Goal: Task Accomplishment & Management: Use online tool/utility

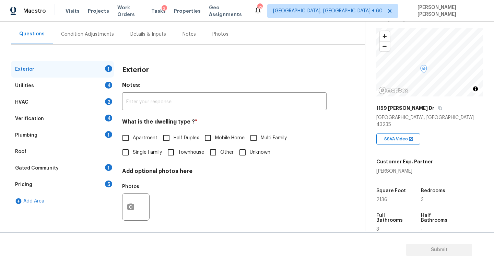
scroll to position [59, 0]
click at [127, 155] on input "Single Family" at bounding box center [125, 152] width 14 height 14
checkbox input "true"
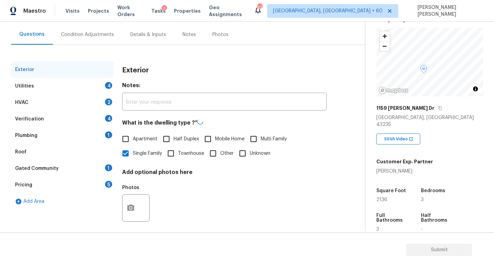
click at [72, 78] on div "Utilities 4" at bounding box center [62, 86] width 103 height 16
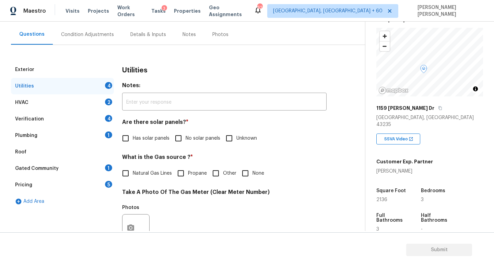
scroll to position [69, 0]
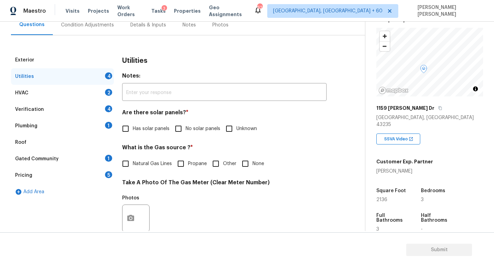
click at [186, 128] on span "No solar panels" at bounding box center [203, 128] width 35 height 7
click at [186, 128] on input "No solar panels" at bounding box center [178, 128] width 14 height 14
checkbox input "true"
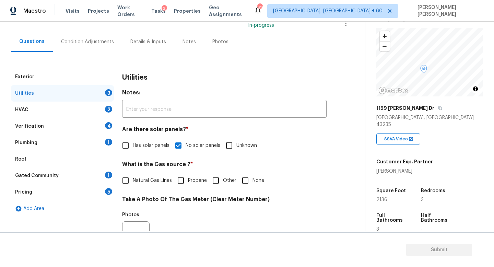
click at [73, 37] on div "Condition Adjustments" at bounding box center [87, 42] width 69 height 20
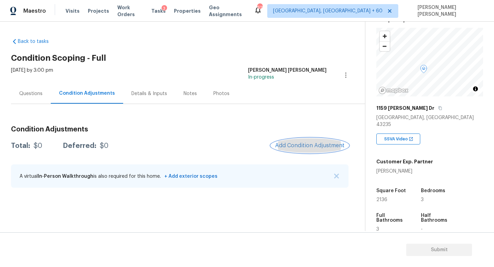
click at [314, 147] on span "Add Condition Adjustment" at bounding box center [309, 145] width 69 height 6
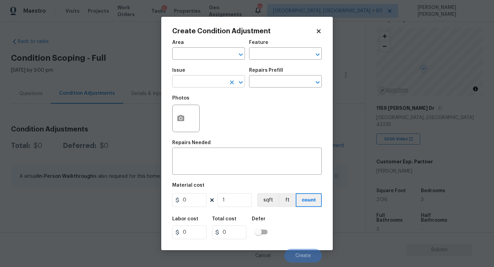
click at [204, 85] on input "text" at bounding box center [199, 82] width 54 height 11
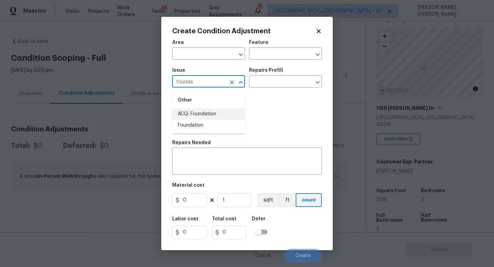
click at [224, 112] on li "ACQ: Foundation" at bounding box center [208, 113] width 73 height 11
type input "ACQ: Foundation"
click at [287, 83] on input "text" at bounding box center [276, 82] width 54 height 11
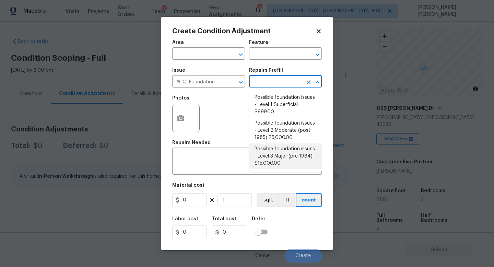
click at [282, 156] on li "Possible foundation issues - Level 3 Major (pre 1984) $15,000.00" at bounding box center [285, 156] width 73 height 26
type input "Acquisition"
type textarea "Possible foundation issues - Level 3 Major: Disclaimer: This is NOT a technical…"
type input "15000"
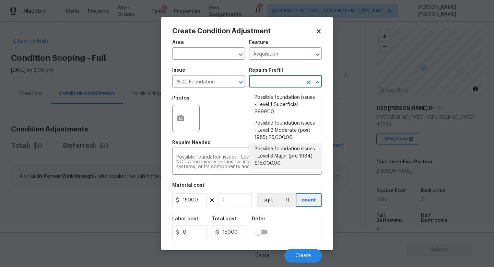
click at [281, 168] on li "Possible foundation issues - Level 3 Major (pre 1984) $15,000.00" at bounding box center [285, 156] width 73 height 26
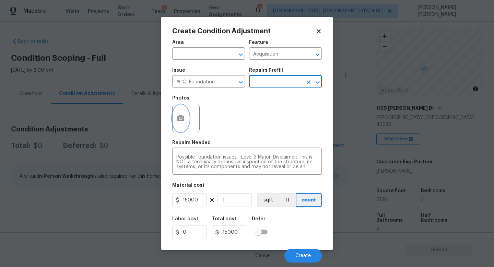
click at [183, 124] on button "button" at bounding box center [181, 118] width 16 height 27
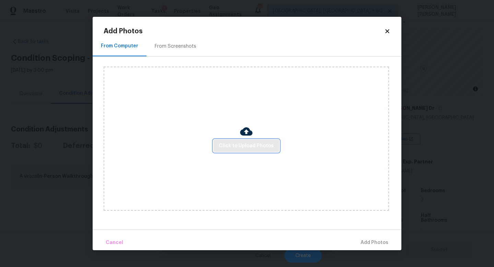
click at [235, 147] on span "Click to Upload Photos" at bounding box center [246, 146] width 55 height 9
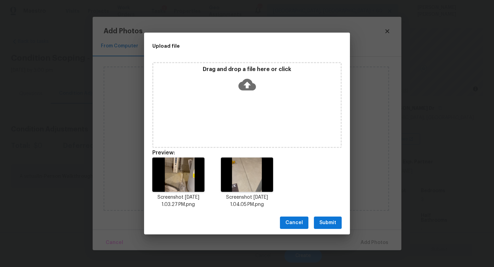
click at [329, 224] on span "Submit" at bounding box center [327, 222] width 17 height 9
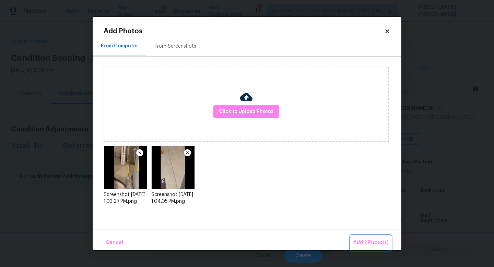
click at [358, 238] on span "Add 2 Photo(s)" at bounding box center [370, 242] width 35 height 9
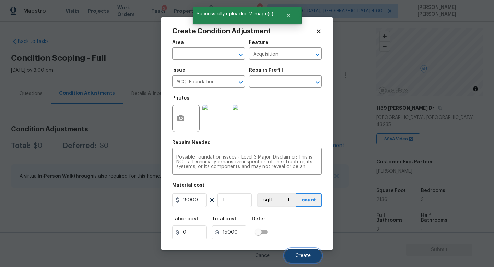
click at [298, 252] on button "Create" at bounding box center [302, 256] width 37 height 14
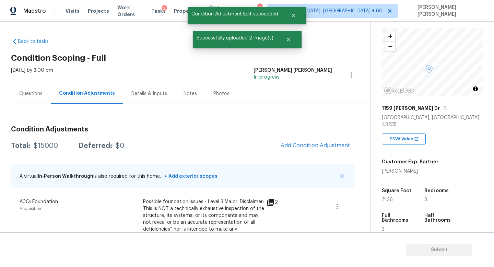
click at [24, 96] on div "Questions" at bounding box center [30, 93] width 23 height 7
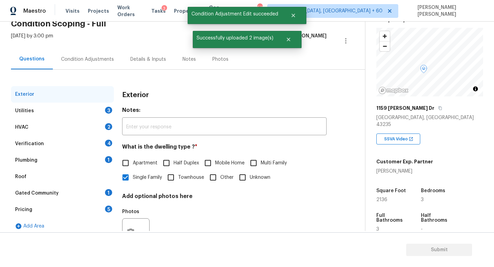
scroll to position [38, 0]
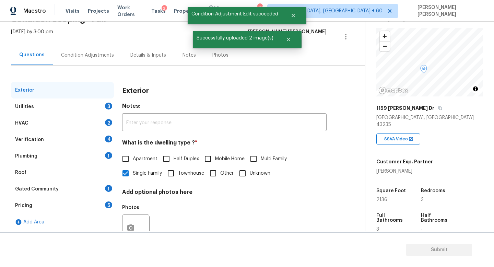
click at [51, 140] on div "Verification 4" at bounding box center [62, 139] width 103 height 16
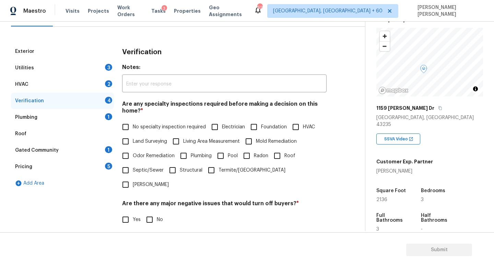
scroll to position [83, 0]
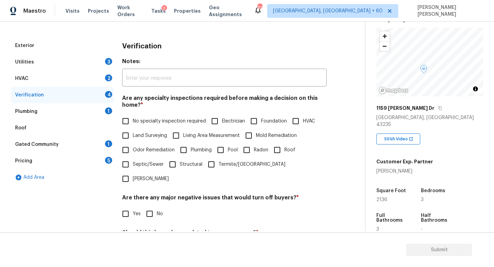
click at [258, 121] on input "Foundation" at bounding box center [254, 121] width 14 height 14
checkbox input "true"
click at [152, 206] on input "No" at bounding box center [149, 213] width 14 height 14
checkbox input "true"
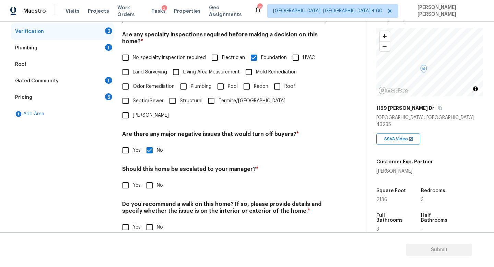
scroll to position [146, 0]
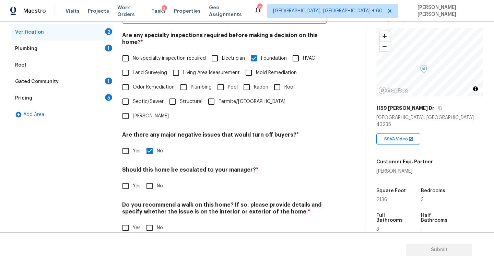
click at [122, 179] on input "Yes" at bounding box center [125, 186] width 14 height 14
checkbox input "true"
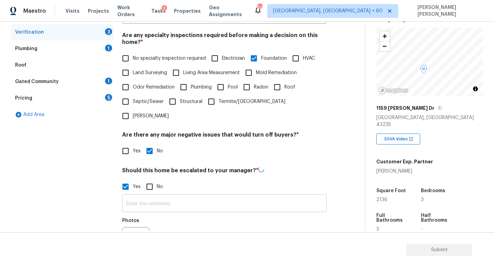
click at [139, 196] on input "text" at bounding box center [224, 204] width 204 height 16
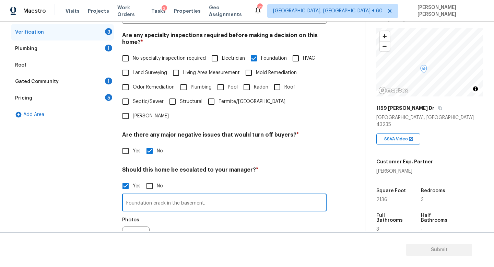
type input "Foundation crack in the basement."
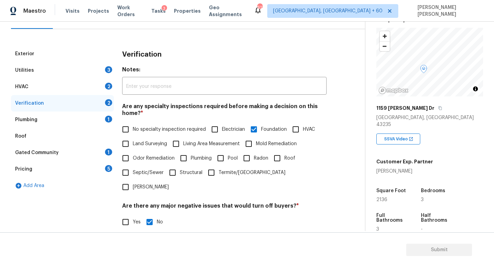
scroll to position [0, 0]
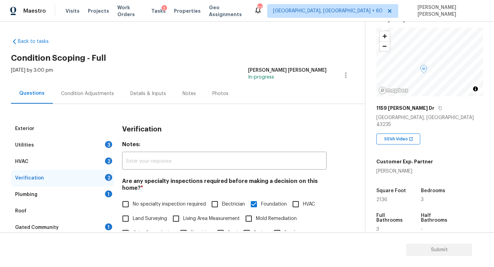
click at [66, 88] on div "Condition Adjustments" at bounding box center [87, 93] width 69 height 20
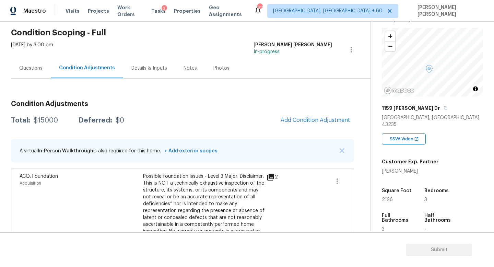
scroll to position [49, 0]
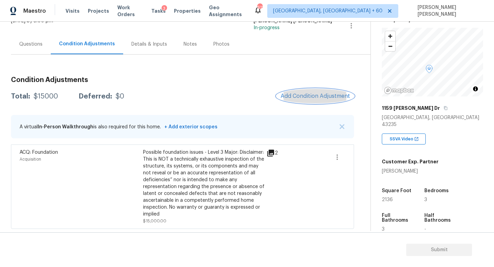
click at [302, 96] on span "Add Condition Adjustment" at bounding box center [315, 96] width 69 height 6
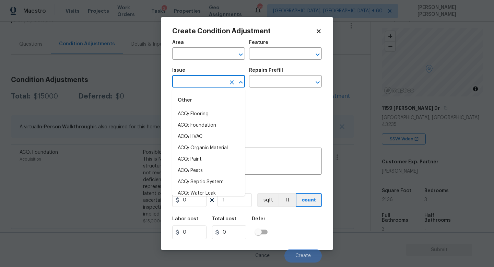
click at [211, 81] on input "text" at bounding box center [199, 82] width 54 height 11
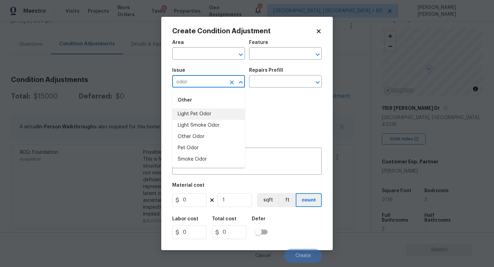
click at [210, 114] on li "Light Pet Odor" at bounding box center [208, 113] width 73 height 11
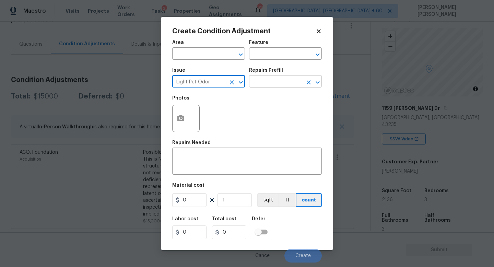
type input "Light Pet Odor"
click at [275, 82] on input "text" at bounding box center [276, 82] width 54 height 11
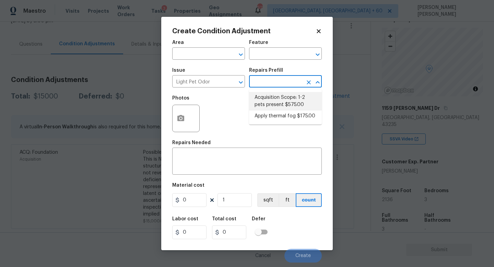
click at [279, 106] on li "Acquisition Scope: 1-2 pets present $575.00" at bounding box center [285, 101] width 73 height 19
type textarea "Acquisition Scope: 1-2 pets present"
type input "575"
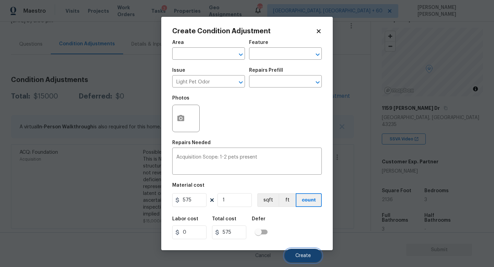
click at [298, 257] on span "Create" at bounding box center [302, 255] width 15 height 5
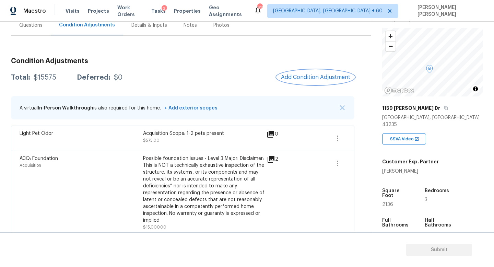
scroll to position [74, 0]
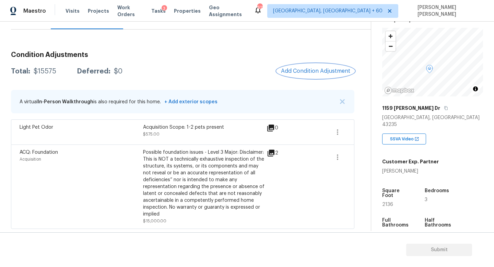
click at [312, 75] on button "Add Condition Adjustment" at bounding box center [316, 71] width 78 height 14
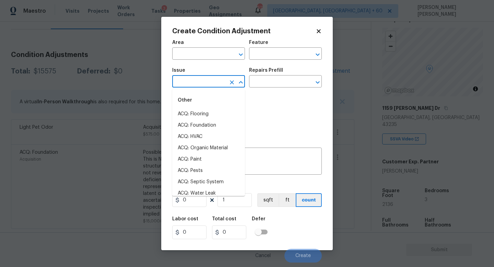
click at [201, 86] on input "text" at bounding box center [199, 82] width 54 height 11
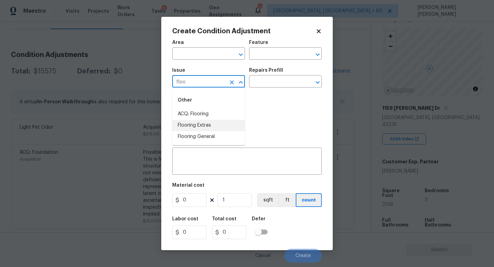
click at [217, 111] on li "ACQ: Flooring" at bounding box center [208, 113] width 73 height 11
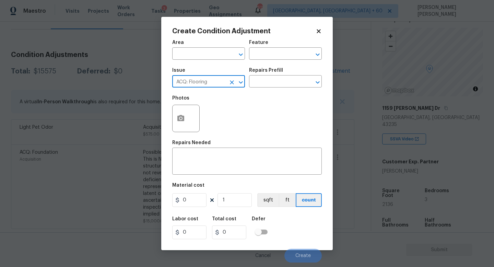
type input "ACQ: Flooring"
click at [285, 76] on div "Repairs Prefill" at bounding box center [285, 72] width 73 height 9
click at [277, 80] on input "text" at bounding box center [276, 82] width 54 height 11
click at [183, 117] on icon "button" at bounding box center [180, 118] width 7 height 6
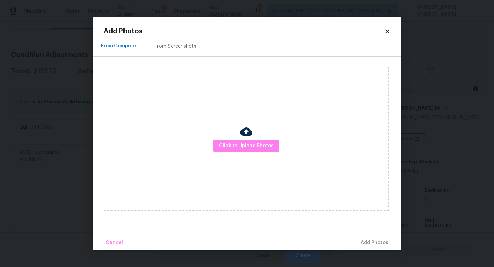
click at [254, 152] on div "Click to Upload Photos" at bounding box center [246, 139] width 285 height 144
click at [259, 144] on span "Click to Upload Photos" at bounding box center [246, 146] width 55 height 9
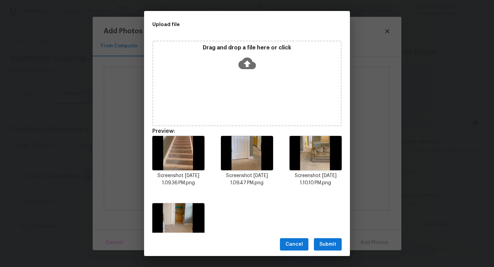
scroll to position [34, 0]
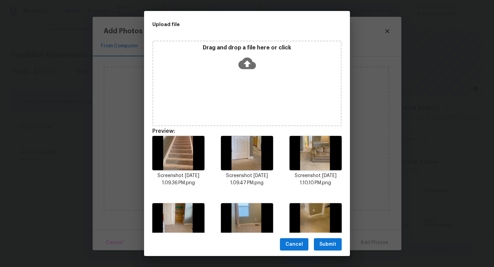
click at [325, 242] on span "Submit" at bounding box center [327, 244] width 17 height 9
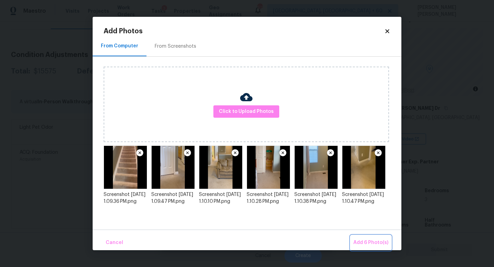
click at [370, 239] on span "Add 6 Photo(s)" at bounding box center [370, 242] width 35 height 9
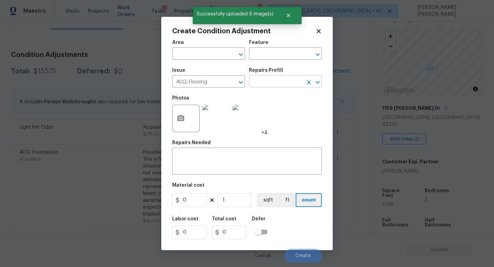
click at [278, 82] on input "text" at bounding box center [276, 82] width 54 height 11
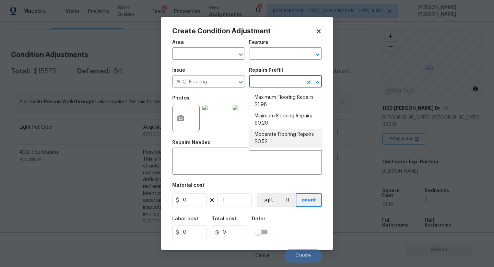
click at [277, 133] on li "Moderate Flooring Repairs $0.52" at bounding box center [285, 138] width 73 height 19
type input "Acquisition"
type input "0.52"
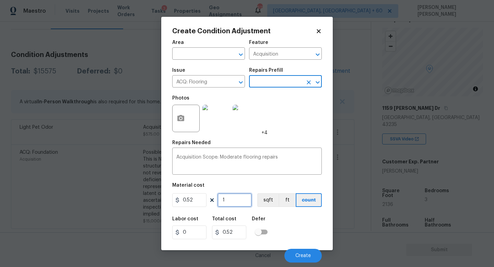
click at [245, 199] on input "1" at bounding box center [234, 200] width 34 height 14
type input "0"
type input "2"
type input "1.04"
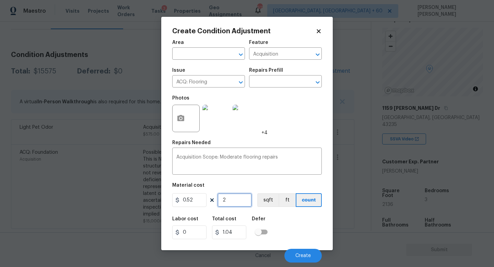
type input "21"
type input "10.92"
type input "213"
type input "110.76"
type input "2136"
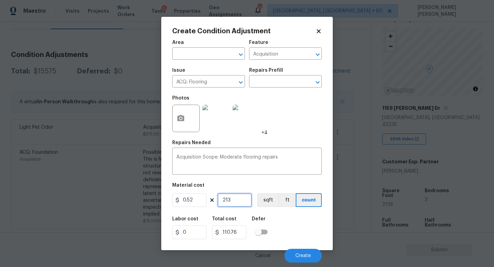
type input "1110.72"
type input "2136"
click at [304, 253] on span "Create" at bounding box center [302, 255] width 15 height 5
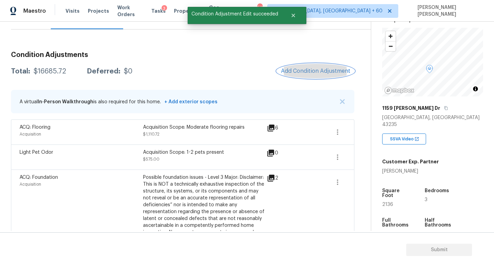
click at [308, 68] on span "Add Condition Adjustment" at bounding box center [315, 71] width 69 height 6
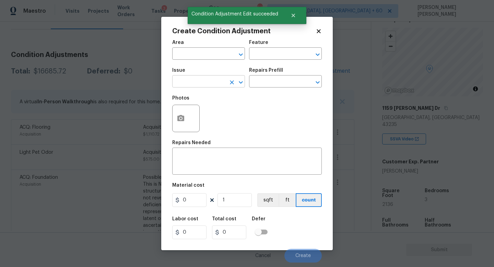
click at [187, 85] on input "text" at bounding box center [199, 82] width 54 height 11
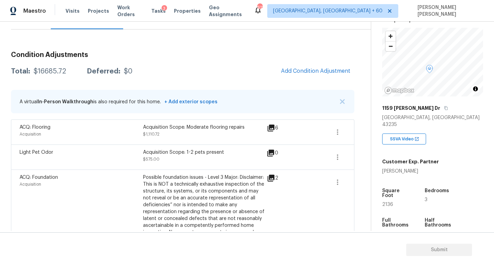
click at [90, 105] on body "Maestro Visits Projects Work Orders Tasks 3 Properties Geo Assignments 612 Knox…" at bounding box center [247, 133] width 494 height 267
click at [339, 157] on icon "button" at bounding box center [337, 157] width 8 height 8
click at [341, 132] on icon "button" at bounding box center [337, 132] width 8 height 8
click at [354, 132] on div "Edit" at bounding box center [377, 130] width 54 height 7
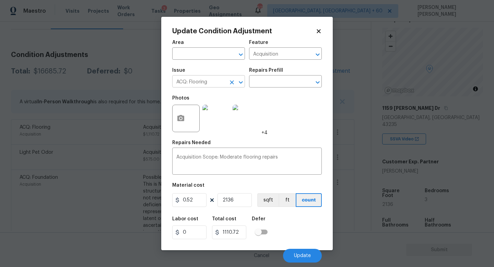
click at [232, 85] on icon "Clear" at bounding box center [231, 82] width 7 height 7
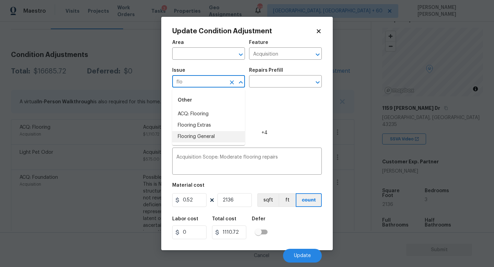
click at [223, 138] on li "Flooring General" at bounding box center [208, 136] width 73 height 11
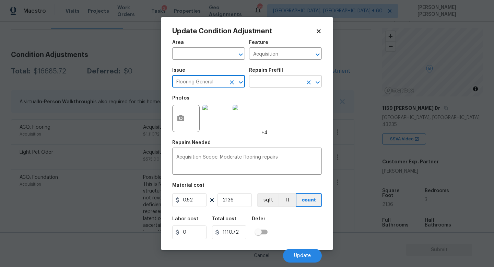
type input "Flooring General"
click at [280, 86] on input "text" at bounding box center [276, 82] width 54 height 11
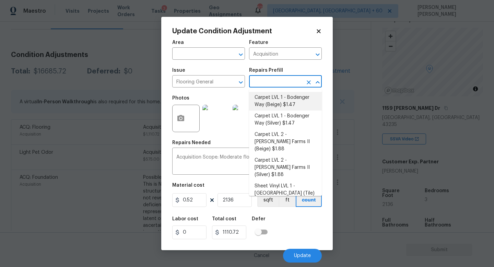
click at [280, 99] on li "Carpet LVL 1 - Bodenger Way (Beige) $1.47" at bounding box center [285, 101] width 73 height 19
type input "Overall Flooring"
type textarea "Install new carpet. (Bodenger Way 749 Bird Bath, Beige) at all previously carpe…"
type input "1.47"
type input "3139.92"
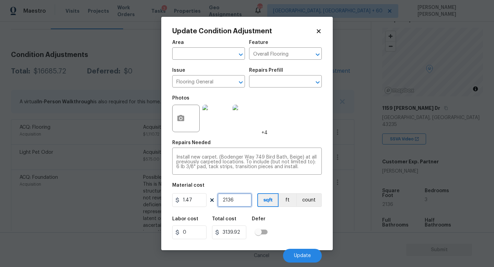
drag, startPoint x: 239, startPoint y: 202, endPoint x: 191, endPoint y: 202, distance: 48.4
click at [191, 202] on div "1.47 2136 sqft ft count" at bounding box center [247, 200] width 150 height 14
type input "1"
type input "1.47"
type input "10"
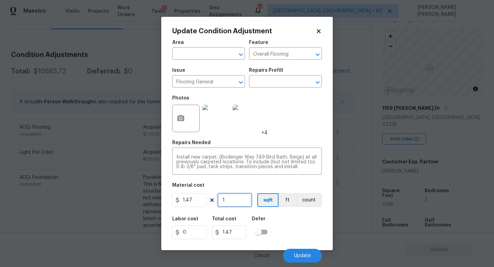
type input "14.7"
type input "100"
type input "147"
type input "1000"
type input "1470"
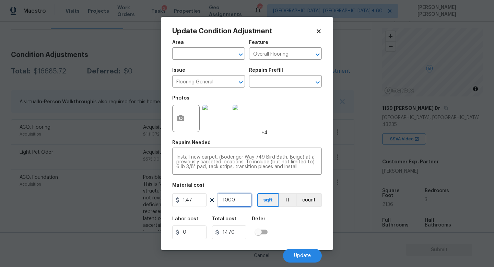
type input "1000"
click at [289, 223] on div "Labor cost 0 Total cost 1470 Defer" at bounding box center [247, 227] width 150 height 31
click at [299, 253] on button "Update" at bounding box center [302, 256] width 39 height 14
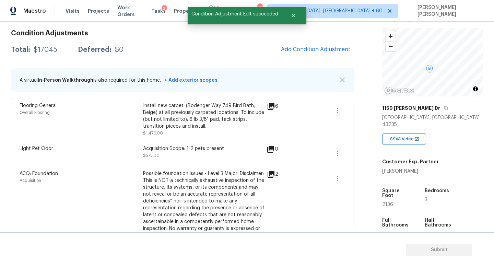
scroll to position [100, 0]
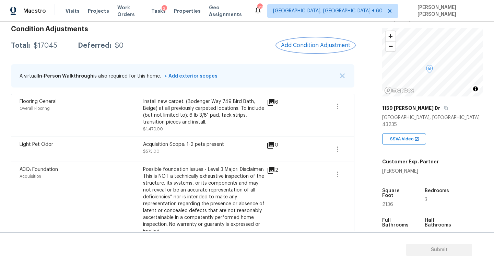
click at [294, 45] on span "Add Condition Adjustment" at bounding box center [315, 45] width 69 height 6
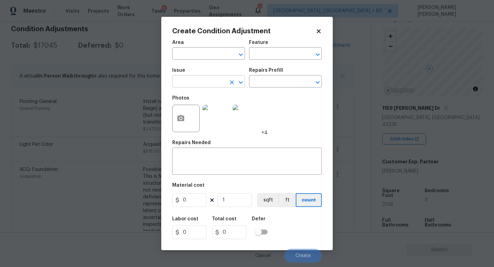
click at [213, 81] on input "text" at bounding box center [199, 82] width 54 height 11
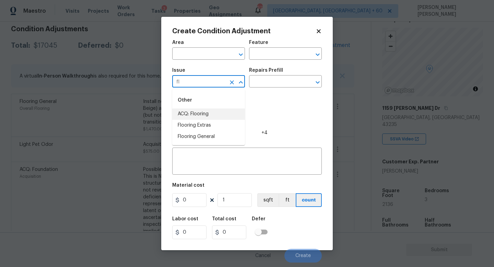
type input "f"
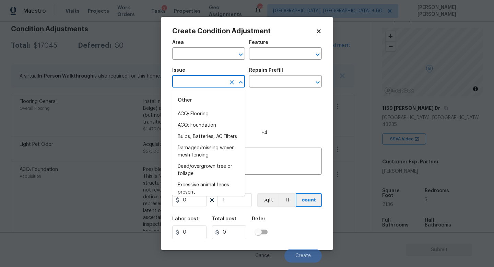
type input "e"
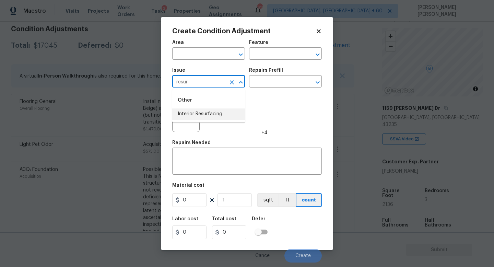
click at [221, 117] on li "Interior Resurfacing" at bounding box center [208, 113] width 73 height 11
type input "Interior Resurfacing"
click at [285, 81] on input "text" at bounding box center [276, 82] width 54 height 11
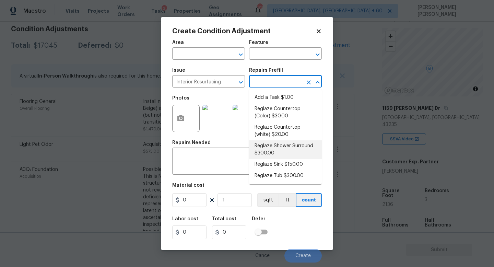
click at [286, 154] on li "Reglaze Shower Surround $300.00" at bounding box center [285, 149] width 73 height 19
type textarea "Prep, mask, clean and reglaze the fiberglass shower surround (white) both on th…"
type input "300"
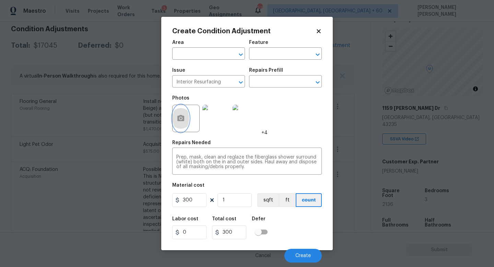
click at [189, 119] on button "button" at bounding box center [181, 118] width 16 height 27
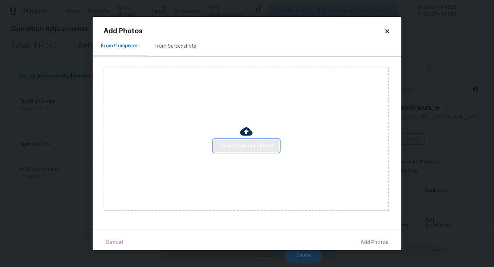
click at [251, 143] on span "Click to Upload Photos" at bounding box center [246, 146] width 55 height 9
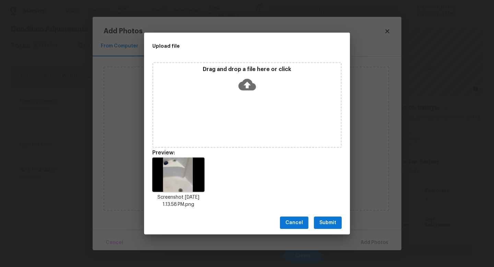
click at [339, 222] on button "Submit" at bounding box center [328, 222] width 28 height 13
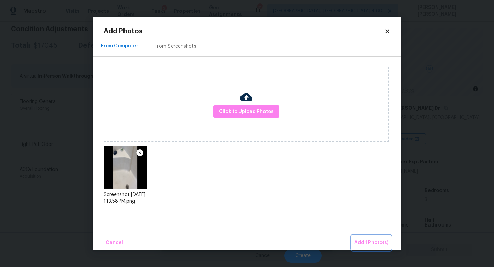
click at [363, 237] on button "Add 1 Photo(s)" at bounding box center [371, 242] width 39 height 15
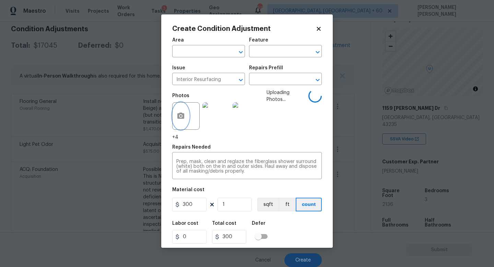
scroll to position [0, 0]
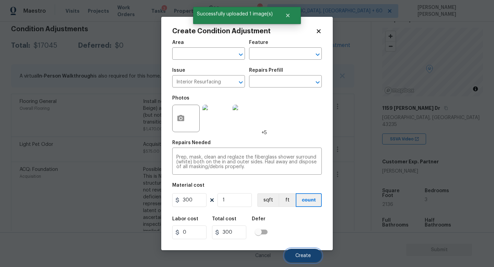
click at [302, 257] on span "Create" at bounding box center [302, 255] width 15 height 5
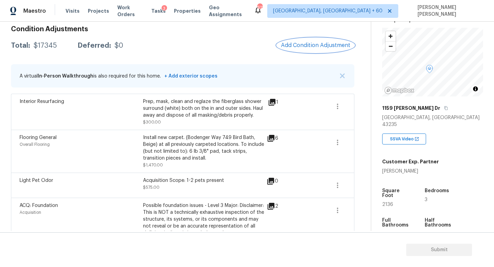
click at [310, 42] on span "Add Condition Adjustment" at bounding box center [315, 45] width 69 height 6
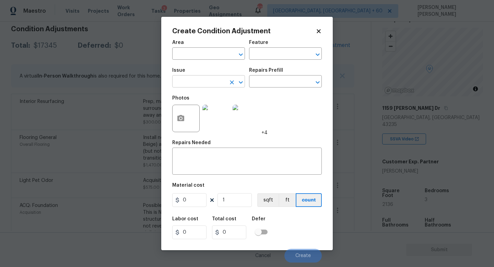
click at [216, 79] on input "text" at bounding box center [199, 82] width 54 height 11
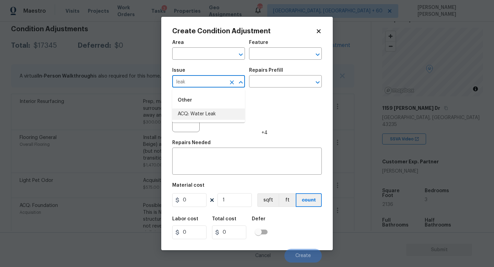
click at [214, 109] on li "ACQ: Water Leak" at bounding box center [208, 113] width 73 height 11
type input "ACQ: Water Leak"
click at [269, 81] on input "text" at bounding box center [276, 82] width 54 height 11
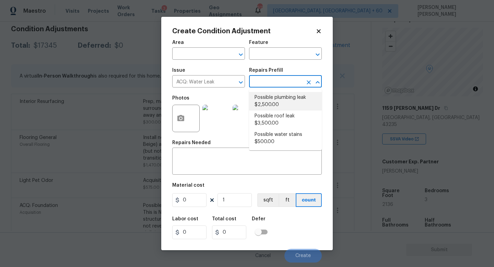
click at [280, 108] on li "Possible plumbing leak $2,500.00" at bounding box center [285, 101] width 73 height 19
type input "Acquisition"
type textarea "Acquisition Scope: Possible plumbing leak"
type input "2500"
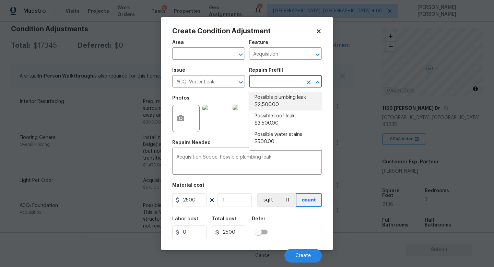
click at [276, 84] on input "text" at bounding box center [276, 82] width 54 height 11
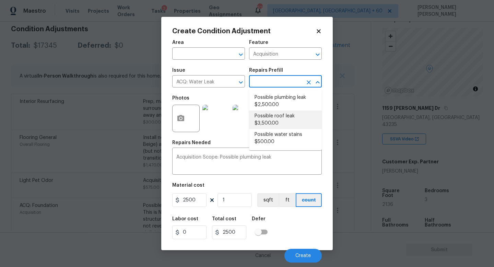
click at [275, 117] on li "Possible roof leak $3,500.00" at bounding box center [285, 119] width 73 height 19
type textarea "Acquisition Scope: Possible roof leak"
type input "3500"
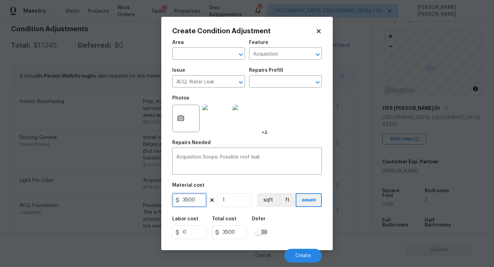
drag, startPoint x: 197, startPoint y: 197, endPoint x: 160, endPoint y: 197, distance: 37.0
click at [187, 197] on input "3500" at bounding box center [189, 200] width 34 height 14
type input "2500"
click at [238, 189] on div "Material cost" at bounding box center [247, 187] width 150 height 9
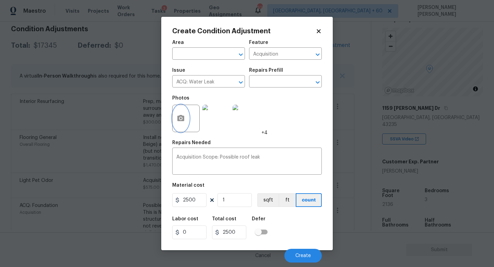
click at [180, 111] on button "button" at bounding box center [181, 118] width 16 height 27
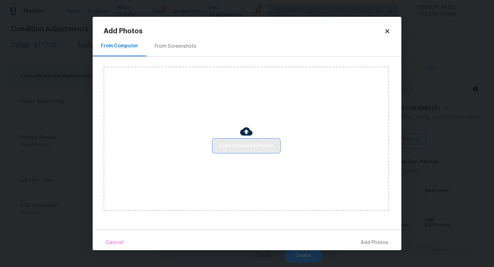
click at [239, 144] on span "Click to Upload Photos" at bounding box center [246, 146] width 55 height 9
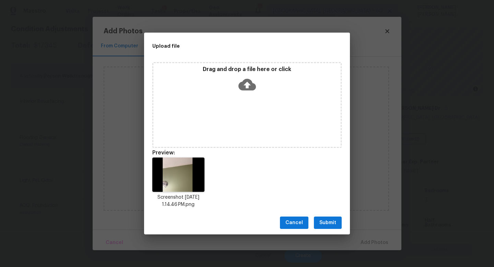
click at [327, 219] on span "Submit" at bounding box center [327, 222] width 17 height 9
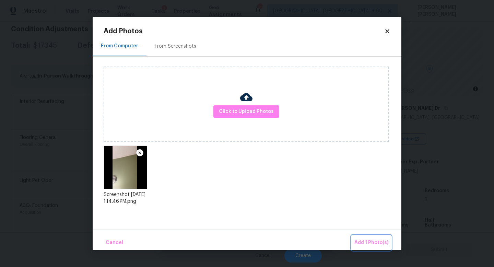
click at [365, 241] on span "Add 1 Photo(s)" at bounding box center [371, 242] width 34 height 9
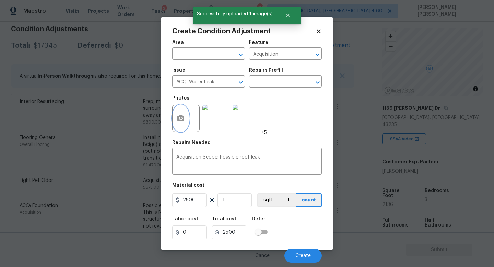
scroll to position [0, 0]
click at [306, 256] on span "Create" at bounding box center [302, 255] width 15 height 5
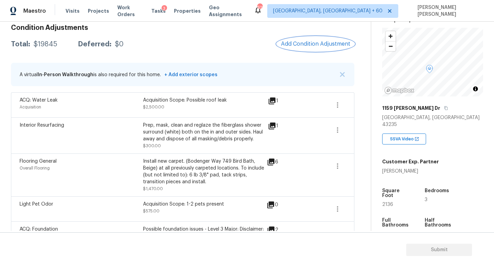
scroll to position [102, 0]
click at [336, 100] on icon "button" at bounding box center [337, 104] width 8 height 8
click at [297, 96] on div "1" at bounding box center [284, 100] width 32 height 8
click at [348, 133] on div "Interior Resurfacing Prep, mask, clean and reglaze the fiberglass shower surrou…" at bounding box center [182, 135] width 343 height 36
click at [340, 129] on icon "button" at bounding box center [337, 129] width 8 height 8
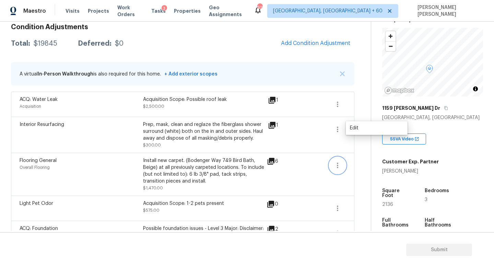
click at [338, 166] on icon "button" at bounding box center [337, 165] width 8 height 8
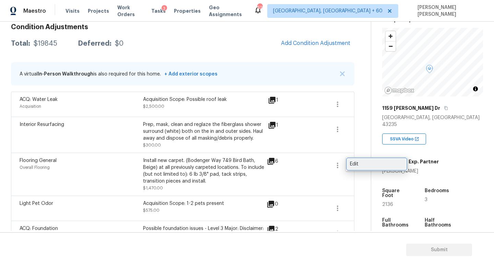
click at [361, 168] on link "Edit" at bounding box center [376, 164] width 58 height 10
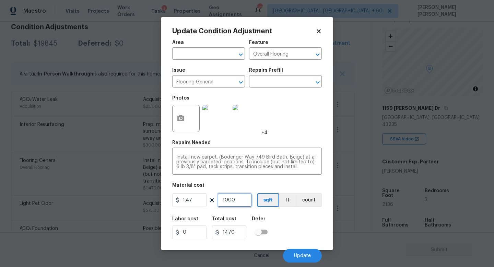
drag, startPoint x: 239, startPoint y: 204, endPoint x: 202, endPoint y: 198, distance: 37.8
click at [202, 198] on div "1.47 1000 sqft ft count" at bounding box center [247, 200] width 150 height 14
type input "1"
type input "1.47"
type input "12"
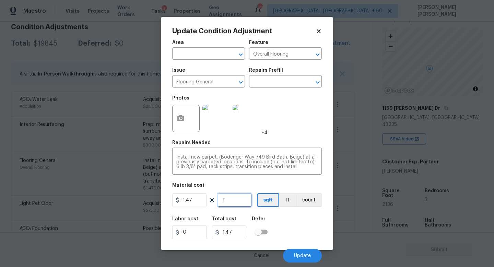
type input "17.64"
type input "120"
type input "176.4"
type input "1200"
type input "1764"
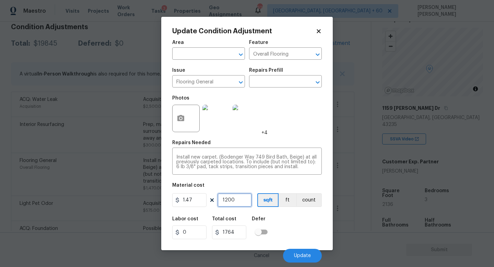
type input "1200"
click at [281, 224] on div "Labor cost 0 Total cost 1764 Defer" at bounding box center [247, 227] width 150 height 31
click at [303, 258] on span "Update" at bounding box center [302, 255] width 17 height 5
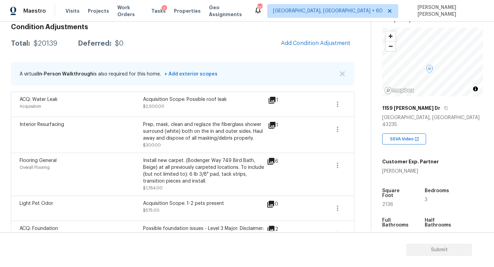
scroll to position [108, 0]
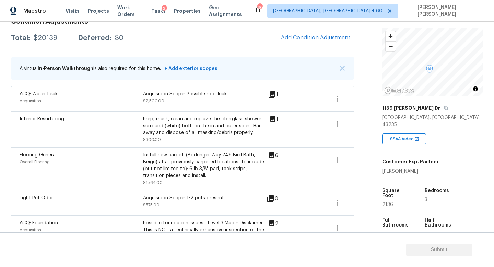
click at [301, 53] on div "Condition Adjustments Total: $20139 Deferred: $0 Add Condition Adjustment A vir…" at bounding box center [182, 156] width 343 height 287
click at [321, 38] on span "Add Condition Adjustment" at bounding box center [315, 38] width 69 height 6
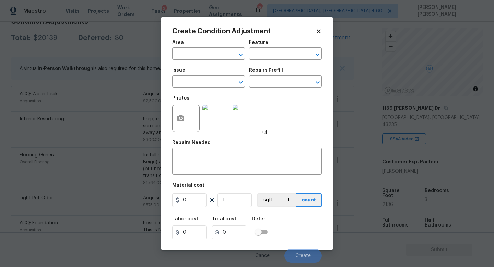
click at [100, 125] on body "Maestro Visits Projects Work Orders Tasks 3 Properties Geo Assignments 608 Knox…" at bounding box center [247, 133] width 494 height 267
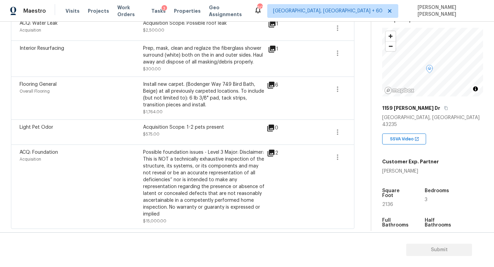
scroll to position [91, 0]
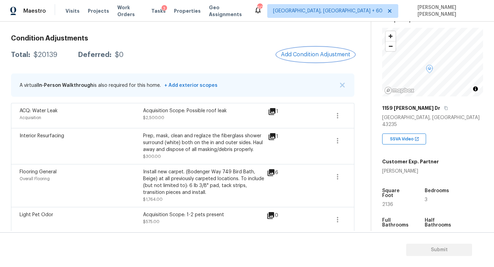
click at [316, 54] on span "Add Condition Adjustment" at bounding box center [315, 54] width 69 height 6
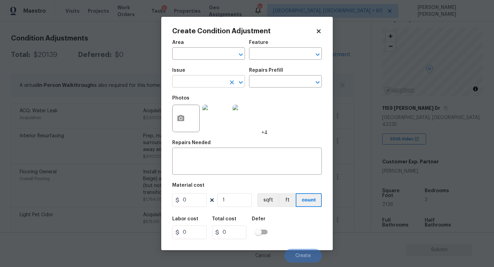
click at [185, 85] on input "text" at bounding box center [199, 82] width 54 height 11
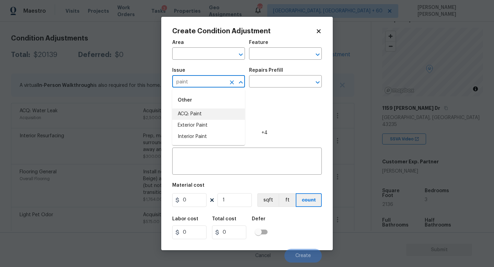
click at [189, 112] on li "ACQ: Paint" at bounding box center [208, 113] width 73 height 11
type input "ACQ: Paint"
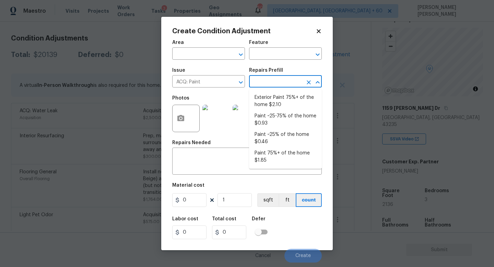
click at [266, 81] on input "text" at bounding box center [276, 82] width 54 height 11
click at [286, 116] on li "Paint ~25-75% of the home $0.93" at bounding box center [285, 119] width 73 height 19
type input "Acquisition"
type textarea "Acquisition Scope: ~25 - 75% of the home needs interior paint"
type input "0.93"
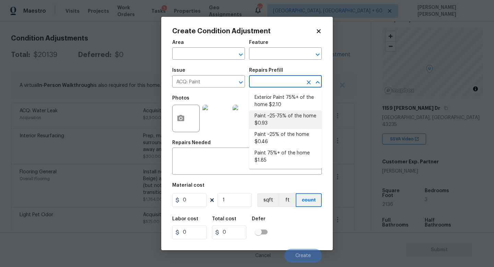
type input "0.93"
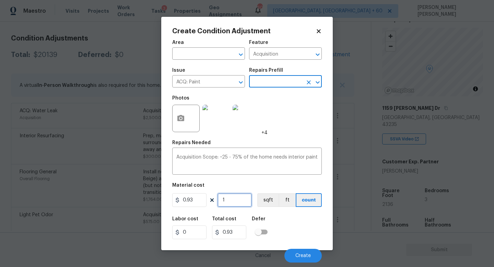
click at [243, 203] on input "1" at bounding box center [234, 200] width 34 height 14
type input "0"
type input "2"
type input "1.86"
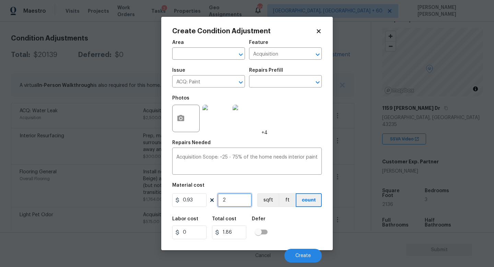
type input "21"
type input "19.53"
type input "213"
type input "198.09"
type input "2136"
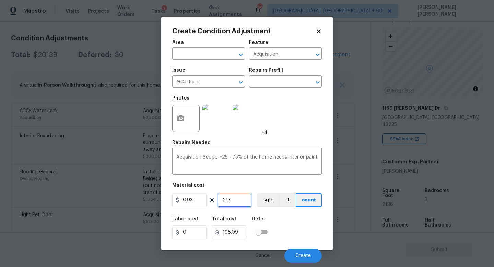
type input "1986.48"
type input "2136"
click at [180, 131] on button "button" at bounding box center [181, 118] width 16 height 27
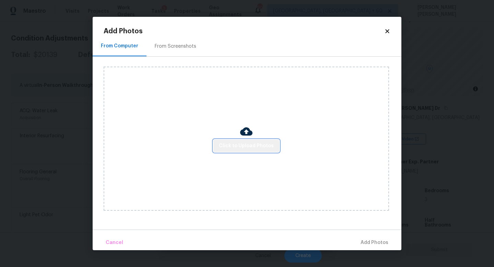
click at [262, 147] on span "Click to Upload Photos" at bounding box center [246, 146] width 55 height 9
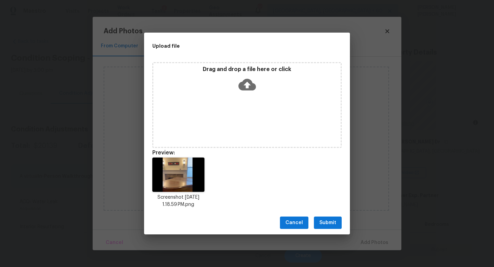
scroll to position [34, 0]
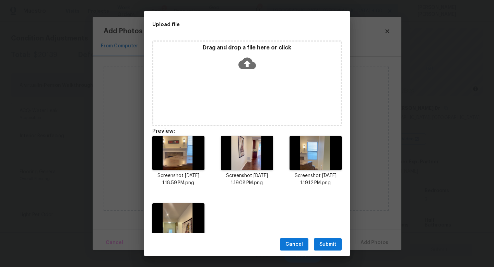
click at [326, 239] on button "Submit" at bounding box center [328, 244] width 28 height 13
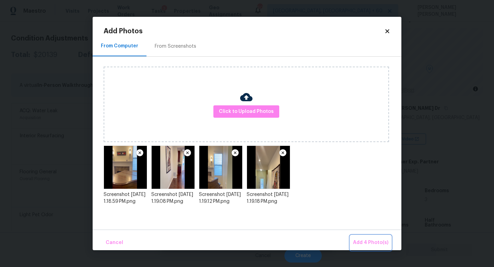
click at [373, 240] on span "Add 4 Photo(s)" at bounding box center [370, 242] width 35 height 9
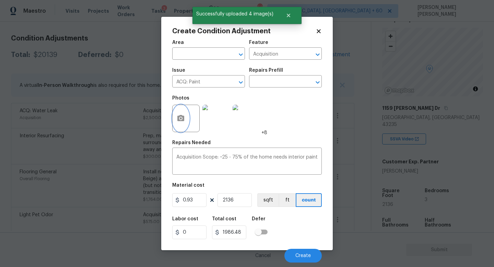
scroll to position [0, 0]
click at [298, 256] on span "Create" at bounding box center [302, 255] width 15 height 5
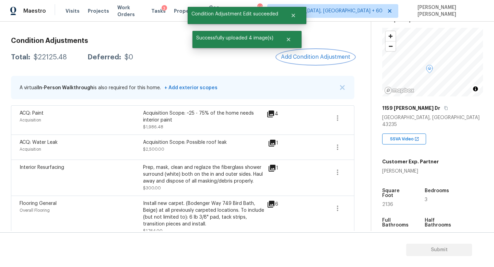
scroll to position [87, 0]
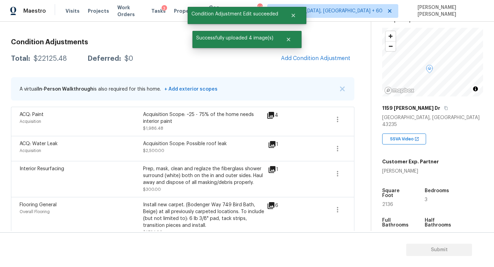
click at [310, 70] on div "Condition Adjustments Total: $22125.48 Deferred: $0 Add Condition Adjustment A …" at bounding box center [182, 191] width 343 height 316
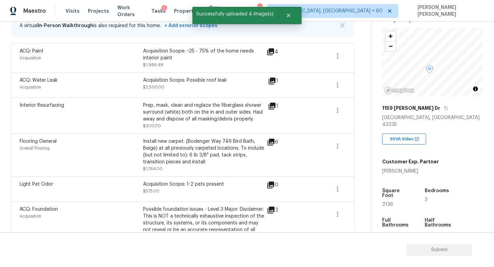
scroll to position [185, 0]
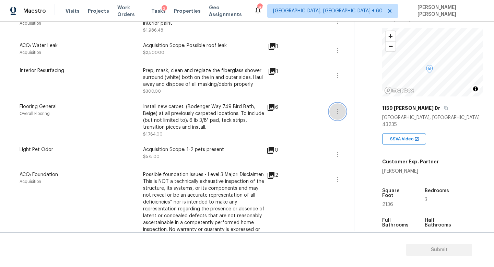
click at [336, 112] on icon "button" at bounding box center [337, 111] width 8 height 8
click at [358, 105] on ul "Edit" at bounding box center [377, 111] width 62 height 14
click at [360, 108] on div "Edit" at bounding box center [377, 110] width 54 height 7
click at [360, 108] on body "Maestro Visits Projects Work Orders Tasks 3 Properties Geo Assignments 607 Knox…" at bounding box center [247, 133] width 494 height 267
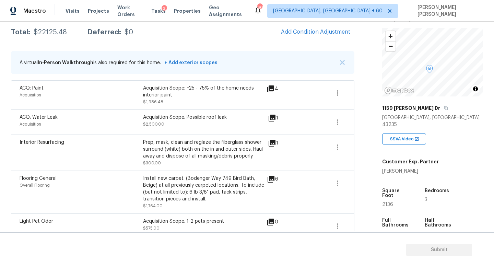
scroll to position [112, 0]
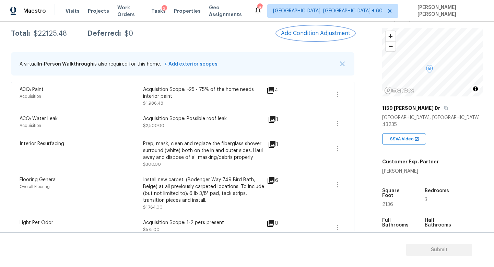
click at [326, 32] on span "Add Condition Adjustment" at bounding box center [315, 33] width 69 height 6
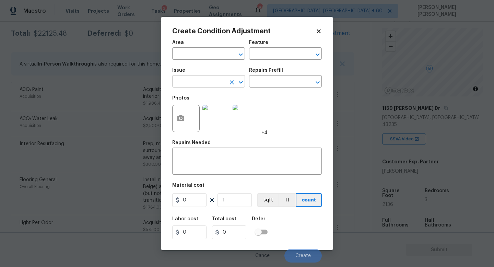
click at [200, 87] on input "text" at bounding box center [199, 82] width 54 height 11
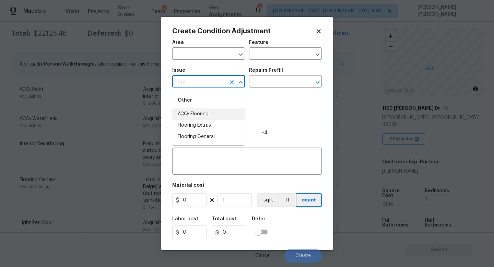
drag, startPoint x: 197, startPoint y: 121, endPoint x: 208, endPoint y: 115, distance: 12.7
click at [208, 115] on ul "ACQ: Flooring Flooring Extras Flooring General" at bounding box center [208, 125] width 73 height 34
click at [208, 115] on li "ACQ: Flooring" at bounding box center [208, 113] width 73 height 11
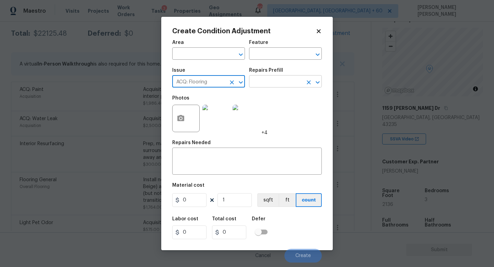
type input "ACQ: Flooring"
click at [275, 82] on input "text" at bounding box center [276, 82] width 54 height 11
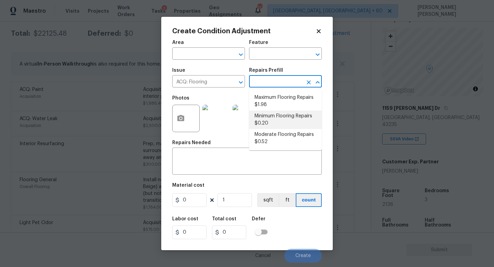
click at [284, 119] on li "Minimum Flooring Repairs $0.20" at bounding box center [285, 119] width 73 height 19
type input "Acquisition"
type textarea "Acquisition Scope: Minimum flooring repairs"
type input "0.2"
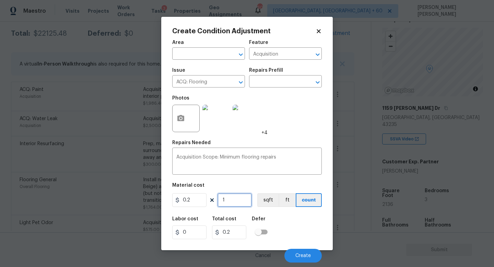
click at [237, 200] on input "1" at bounding box center [234, 200] width 34 height 14
type input "0"
type input "9"
type input "1.8"
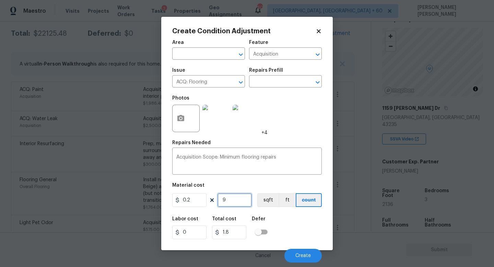
type input "93"
type input "18.6"
type input "936"
type input "187.2"
type input "936"
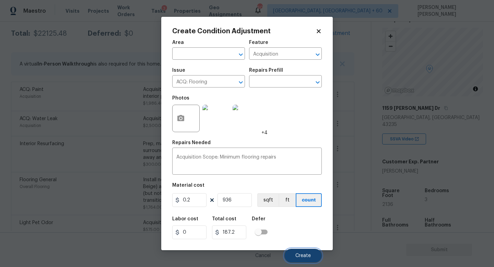
click at [301, 255] on span "Create" at bounding box center [302, 255] width 15 height 5
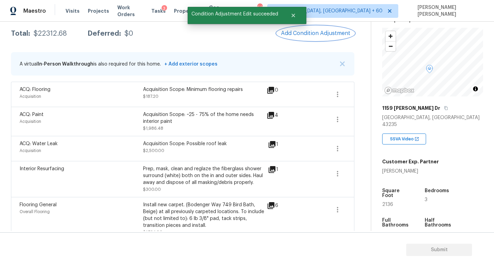
click at [317, 37] on button "Add Condition Adjustment" at bounding box center [316, 33] width 78 height 14
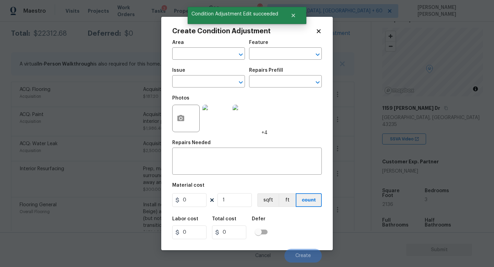
click at [199, 76] on div "Issue" at bounding box center [208, 72] width 73 height 9
click at [200, 79] on input "text" at bounding box center [199, 82] width 54 height 11
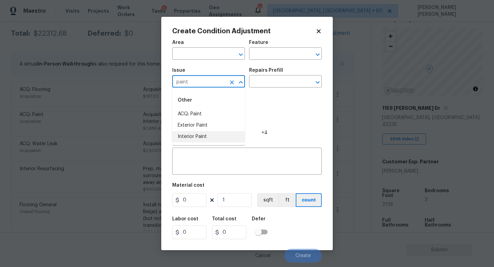
click at [201, 134] on li "Interior Paint" at bounding box center [208, 136] width 73 height 11
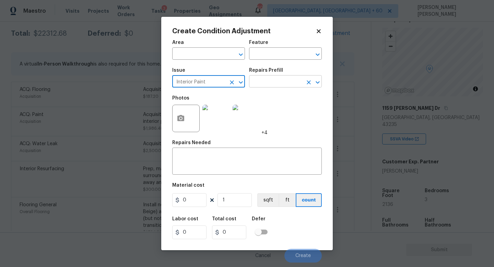
type input "Interior Paint"
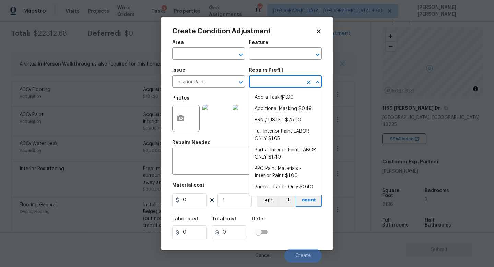
click at [282, 83] on input "text" at bounding box center [276, 82] width 54 height 11
click at [276, 194] on ul "Add a Task $1.00 Additional Masking $0.49 BRN / LISTED $75.00 Full Interior Pai…" at bounding box center [285, 142] width 73 height 106
click at [282, 188] on li "Primer - Labor Only $0.40" at bounding box center [285, 186] width 73 height 11
type input "Overall Paint"
type textarea "Interior primer - PRIMER PROVIDED BY OPENDOOR - All nails, screws, drywall anch…"
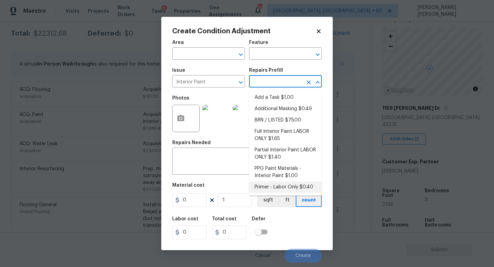
type input "0.4"
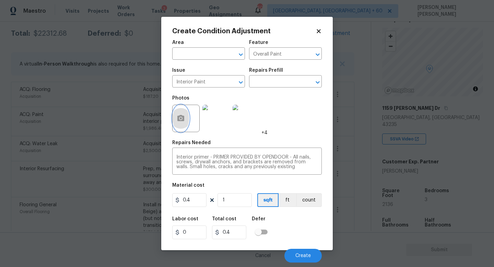
click at [179, 123] on button "button" at bounding box center [181, 118] width 16 height 27
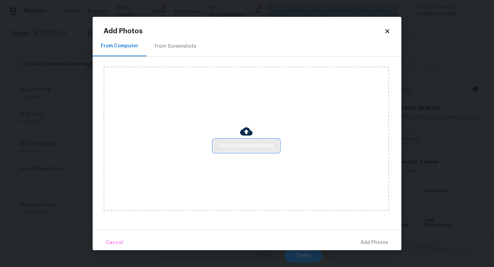
click at [230, 144] on span "Click to Upload Photos" at bounding box center [246, 146] width 55 height 9
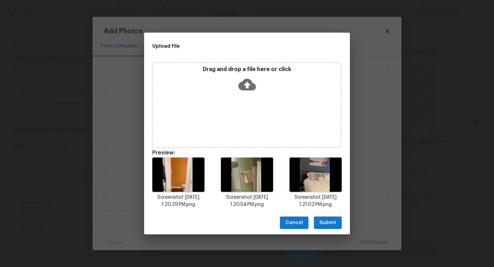
scroll to position [34, 0]
click at [327, 221] on span "Submit" at bounding box center [327, 222] width 17 height 9
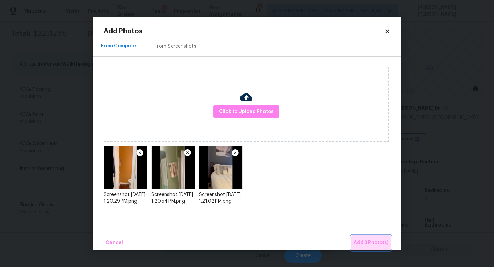
click at [359, 235] on button "Add 3 Photo(s)" at bounding box center [371, 242] width 40 height 15
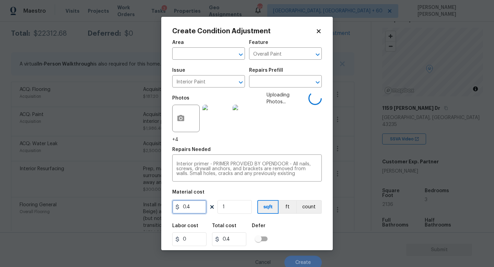
drag, startPoint x: 197, startPoint y: 209, endPoint x: 137, endPoint y: 207, distance: 59.7
click at [137, 207] on div "Create Condition Adjustment Area ​ Feature Overall Paint ​ Issue Interior Paint…" at bounding box center [247, 133] width 494 height 267
type input "300"
click at [288, 236] on div "Labor cost 0 Total cost 300 Defer" at bounding box center [247, 234] width 150 height 31
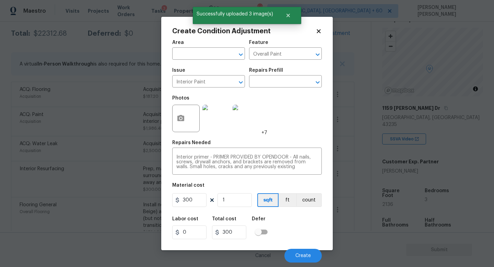
scroll to position [0, 0]
click at [302, 253] on span "Create" at bounding box center [302, 255] width 15 height 5
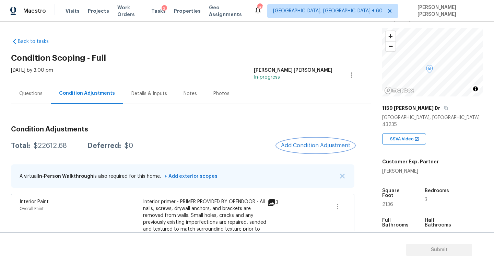
click at [320, 143] on span "Add Condition Adjustment" at bounding box center [315, 145] width 69 height 6
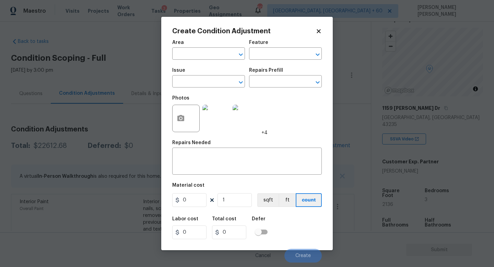
click at [206, 75] on div "Issue" at bounding box center [208, 72] width 73 height 9
click at [206, 82] on input "text" at bounding box center [199, 82] width 54 height 11
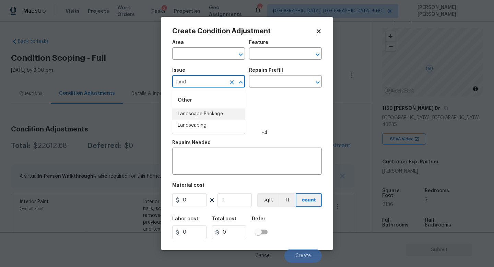
click at [209, 115] on li "Landscape Package" at bounding box center [208, 113] width 73 height 11
type input "Landscape Package"
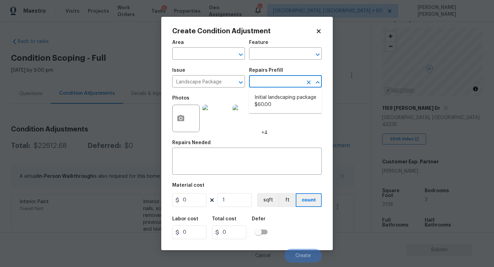
click at [274, 79] on input "text" at bounding box center [276, 82] width 54 height 11
click at [282, 97] on li "Initial landscaping package $60.00" at bounding box center [285, 101] width 73 height 19
type input "Home Readiness Packages"
type textarea "Mowing of grass up to 6" in height. Mow, edge along driveways & sidewalks, trim…"
type input "60"
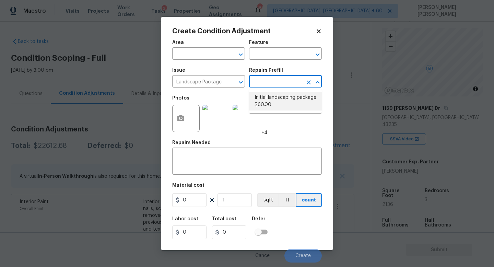
type input "60"
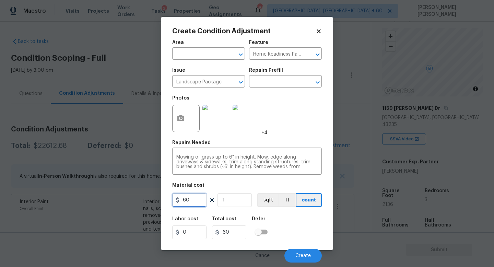
drag, startPoint x: 194, startPoint y: 202, endPoint x: 79, endPoint y: 182, distance: 117.6
click at [79, 182] on div "Create Condition Adjustment Area ​ Feature Home Readiness Packages ​ Issue Land…" at bounding box center [247, 133] width 494 height 267
type input "70"
click at [301, 256] on span "Create" at bounding box center [302, 255] width 15 height 5
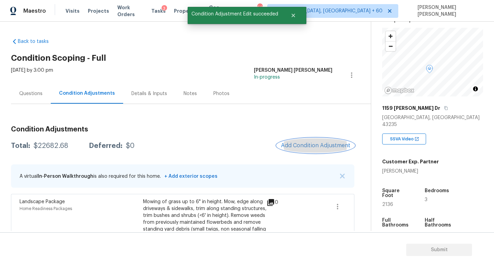
click at [324, 149] on span "Add Condition Adjustment" at bounding box center [315, 145] width 69 height 6
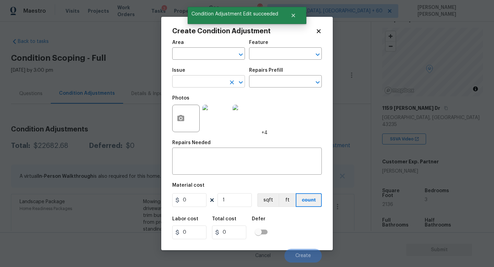
click at [207, 84] on input "text" at bounding box center [199, 82] width 54 height 11
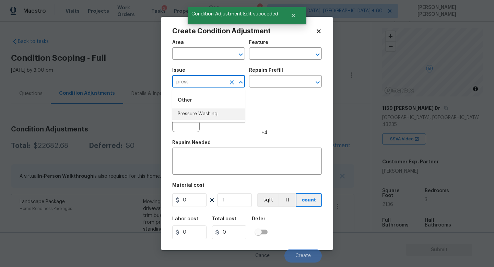
click at [198, 111] on li "Pressure Washing" at bounding box center [208, 113] width 73 height 11
type input "Pressure Washing"
click at [267, 78] on input "text" at bounding box center [276, 82] width 54 height 11
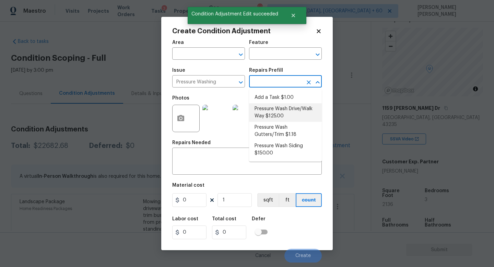
click at [286, 109] on li "Pressure Wash Drive/Walk Way $125.00" at bounding box center [285, 112] width 73 height 19
type input "Siding"
type textarea "Pressure wash the driveways/walkways as directed by the PM. Ensure that all deb…"
type input "125"
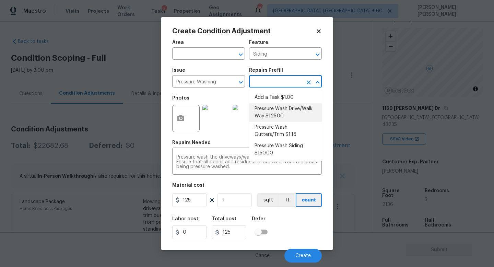
click at [276, 109] on li "Pressure Wash Drive/Walk Way $125.00" at bounding box center [285, 112] width 73 height 19
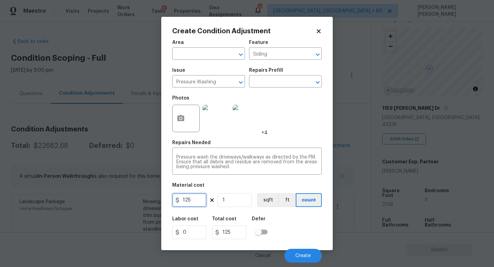
drag, startPoint x: 198, startPoint y: 200, endPoint x: 64, endPoint y: 188, distance: 133.6
click at [64, 188] on div "Create Condition Adjustment Area ​ Feature Siding ​ Issue Pressure Washing ​ Re…" at bounding box center [247, 133] width 494 height 267
type input "200"
click at [306, 220] on div "Labor cost 0 Total cost 200 Defer" at bounding box center [247, 227] width 150 height 31
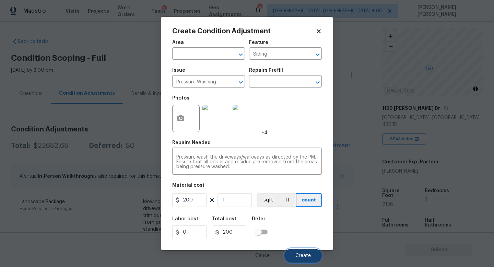
click at [301, 252] on button "Create" at bounding box center [302, 256] width 37 height 14
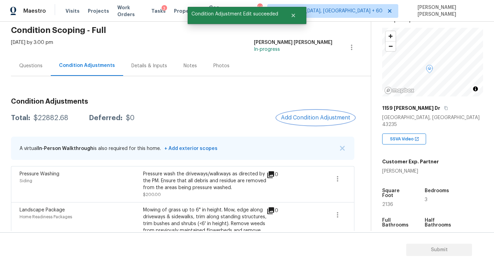
scroll to position [88, 0]
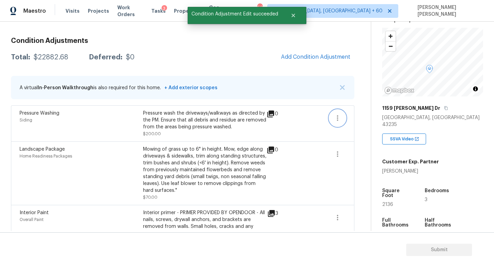
click at [340, 123] on button "button" at bounding box center [337, 118] width 16 height 16
click at [359, 119] on div "Edit" at bounding box center [377, 116] width 54 height 7
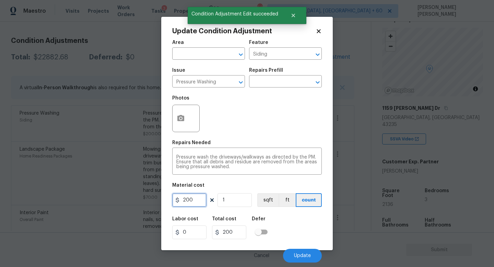
drag, startPoint x: 199, startPoint y: 202, endPoint x: 31, endPoint y: 185, distance: 168.2
click at [31, 185] on div "Update Condition Adjustment Area ​ Feature Siding ​ Issue Pressure Washing ​ Re…" at bounding box center [247, 133] width 494 height 267
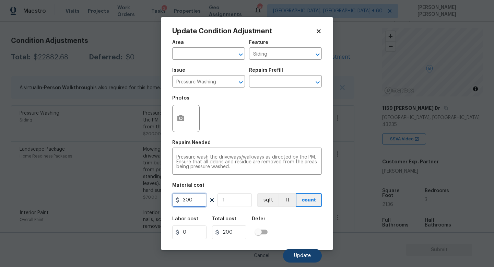
type input "300"
click at [310, 253] on span "Update" at bounding box center [302, 255] width 17 height 5
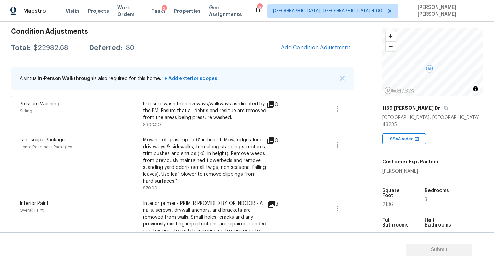
scroll to position [98, 0]
click at [310, 54] on button "Add Condition Adjustment" at bounding box center [316, 47] width 78 height 14
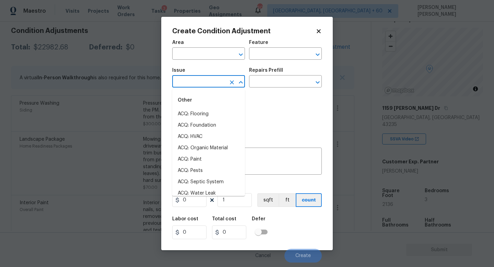
click at [210, 81] on input "text" at bounding box center [199, 82] width 54 height 11
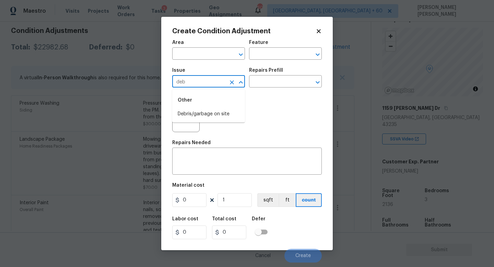
click at [210, 81] on input "deb" at bounding box center [199, 82] width 54 height 11
click at [207, 115] on li "Debris/garbage on site" at bounding box center [208, 113] width 73 height 11
type input "Debris/garbage on site"
click at [272, 90] on div "Issue Debris/garbage on site ​ Repairs Prefill ​" at bounding box center [247, 78] width 150 height 28
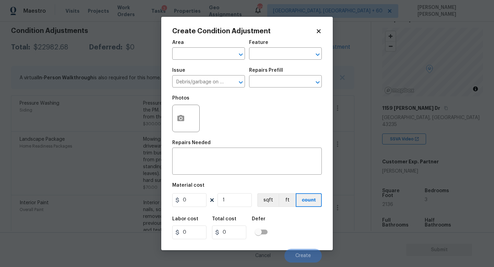
click at [282, 76] on div "Repairs Prefill" at bounding box center [285, 72] width 73 height 9
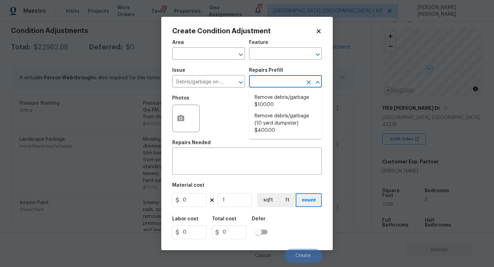
click at [283, 86] on input "text" at bounding box center [276, 82] width 54 height 11
click at [284, 100] on li "Remove debris/garbage $100.00" at bounding box center [285, 101] width 73 height 19
type textarea "Remove, haul off, and properly dispose of any debris left by seller to offsite …"
type input "100"
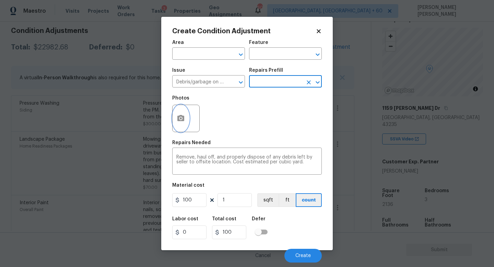
click at [184, 122] on icon "button" at bounding box center [181, 118] width 8 height 8
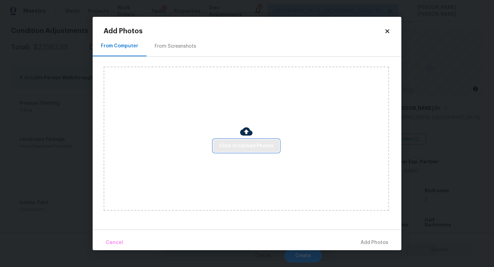
click at [239, 144] on span "Click to Upload Photos" at bounding box center [246, 146] width 55 height 9
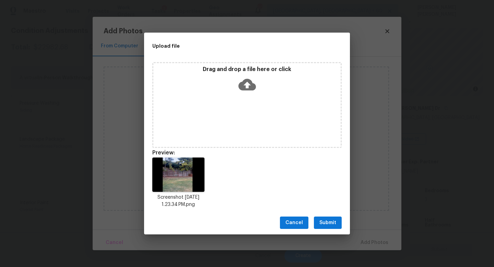
click at [328, 220] on span "Submit" at bounding box center [327, 222] width 17 height 9
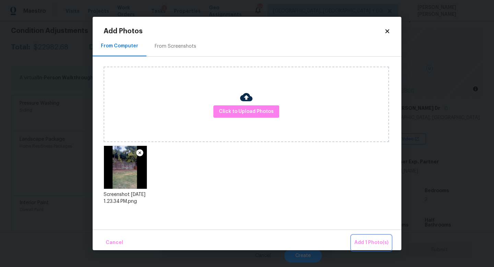
click at [364, 240] on span "Add 1 Photo(s)" at bounding box center [371, 242] width 34 height 9
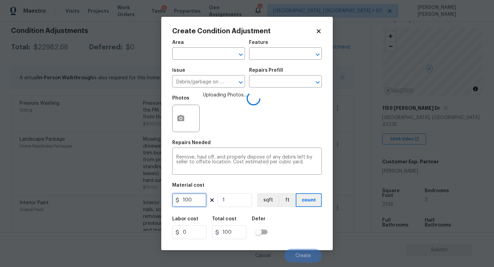
click at [202, 205] on input "100" at bounding box center [189, 200] width 34 height 14
drag, startPoint x: 202, startPoint y: 205, endPoint x: 160, endPoint y: 203, distance: 42.2
click at [160, 203] on div "Create Condition Adjustment Area ​ Feature ​ Issue Debris/garbage on site ​ Rep…" at bounding box center [247, 133] width 494 height 267
type input "200"
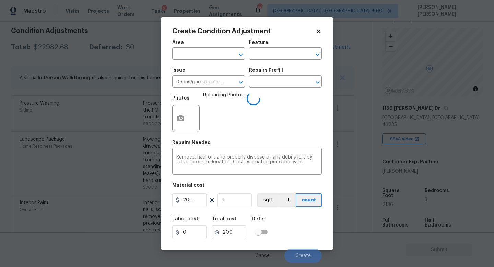
click at [288, 223] on div "Labor cost 0 Total cost 200 Defer" at bounding box center [247, 227] width 150 height 31
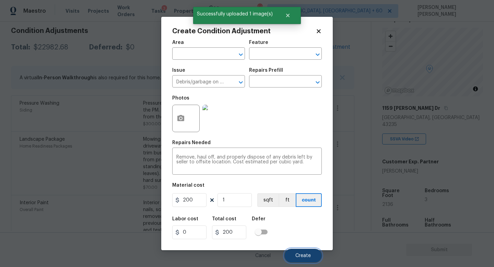
click at [308, 256] on span "Create" at bounding box center [302, 255] width 15 height 5
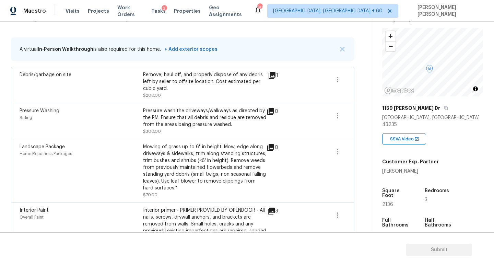
click at [148, 157] on div "Mowing of grass up to 6" in height. Mow, edge along driveways & sidewalks, trim…" at bounding box center [204, 167] width 123 height 48
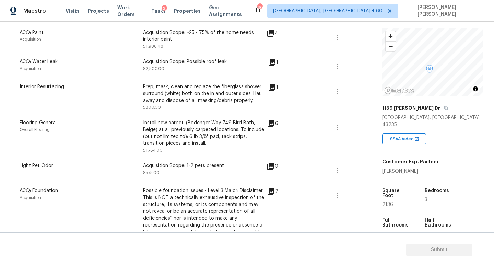
scroll to position [0, 0]
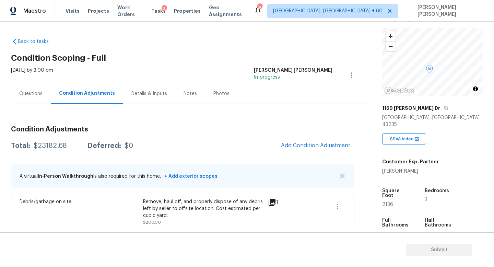
click at [22, 88] on div "Questions" at bounding box center [31, 93] width 40 height 20
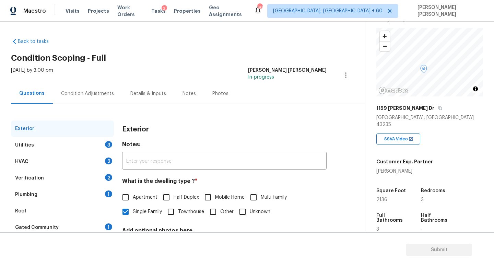
scroll to position [37, 0]
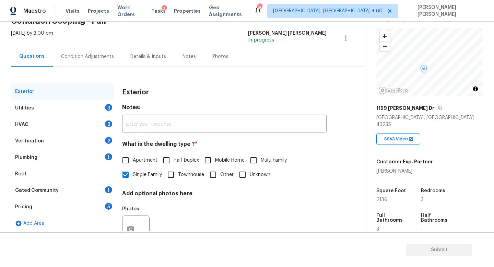
click at [83, 137] on div "Verification 2" at bounding box center [62, 141] width 103 height 16
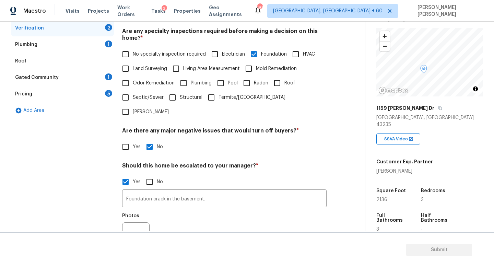
scroll to position [211, 0]
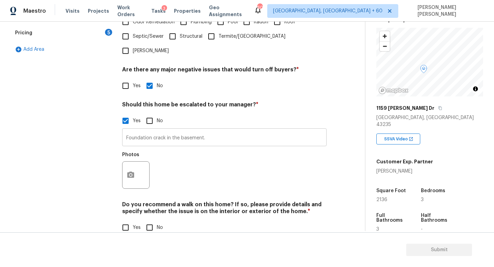
click at [214, 130] on input "Foundation crack in the basement." at bounding box center [224, 138] width 204 height 16
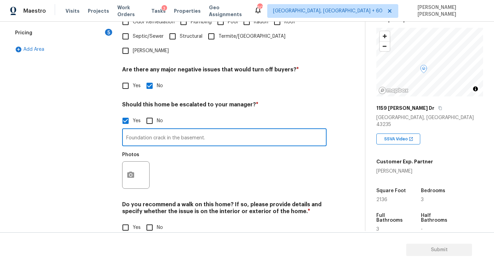
scroll to position [0, 0]
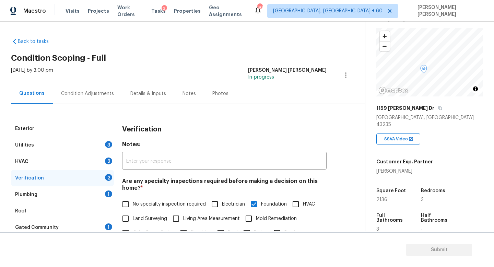
click at [83, 151] on div "Utilities 3" at bounding box center [62, 145] width 103 height 16
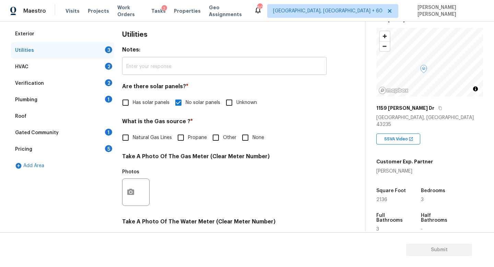
scroll to position [99, 0]
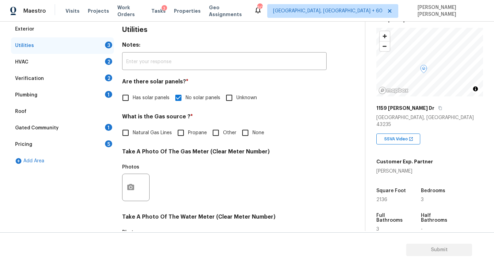
click at [241, 131] on input "None" at bounding box center [245, 133] width 14 height 14
checkbox input "true"
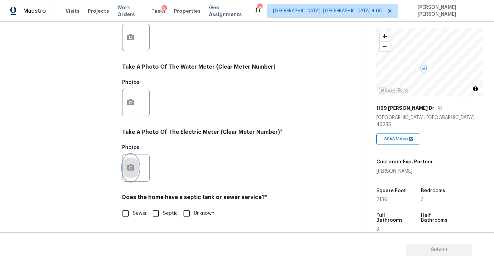
click at [130, 159] on button "button" at bounding box center [130, 167] width 16 height 27
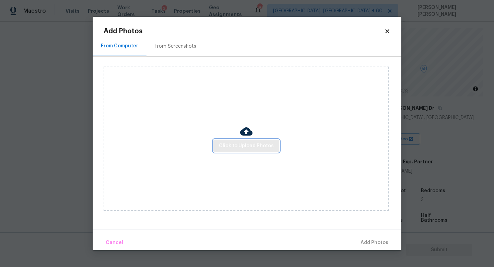
click at [243, 145] on span "Click to Upload Photos" at bounding box center [246, 146] width 55 height 9
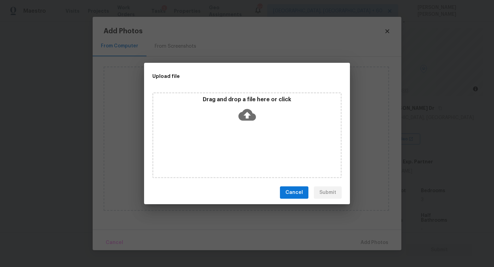
click at [245, 108] on icon at bounding box center [246, 114] width 17 height 17
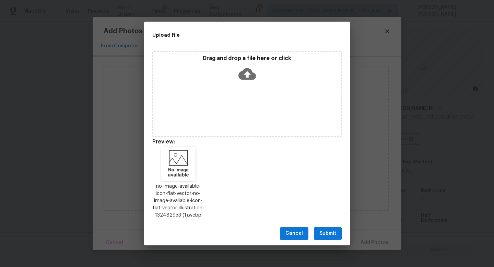
click at [331, 231] on span "Submit" at bounding box center [327, 233] width 17 height 9
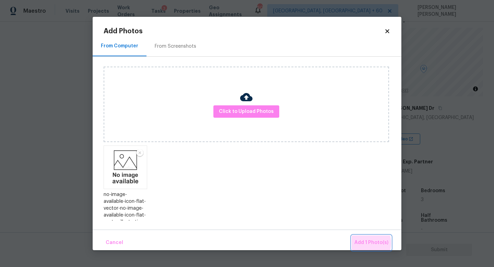
click at [364, 243] on span "Add 1 Photo(s)" at bounding box center [371, 242] width 34 height 9
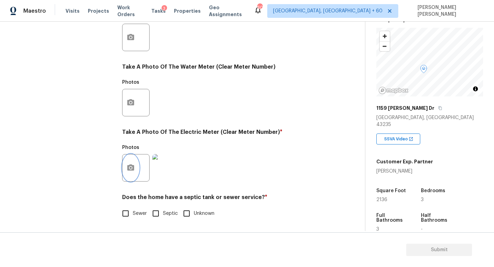
scroll to position [0, 0]
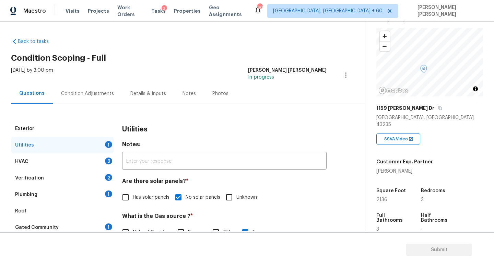
click at [93, 93] on div "Condition Adjustments" at bounding box center [87, 93] width 53 height 7
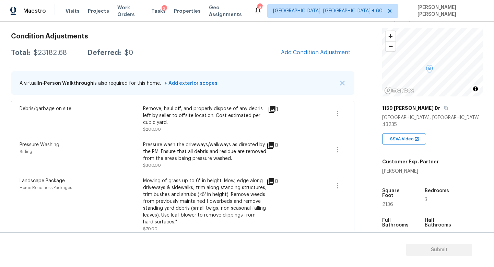
scroll to position [96, 0]
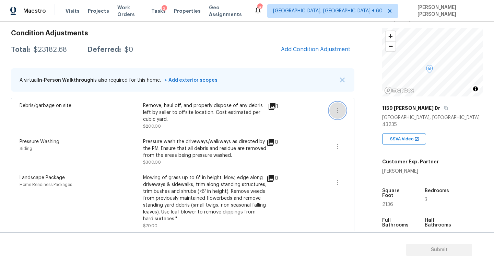
click at [335, 110] on icon "button" at bounding box center [337, 110] width 8 height 8
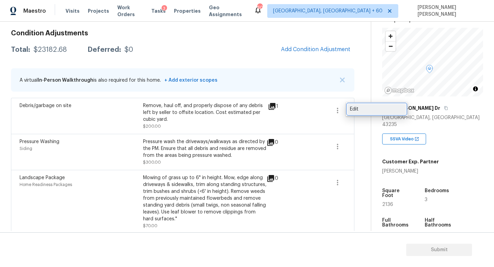
click at [353, 112] on link "Edit" at bounding box center [376, 109] width 58 height 10
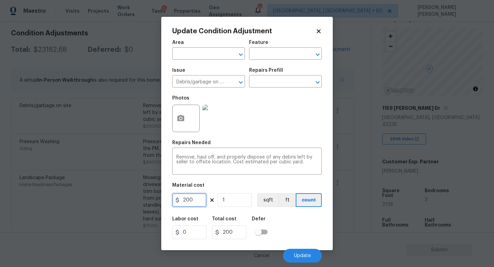
drag, startPoint x: 199, startPoint y: 204, endPoint x: 108, endPoint y: 204, distance: 90.9
click at [108, 204] on div "Update Condition Adjustment Area ​ Feature ​ Issue Debris/garbage on site ​ Rep…" at bounding box center [247, 133] width 494 height 267
type input "100"
click at [306, 254] on span "Update" at bounding box center [302, 255] width 17 height 5
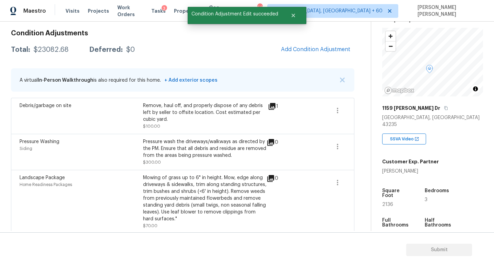
scroll to position [0, 0]
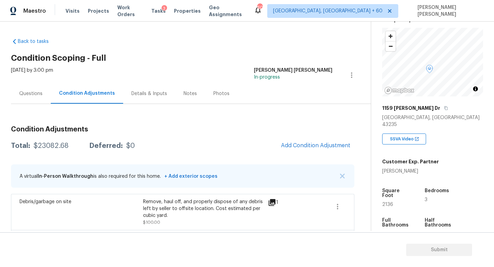
click at [46, 149] on div "Total: $23082.68 Deferred: $0 Add Condition Adjustment" at bounding box center [182, 145] width 343 height 15
copy div "$23082.68"
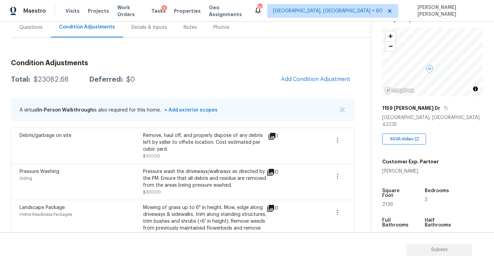
scroll to position [62, 0]
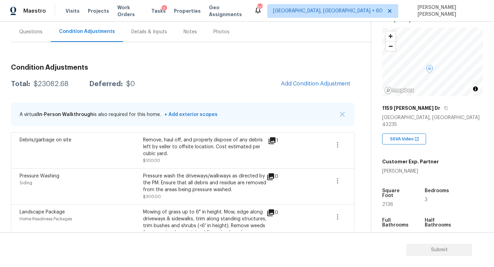
click at [46, 86] on div "$23082.68" at bounding box center [51, 84] width 35 height 7
copy div "$23082.68"
click at [27, 37] on div "Questions" at bounding box center [31, 32] width 40 height 20
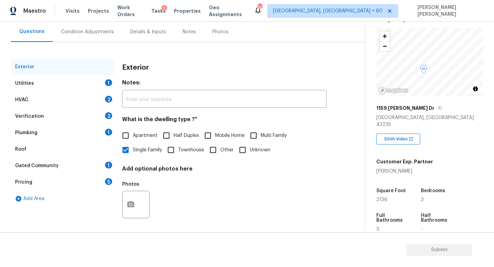
scroll to position [63, 0]
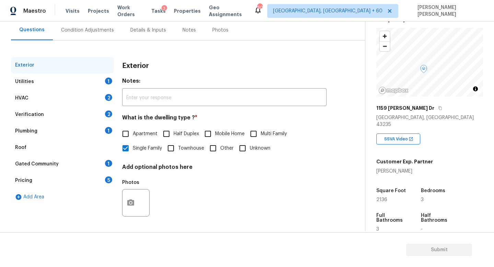
click at [82, 85] on div "Utilities 1" at bounding box center [62, 81] width 103 height 16
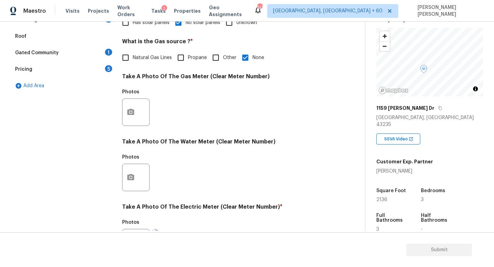
scroll to position [249, 0]
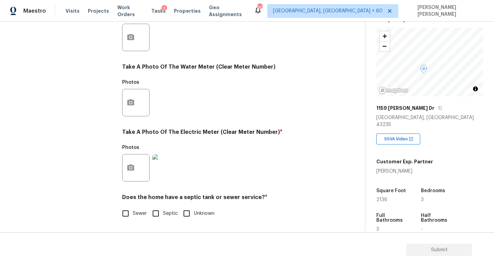
click at [129, 215] on input "Sewer" at bounding box center [125, 213] width 14 height 14
checkbox input "true"
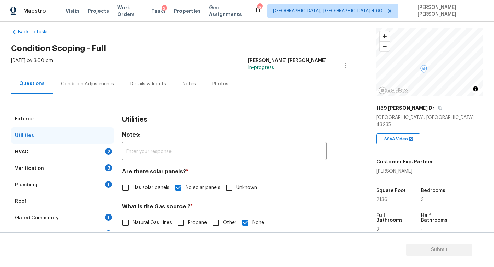
scroll to position [8, 0]
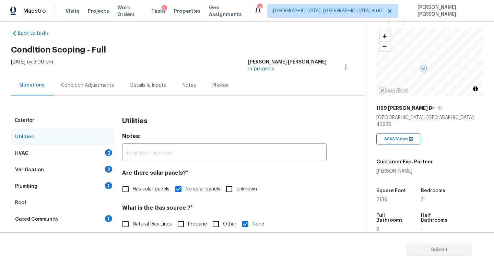
click at [95, 150] on div "HVAC 2" at bounding box center [62, 153] width 103 height 16
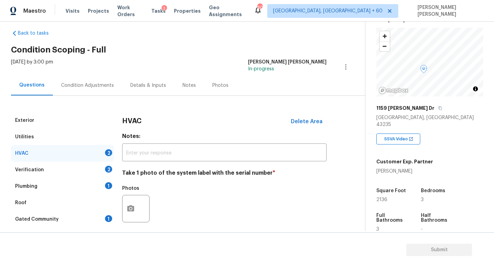
scroll to position [43, 0]
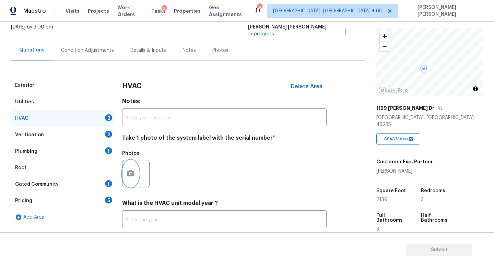
click at [133, 164] on button "button" at bounding box center [130, 173] width 16 height 27
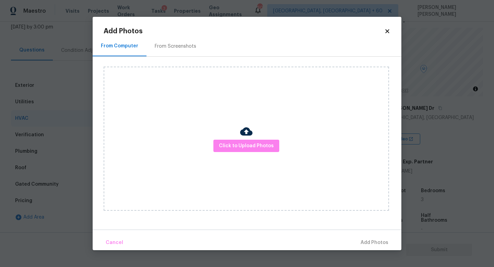
click at [234, 161] on div "Click to Upload Photos" at bounding box center [246, 139] width 285 height 144
click at [240, 151] on button "Click to Upload Photos" at bounding box center [246, 146] width 66 height 13
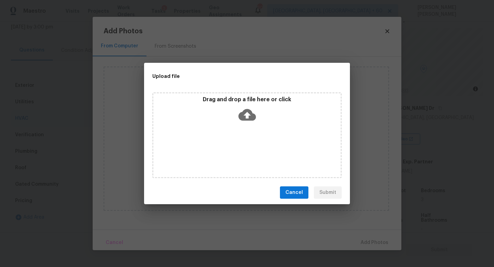
click at [253, 116] on icon at bounding box center [246, 115] width 17 height 12
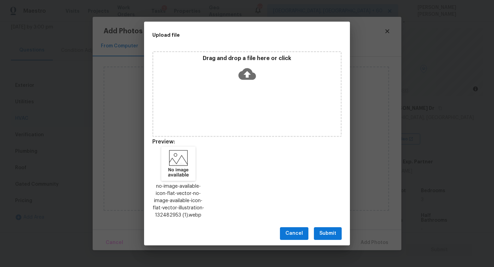
click at [330, 229] on button "Submit" at bounding box center [328, 233] width 28 height 13
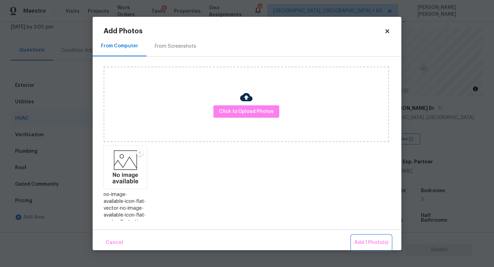
click at [365, 244] on span "Add 1 Photo(s)" at bounding box center [371, 242] width 34 height 9
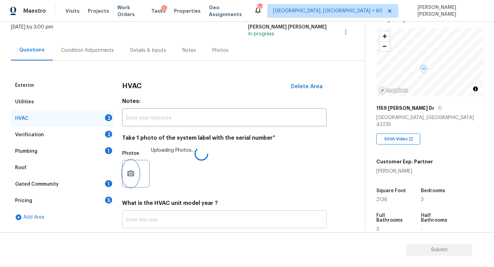
scroll to position [86, 0]
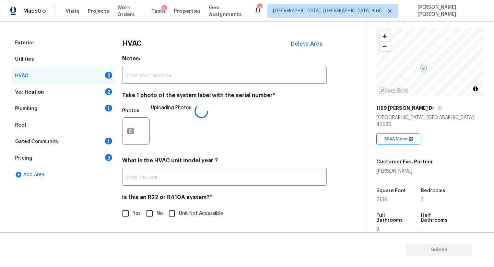
click at [153, 212] on input "No" at bounding box center [149, 213] width 14 height 14
checkbox input "true"
click at [84, 92] on div "Verification 2" at bounding box center [62, 92] width 103 height 16
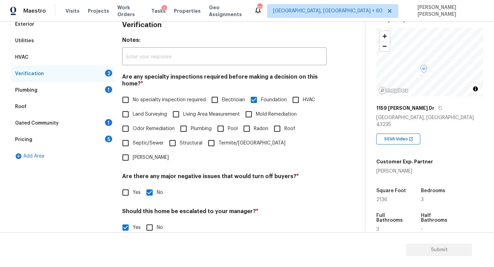
scroll to position [211, 0]
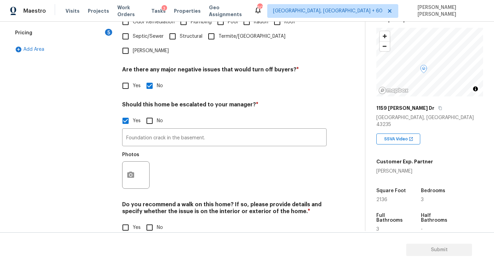
click at [154, 220] on input "No" at bounding box center [149, 227] width 14 height 14
checkbox input "true"
click at [134, 168] on button "button" at bounding box center [130, 175] width 16 height 27
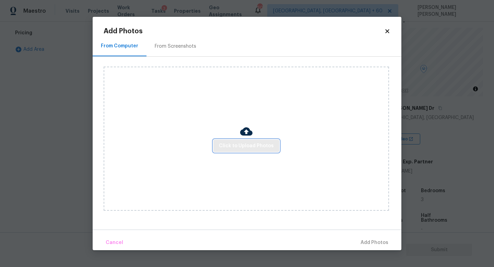
click at [246, 147] on span "Click to Upload Photos" at bounding box center [246, 146] width 55 height 9
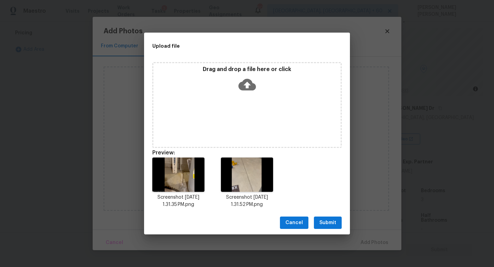
click at [331, 222] on span "Submit" at bounding box center [327, 222] width 17 height 9
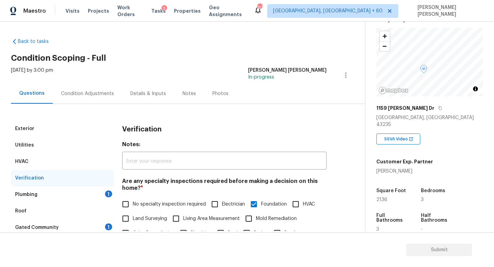
click at [80, 192] on div "Plumbing 1" at bounding box center [62, 194] width 103 height 16
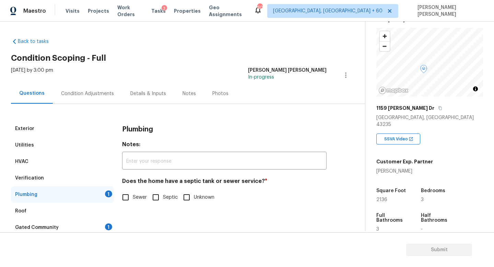
scroll to position [5, 0]
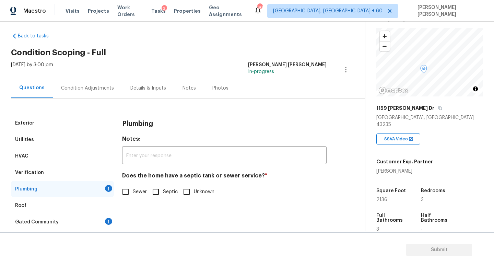
click at [134, 192] on span "Sewer" at bounding box center [140, 191] width 14 height 7
click at [133, 192] on input "Sewer" at bounding box center [125, 192] width 14 height 14
checkbox input "true"
click at [94, 230] on div "Pricing 5" at bounding box center [62, 238] width 103 height 16
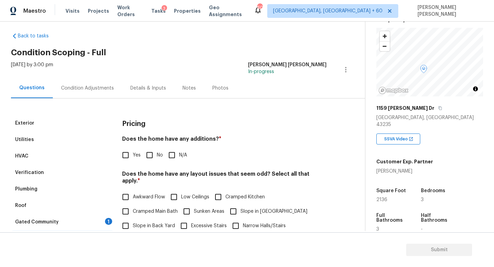
click at [93, 220] on div "Gated Community 1" at bounding box center [62, 222] width 103 height 16
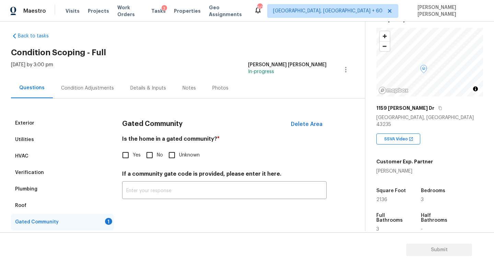
scroll to position [29, 0]
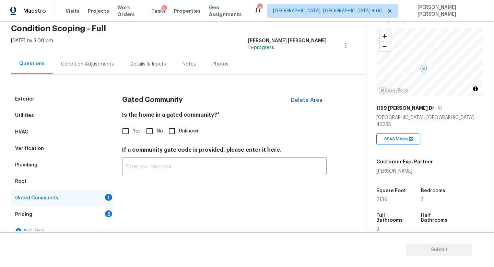
click at [146, 134] on input "No" at bounding box center [149, 131] width 14 height 14
checkbox input "true"
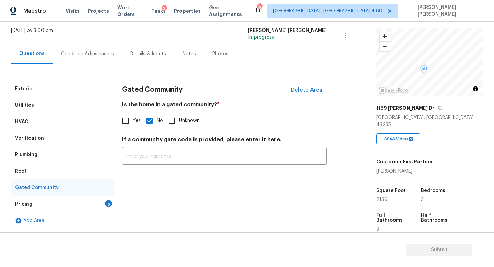
click at [70, 202] on div "Pricing 5" at bounding box center [62, 204] width 103 height 16
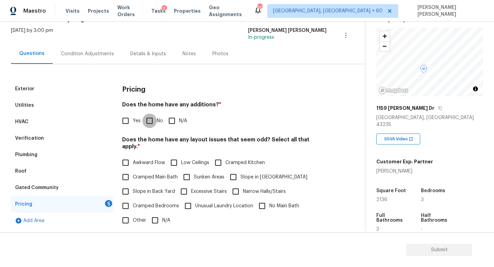
click at [150, 122] on input "No" at bounding box center [149, 121] width 14 height 14
checkbox input "true"
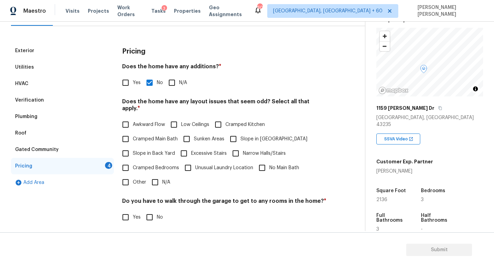
click at [158, 184] on div "Pricing Does the home have any additions? * Yes No N/A Does the home have any l…" at bounding box center [224, 173] width 204 height 260
click at [158, 176] on input "N/A" at bounding box center [155, 182] width 14 height 14
checkbox input "true"
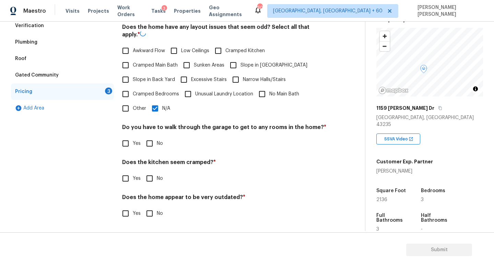
scroll to position [145, 0]
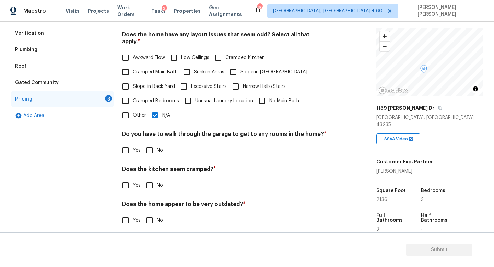
click at [147, 143] on input "No" at bounding box center [149, 150] width 14 height 14
checkbox input "true"
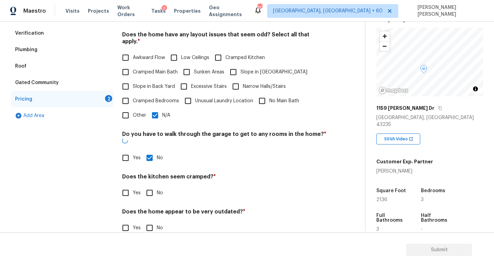
click at [147, 173] on h4 "Does the kitchen seem cramped? *" at bounding box center [224, 178] width 204 height 10
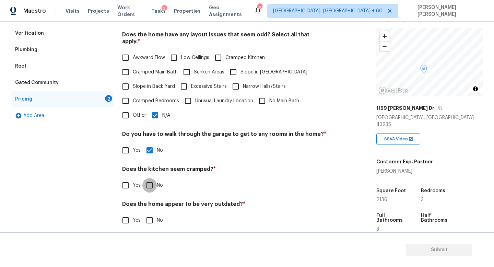
click at [147, 178] on input "No" at bounding box center [149, 185] width 14 height 14
checkbox input "true"
click at [155, 213] on input "No" at bounding box center [149, 220] width 14 height 14
checkbox input "true"
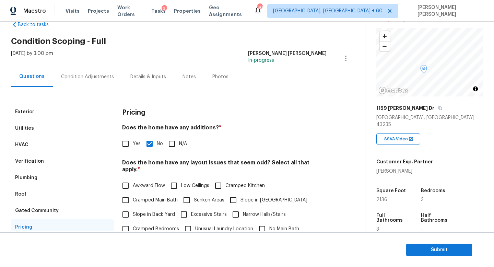
scroll to position [17, 0]
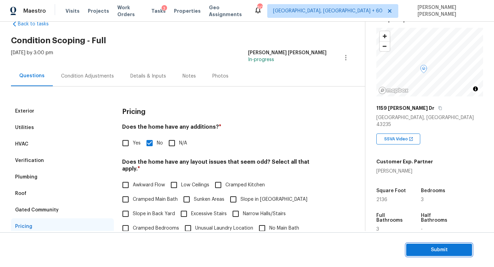
click at [430, 250] on span "Submit" at bounding box center [439, 250] width 55 height 9
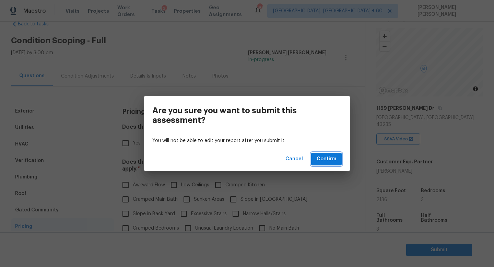
click at [329, 161] on span "Confirm" at bounding box center [327, 159] width 20 height 9
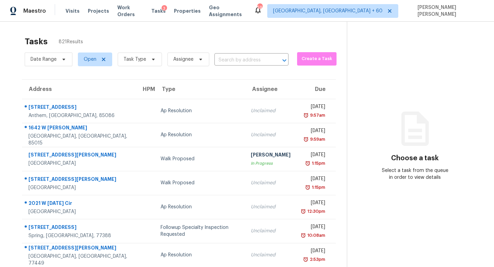
click at [238, 52] on div "Date Range Open Task Type Assignee ​" at bounding box center [157, 59] width 264 height 18
paste input "101 Craig St, Stanley, NC, 28164"
type input "101 Craig St, Stanley, NC, 28164"
click at [237, 57] on input "101 Craig St, Stanley, NC, 28164" at bounding box center [241, 60] width 55 height 11
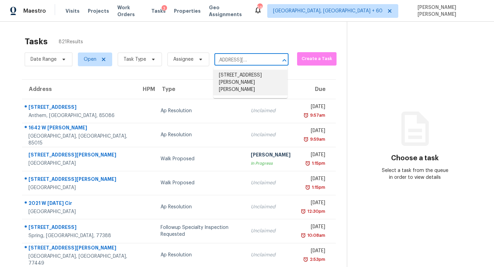
click at [243, 75] on li "101 Craig St, Stanley, NC 28164" at bounding box center [250, 83] width 74 height 26
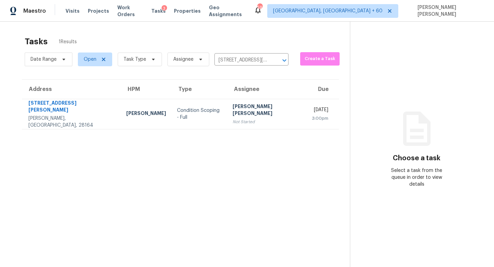
click at [233, 103] on div "[PERSON_NAME] [PERSON_NAME]" at bounding box center [267, 110] width 68 height 15
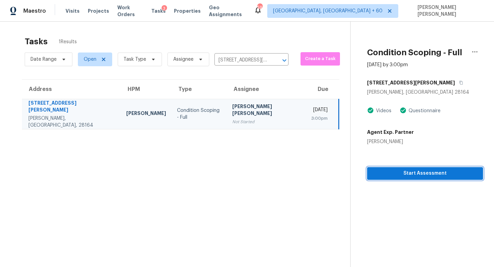
click at [413, 171] on span "Start Assessment" at bounding box center [424, 173] width 105 height 9
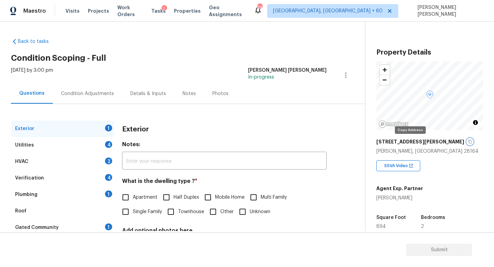
click at [468, 141] on icon "button" at bounding box center [469, 142] width 3 height 4
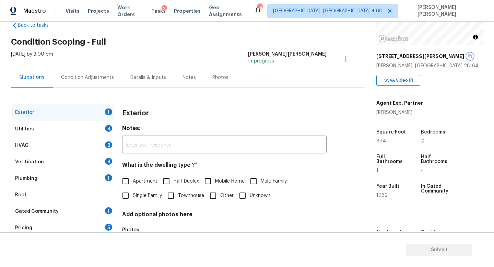
scroll to position [14, 0]
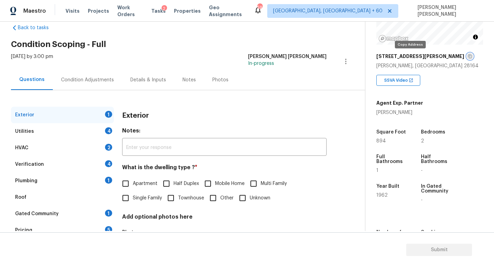
click at [468, 56] on icon "button" at bounding box center [470, 56] width 4 height 4
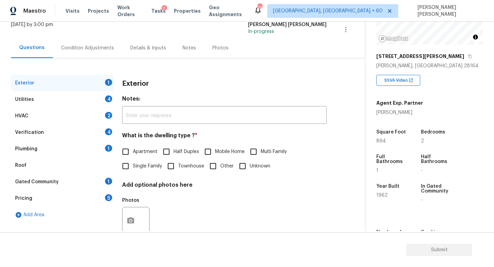
click at [136, 168] on span "Single Family" at bounding box center [147, 166] width 29 height 7
click at [133, 168] on input "Single Family" at bounding box center [125, 166] width 14 height 14
checkbox input "true"
click at [94, 95] on div "Utilities 4" at bounding box center [62, 99] width 103 height 16
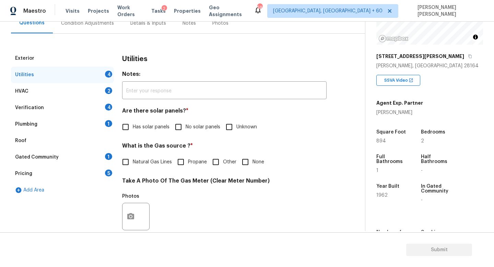
scroll to position [78, 0]
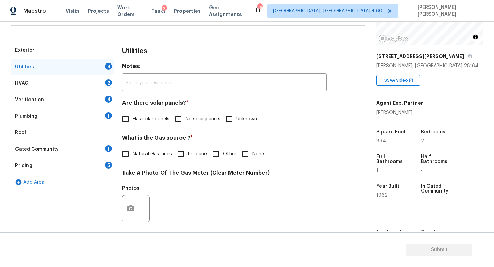
click at [185, 121] on input "No solar panels" at bounding box center [178, 119] width 14 height 14
checkbox input "true"
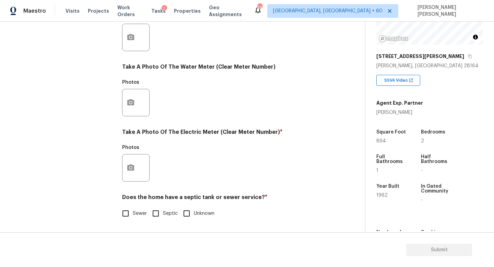
click at [163, 215] on input "Septic" at bounding box center [156, 213] width 14 height 14
checkbox input "true"
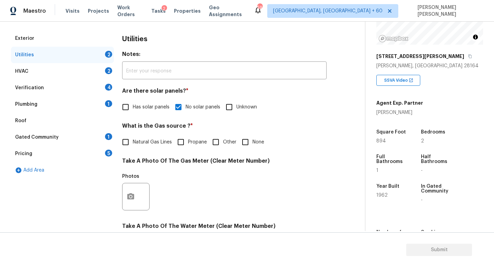
scroll to position [43, 0]
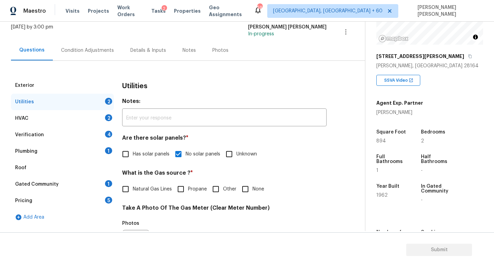
click at [100, 114] on div "HVAC 2" at bounding box center [62, 118] width 103 height 16
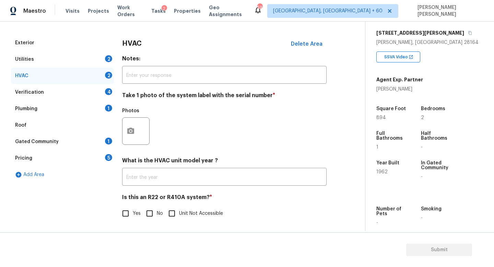
scroll to position [145, 0]
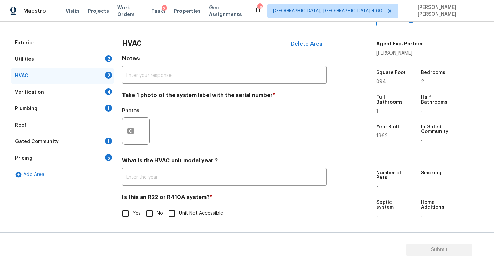
click at [79, 103] on div "Plumbing 1" at bounding box center [62, 108] width 103 height 16
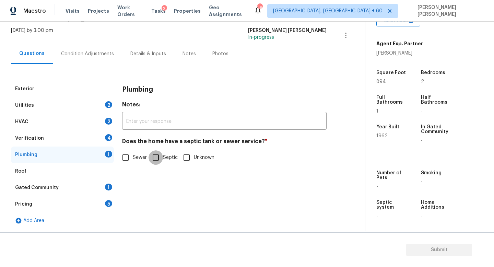
click at [163, 160] on input "Septic" at bounding box center [156, 157] width 14 height 14
checkbox input "true"
click at [91, 105] on div "Utilities 2" at bounding box center [62, 105] width 103 height 16
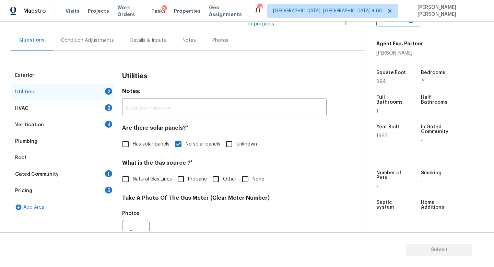
scroll to position [49, 0]
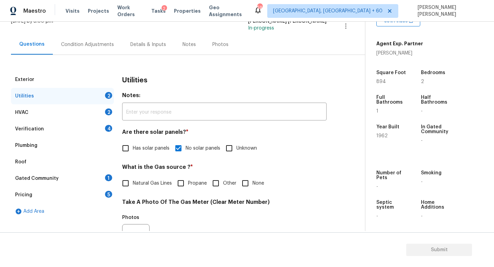
click at [75, 39] on div "Condition Adjustments" at bounding box center [87, 44] width 69 height 20
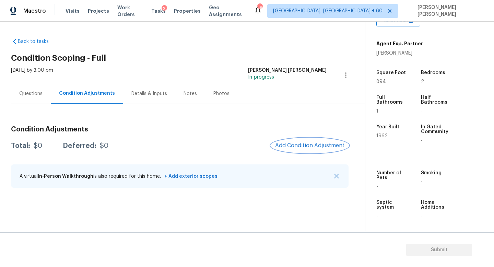
click at [316, 144] on span "Add Condition Adjustment" at bounding box center [309, 145] width 69 height 6
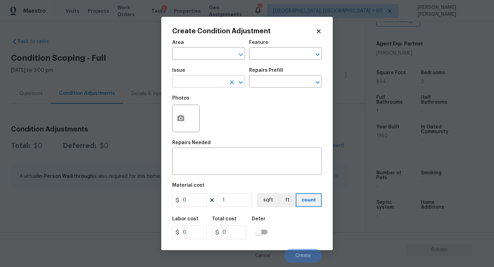
click at [206, 84] on input "text" at bounding box center [199, 82] width 54 height 11
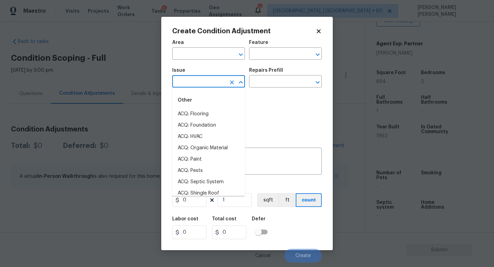
type input "d"
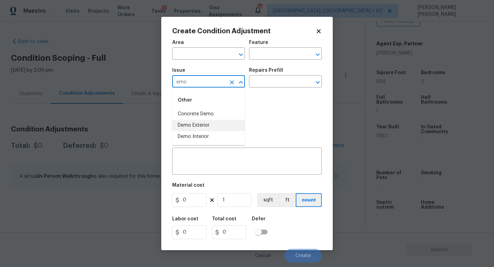
click at [206, 127] on li "Demo Exterior" at bounding box center [208, 125] width 73 height 11
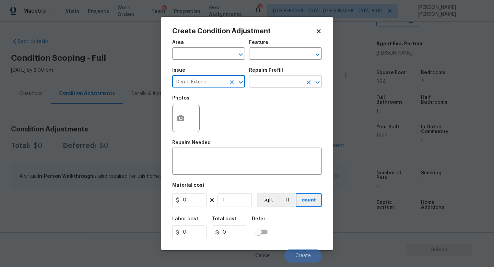
type input "Demo Exterior"
click at [275, 83] on input "text" at bounding box center [276, 82] width 54 height 11
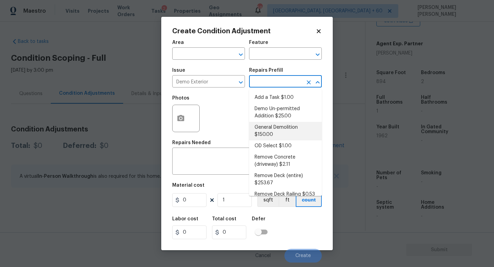
click at [280, 129] on li "General Demolition $150.00" at bounding box center [285, 131] width 73 height 19
type input "Demolition"
type textarea "Decks, sheds, above ground pools,"
type input "150"
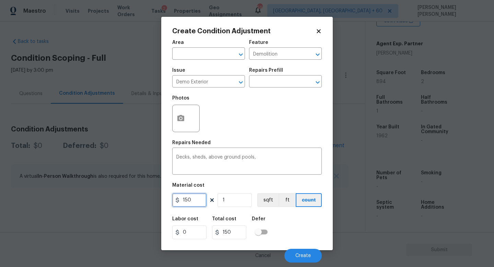
drag, startPoint x: 203, startPoint y: 197, endPoint x: 146, endPoint y: 197, distance: 56.9
click at [146, 197] on div "Create Condition Adjustment Area ​ Feature Demolition ​ Issue Demo Exterior ​ R…" at bounding box center [247, 133] width 494 height 267
type input "500"
click at [185, 114] on button "button" at bounding box center [181, 118] width 16 height 27
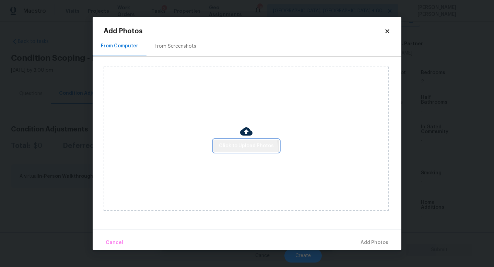
click at [234, 151] on button "Click to Upload Photos" at bounding box center [246, 146] width 66 height 13
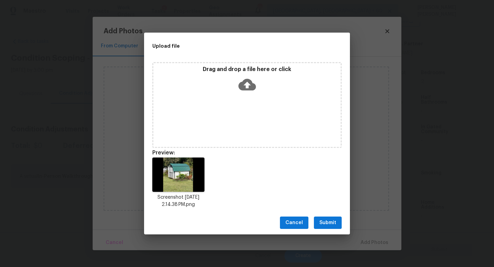
click at [325, 219] on span "Submit" at bounding box center [327, 222] width 17 height 9
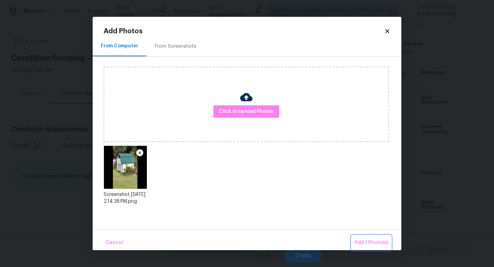
click at [367, 236] on button "Add 1 Photo(s)" at bounding box center [371, 242] width 39 height 15
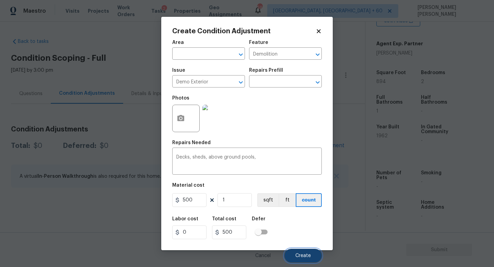
click at [302, 252] on button "Create" at bounding box center [302, 256] width 37 height 14
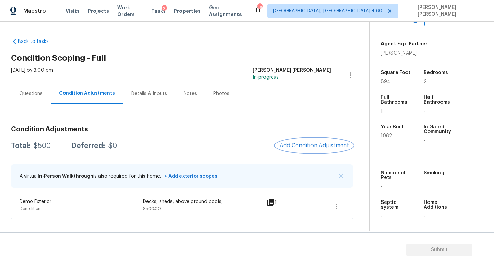
click at [317, 146] on span "Add Condition Adjustment" at bounding box center [314, 145] width 69 height 6
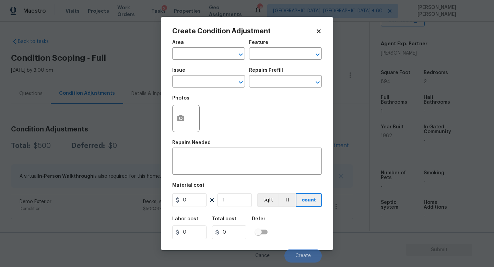
click at [192, 89] on span "Issue ​" at bounding box center [208, 78] width 73 height 28
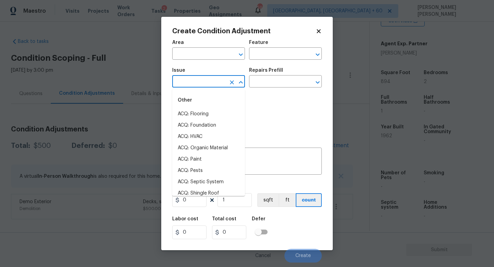
click at [195, 81] on input "text" at bounding box center [199, 82] width 54 height 11
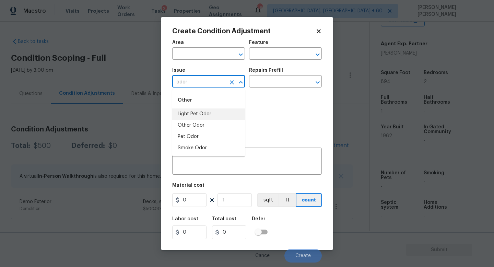
click at [189, 112] on li "Light Pet Odor" at bounding box center [208, 113] width 73 height 11
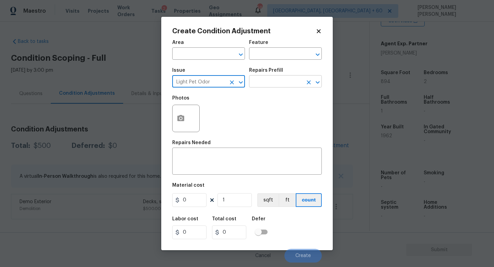
type input "Light Pet Odor"
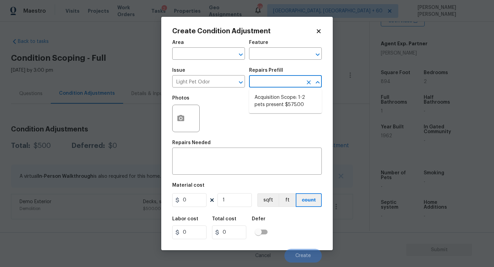
click at [274, 81] on input "text" at bounding box center [276, 82] width 54 height 11
click at [283, 103] on li "Acquisition Scope: 1-2 pets present $575.00" at bounding box center [285, 101] width 73 height 19
type textarea "Acquisition Scope: 1-2 pets present"
type input "575"
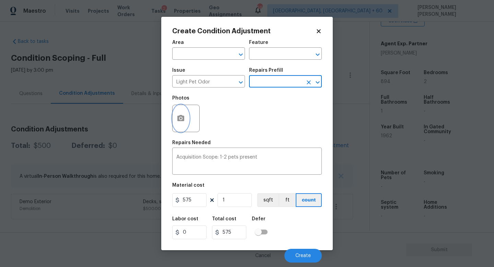
click at [180, 117] on circle "button" at bounding box center [181, 118] width 2 height 2
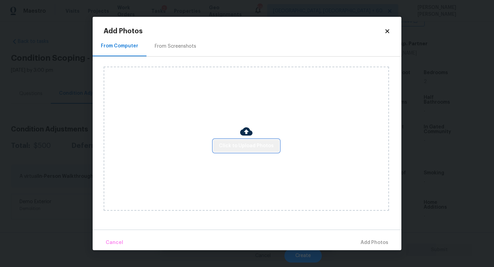
click at [252, 151] on button "Click to Upload Photos" at bounding box center [246, 146] width 66 height 13
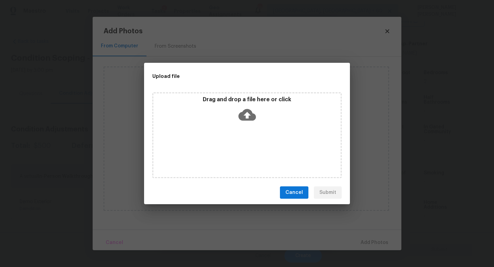
click at [292, 194] on span "Cancel" at bounding box center [293, 192] width 17 height 9
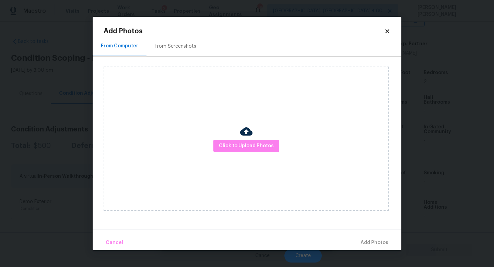
click at [389, 27] on div "Add Photos From Computer From Screenshots Click to Upload Photos Cancel Add Pho…" at bounding box center [247, 133] width 309 height 233
click at [387, 31] on icon at bounding box center [387, 31] width 4 height 4
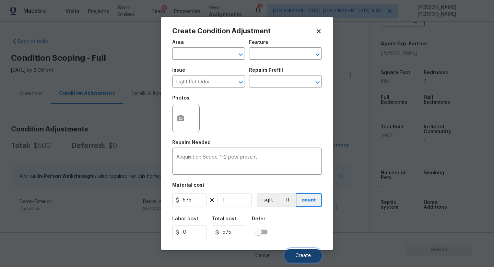
click at [291, 258] on button "Create" at bounding box center [302, 256] width 37 height 14
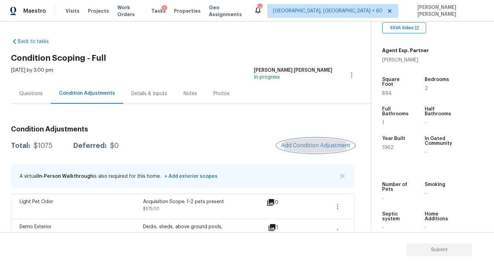
click at [299, 149] on button "Add Condition Adjustment" at bounding box center [316, 145] width 78 height 14
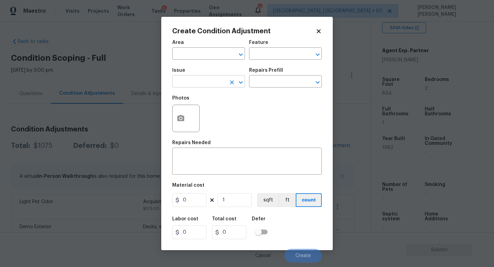
click at [202, 84] on input "text" at bounding box center [199, 82] width 54 height 11
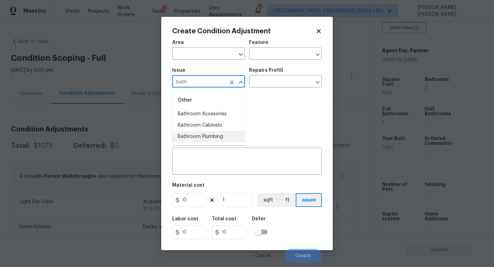
click at [202, 135] on li "Bathroom Plumbing" at bounding box center [208, 136] width 73 height 11
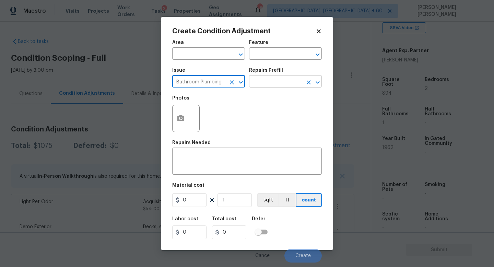
type input "Bathroom Plumbing"
click at [257, 83] on input "text" at bounding box center [276, 82] width 54 height 11
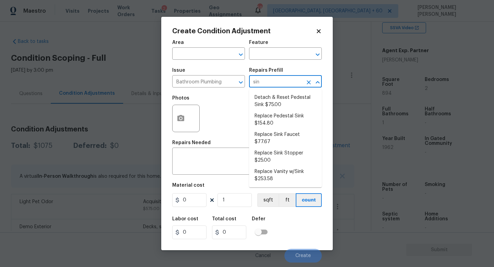
type input "sink"
click at [278, 149] on li "Replace Sink Stopper $25.00" at bounding box center [285, 156] width 73 height 19
type input "Plumbing"
type textarea "Install a new sink stopper to match the finish of faucet."
type input "25"
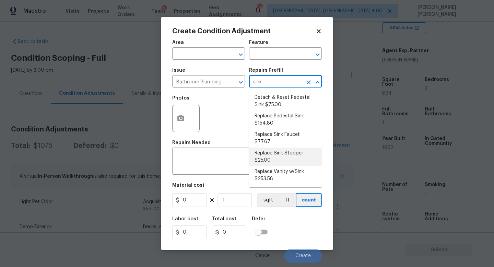
type input "25"
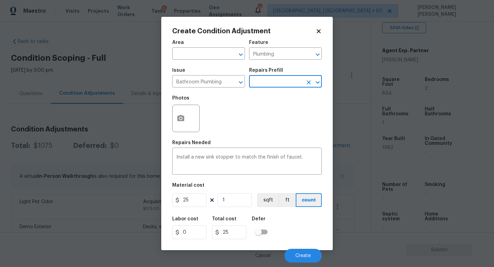
click at [190, 122] on div at bounding box center [185, 118] width 27 height 27
click at [181, 118] on circle "button" at bounding box center [181, 118] width 2 height 2
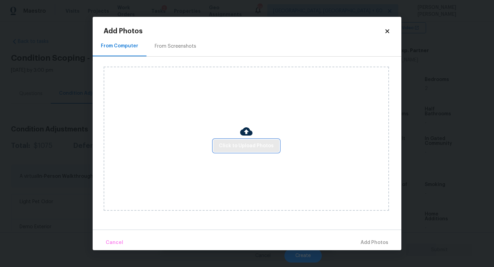
click at [237, 146] on span "Click to Upload Photos" at bounding box center [246, 146] width 55 height 9
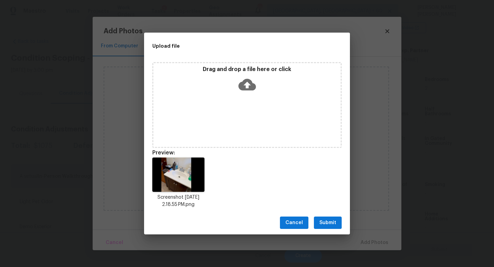
click at [320, 227] on button "Submit" at bounding box center [328, 222] width 28 height 13
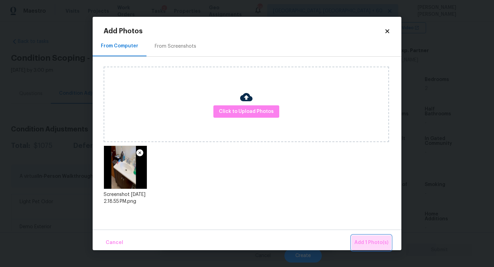
click at [369, 240] on span "Add 1 Photo(s)" at bounding box center [371, 242] width 34 height 9
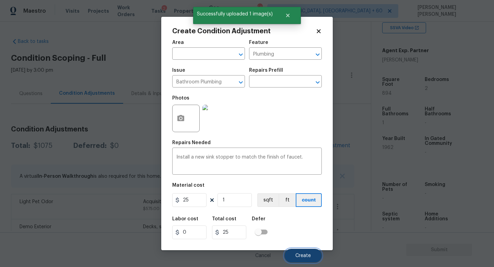
click at [306, 252] on button "Create" at bounding box center [302, 256] width 37 height 14
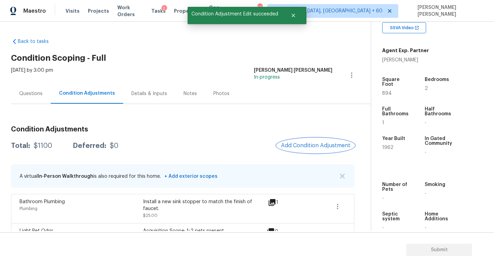
click at [308, 148] on span "Add Condition Adjustment" at bounding box center [315, 145] width 69 height 6
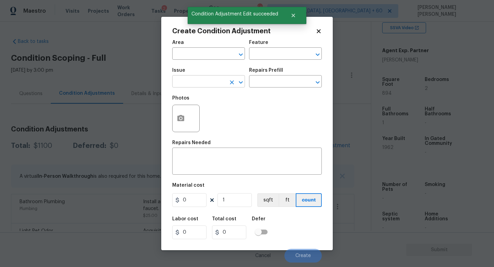
click at [211, 79] on input "text" at bounding box center [199, 82] width 54 height 11
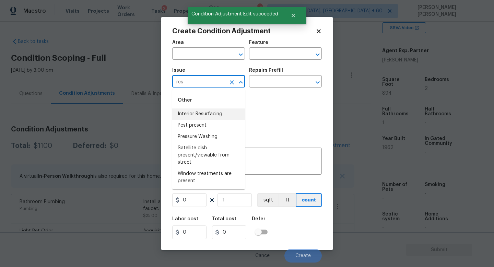
click at [180, 111] on li "Interior Resurfacing" at bounding box center [208, 113] width 73 height 11
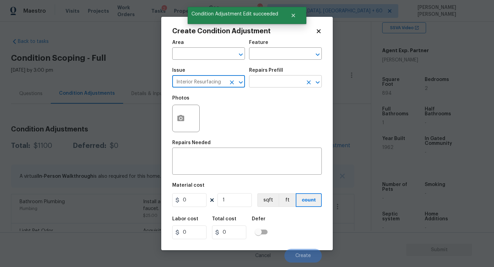
type input "Interior Resurfacing"
click at [264, 85] on input "text" at bounding box center [276, 82] width 54 height 11
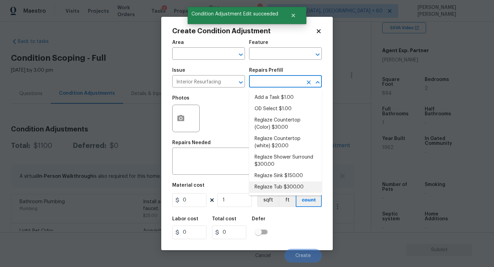
click at [276, 183] on li "Reglaze Tub $300.00" at bounding box center [285, 186] width 73 height 11
type textarea "Prep, mask, clean and reglaze the tub (white) both on the in and outer sides. H…"
type input "300"
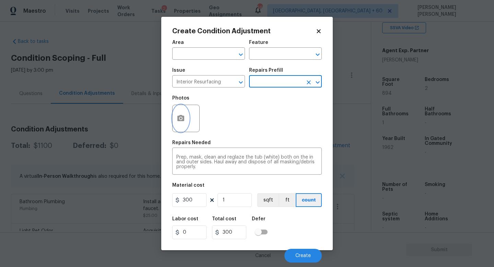
click at [179, 111] on button "button" at bounding box center [181, 118] width 16 height 27
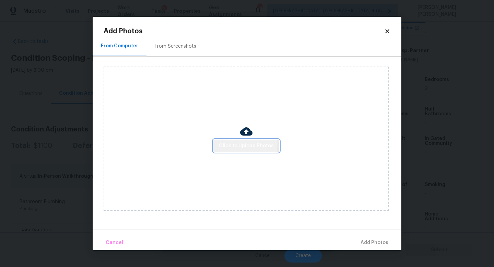
click at [228, 143] on span "Click to Upload Photos" at bounding box center [246, 146] width 55 height 9
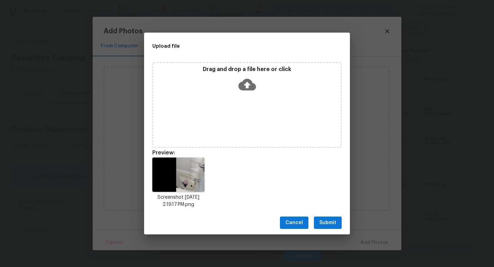
click at [328, 225] on span "Submit" at bounding box center [327, 222] width 17 height 9
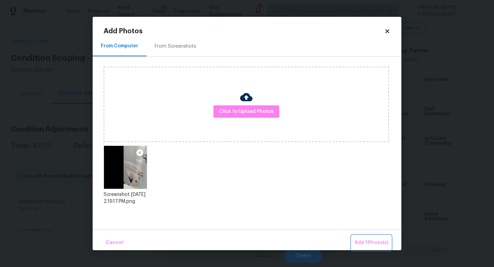
click at [377, 240] on span "Add 1 Photo(s)" at bounding box center [371, 242] width 34 height 9
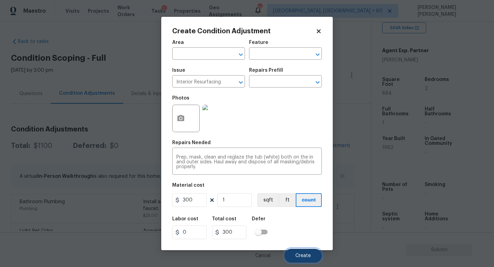
click at [301, 253] on button "Create" at bounding box center [302, 256] width 37 height 14
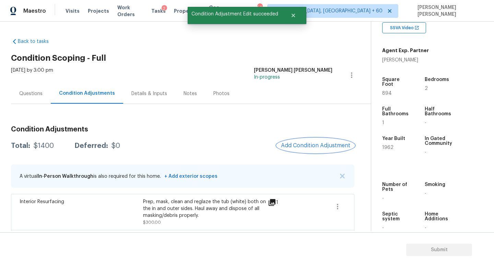
scroll to position [76, 0]
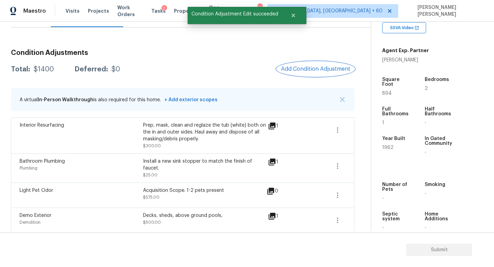
click at [311, 69] on span "Add Condition Adjustment" at bounding box center [315, 69] width 69 height 6
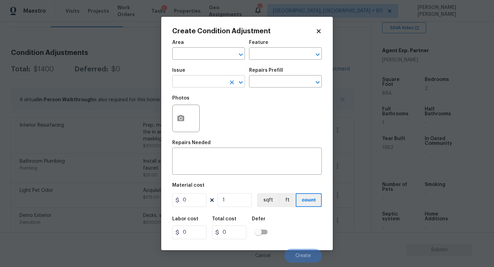
click at [195, 83] on input "text" at bounding box center [199, 82] width 54 height 11
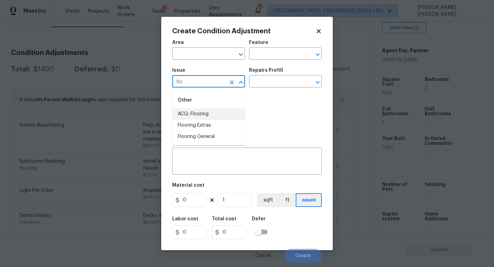
click at [198, 109] on li "ACQ: Flooring" at bounding box center [208, 113] width 73 height 11
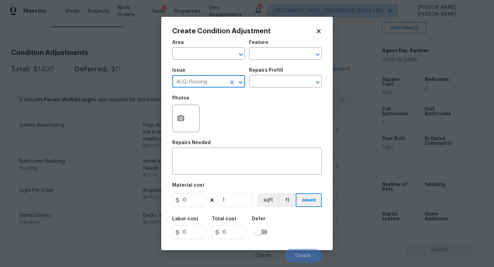
type input "ACQ: Flooring"
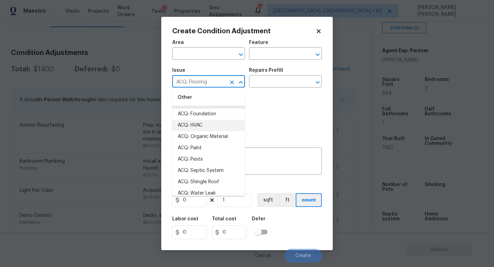
scroll to position [12, 0]
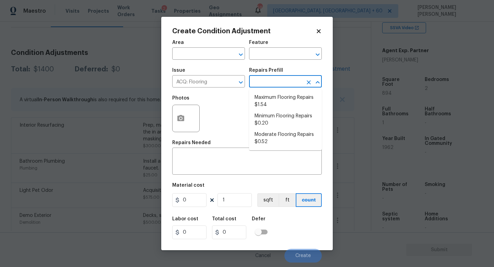
click at [275, 86] on input "text" at bounding box center [276, 82] width 54 height 11
click at [235, 105] on div "Photos" at bounding box center [247, 114] width 150 height 45
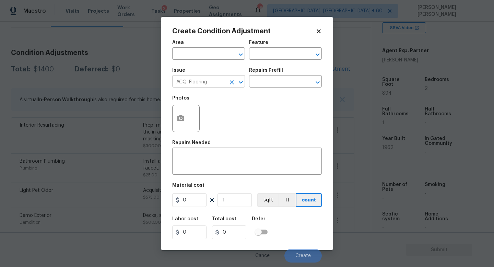
click at [230, 83] on icon "Clear" at bounding box center [231, 82] width 7 height 7
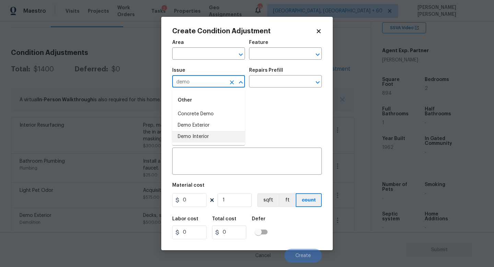
drag, startPoint x: 232, startPoint y: 128, endPoint x: 231, endPoint y: 134, distance: 5.9
click at [231, 134] on ul "Concrete Demo Demo Exterior Demo Interior" at bounding box center [208, 125] width 73 height 34
click at [231, 134] on li "Demo Interior" at bounding box center [208, 136] width 73 height 11
type input "Demo Interior"
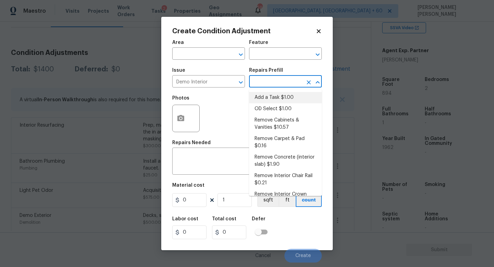
click at [269, 83] on input "text" at bounding box center [276, 82] width 54 height 11
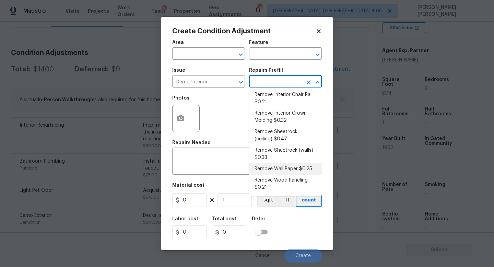
scroll to position [0, 0]
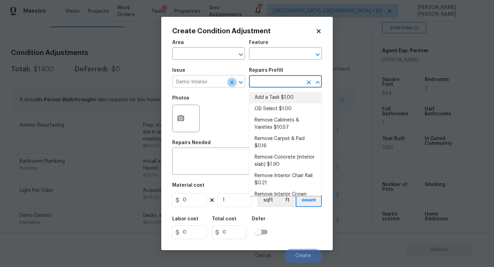
click at [232, 81] on icon "Clear" at bounding box center [232, 82] width 4 height 4
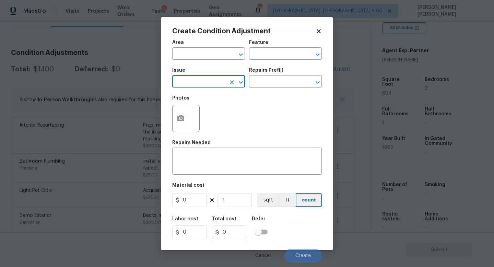
type input "d"
click at [218, 128] on li "Flooring Extras" at bounding box center [208, 125] width 73 height 11
type input "Flooring Extras"
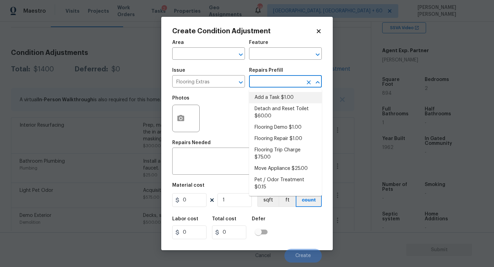
click at [282, 86] on input "text" at bounding box center [276, 82] width 54 height 11
click at [292, 129] on li "Flooring Demo $1.00" at bounding box center [285, 127] width 73 height 11
type input "Overall Flooring"
type textarea "Demo existing flooring."
type input "1"
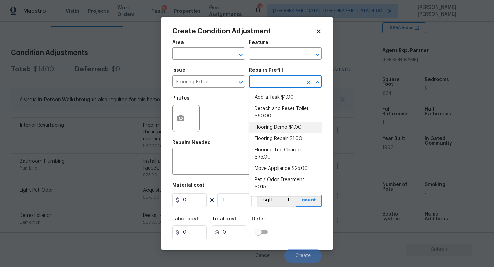
type input "1"
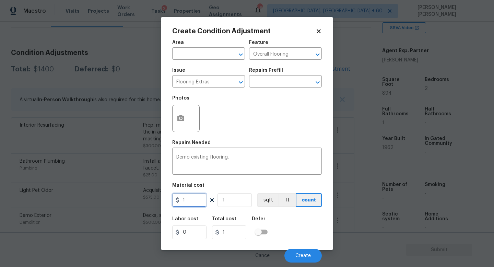
drag, startPoint x: 192, startPoint y: 202, endPoint x: 176, endPoint y: 200, distance: 16.9
click at [176, 200] on div "1" at bounding box center [189, 200] width 34 height 14
type input "2"
click at [234, 198] on input "1" at bounding box center [234, 200] width 34 height 14
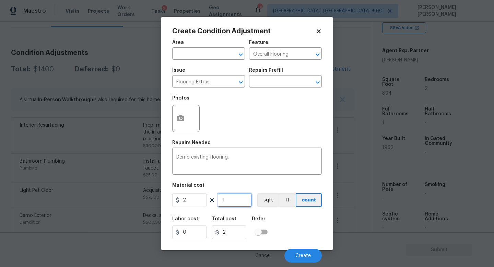
type input "0"
type input "8"
type input "16"
type input "89"
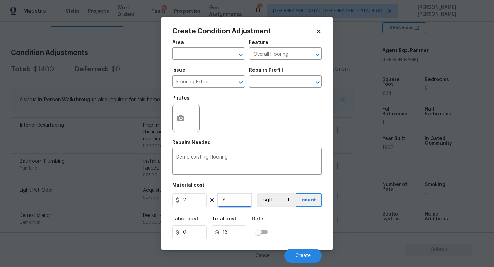
type input "178"
type input "894"
type input "1788"
type input "894"
click at [183, 123] on button "button" at bounding box center [181, 118] width 16 height 27
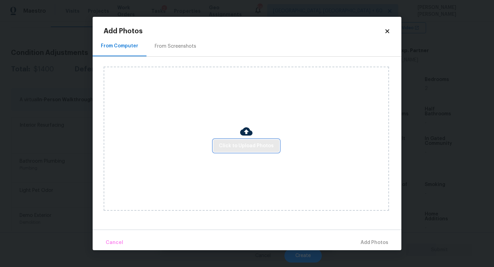
click at [236, 144] on span "Click to Upload Photos" at bounding box center [246, 146] width 55 height 9
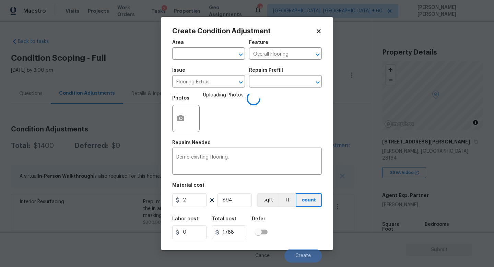
scroll to position [145, 0]
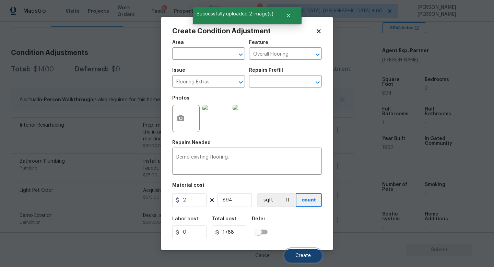
click at [302, 254] on span "Create" at bounding box center [302, 255] width 15 height 5
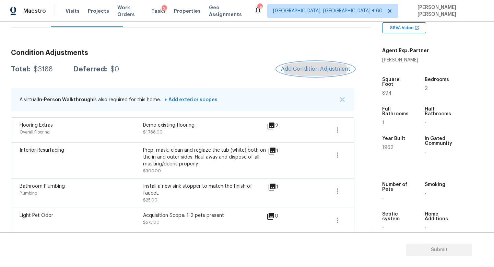
click at [311, 71] on span "Add Condition Adjustment" at bounding box center [315, 69] width 69 height 6
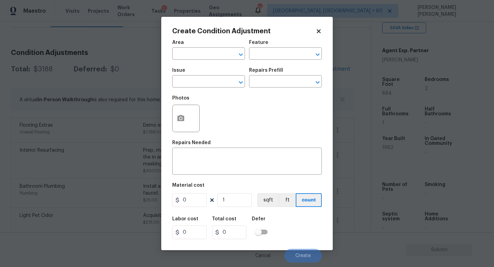
click at [194, 94] on div "Photos" at bounding box center [186, 114] width 29 height 45
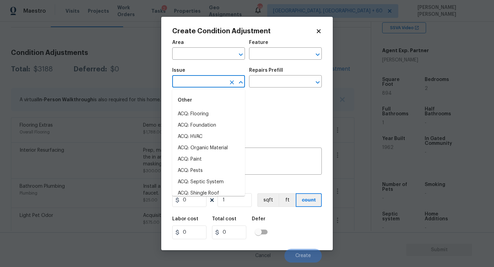
click at [195, 85] on input "text" at bounding box center [199, 82] width 54 height 11
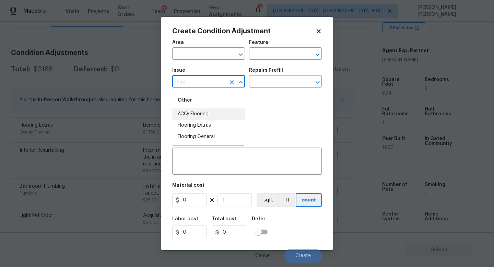
click at [198, 119] on li "ACQ: Flooring" at bounding box center [208, 113] width 73 height 11
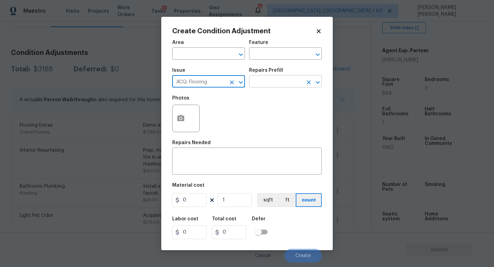
type input "ACQ: Flooring"
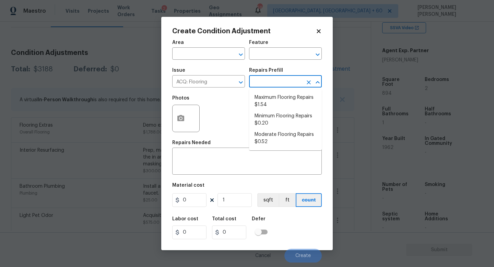
click at [261, 87] on input "text" at bounding box center [276, 82] width 54 height 11
click at [234, 85] on icon "Clear" at bounding box center [231, 82] width 7 height 7
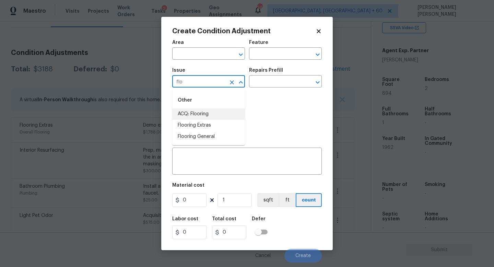
click at [206, 117] on li "ACQ: Flooring" at bounding box center [208, 113] width 73 height 11
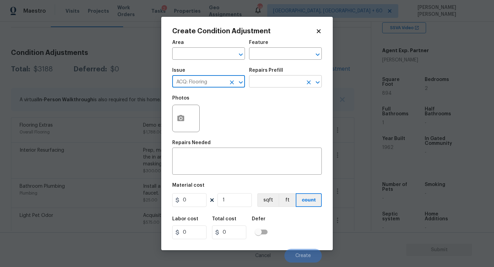
type input "ACQ: Flooring"
click at [282, 79] on input "text" at bounding box center [276, 82] width 54 height 11
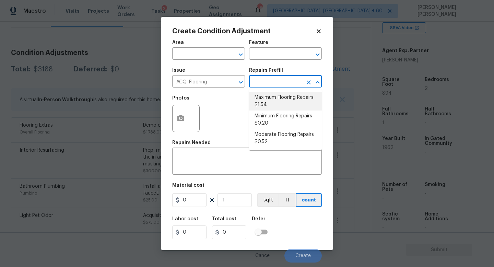
click at [285, 96] on li "Maximum Flooring Repairs $1.54" at bounding box center [285, 101] width 73 height 19
type input "Acquisition"
type textarea "Acquisition Scope: Maximum flooring repairs"
type input "1.54"
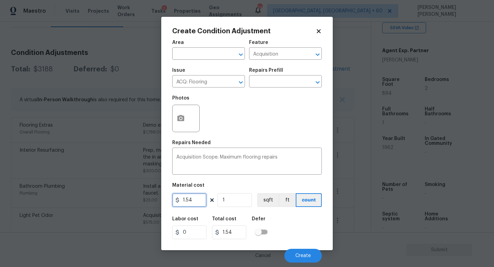
drag, startPoint x: 197, startPoint y: 202, endPoint x: 157, endPoint y: 201, distance: 39.8
click at [157, 201] on div "Create Condition Adjustment Area ​ Feature Acquisition ​ Issue ACQ: Flooring ​ …" at bounding box center [247, 133] width 494 height 267
type input "4.5"
click at [236, 201] on input "1" at bounding box center [234, 200] width 34 height 14
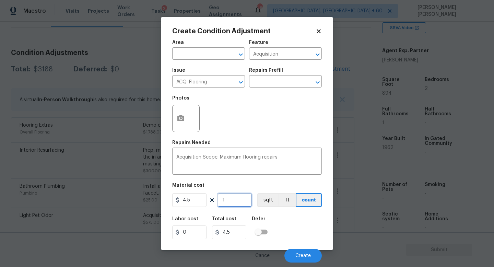
type input "0"
type input "8"
type input "36"
type input "89"
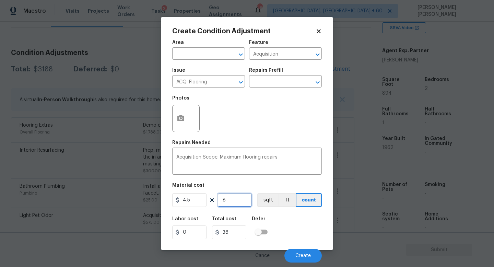
type input "400.5"
type input "894"
type input "4023"
type input "894"
click at [292, 228] on div "Labor cost 0 Total cost 4023 Defer" at bounding box center [247, 227] width 150 height 31
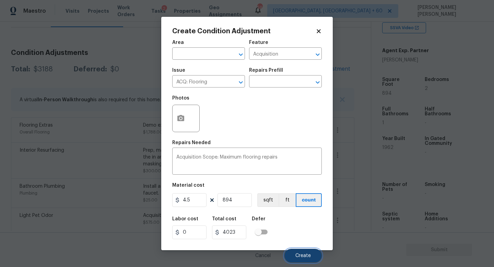
click at [307, 252] on button "Create" at bounding box center [302, 256] width 37 height 14
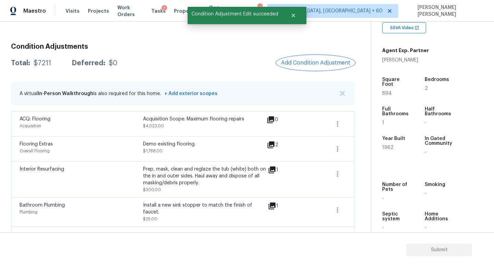
scroll to position [84, 0]
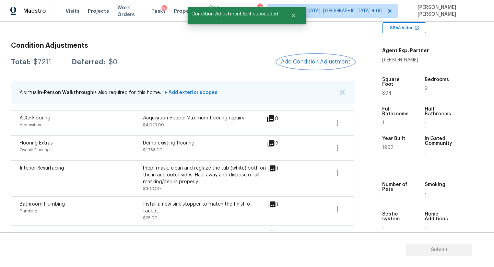
click at [322, 64] on span "Add Condition Adjustment" at bounding box center [315, 62] width 69 height 6
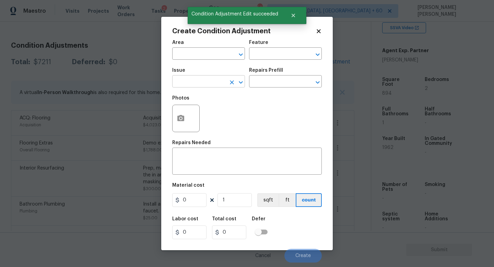
click at [199, 79] on input "text" at bounding box center [199, 82] width 54 height 11
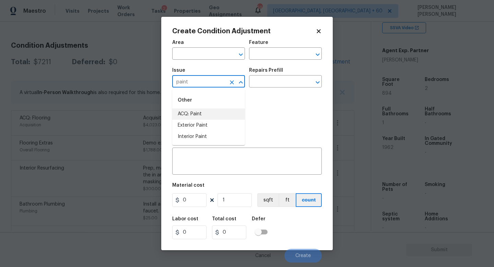
click at [202, 111] on li "ACQ: Paint" at bounding box center [208, 113] width 73 height 11
type input "ACQ: Paint"
click at [286, 82] on input "text" at bounding box center [276, 82] width 54 height 11
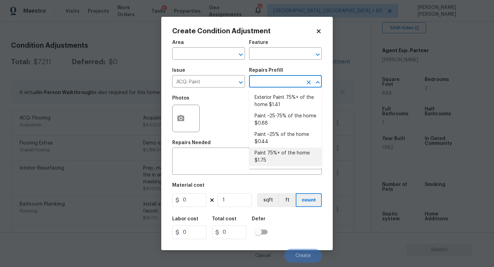
click at [279, 153] on li "Paint 75%+ of the home $1.75" at bounding box center [285, 156] width 73 height 19
type input "Acquisition"
type textarea "Acquisition Scope: 75%+ of the home will likely require interior paint"
type input "1.75"
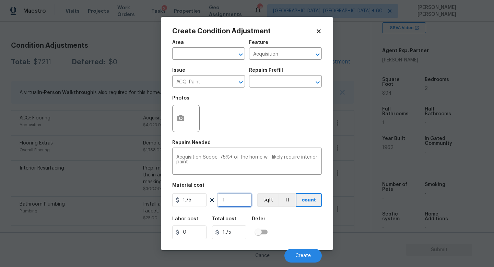
click at [236, 203] on input "1" at bounding box center [234, 200] width 34 height 14
type input "0"
type input "8"
type input "14"
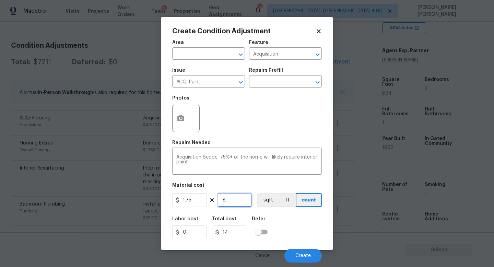
type input "89"
type input "155.75"
type input "894"
type input "1564.5"
type input "894"
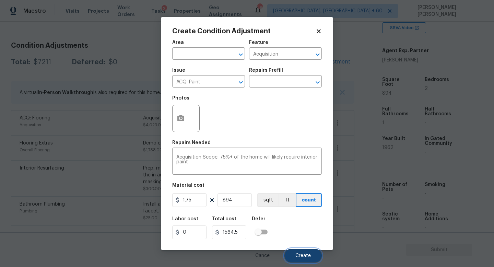
click at [312, 252] on button "Create" at bounding box center [302, 256] width 37 height 14
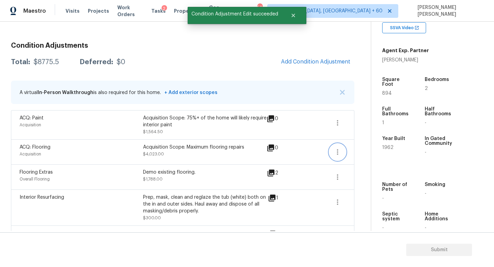
click at [333, 146] on button "button" at bounding box center [337, 152] width 16 height 16
click at [346, 147] on ul "Edit" at bounding box center [377, 151] width 62 height 14
click at [355, 150] on div "Edit" at bounding box center [377, 150] width 54 height 7
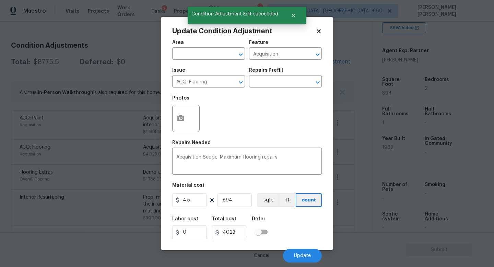
click at [173, 114] on div at bounding box center [185, 118] width 27 height 27
click at [186, 117] on button "button" at bounding box center [181, 118] width 16 height 27
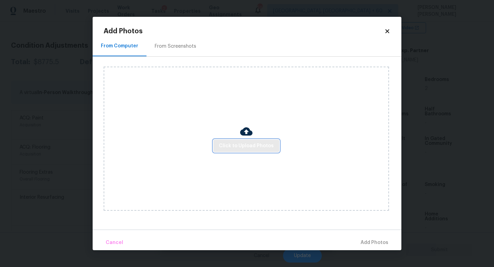
click at [232, 141] on button "Click to Upload Photos" at bounding box center [246, 146] width 66 height 13
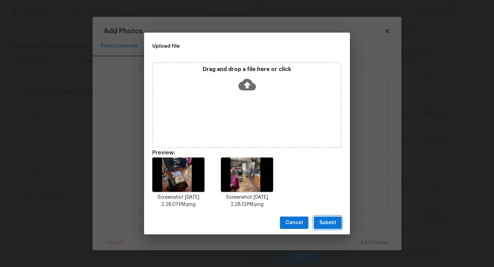
click at [332, 222] on span "Submit" at bounding box center [327, 222] width 17 height 9
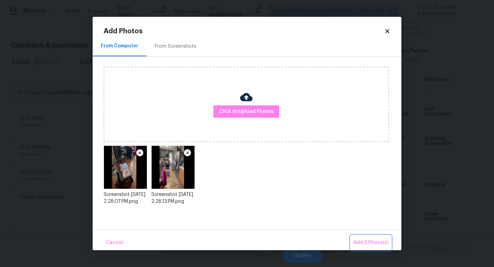
click at [370, 240] on span "Add 2 Photo(s)" at bounding box center [370, 242] width 35 height 9
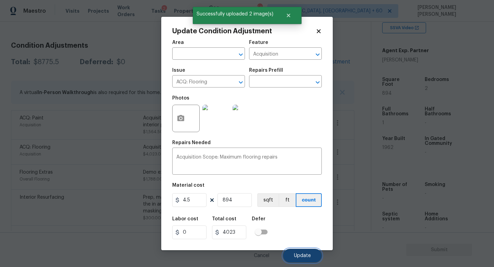
click at [304, 251] on button "Update" at bounding box center [302, 256] width 39 height 14
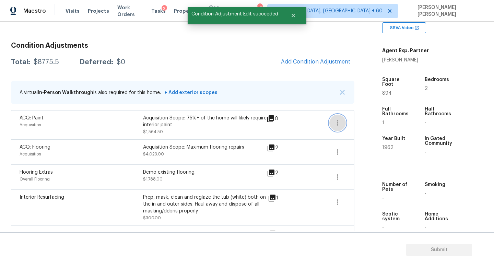
click at [335, 115] on button "button" at bounding box center [337, 123] width 16 height 16
click at [356, 120] on div "Edit" at bounding box center [377, 121] width 54 height 7
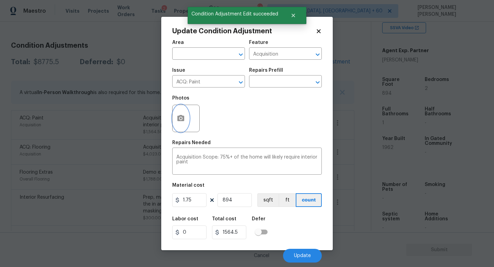
click at [175, 112] on button "button" at bounding box center [181, 118] width 16 height 27
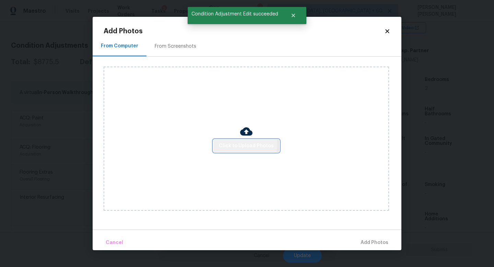
click at [237, 144] on span "Click to Upload Photos" at bounding box center [246, 146] width 55 height 9
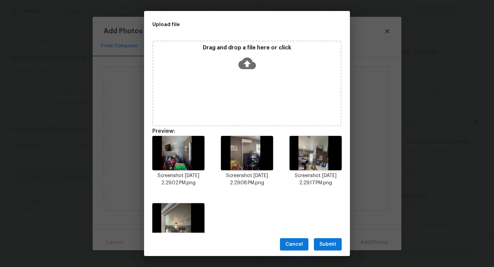
scroll to position [145, 0]
click at [331, 244] on span "Submit" at bounding box center [327, 244] width 17 height 9
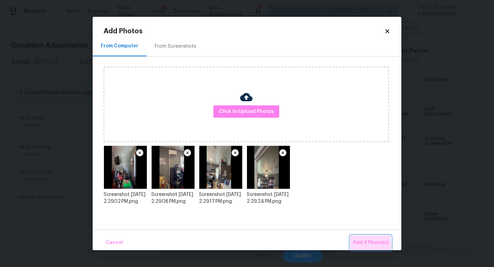
click at [364, 244] on span "Add 4 Photo(s)" at bounding box center [370, 242] width 35 height 9
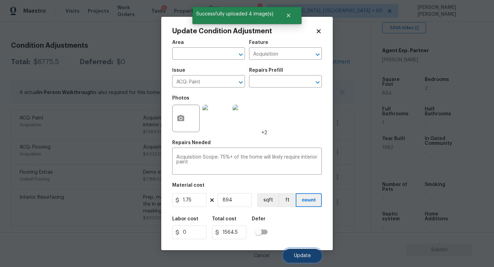
click at [299, 253] on button "Update" at bounding box center [302, 256] width 39 height 14
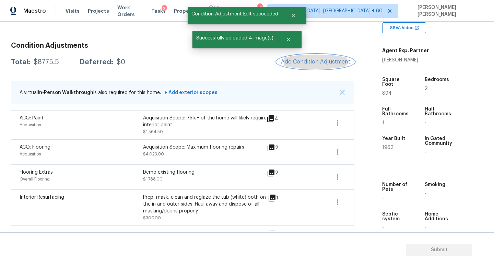
click at [320, 63] on span "Add Condition Adjustment" at bounding box center [315, 62] width 69 height 6
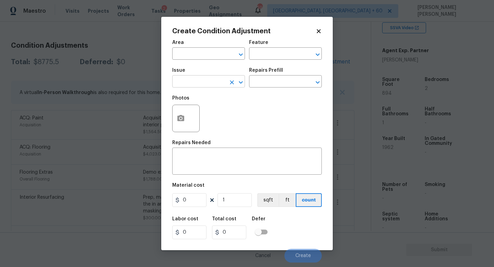
click at [202, 85] on input "text" at bounding box center [199, 82] width 54 height 11
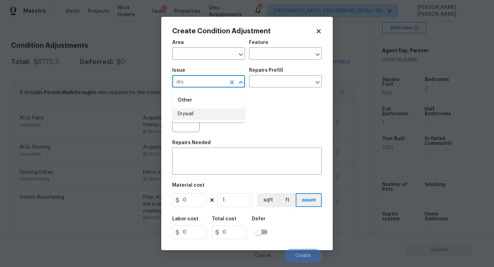
click at [218, 116] on li "Drywall" at bounding box center [208, 113] width 73 height 11
type input "Drywall"
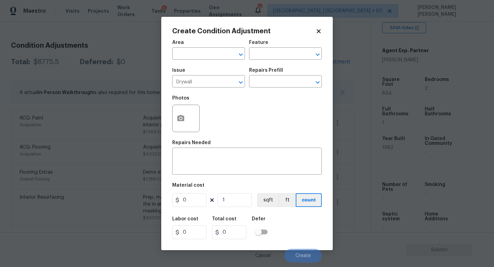
click at [275, 76] on div "Repairs Prefill" at bounding box center [285, 72] width 73 height 9
click at [275, 85] on input "text" at bounding box center [276, 82] width 54 height 11
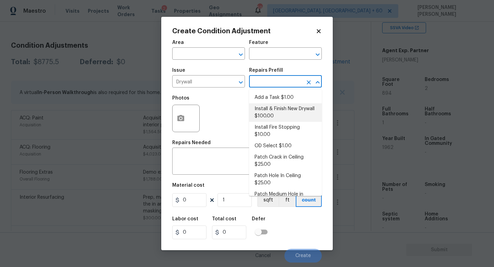
click at [276, 113] on li "Install & Finish New Drywall $100.00" at bounding box center [285, 112] width 73 height 19
type input "Walls and Ceiling"
type textarea "Remove the existing damaged drywall and replace with new. Ensure that the new d…"
type input "100"
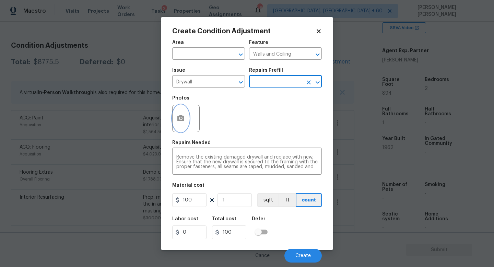
click at [182, 118] on icon "button" at bounding box center [181, 118] width 8 height 8
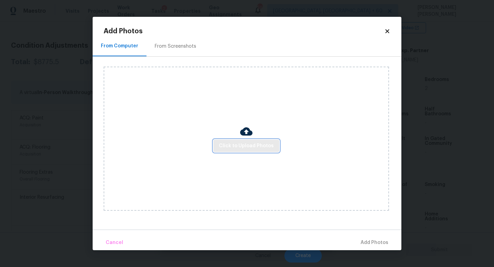
click at [229, 144] on span "Click to Upload Photos" at bounding box center [246, 146] width 55 height 9
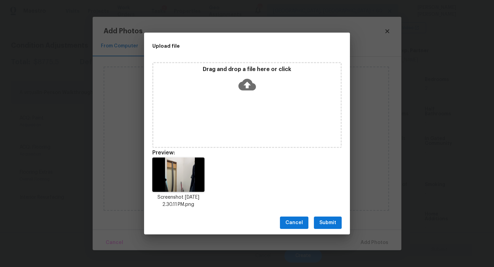
click at [320, 219] on span "Submit" at bounding box center [327, 222] width 17 height 9
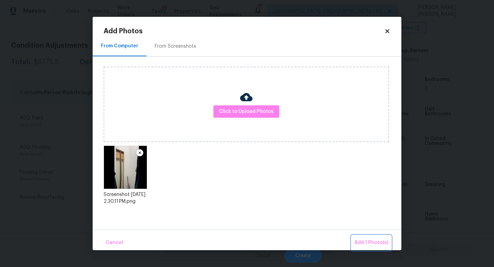
click at [375, 244] on span "Add 1 Photo(s)" at bounding box center [371, 242] width 34 height 9
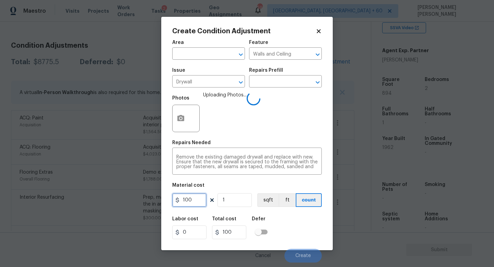
drag, startPoint x: 199, startPoint y: 199, endPoint x: 129, endPoint y: 199, distance: 70.0
click at [129, 199] on div "Create Condition Adjustment Area ​ Feature Walls and Ceiling ​ Issue Drywall ​ …" at bounding box center [247, 133] width 494 height 267
type input "200"
click at [298, 225] on div "Labor cost 0 Total cost 200 Defer" at bounding box center [247, 227] width 150 height 31
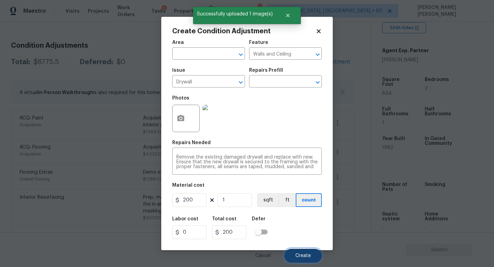
click at [304, 253] on span "Create" at bounding box center [302, 255] width 15 height 5
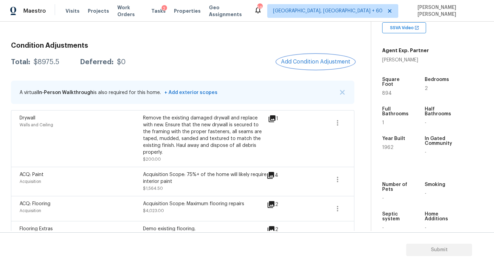
click at [325, 61] on span "Add Condition Adjustment" at bounding box center [315, 62] width 69 height 6
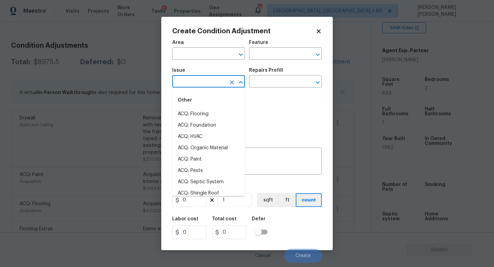
click at [191, 78] on input "text" at bounding box center [199, 82] width 54 height 11
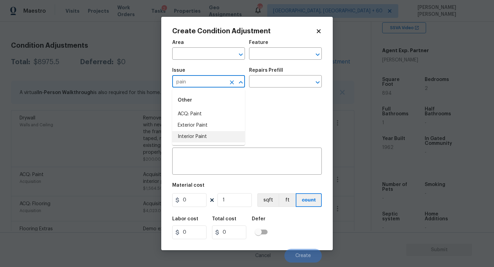
drag, startPoint x: 194, startPoint y: 117, endPoint x: 196, endPoint y: 132, distance: 14.8
click at [196, 132] on ul "ACQ: Paint Exterior Paint Interior Paint" at bounding box center [208, 125] width 73 height 34
click at [196, 132] on li "Interior Paint" at bounding box center [208, 136] width 73 height 11
type input "Interior Paint"
click at [284, 82] on input "text" at bounding box center [276, 82] width 54 height 11
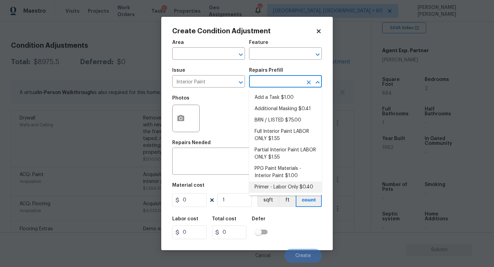
click at [293, 187] on li "Primer - Labor Only $0.40" at bounding box center [285, 186] width 73 height 11
type input "Overall Paint"
type textarea "Interior primer - PRIMER PROVIDED BY OPENDOOR - All nails, screws, drywall anch…"
type input "0.4"
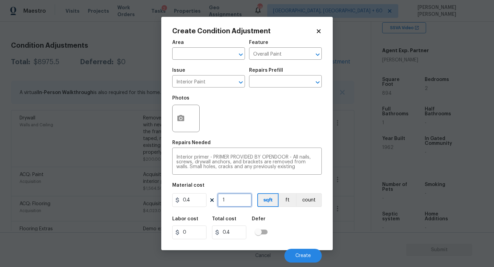
click at [236, 200] on input "1" at bounding box center [234, 200] width 34 height 14
type input "0"
type input "8"
type input "3.2"
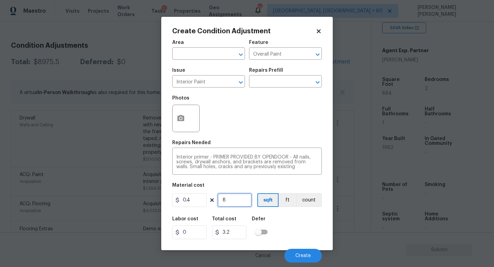
type input "89"
type input "35.6"
type input "894"
type input "357.6"
type input "894"
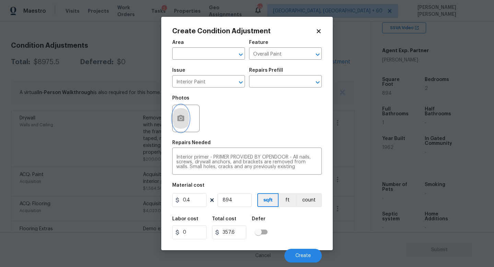
click at [181, 118] on circle "button" at bounding box center [181, 118] width 2 height 2
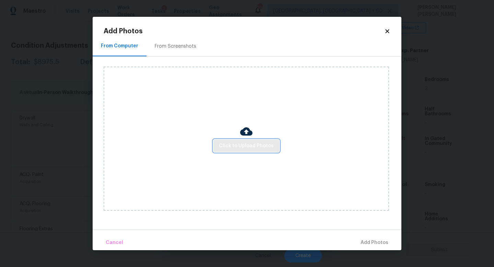
click at [234, 142] on span "Click to Upload Photos" at bounding box center [246, 146] width 55 height 9
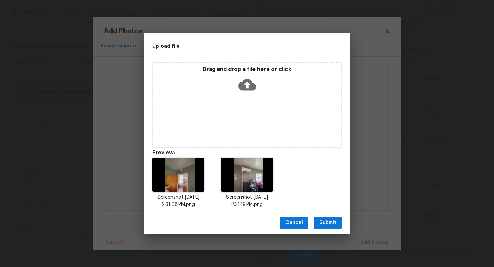
click at [325, 222] on span "Submit" at bounding box center [327, 222] width 17 height 9
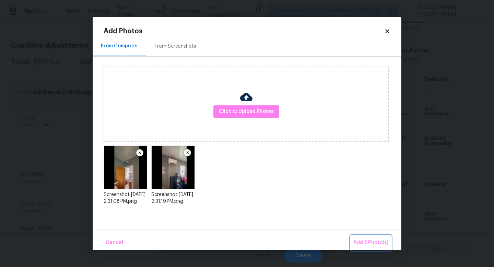
click at [371, 237] on button "Add 2 Photo(s)" at bounding box center [371, 242] width 40 height 15
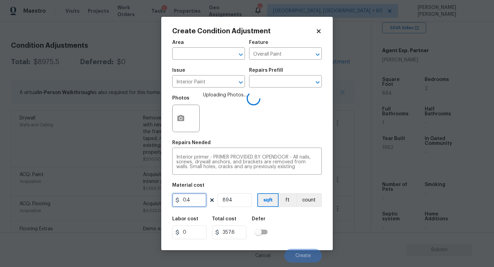
click at [200, 201] on input "0.4" at bounding box center [189, 200] width 34 height 14
type input "0.5"
type input "447"
click at [285, 225] on div "Labor cost 0 Total cost 447 Defer" at bounding box center [247, 227] width 150 height 31
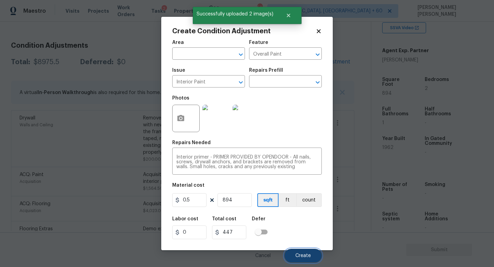
click at [303, 254] on span "Create" at bounding box center [302, 255] width 15 height 5
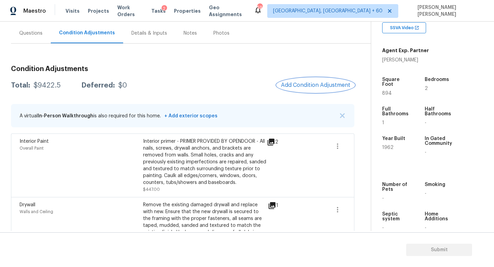
scroll to position [0, 0]
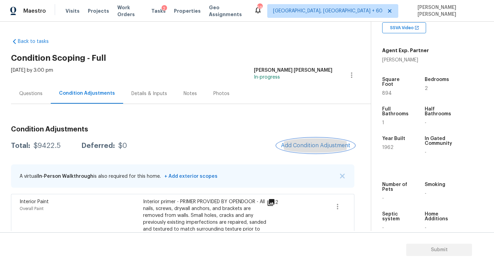
click at [312, 145] on span "Add Condition Adjustment" at bounding box center [315, 145] width 69 height 6
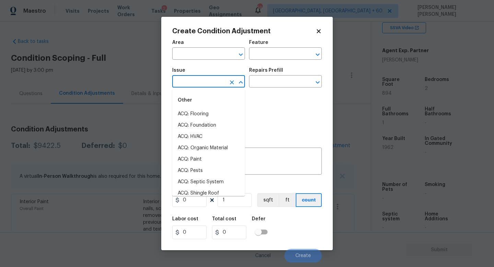
click at [192, 85] on input "text" at bounding box center [199, 82] width 54 height 11
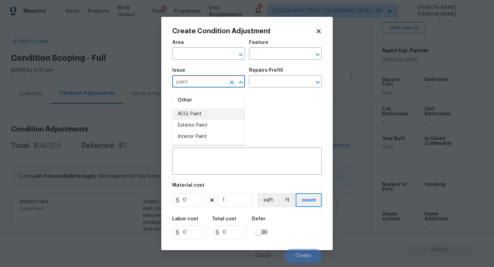
click at [212, 113] on li "ACQ: Paint" at bounding box center [208, 113] width 73 height 11
type input "ACQ: Paint"
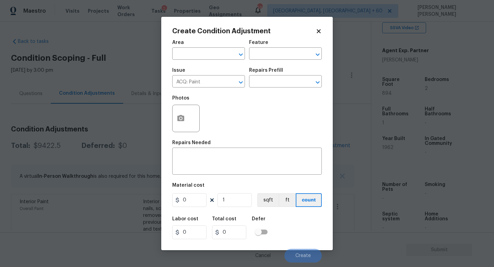
click at [286, 72] on div "Repairs Prefill" at bounding box center [285, 72] width 73 height 9
click at [286, 82] on input "text" at bounding box center [276, 82] width 54 height 11
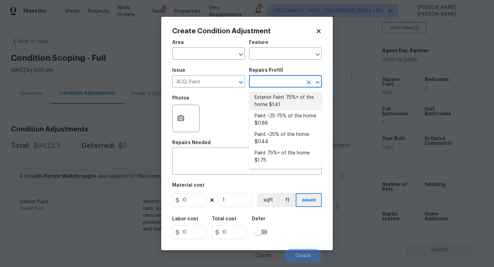
click at [282, 110] on li "Exterior Paint 75%+ of the home $1.41" at bounding box center [285, 101] width 73 height 19
type input "Acquisition"
type textarea "Acquisition Scope: 75%+ of the home exterior will likely require paint"
type input "1.41"
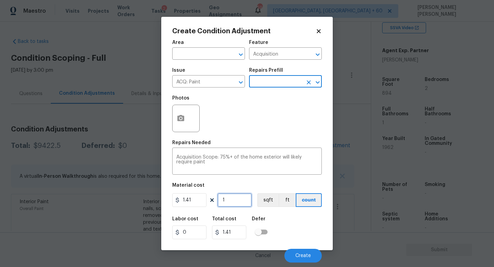
click at [240, 197] on input "1" at bounding box center [234, 200] width 34 height 14
type input "0"
type input "8"
type input "11.28"
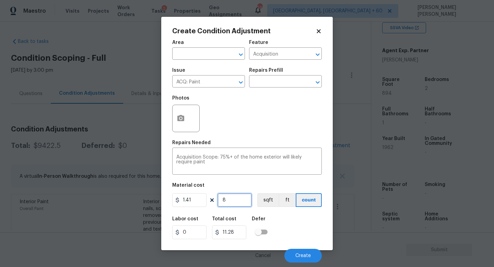
type input "89"
type input "125.49"
type input "894"
type input "1260.54"
type input "894"
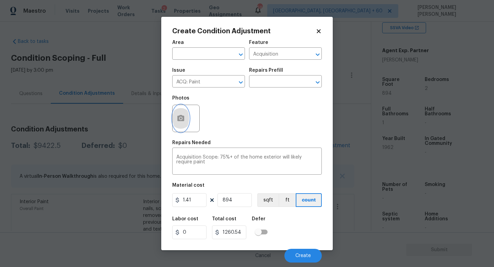
click at [186, 123] on button "button" at bounding box center [181, 118] width 16 height 27
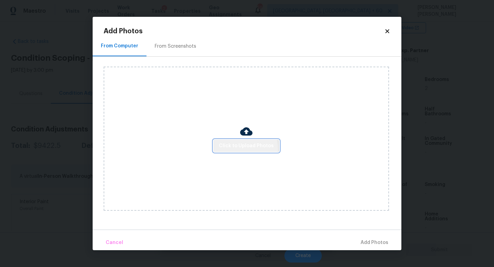
click at [237, 149] on span "Click to Upload Photos" at bounding box center [246, 146] width 55 height 9
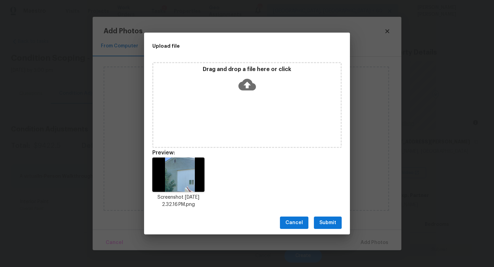
scroll to position [145, 0]
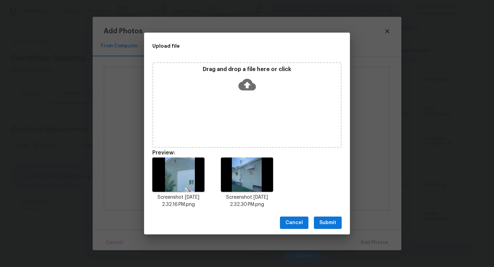
click at [329, 218] on span "Submit" at bounding box center [327, 222] width 17 height 9
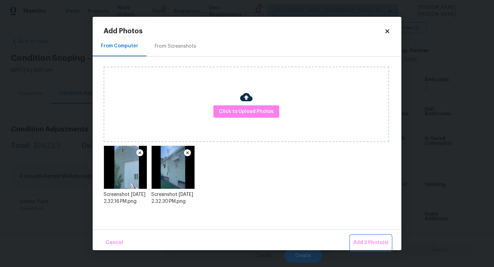
click at [370, 242] on span "Add 2 Photo(s)" at bounding box center [370, 242] width 35 height 9
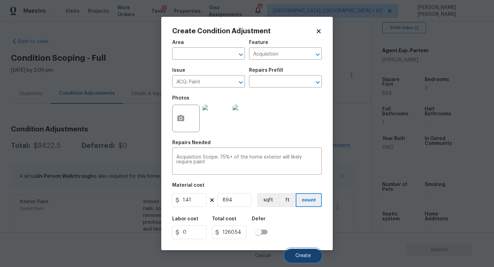
click at [303, 258] on span "Create" at bounding box center [302, 255] width 15 height 5
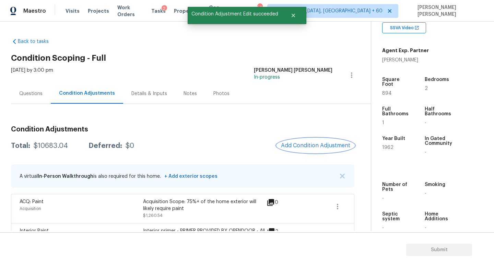
click at [331, 147] on span "Add Condition Adjustment" at bounding box center [315, 145] width 69 height 6
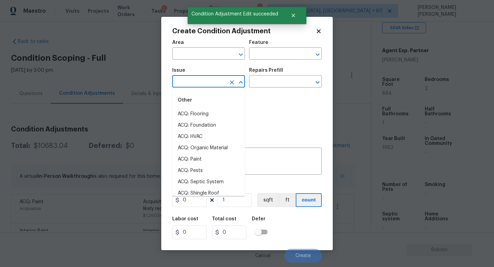
click at [192, 87] on input "text" at bounding box center [199, 82] width 54 height 11
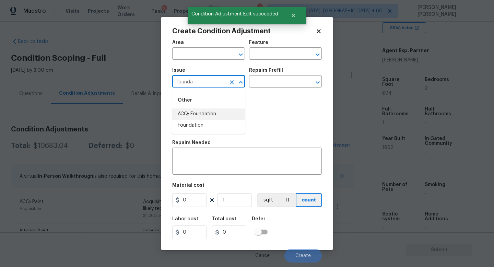
click at [211, 109] on li "ACQ: Foundation" at bounding box center [208, 113] width 73 height 11
type input "ACQ: Foundation"
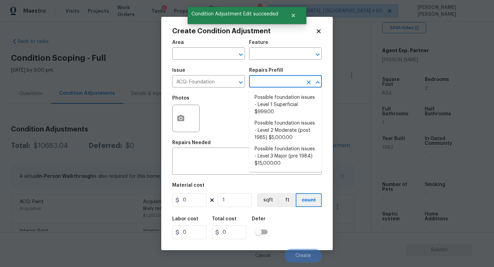
click at [284, 79] on input "text" at bounding box center [276, 82] width 54 height 11
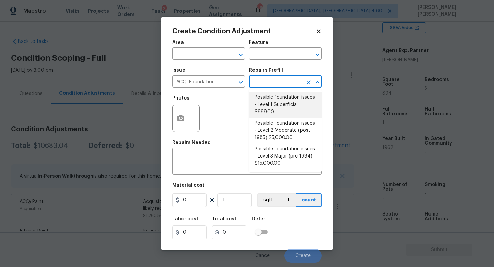
click at [287, 111] on li "Possible foundation issues - Level 1 Superficial $999.00" at bounding box center [285, 105] width 73 height 26
type input "Acquisition"
type textarea "Possible foundation issues - Level 1 - Superficial. Disclaimer: This is NOT a t…"
type input "999"
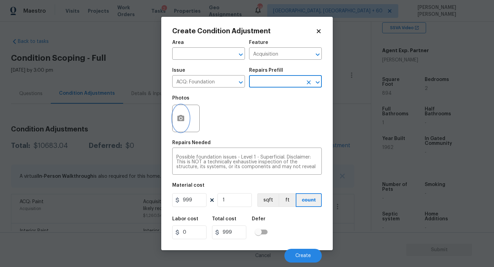
click at [182, 118] on icon "button" at bounding box center [181, 118] width 8 height 8
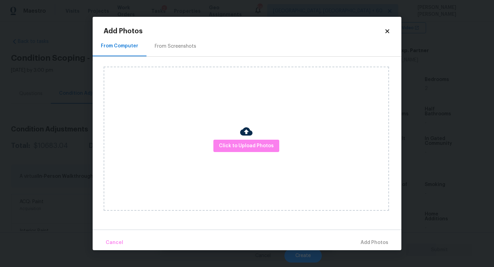
click at [250, 153] on div "Click to Upload Photos" at bounding box center [246, 139] width 285 height 144
click at [250, 148] on span "Click to Upload Photos" at bounding box center [246, 146] width 55 height 9
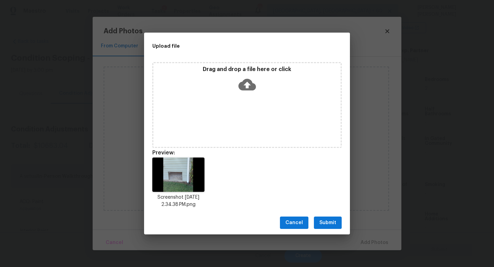
click at [331, 226] on span "Submit" at bounding box center [327, 222] width 17 height 9
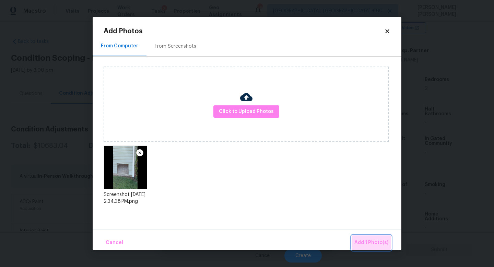
click at [356, 235] on button "Add 1 Photo(s)" at bounding box center [371, 242] width 39 height 15
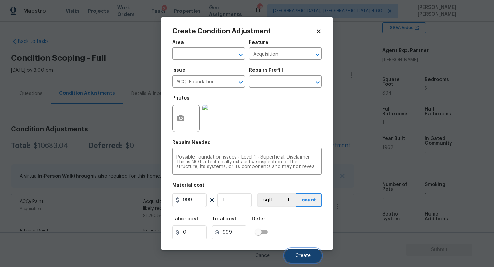
click at [307, 251] on button "Create" at bounding box center [302, 256] width 37 height 14
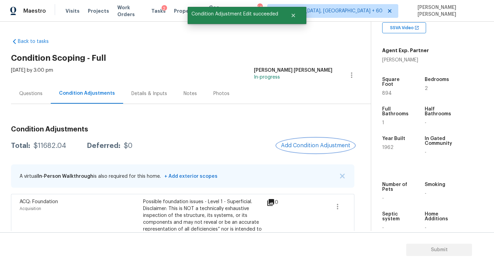
scroll to position [17, 0]
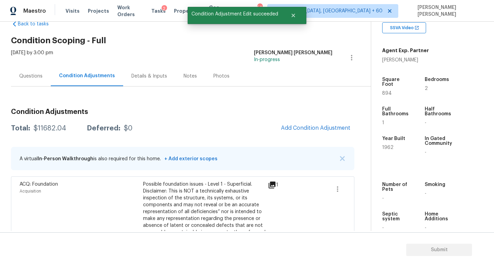
click at [23, 78] on div "Questions" at bounding box center [30, 76] width 23 height 7
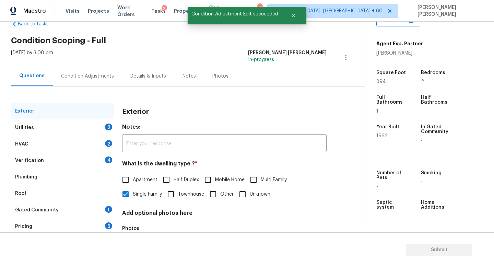
scroll to position [49, 0]
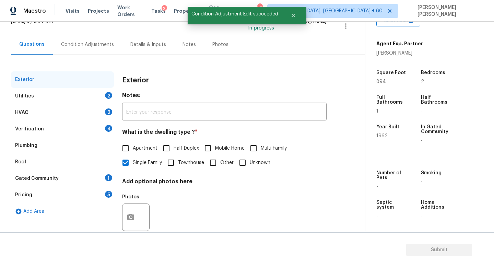
click at [72, 126] on div "Verification 4" at bounding box center [62, 129] width 103 height 16
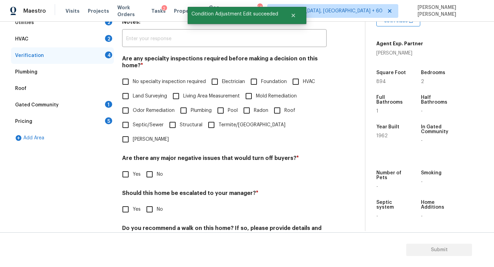
scroll to position [146, 0]
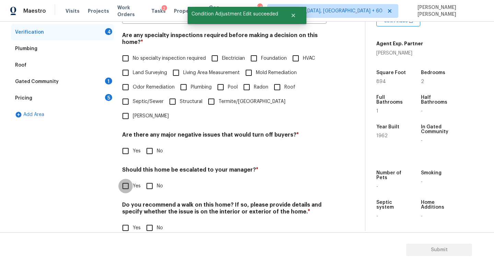
click at [129, 179] on input "Yes" at bounding box center [125, 186] width 14 height 14
checkbox input "true"
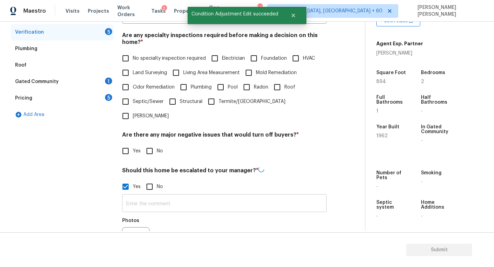
click at [162, 196] on input "text" at bounding box center [224, 204] width 204 height 16
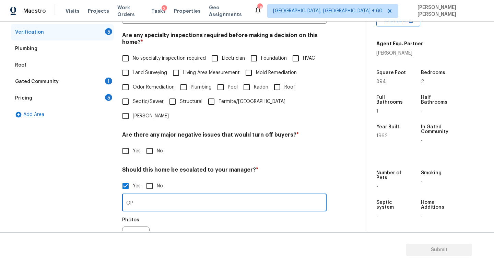
type input "O"
click at [135, 227] on button "button" at bounding box center [130, 240] width 16 height 27
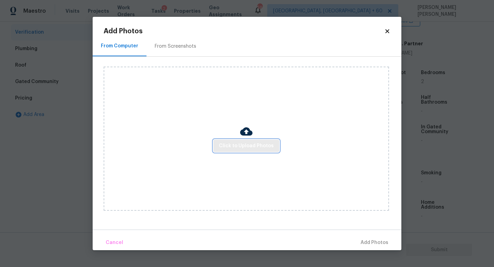
click at [229, 143] on span "Click to Upload Photos" at bounding box center [246, 146] width 55 height 9
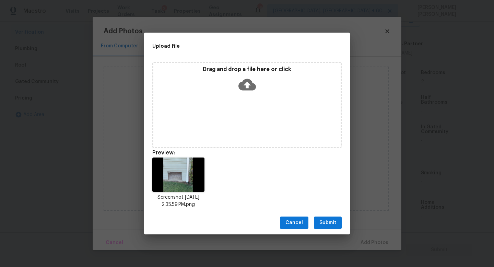
click at [327, 222] on span "Submit" at bounding box center [327, 222] width 17 height 9
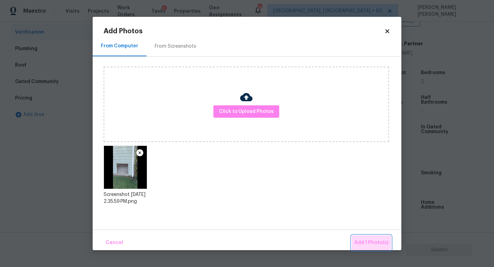
click at [365, 241] on span "Add 1 Photo(s)" at bounding box center [371, 242] width 34 height 9
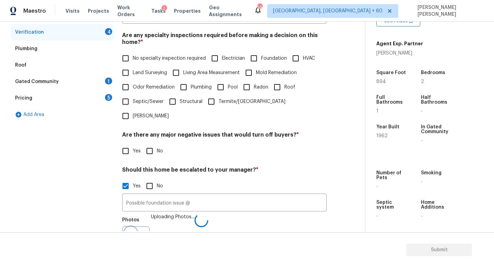
scroll to position [154, 0]
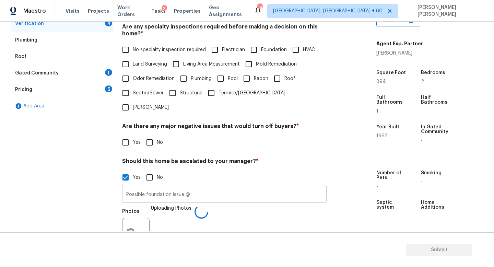
click at [246, 187] on input "Possible foundation issue @" at bounding box center [224, 195] width 204 height 16
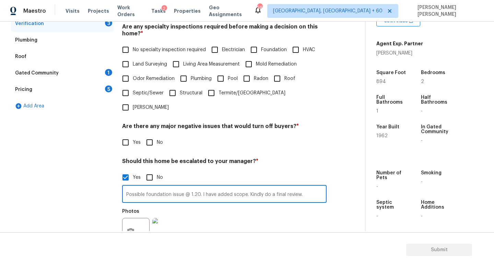
type input "Possible foundation issue @ 1.20. I have added scope. Kindly do a final review."
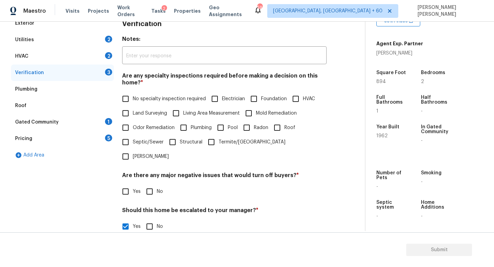
scroll to position [105, 0]
click at [248, 106] on input "Mold Remediation" at bounding box center [248, 113] width 14 height 14
checkbox input "true"
click at [255, 99] on input "Foundation" at bounding box center [254, 99] width 14 height 14
checkbox input "true"
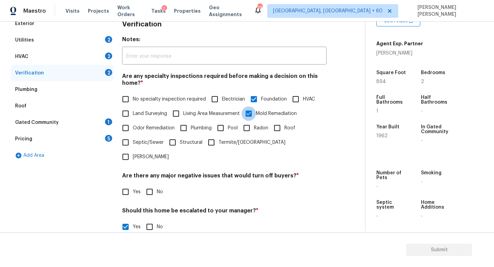
click at [253, 111] on input "Mold Remediation" at bounding box center [248, 113] width 14 height 14
checkbox input "false"
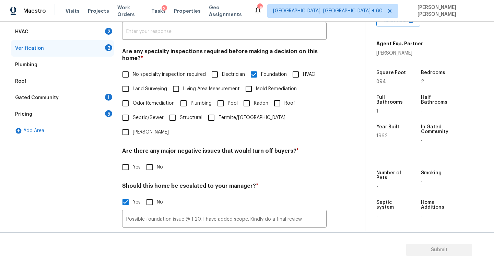
scroll to position [173, 0]
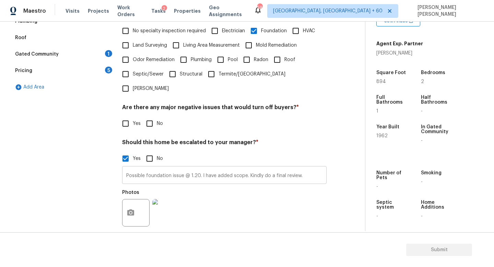
click at [311, 168] on input "Possible foundation issue @ 1.20. I have added scope. Kindly do a final review." at bounding box center [224, 176] width 204 height 16
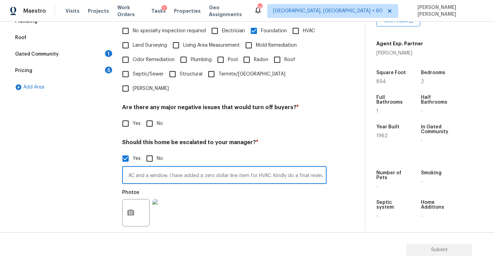
scroll to position [0, 0]
drag, startPoint x: 250, startPoint y: 162, endPoint x: 0, endPoint y: 158, distance: 250.0
click at [0, 158] on div "Back to tasks Condition Scoping - Full Mon, Sep 22 2025 by 3:00 pm Jishnu Manoj…" at bounding box center [247, 126] width 494 height 209
click at [258, 168] on input "Possible foundation issue @ 1.20. I have added scope. Kindly do a final review.…" at bounding box center [224, 176] width 204 height 16
drag, startPoint x: 300, startPoint y: 161, endPoint x: 248, endPoint y: 161, distance: 51.8
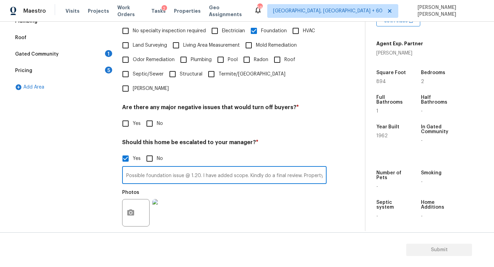
click at [248, 168] on input "Possible foundation issue @ 1.20. I have added scope. Kindly do a final review.…" at bounding box center [224, 176] width 204 height 16
type input "Possible foundation issue @ 1.20. I have added scope. Property has 2 split AC a…"
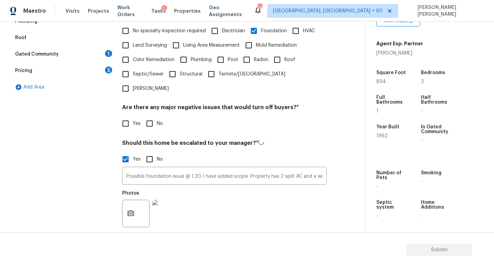
click at [62, 107] on div "Exterior Utilities 2 HVAC 2 Verification 2 Plumbing Roof Gated Community 1 Pric…" at bounding box center [62, 114] width 103 height 334
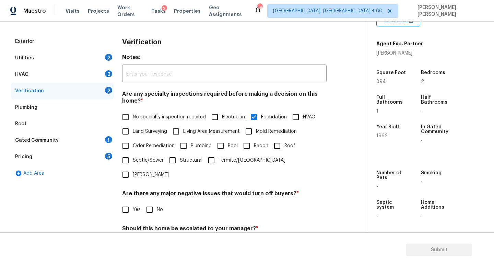
scroll to position [211, 0]
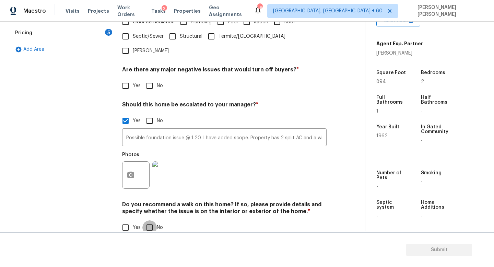
click at [152, 220] on input "No" at bounding box center [149, 227] width 14 height 14
checkbox input "true"
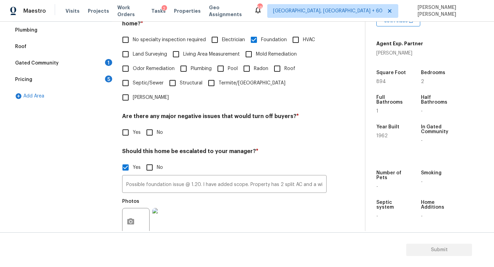
click at [149, 125] on input "No" at bounding box center [149, 132] width 14 height 14
checkbox input "true"
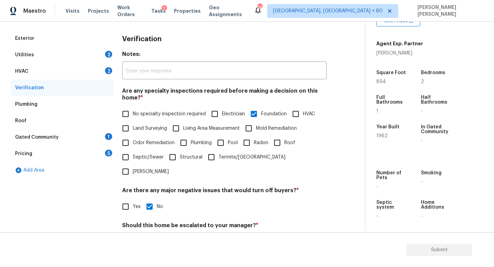
scroll to position [83, 0]
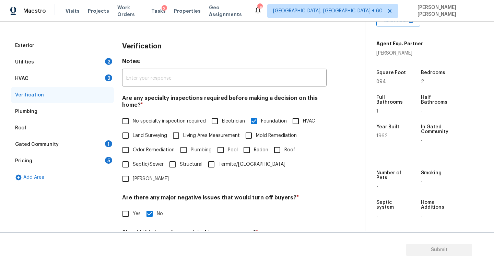
click at [104, 84] on div "HVAC 2" at bounding box center [62, 78] width 103 height 16
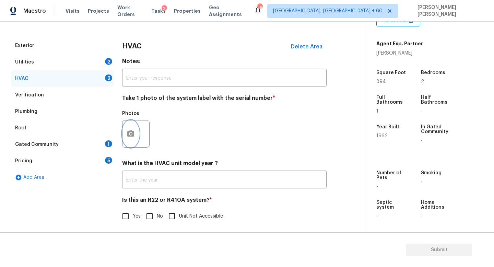
click at [132, 129] on button "button" at bounding box center [130, 133] width 16 height 27
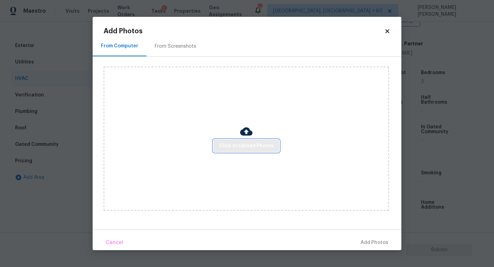
click at [235, 142] on span "Click to Upload Photos" at bounding box center [246, 146] width 55 height 9
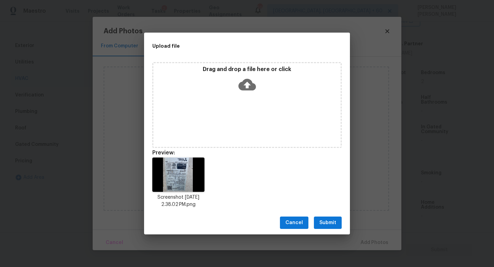
click at [327, 219] on span "Submit" at bounding box center [327, 222] width 17 height 9
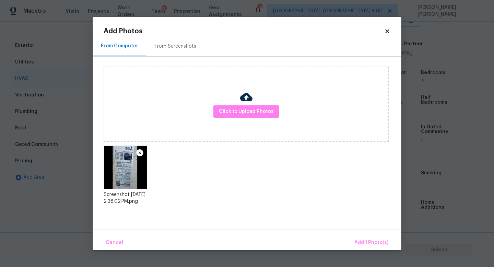
click at [355, 234] on div "Cancel Add 1 Photo(s)" at bounding box center [247, 239] width 309 height 21
click at [366, 237] on button "Add 1 Photo(s)" at bounding box center [371, 242] width 39 height 15
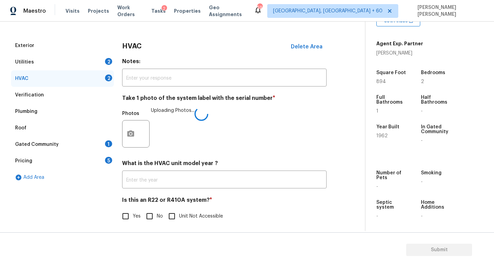
click at [149, 215] on input "No" at bounding box center [149, 216] width 14 height 14
checkbox input "true"
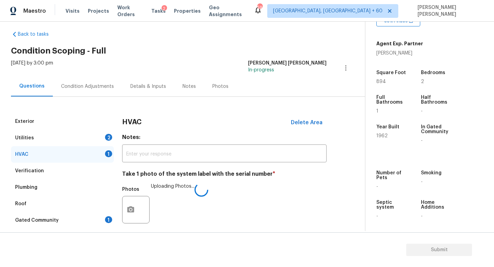
scroll to position [8, 0]
click at [96, 132] on div "Utilities 2" at bounding box center [62, 137] width 103 height 16
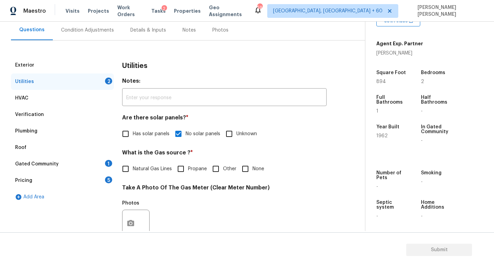
scroll to position [90, 0]
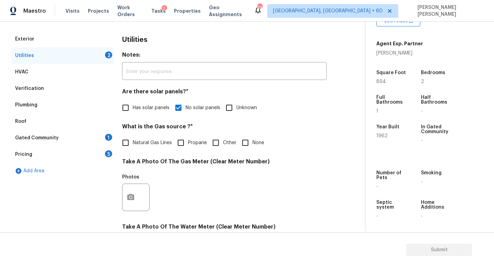
click at [246, 144] on input "None" at bounding box center [245, 142] width 14 height 14
checkbox input "false"
click at [181, 142] on input "Propane" at bounding box center [181, 142] width 14 height 14
checkbox input "true"
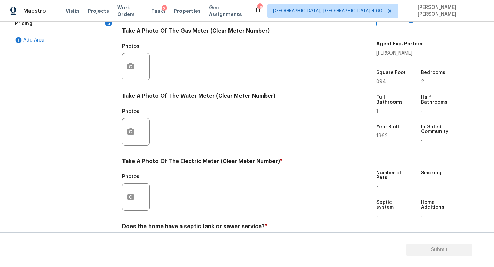
scroll to position [221, 0]
click at [127, 190] on button "button" at bounding box center [130, 196] width 16 height 27
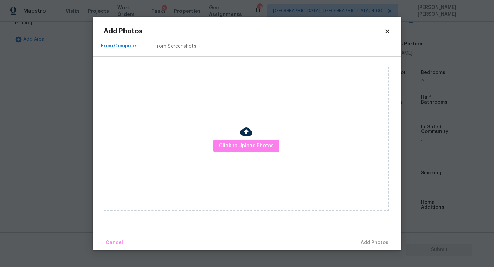
click at [251, 137] on img at bounding box center [246, 131] width 12 height 12
click at [253, 149] on span "Click to Upload Photos" at bounding box center [246, 146] width 55 height 9
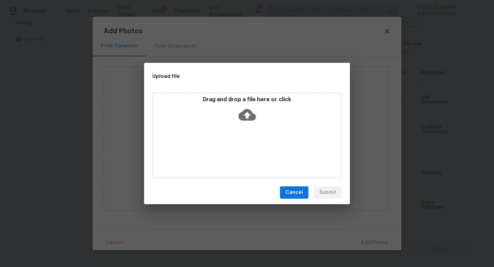
click at [251, 117] on icon at bounding box center [246, 115] width 17 height 12
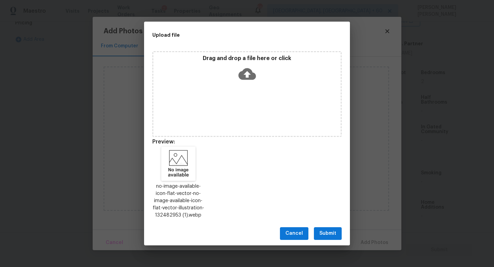
click at [327, 235] on span "Submit" at bounding box center [327, 233] width 17 height 9
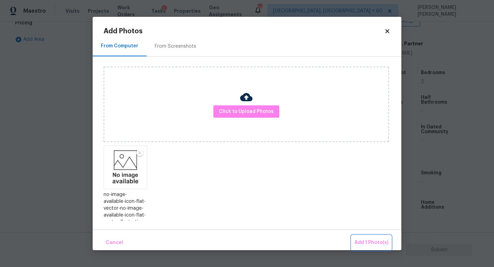
click at [375, 245] on span "Add 1 Photo(s)" at bounding box center [371, 242] width 34 height 9
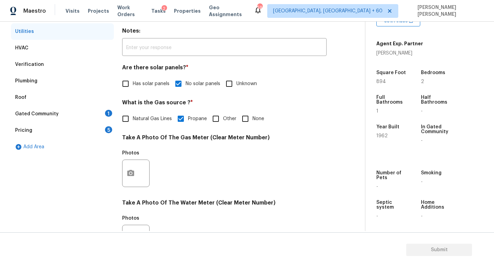
scroll to position [126, 0]
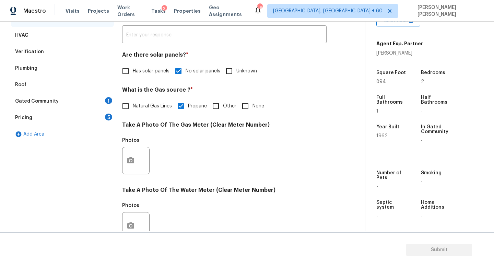
click at [80, 95] on div "Gated Community 1" at bounding box center [62, 101] width 103 height 16
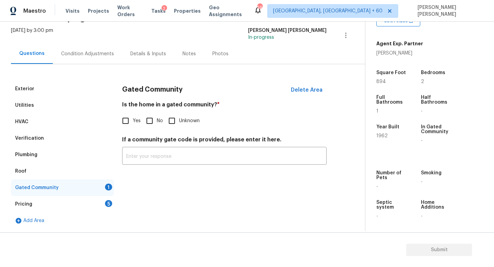
scroll to position [40, 0]
click at [149, 125] on input "No" at bounding box center [149, 121] width 14 height 14
checkbox input "true"
click at [90, 218] on div "Add Area" at bounding box center [62, 220] width 103 height 16
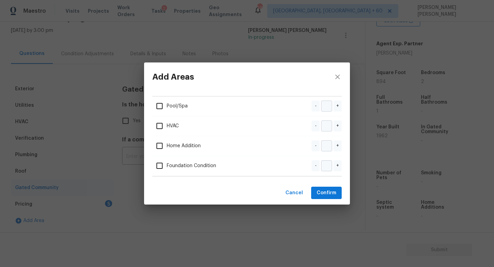
click at [97, 202] on div "Add Areas Pool/Spa - + HVAC - + Home Addition - + Foundation Condition - + Canc…" at bounding box center [247, 133] width 494 height 267
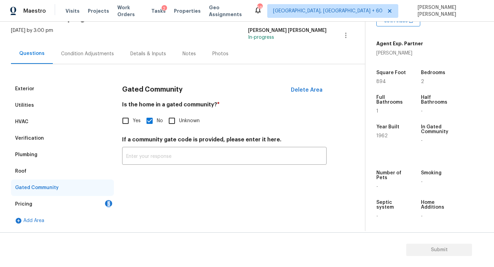
click at [97, 202] on div "Pricing 5" at bounding box center [62, 204] width 103 height 16
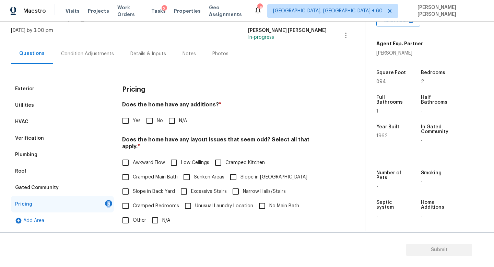
click at [155, 120] on input "No" at bounding box center [149, 121] width 14 height 14
checkbox input "true"
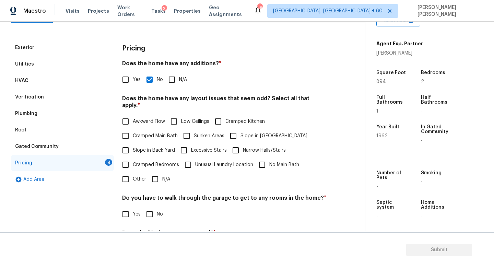
click at [161, 176] on input "N/A" at bounding box center [155, 179] width 14 height 14
checkbox input "true"
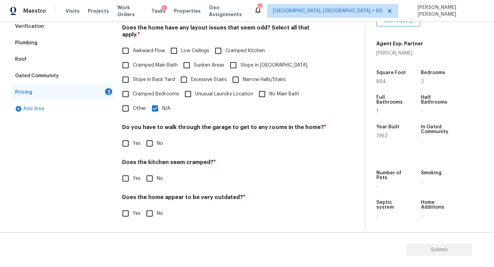
scroll to position [145, 0]
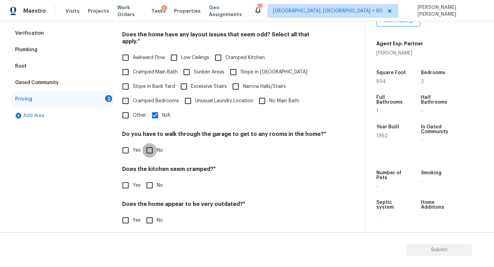
click at [154, 143] on input "No" at bounding box center [149, 150] width 14 height 14
checkbox input "true"
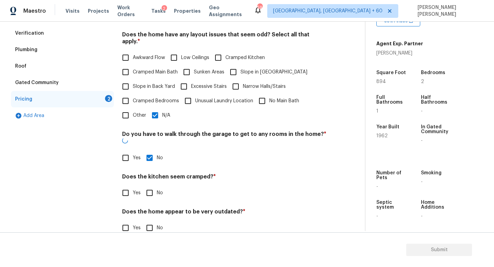
click at [152, 186] on input "No" at bounding box center [149, 193] width 14 height 14
checkbox input "true"
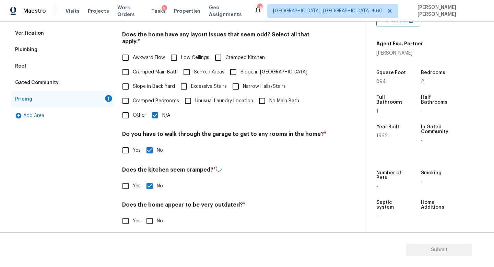
click at [151, 217] on input "No" at bounding box center [149, 221] width 14 height 14
checkbox input "true"
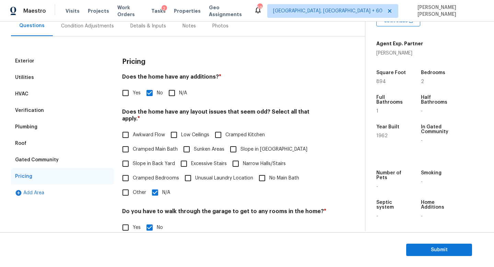
scroll to position [41, 0]
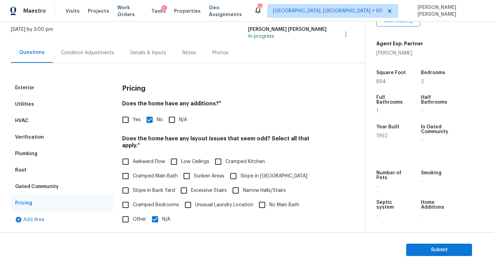
click at [73, 43] on div "Condition Adjustments" at bounding box center [87, 53] width 69 height 20
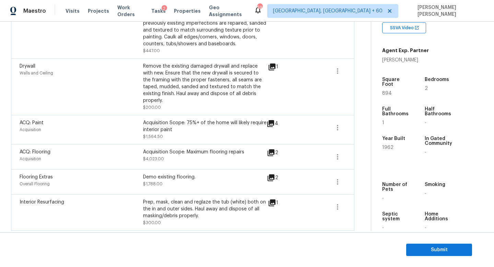
scroll to position [319, 0]
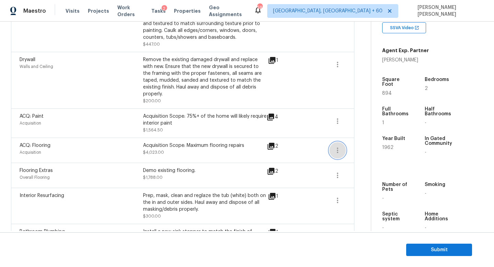
click at [340, 146] on icon "button" at bounding box center [337, 150] width 8 height 8
click at [357, 144] on div "Edit" at bounding box center [377, 143] width 54 height 7
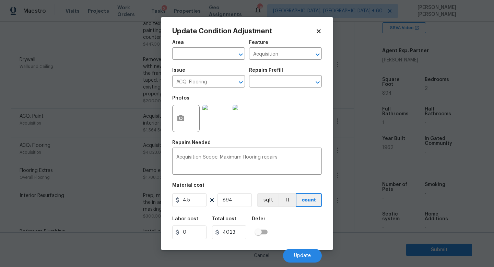
click at [315, 30] on h2 "Update Condition Adjustment" at bounding box center [243, 31] width 143 height 7
click at [319, 30] on icon at bounding box center [319, 31] width 6 height 6
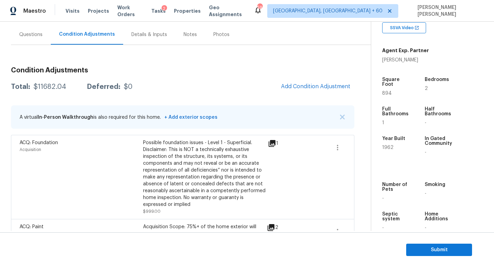
scroll to position [59, 0]
click at [329, 89] on span "Add Condition Adjustment" at bounding box center [315, 87] width 69 height 6
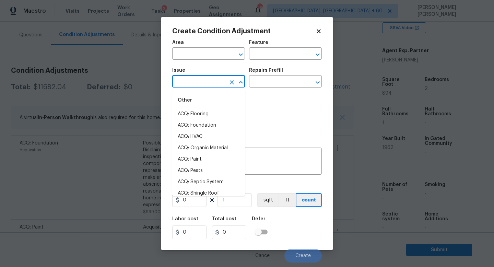
click at [185, 84] on input "text" at bounding box center [199, 82] width 54 height 11
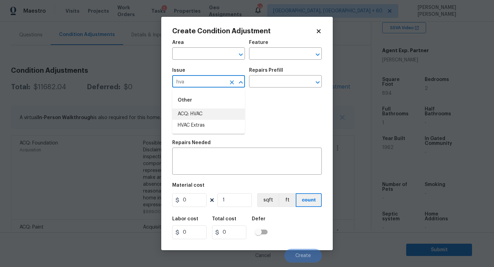
click at [188, 114] on li "ACQ: HVAC" at bounding box center [208, 113] width 73 height 11
type input "ACQ: HVAC"
click at [291, 69] on div "Repairs Prefill" at bounding box center [285, 72] width 73 height 9
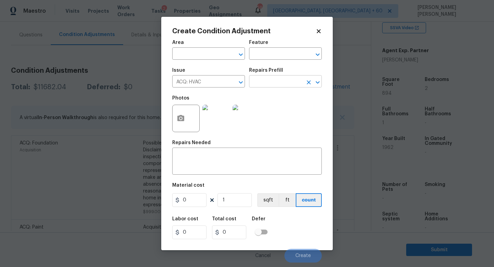
click at [277, 83] on input "text" at bounding box center [276, 82] width 54 height 11
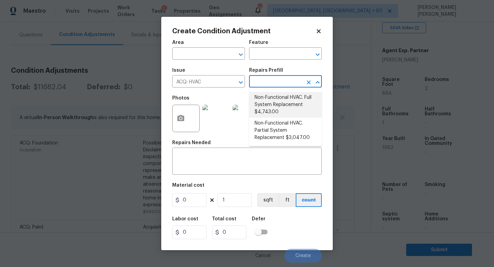
click at [280, 103] on li "Non-Functional HVAC. Full System Replacement $4,743.00" at bounding box center [285, 105] width 73 height 26
type input "Acquisition"
type textarea "Acquisition Scope: Full System Replacement"
type input "4743"
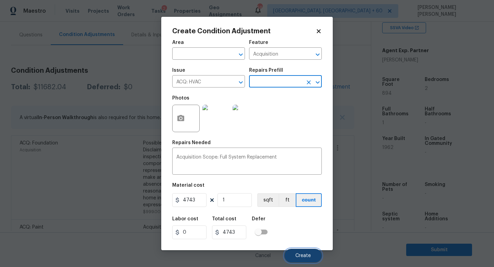
click at [308, 254] on span "Create" at bounding box center [302, 255] width 15 height 5
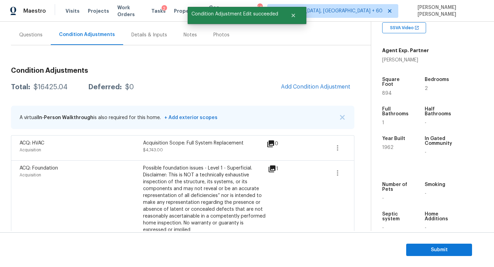
click at [26, 30] on div "Questions" at bounding box center [31, 35] width 40 height 20
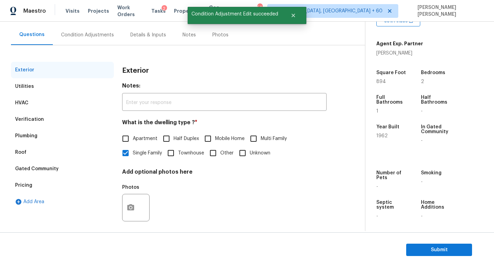
scroll to position [59, 0]
click at [20, 116] on div "Verification" at bounding box center [29, 119] width 29 height 7
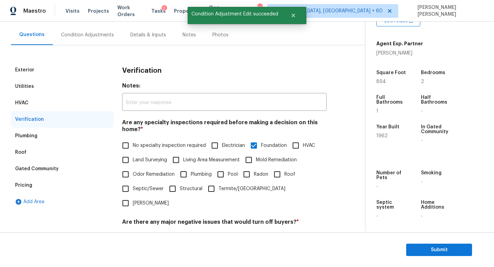
click at [305, 144] on span "HVAC" at bounding box center [309, 145] width 12 height 7
click at [303, 144] on input "HVAC" at bounding box center [295, 145] width 14 height 14
checkbox input "true"
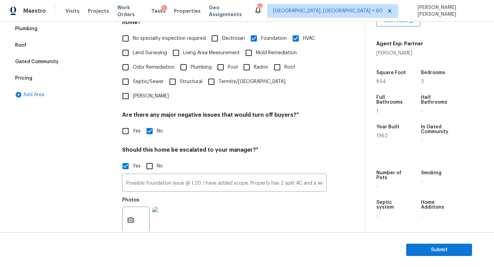
scroll to position [201, 0]
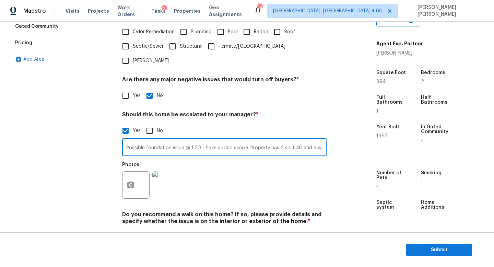
click at [296, 140] on input "Possible foundation issue @ 1.20. I have added scope. Property has 2 split AC a…" at bounding box center [224, 148] width 204 height 16
drag, startPoint x: 166, startPoint y: 133, endPoint x: 332, endPoint y: 133, distance: 166.3
click at [332, 133] on div "Exterior Utilities HVAC Verification Plumbing Roof Gated Community Pricing Add …" at bounding box center [179, 85] width 337 height 333
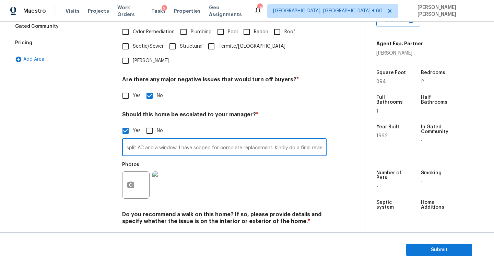
click at [40, 152] on div "Exterior Utilities HVAC Verification Plumbing Roof Gated Community Pricing Add …" at bounding box center [62, 85] width 103 height 333
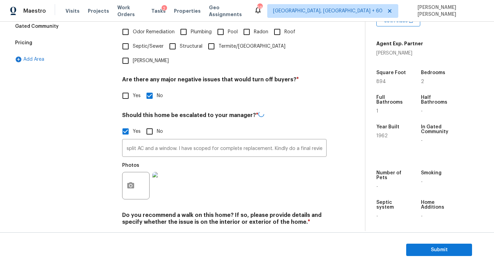
scroll to position [0, 0]
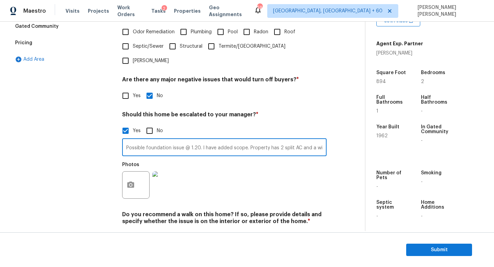
drag, startPoint x: 190, startPoint y: 136, endPoint x: 107, endPoint y: 138, distance: 83.7
click at [107, 138] on div "Exterior Utilities HVAC Verification Plumbing Roof Gated Community Pricing Add …" at bounding box center [179, 85] width 337 height 333
drag, startPoint x: 163, startPoint y: 132, endPoint x: 90, endPoint y: 132, distance: 72.4
click at [90, 132] on div "Exterior Utilities HVAC Verification Plumbing Roof Gated Community Pricing Add …" at bounding box center [179, 85] width 337 height 333
click at [236, 140] on input "Possible foundation issue @ 1.20. I have added scope. Property has 2 split AC a…" at bounding box center [224, 148] width 204 height 16
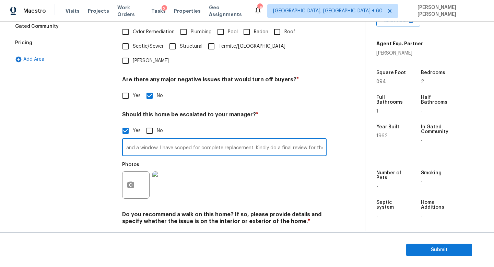
scroll to position [0, 180]
type input "Possible foundation issue @ 1.20. I have added scope. Property has 2 split AC a…"
click at [334, 97] on div "Exterior Utilities HVAC Verification Plumbing Roof Gated Community Pricing Add …" at bounding box center [179, 85] width 337 height 333
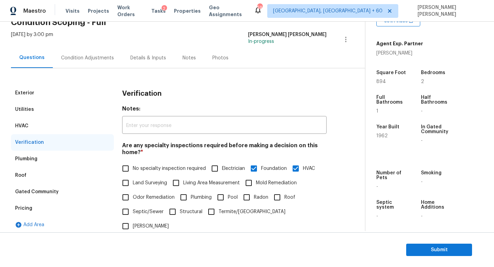
scroll to position [18, 0]
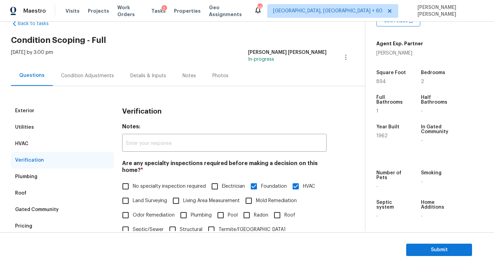
click at [84, 76] on div "Condition Adjustments" at bounding box center [87, 75] width 53 height 7
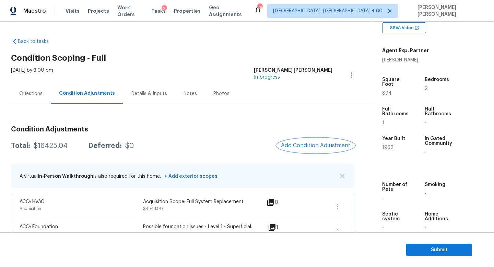
click at [333, 141] on button "Add Condition Adjustment" at bounding box center [316, 145] width 78 height 14
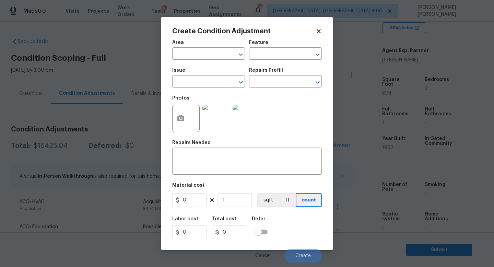
click at [200, 93] on div "Photos" at bounding box center [186, 114] width 29 height 45
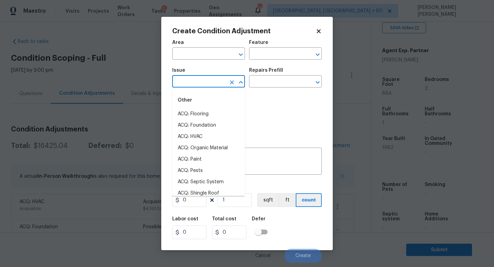
click at [192, 83] on input "text" at bounding box center [199, 82] width 54 height 11
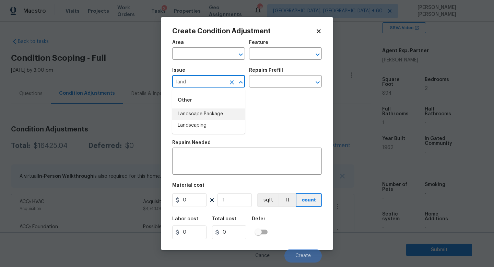
click at [221, 112] on li "Landscape Package" at bounding box center [208, 113] width 73 height 11
type input "Landscape Package"
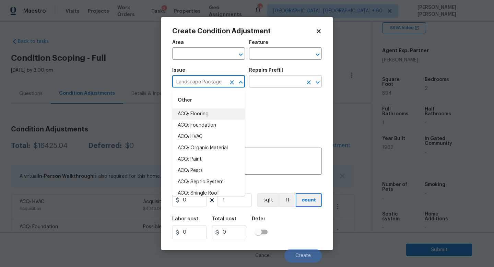
click at [279, 82] on input "text" at bounding box center [276, 82] width 54 height 11
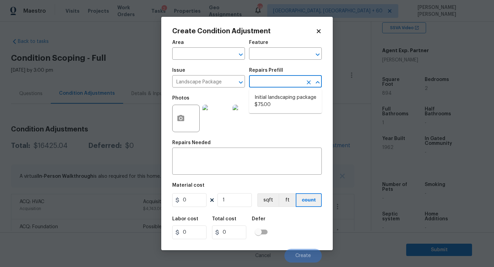
click at [279, 95] on li "Initial landscaping package $75.00" at bounding box center [285, 101] width 73 height 19
type input "Home Readiness Packages"
type textarea "Mowing of grass up to 6" in height. Mow, edge along driveways & sidewalks, trim…"
type input "75"
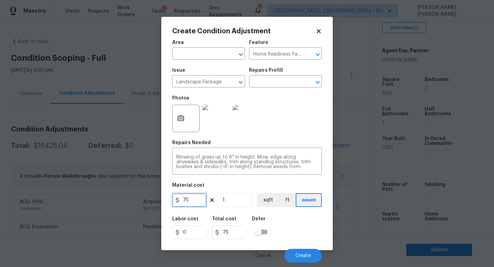
drag, startPoint x: 191, startPoint y: 200, endPoint x: 135, endPoint y: 200, distance: 56.6
click at [154, 200] on div "Create Condition Adjustment Area ​ Feature Home Readiness Packages ​ Issue Land…" at bounding box center [247, 133] width 494 height 267
type input "300"
click at [174, 107] on div at bounding box center [185, 118] width 27 height 27
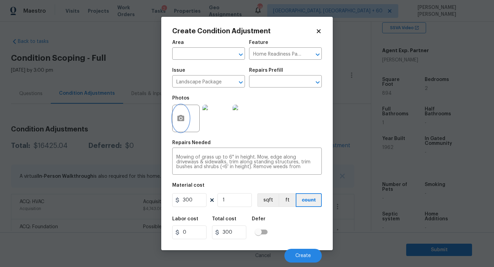
click at [186, 118] on button "button" at bounding box center [181, 118] width 16 height 27
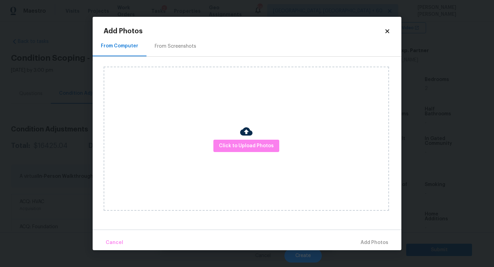
click at [262, 154] on div "Click to Upload Photos" at bounding box center [246, 139] width 285 height 144
click at [254, 145] on span "Click to Upload Photos" at bounding box center [246, 146] width 55 height 9
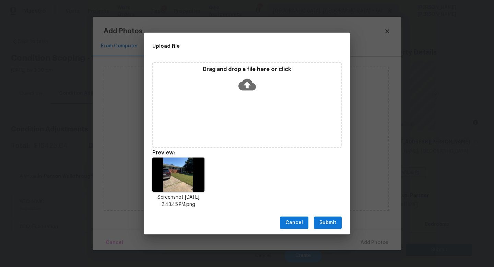
scroll to position [145, 0]
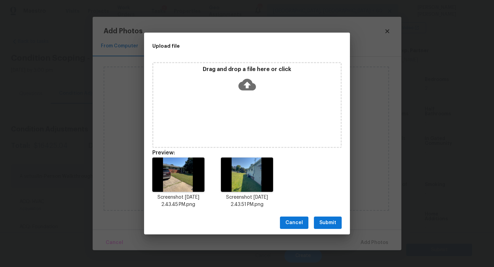
click at [327, 222] on span "Submit" at bounding box center [327, 222] width 17 height 9
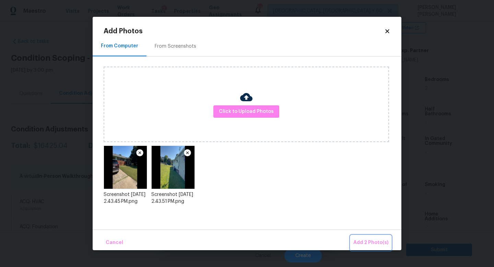
click at [372, 238] on button "Add 2 Photo(s)" at bounding box center [371, 242] width 40 height 15
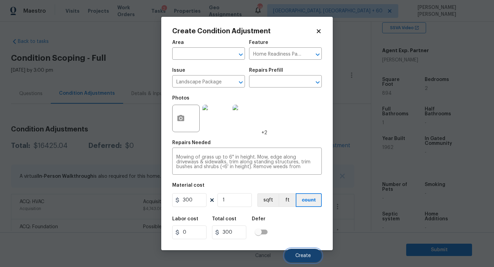
click at [308, 253] on button "Create" at bounding box center [302, 256] width 37 height 14
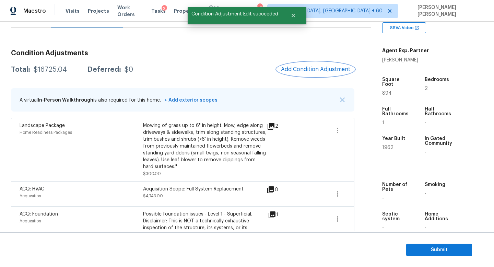
scroll to position [76, 0]
click at [313, 76] on button "Add Condition Adjustment" at bounding box center [316, 69] width 78 height 14
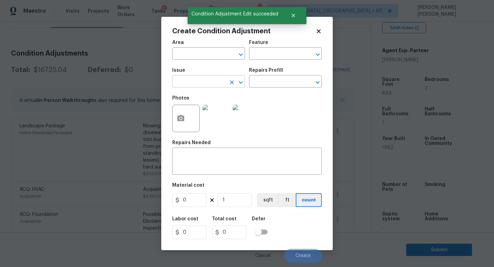
click at [211, 84] on input "text" at bounding box center [199, 82] width 54 height 11
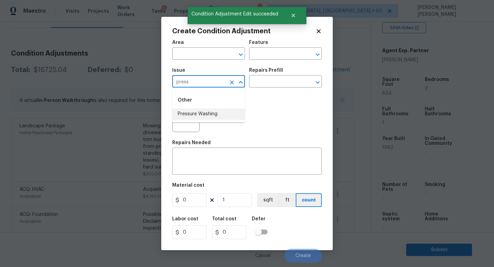
click at [200, 112] on li "Pressure Washing" at bounding box center [208, 113] width 73 height 11
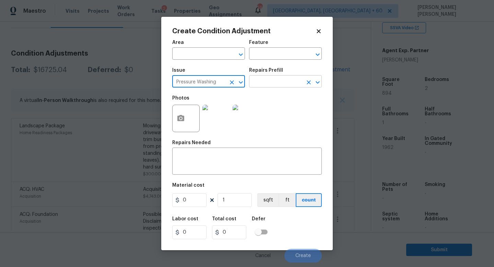
type input "Pressure Washing"
click at [262, 78] on input "text" at bounding box center [276, 82] width 54 height 11
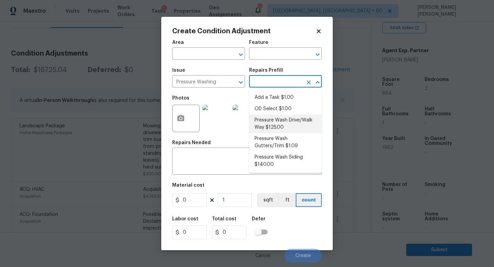
click at [280, 118] on li "Pressure Wash Drive/Walk Way $125.00" at bounding box center [285, 124] width 73 height 19
type input "Siding"
type textarea "Pressure wash the driveways/walkways as directed by the PM. Ensure that all deb…"
type input "125"
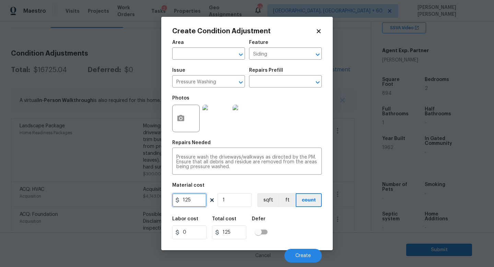
drag, startPoint x: 195, startPoint y: 202, endPoint x: 93, endPoint y: 188, distance: 103.5
click at [93, 188] on div "Create Condition Adjustment Area ​ Feature Siding ​ Issue Pressure Washing ​ Re…" at bounding box center [247, 133] width 494 height 267
type input "200"
click at [177, 118] on icon "button" at bounding box center [180, 118] width 7 height 6
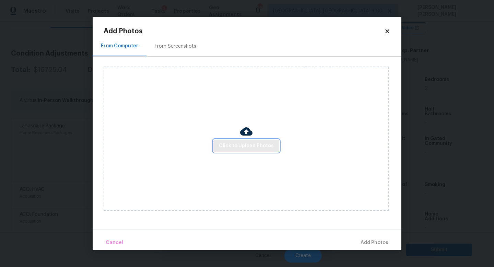
click at [268, 144] on span "Click to Upload Photos" at bounding box center [246, 146] width 55 height 9
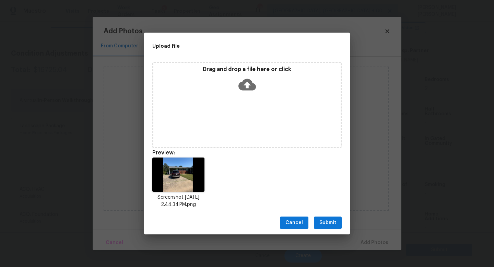
click at [328, 218] on span "Submit" at bounding box center [327, 222] width 17 height 9
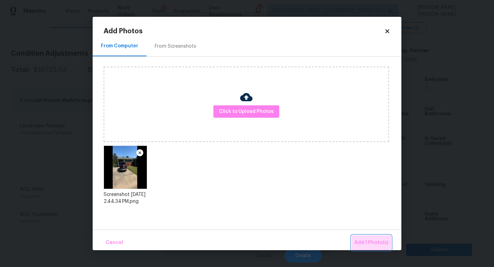
click at [377, 238] on button "Add 1 Photo(s)" at bounding box center [371, 242] width 39 height 15
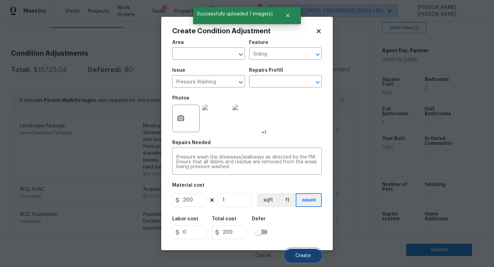
click at [299, 251] on button "Create" at bounding box center [302, 256] width 37 height 14
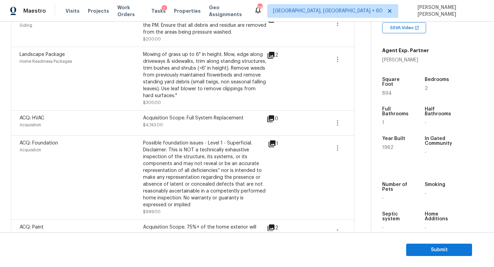
scroll to position [0, 0]
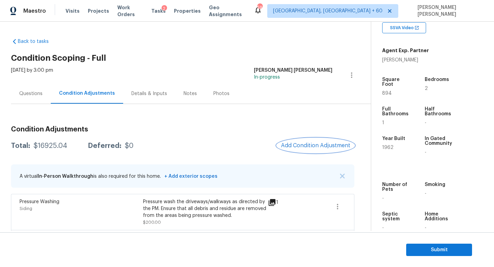
click at [294, 143] on span "Add Condition Adjustment" at bounding box center [315, 145] width 69 height 6
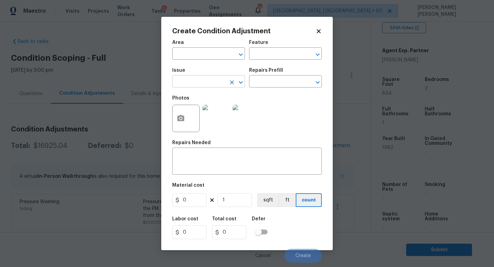
click at [194, 85] on input "text" at bounding box center [199, 82] width 54 height 11
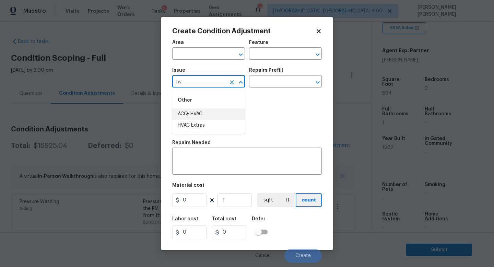
type input "h"
click at [218, 107] on div "Other" at bounding box center [208, 100] width 73 height 16
click at [218, 116] on li "Interior Trim" at bounding box center [208, 113] width 73 height 11
type input "Interior Trim"
click at [276, 82] on input "text" at bounding box center [276, 82] width 54 height 11
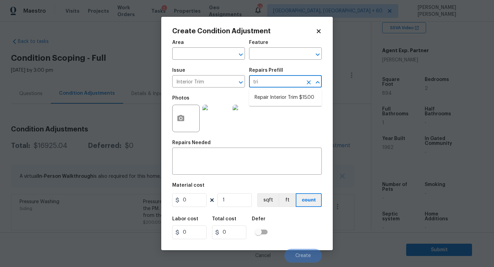
type input "trim"
click at [294, 100] on li "Repair Interior Trim $15.00" at bounding box center [285, 97] width 73 height 11
type input "Interior Trim"
type textarea "Repair the damaged interior trim. Ensure that the repair matches the finish of …"
type input "15"
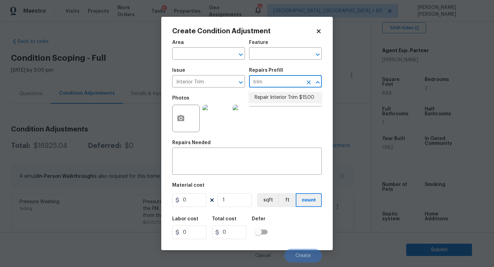
type input "15"
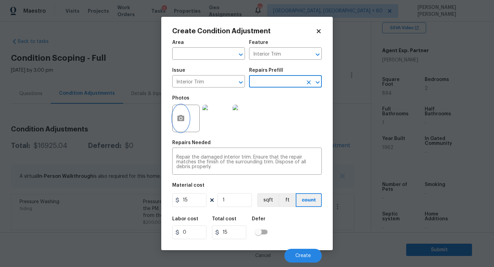
click at [178, 113] on button "button" at bounding box center [181, 118] width 16 height 27
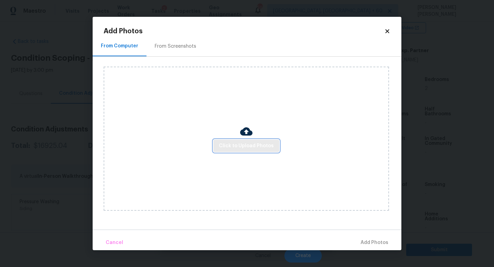
click at [237, 147] on span "Click to Upload Photos" at bounding box center [246, 146] width 55 height 9
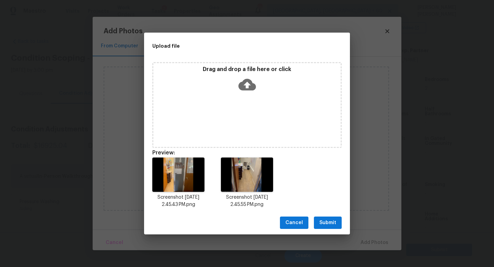
click at [325, 222] on span "Submit" at bounding box center [327, 222] width 17 height 9
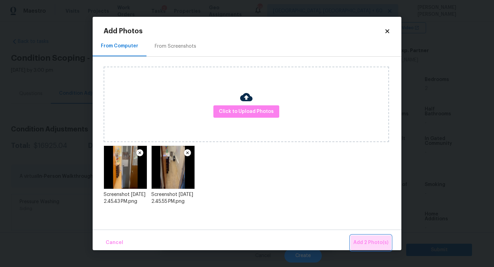
click at [377, 239] on span "Add 2 Photo(s)" at bounding box center [370, 242] width 35 height 9
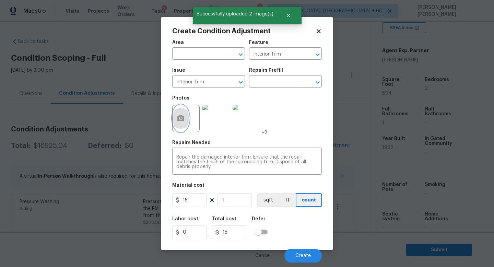
click at [185, 115] on button "button" at bounding box center [181, 118] width 16 height 27
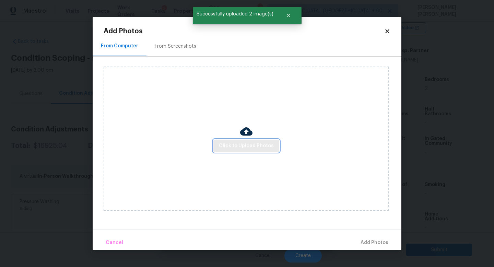
click at [238, 149] on span "Click to Upload Photos" at bounding box center [246, 146] width 55 height 9
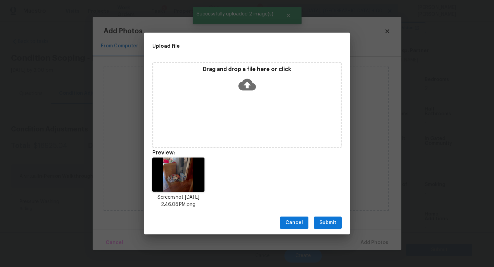
click at [329, 218] on span "Submit" at bounding box center [327, 222] width 17 height 9
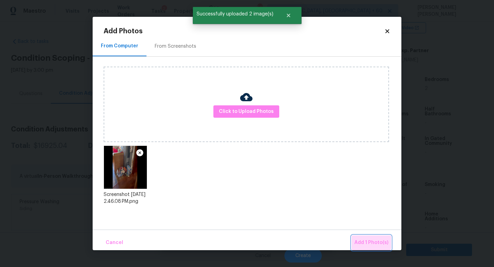
click at [368, 242] on span "Add 1 Photo(s)" at bounding box center [371, 242] width 34 height 9
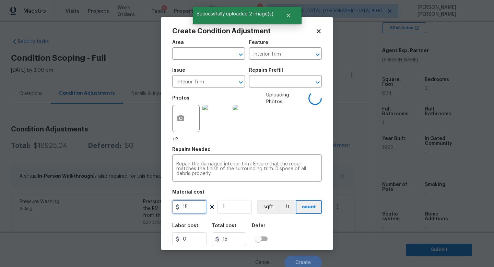
click at [206, 209] on input "15" at bounding box center [189, 207] width 34 height 14
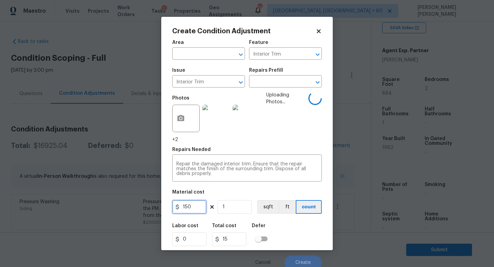
type input "150"
click at [247, 188] on div "Area ​ Feature Interior Trim ​ Issue Interior Trim ​ Repairs Prefill ​ Photos +…" at bounding box center [247, 152] width 150 height 233
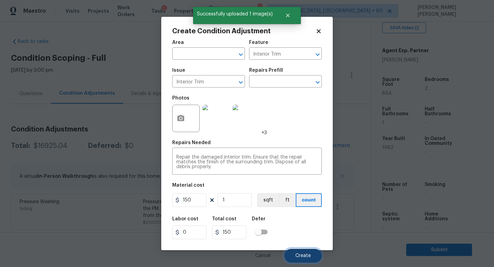
click at [300, 256] on span "Create" at bounding box center [302, 255] width 15 height 5
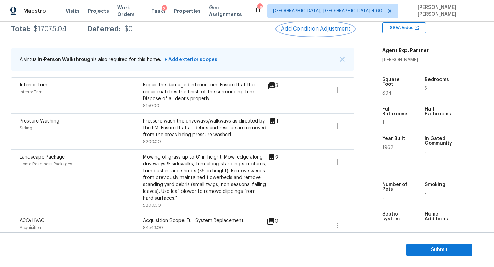
scroll to position [116, 0]
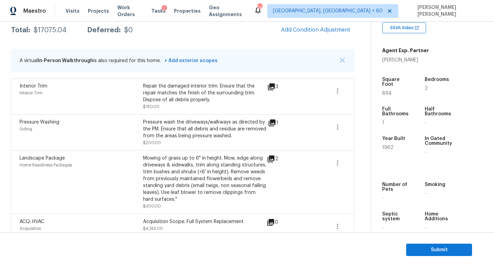
click at [53, 28] on div "$17075.04" at bounding box center [50, 30] width 33 height 7
copy div "$17075.04"
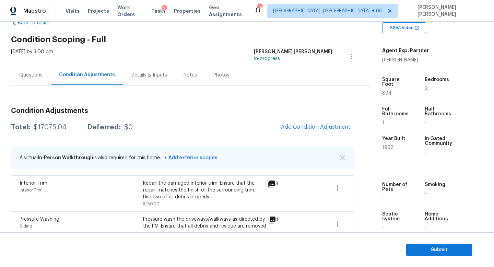
click at [40, 77] on div "Questions" at bounding box center [30, 75] width 23 height 7
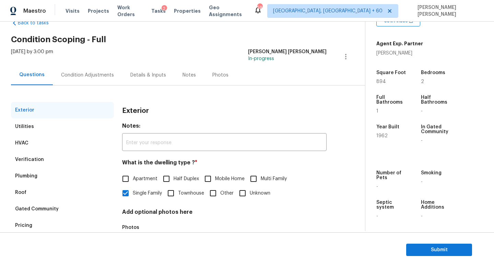
scroll to position [63, 0]
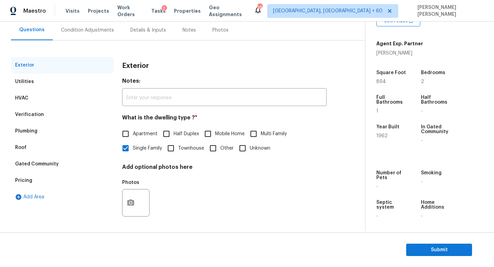
click at [37, 117] on div "Verification" at bounding box center [29, 114] width 29 height 7
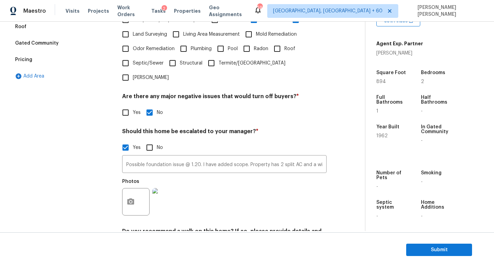
scroll to position [185, 0]
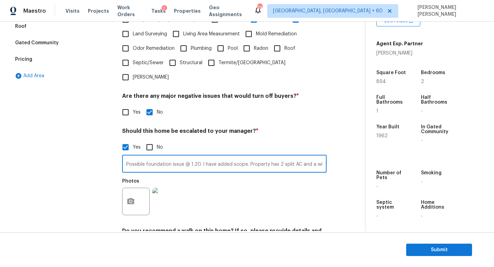
click at [200, 156] on input "Possible foundation issue @ 1.20. I have added scope. Property has 2 split AC a…" at bounding box center [224, 164] width 204 height 16
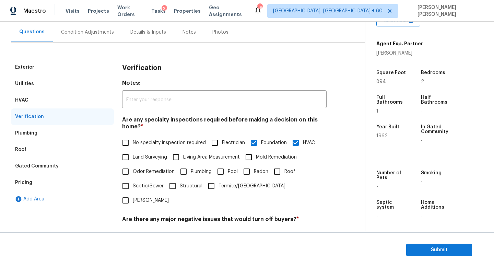
scroll to position [23, 0]
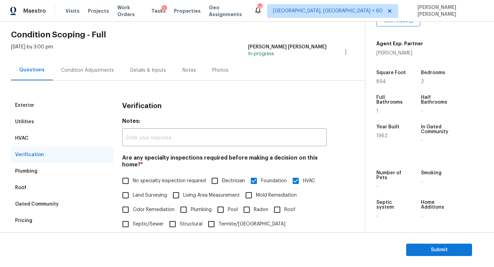
click at [78, 60] on div "Condition Adjustments" at bounding box center [87, 70] width 69 height 20
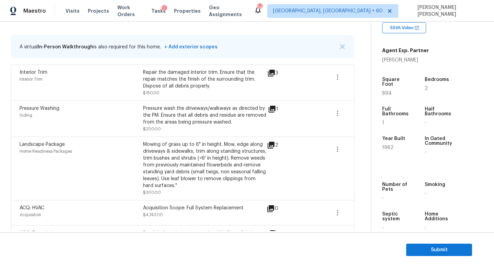
scroll to position [100, 0]
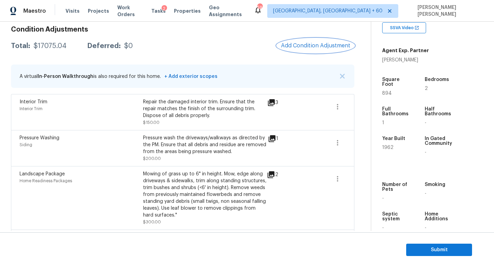
click at [308, 49] on button "Add Condition Adjustment" at bounding box center [316, 45] width 78 height 14
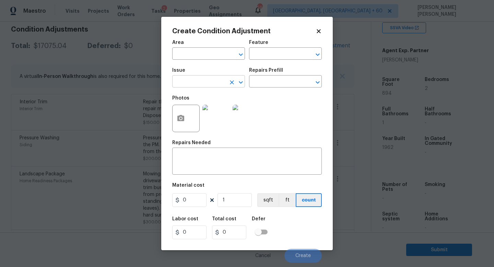
click at [211, 83] on input "text" at bounding box center [199, 82] width 54 height 11
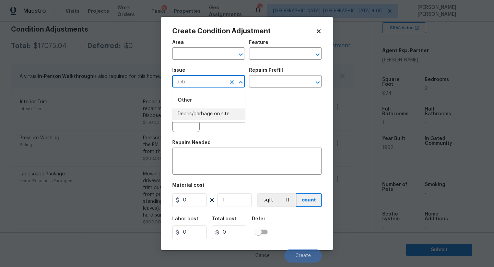
click at [209, 112] on li "Debris/garbage on site" at bounding box center [208, 113] width 73 height 11
type input "Debris/garbage on site"
click at [280, 77] on input "text" at bounding box center [276, 82] width 54 height 11
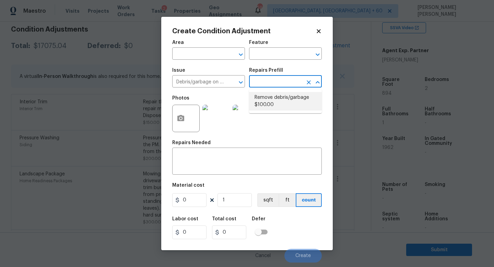
click at [274, 102] on li "Remove debris/garbage $100.00" at bounding box center [285, 101] width 73 height 19
type textarea "Remove, haul off, and properly dispose of any debris left by seller to offsite …"
type input "100"
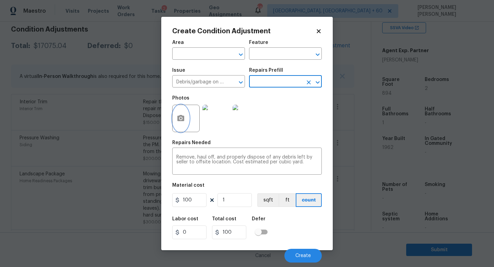
click at [187, 121] on button "button" at bounding box center [181, 118] width 16 height 27
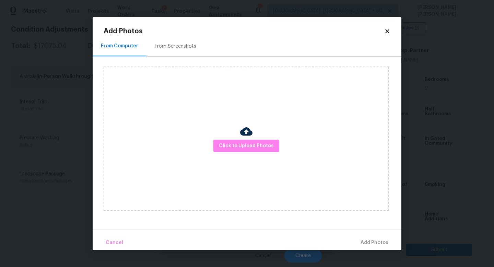
click at [227, 139] on div "Click to Upload Photos" at bounding box center [246, 139] width 285 height 144
click at [237, 141] on button "Click to Upload Photos" at bounding box center [246, 146] width 66 height 13
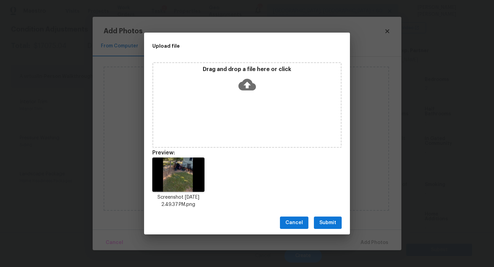
click at [325, 222] on span "Submit" at bounding box center [327, 222] width 17 height 9
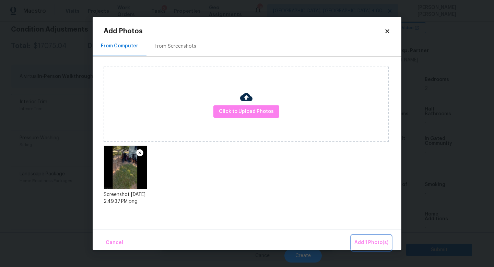
click at [368, 244] on span "Add 1 Photo(s)" at bounding box center [371, 242] width 34 height 9
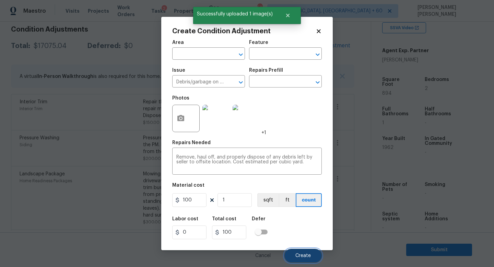
click at [302, 252] on button "Create" at bounding box center [302, 256] width 37 height 14
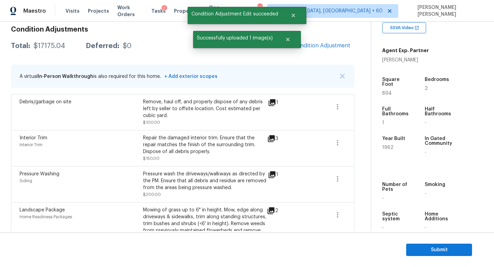
click at [49, 45] on div "$17175.04" at bounding box center [50, 46] width 32 height 7
copy div "$17175.04"
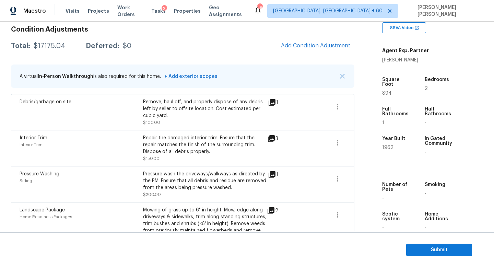
click at [238, 43] on div "Total: $17175.04 Deferred: $0 Add Condition Adjustment" at bounding box center [182, 45] width 343 height 15
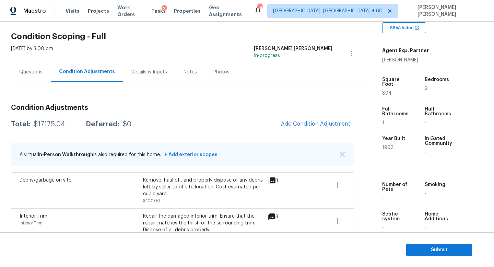
click at [32, 73] on div "Questions" at bounding box center [30, 72] width 23 height 7
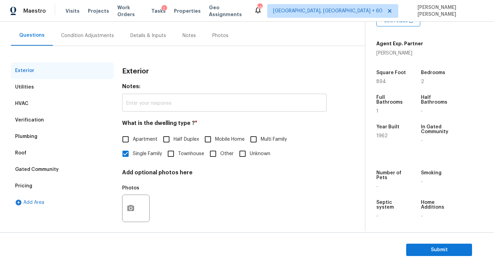
scroll to position [63, 0]
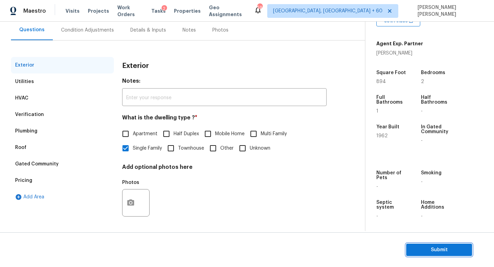
click at [439, 249] on span "Submit" at bounding box center [439, 250] width 55 height 9
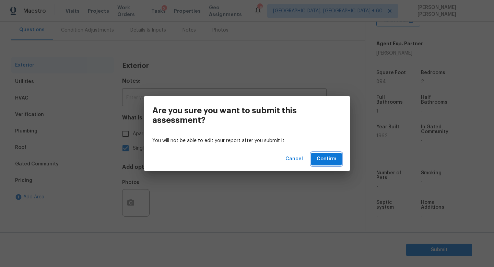
click at [330, 159] on span "Confirm" at bounding box center [327, 159] width 20 height 9
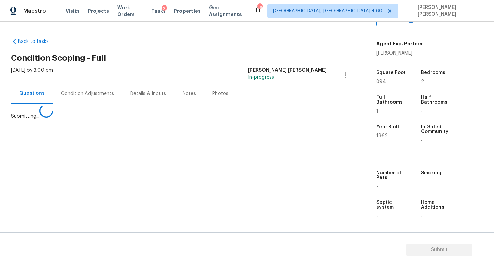
scroll to position [0, 0]
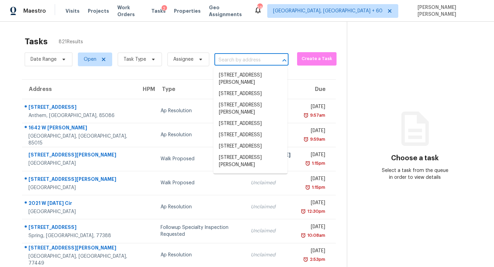
click at [240, 63] on input "text" at bounding box center [241, 60] width 55 height 11
paste input "[STREET_ADDRESS][PERSON_NAME]"
type input "[STREET_ADDRESS][PERSON_NAME]"
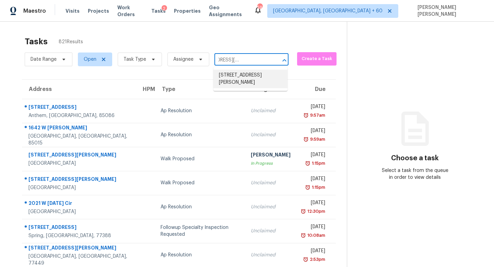
click at [241, 75] on li "[STREET_ADDRESS][PERSON_NAME]" at bounding box center [250, 79] width 74 height 19
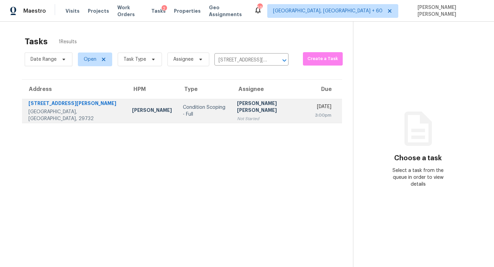
click at [249, 108] on td "[PERSON_NAME] [PERSON_NAME] Not Started" at bounding box center [270, 111] width 78 height 24
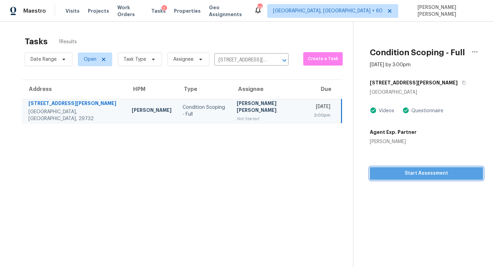
click at [411, 178] on button "Start Assessment" at bounding box center [426, 173] width 113 height 13
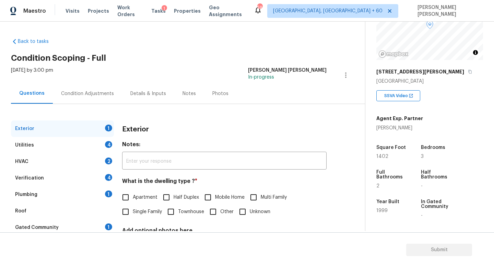
scroll to position [63, 0]
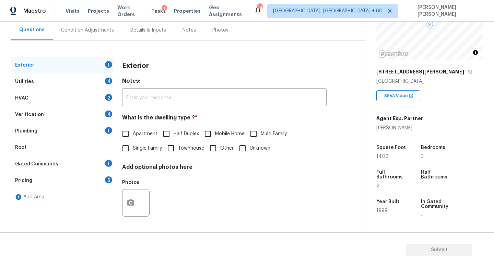
click at [48, 131] on div "Plumbing 1" at bounding box center [62, 131] width 103 height 16
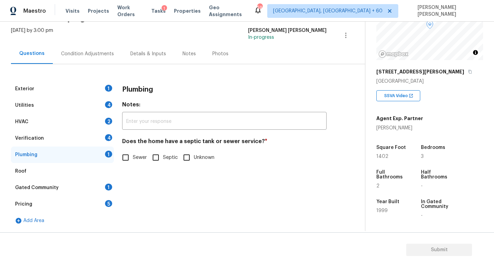
click at [45, 135] on div "Verification 4" at bounding box center [62, 138] width 103 height 16
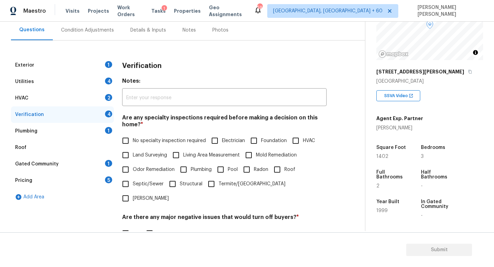
scroll to position [136, 0]
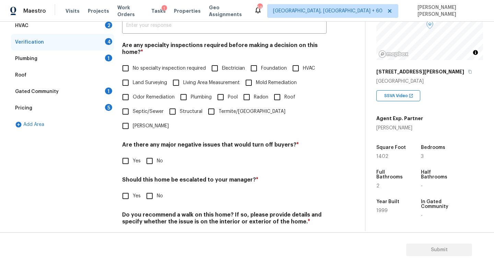
click at [52, 103] on div "Pricing 5" at bounding box center [62, 108] width 103 height 16
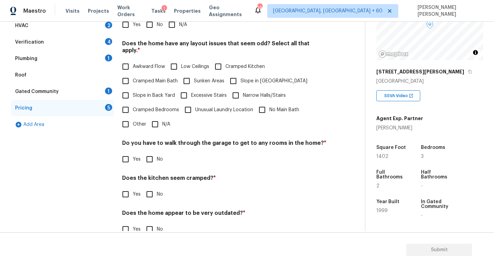
click at [128, 117] on input "Other" at bounding box center [125, 124] width 14 height 14
checkbox input "true"
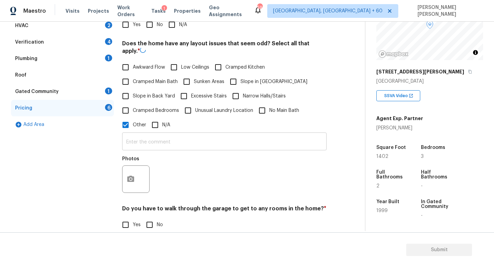
click at [147, 134] on input "text" at bounding box center [224, 142] width 204 height 16
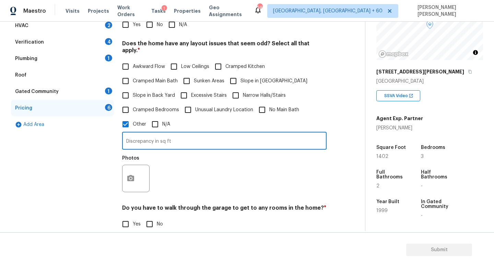
type input "Discrepancy in sq ft"
click at [134, 169] on button "button" at bounding box center [130, 178] width 16 height 27
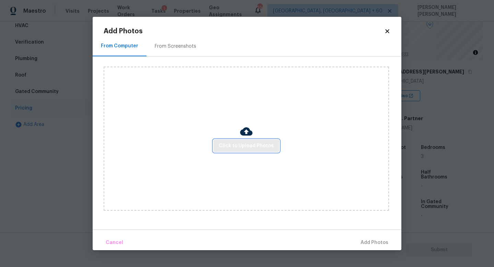
click at [250, 142] on span "Click to Upload Photos" at bounding box center [246, 146] width 55 height 9
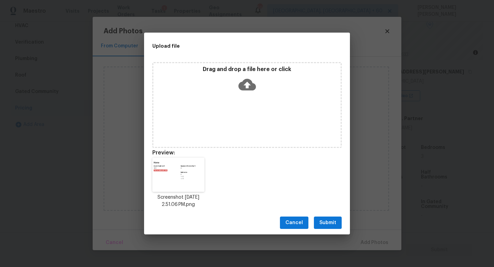
click at [328, 218] on span "Submit" at bounding box center [327, 222] width 17 height 9
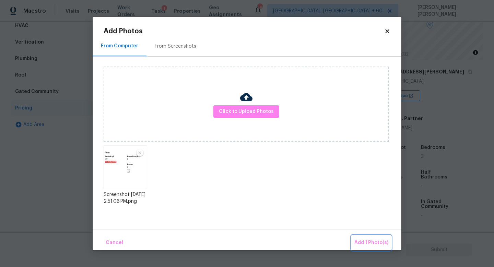
click at [367, 245] on span "Add 1 Photo(s)" at bounding box center [371, 242] width 34 height 9
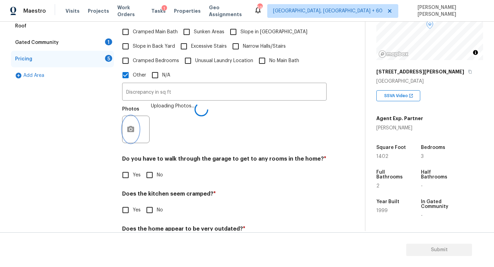
scroll to position [210, 0]
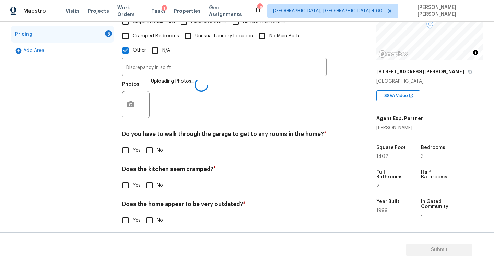
click at [145, 143] on input "No" at bounding box center [149, 150] width 14 height 14
checkbox input "true"
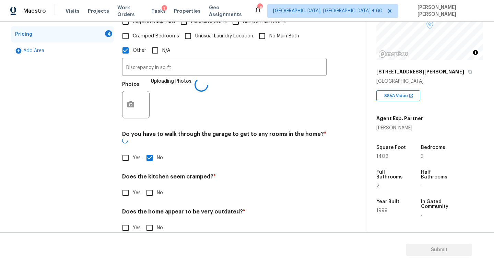
click at [153, 178] on div "Does the kitchen seem cramped? * Yes No" at bounding box center [224, 186] width 204 height 27
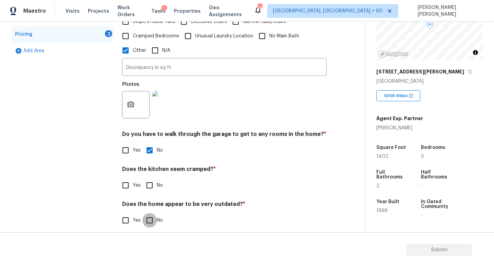
click at [151, 215] on input "No" at bounding box center [149, 220] width 14 height 14
checkbox input "true"
click at [151, 178] on input "No" at bounding box center [149, 185] width 14 height 14
checkbox input "true"
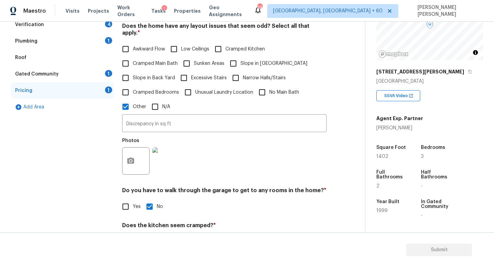
scroll to position [106, 0]
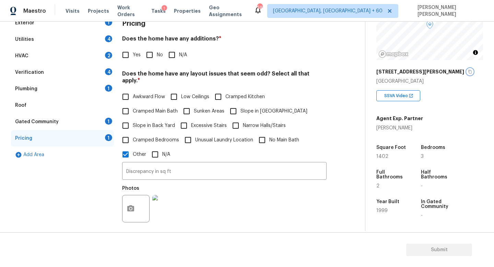
click at [468, 71] on icon "button" at bounding box center [470, 72] width 4 height 4
click at [314, 109] on div "Awkward Flow Low Ceilings Cramped Kitchen Cramped Main Bath Sunken Areas Slope …" at bounding box center [224, 126] width 204 height 72
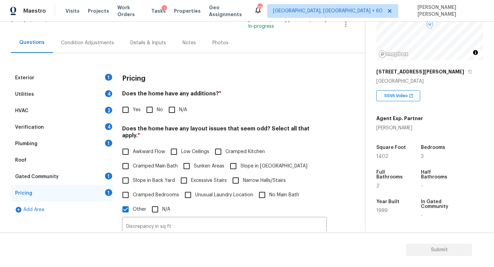
scroll to position [41, 0]
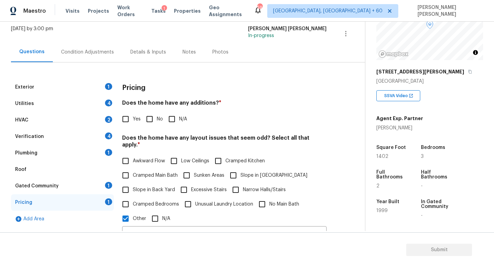
click at [83, 87] on div "Exterior 1" at bounding box center [62, 87] width 103 height 16
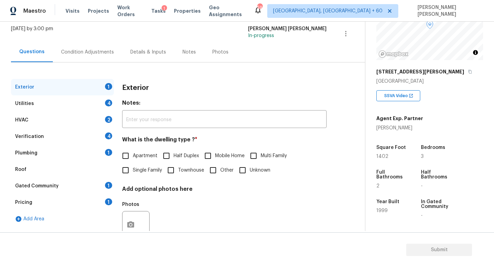
click at [129, 172] on input "Single Family" at bounding box center [125, 170] width 14 height 14
checkbox input "true"
click at [65, 105] on div "Utilities 4" at bounding box center [62, 103] width 103 height 16
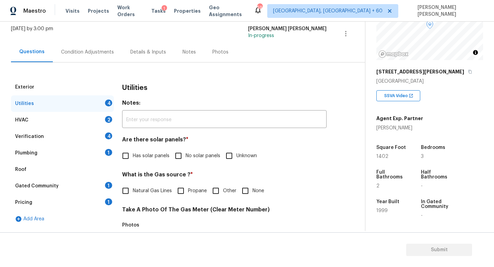
click at [179, 154] on input "No solar panels" at bounding box center [178, 156] width 14 height 14
checkbox input "true"
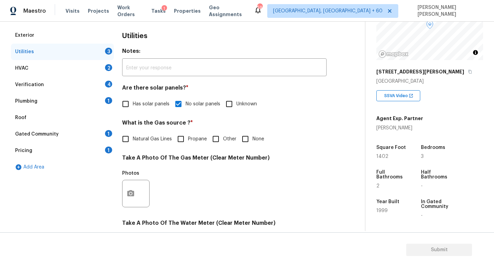
scroll to position [249, 0]
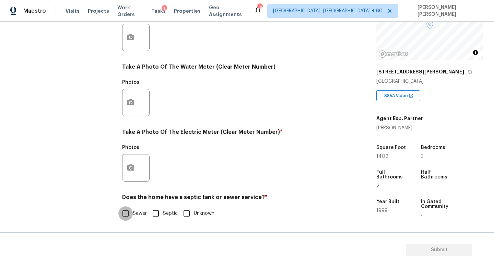
click at [131, 214] on input "Sewer" at bounding box center [125, 213] width 14 height 14
checkbox input "true"
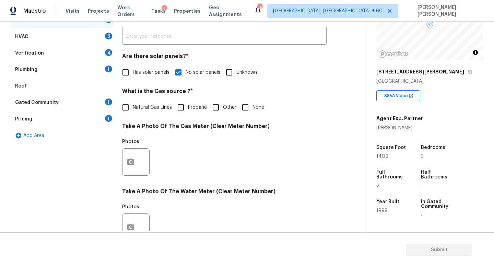
click at [62, 73] on div "Plumbing 1" at bounding box center [62, 69] width 103 height 16
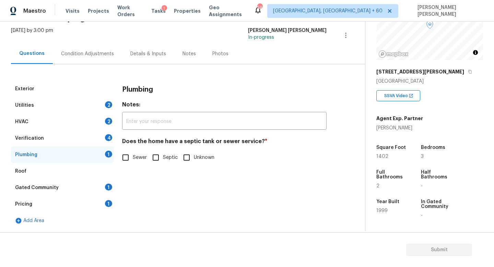
scroll to position [40, 0]
click at [134, 159] on span "Sewer" at bounding box center [140, 157] width 14 height 7
click at [133, 159] on input "Sewer" at bounding box center [125, 157] width 14 height 14
checkbox input "true"
click at [93, 102] on div "Utilities 2" at bounding box center [62, 105] width 103 height 16
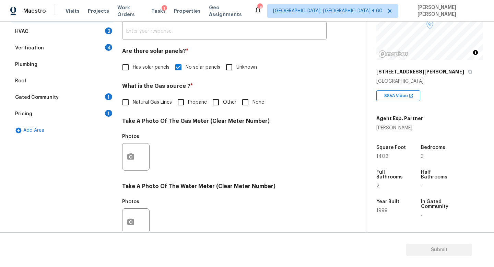
scroll to position [126, 0]
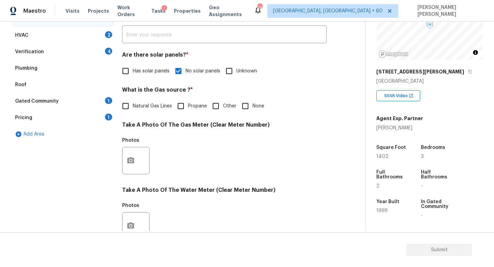
click at [132, 109] on input "Natural Gas Lines" at bounding box center [125, 106] width 14 height 14
checkbox input "true"
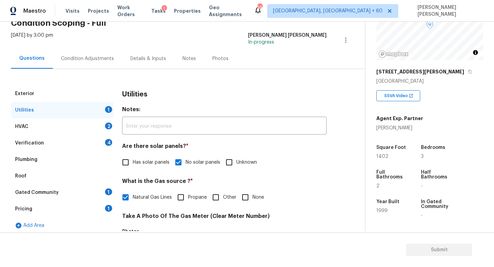
scroll to position [0, 0]
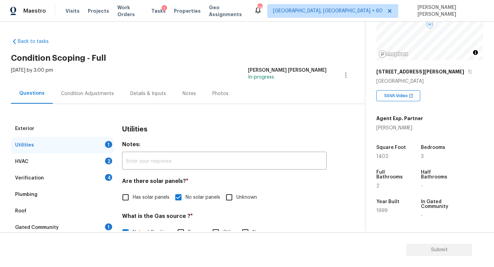
click at [101, 97] on div "Condition Adjustments" at bounding box center [87, 93] width 69 height 20
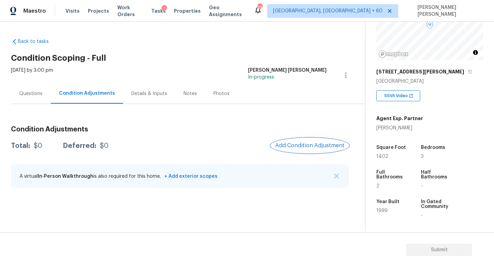
click at [292, 143] on span "Add Condition Adjustment" at bounding box center [309, 145] width 69 height 6
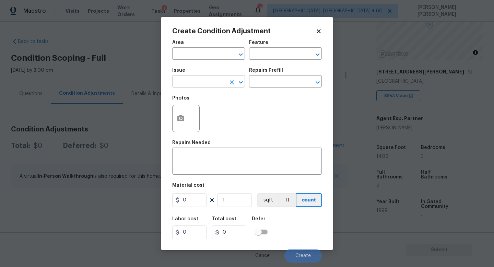
click at [192, 84] on input "text" at bounding box center [199, 82] width 54 height 11
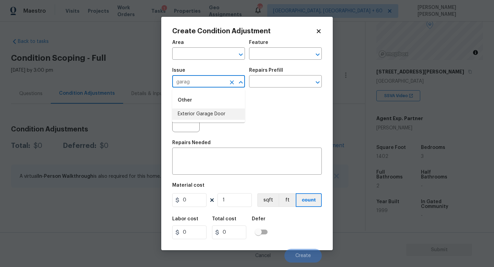
click at [216, 118] on li "Exterior Garage Door" at bounding box center [208, 113] width 73 height 11
type input "Exterior Garage Door"
click at [260, 83] on input "text" at bounding box center [276, 82] width 54 height 11
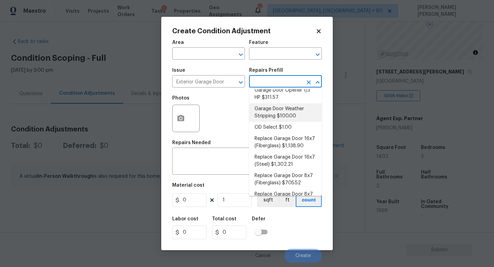
scroll to position [37, 0]
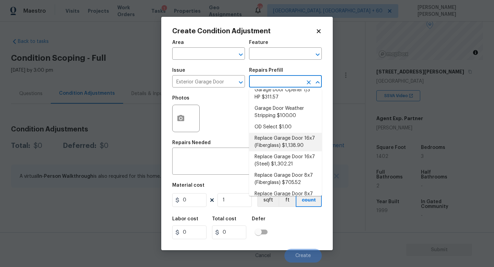
click at [288, 147] on li "Replace Garage Door 16x7 (Fiberglass) $1,138.90" at bounding box center [285, 142] width 73 height 19
type input "Interior Door"
type textarea "Remove the existing garage door and ALL of the existing hardware. Install new h…"
type input "1138.9"
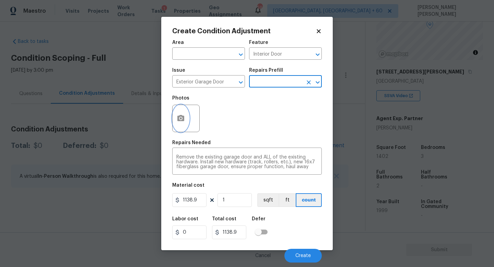
click at [181, 117] on icon "button" at bounding box center [180, 118] width 7 height 6
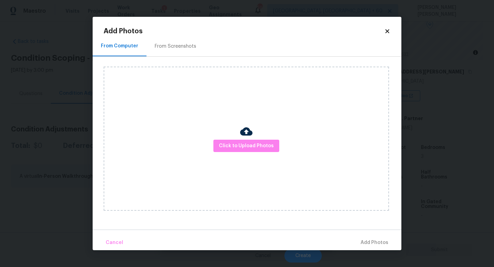
click at [248, 157] on div "Click to Upload Photos" at bounding box center [246, 139] width 285 height 144
click at [248, 147] on span "Click to Upload Photos" at bounding box center [246, 146] width 55 height 9
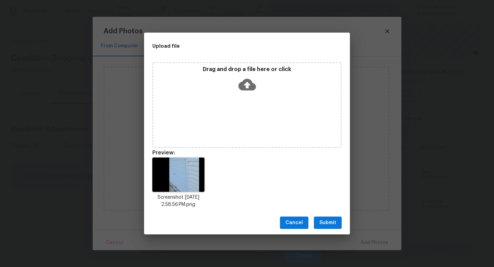
click at [323, 224] on span "Submit" at bounding box center [327, 222] width 17 height 9
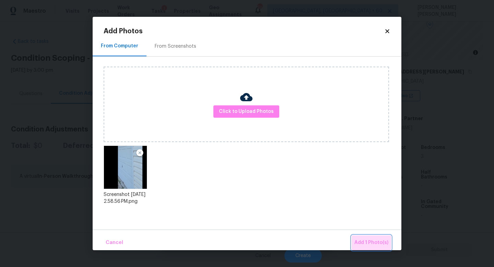
click at [369, 240] on span "Add 1 Photo(s)" at bounding box center [371, 242] width 34 height 9
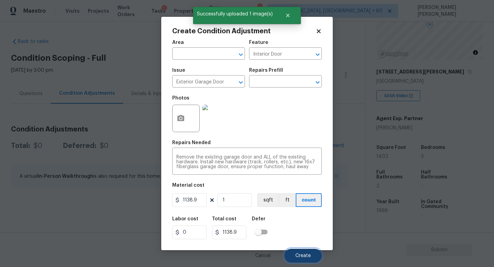
click at [304, 252] on button "Create" at bounding box center [302, 256] width 37 height 14
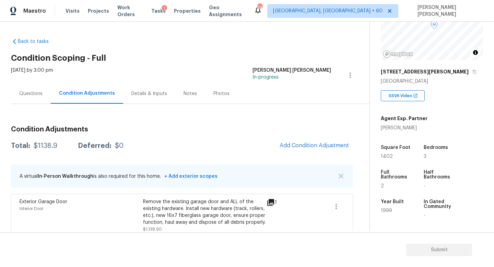
click at [17, 89] on div "Questions" at bounding box center [31, 93] width 40 height 20
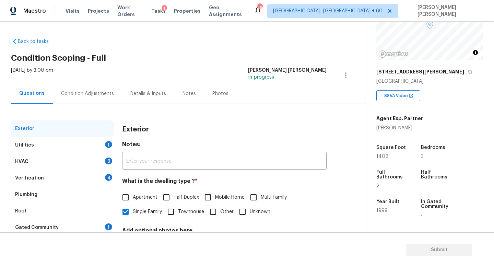
click at [102, 99] on div "Condition Adjustments" at bounding box center [87, 93] width 69 height 20
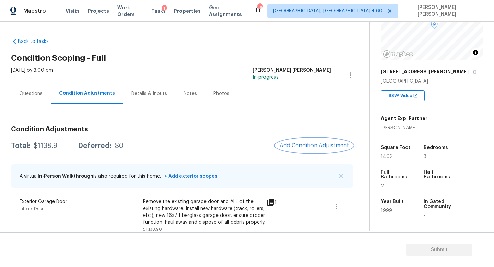
click at [321, 146] on span "Add Condition Adjustment" at bounding box center [314, 145] width 69 height 6
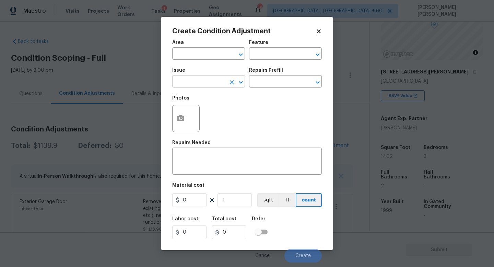
click at [199, 81] on input "text" at bounding box center [199, 82] width 54 height 11
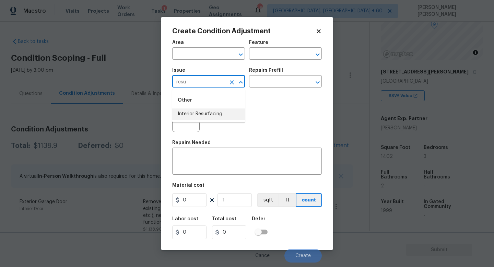
click at [205, 113] on li "Interior Resurfacing" at bounding box center [208, 113] width 73 height 11
type input "Interior Resurfacing"
click at [268, 81] on input "text" at bounding box center [276, 82] width 54 height 11
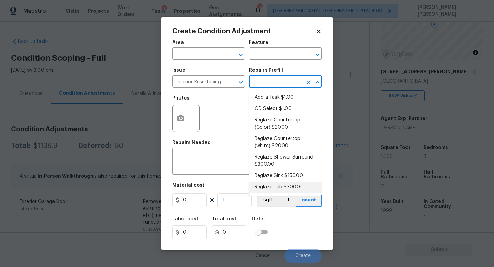
click at [272, 186] on li "Reglaze Tub $300.00" at bounding box center [285, 186] width 73 height 11
type textarea "Prep, mask, clean and reglaze the tub (white) both on the in and outer sides. H…"
type input "300"
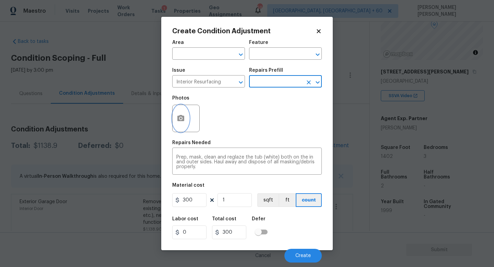
click at [178, 122] on icon "button" at bounding box center [181, 118] width 8 height 8
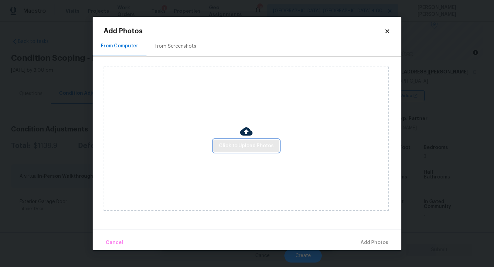
click at [240, 147] on span "Click to Upload Photos" at bounding box center [246, 146] width 55 height 9
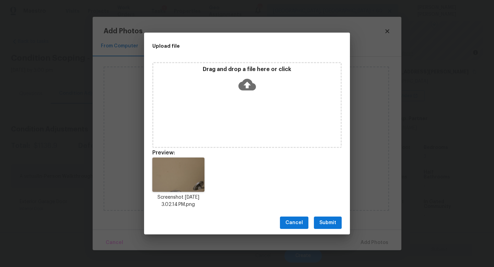
click at [327, 221] on span "Submit" at bounding box center [327, 222] width 17 height 9
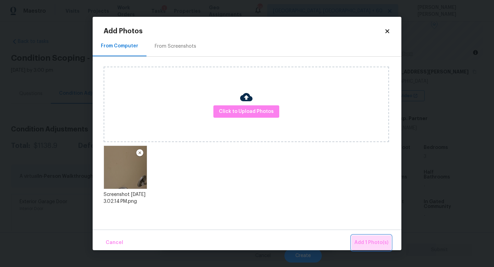
click at [377, 239] on span "Add 1 Photo(s)" at bounding box center [371, 242] width 34 height 9
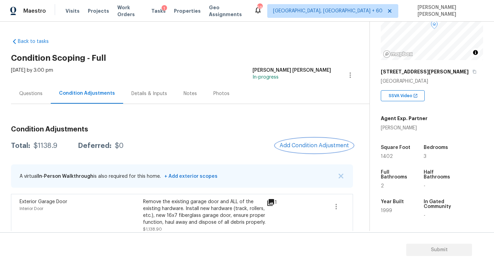
click at [318, 145] on span "Add Condition Adjustment" at bounding box center [314, 145] width 69 height 6
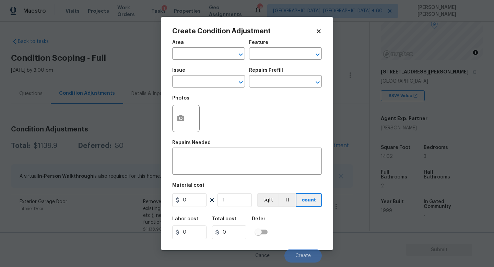
click at [132, 94] on body "Maestro Visits Projects Work Orders Tasks 1 Properties Geo Assignments 590 [GEO…" at bounding box center [247, 133] width 494 height 267
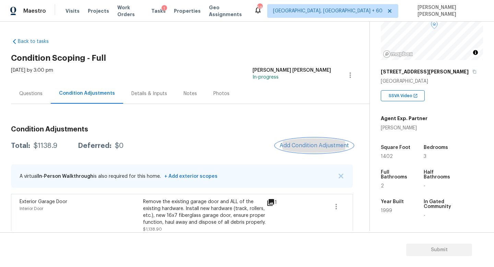
click at [319, 149] on button "Add Condition Adjustment" at bounding box center [314, 145] width 78 height 14
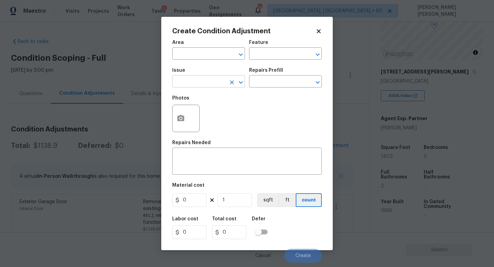
click at [198, 81] on input "text" at bounding box center [199, 82] width 54 height 11
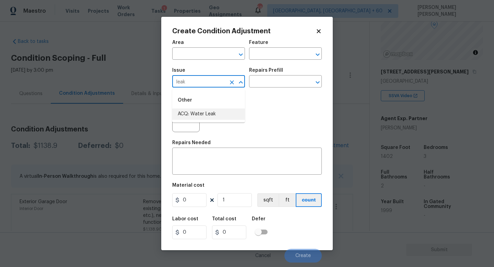
click at [210, 112] on li "ACQ: Water Leak" at bounding box center [208, 113] width 73 height 11
type input "ACQ: Water Leak"
click at [292, 84] on input "text" at bounding box center [276, 82] width 54 height 11
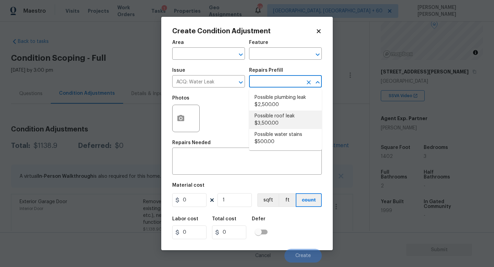
click at [284, 125] on li "Possible roof leak $3,500.00" at bounding box center [285, 119] width 73 height 19
type input "Acquisition"
type textarea "Acquisition Scope: Possible roof leak"
type input "3500"
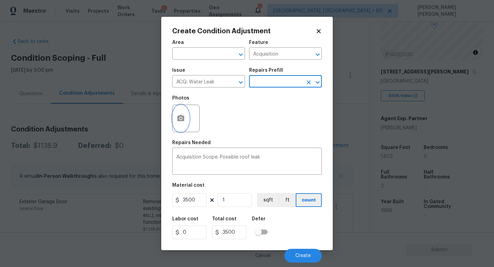
click at [184, 123] on button "button" at bounding box center [181, 118] width 16 height 27
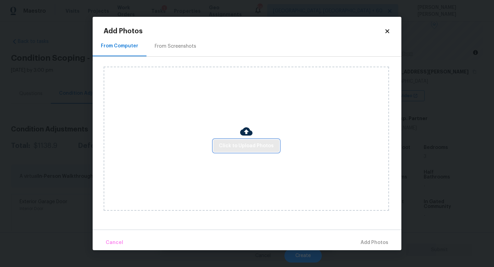
click at [228, 149] on span "Click to Upload Photos" at bounding box center [246, 146] width 55 height 9
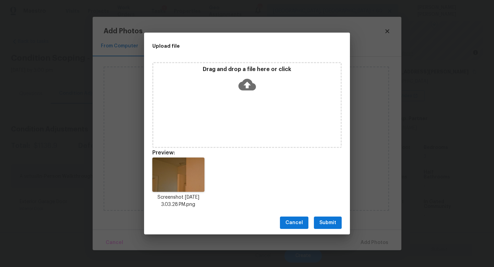
click at [326, 219] on span "Submit" at bounding box center [327, 222] width 17 height 9
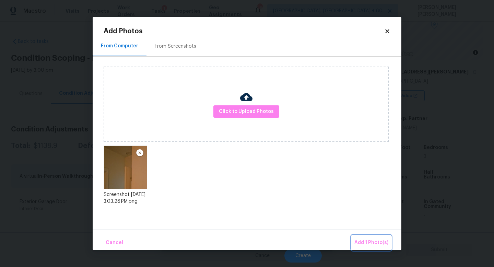
click at [364, 241] on span "Add 1 Photo(s)" at bounding box center [371, 242] width 34 height 9
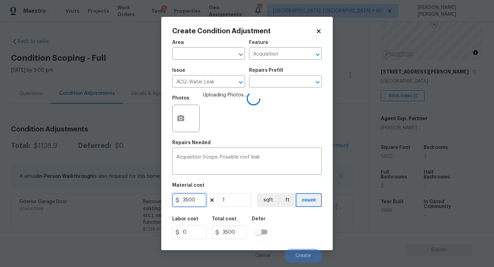
drag, startPoint x: 198, startPoint y: 203, endPoint x: 33, endPoint y: 160, distance: 170.5
click at [33, 160] on div "Create Condition Adjustment Area ​ Feature Acquisition ​ Issue ACQ: Water Leak …" at bounding box center [247, 133] width 494 height 267
type input "2500"
click at [292, 223] on div "Labor cost 0 Total cost 2500 Defer" at bounding box center [247, 227] width 150 height 31
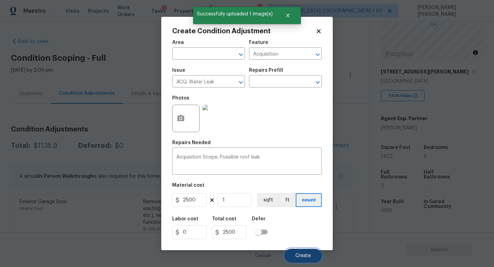
click at [296, 254] on span "Create" at bounding box center [302, 255] width 15 height 5
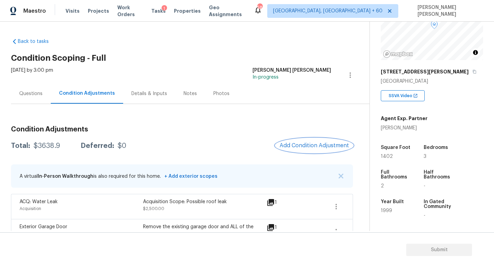
scroll to position [33, 0]
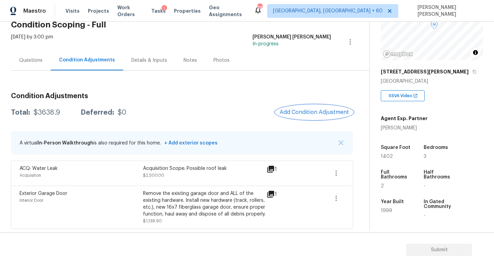
click at [308, 116] on button "Add Condition Adjustment" at bounding box center [314, 112] width 78 height 14
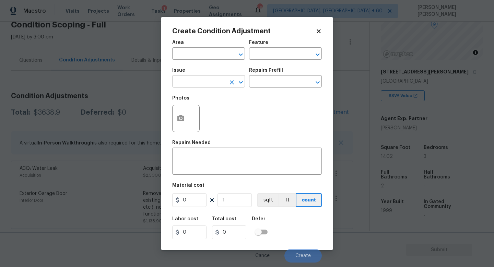
click at [200, 83] on input "text" at bounding box center [199, 82] width 54 height 11
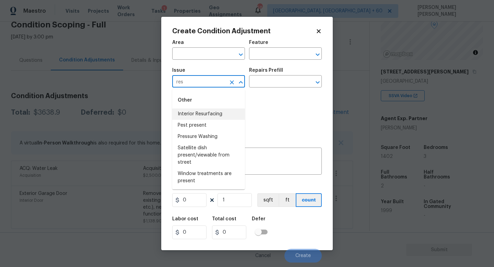
click at [201, 112] on li "Interior Resurfacing" at bounding box center [208, 113] width 73 height 11
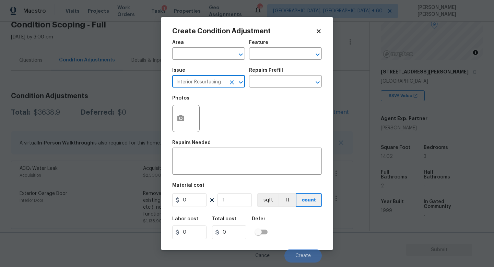
type input "Interior Resurfacing"
click at [274, 75] on div "Repairs Prefill" at bounding box center [285, 72] width 73 height 9
click at [274, 79] on input "text" at bounding box center [276, 82] width 54 height 11
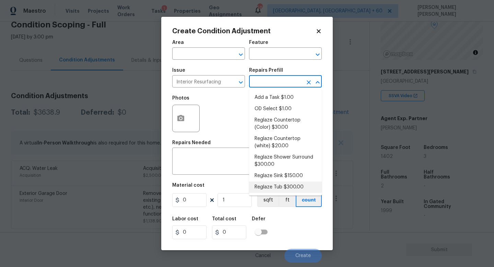
click at [273, 189] on li "Reglaze Tub $300.00" at bounding box center [285, 186] width 73 height 11
type textarea "Prep, mask, clean and reglaze the tub (white) both on the in and outer sides. H…"
type input "300"
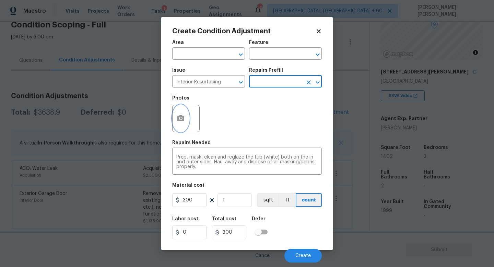
click at [185, 115] on button "button" at bounding box center [181, 118] width 16 height 27
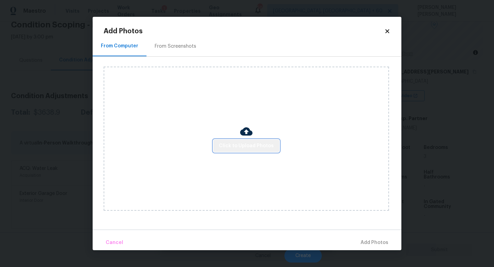
click at [251, 141] on button "Click to Upload Photos" at bounding box center [246, 146] width 66 height 13
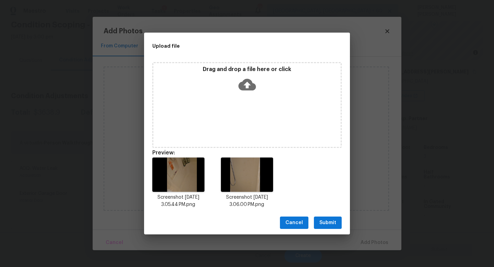
click at [329, 219] on span "Submit" at bounding box center [327, 222] width 17 height 9
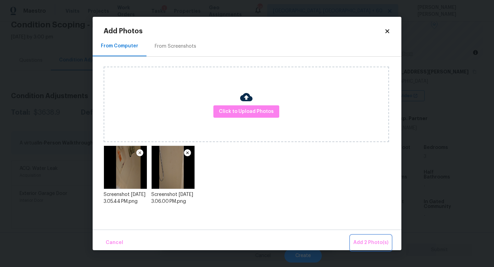
click at [368, 239] on span "Add 2 Photo(s)" at bounding box center [370, 242] width 35 height 9
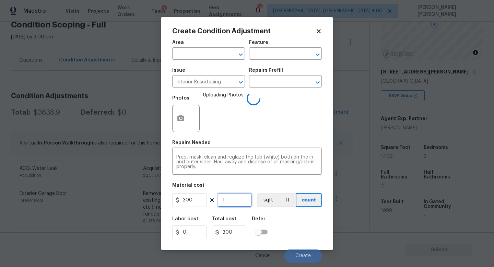
click at [235, 199] on input "1" at bounding box center [234, 200] width 34 height 14
type input "0"
type input "2"
type input "600"
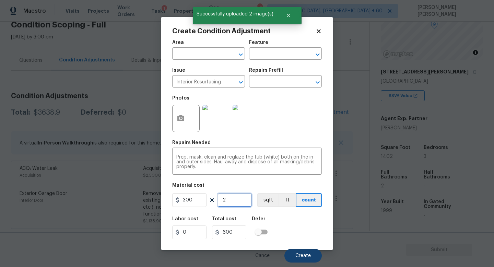
type input "2"
click at [302, 253] on span "Create" at bounding box center [302, 255] width 15 height 5
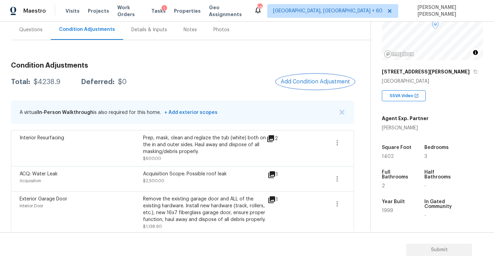
scroll to position [64, 0]
click at [311, 71] on div "Condition Adjustments Total: $4238.9 Deferred: $0 Add Condition Adjustment A vi…" at bounding box center [182, 145] width 343 height 178
click at [309, 86] on button "Add Condition Adjustment" at bounding box center [315, 81] width 78 height 14
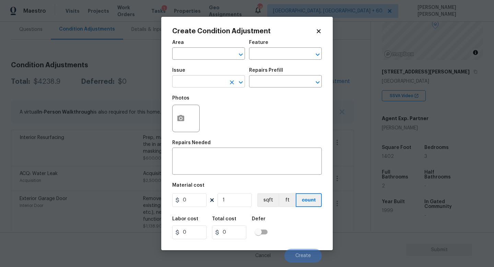
click at [202, 82] on input "text" at bounding box center [199, 82] width 54 height 11
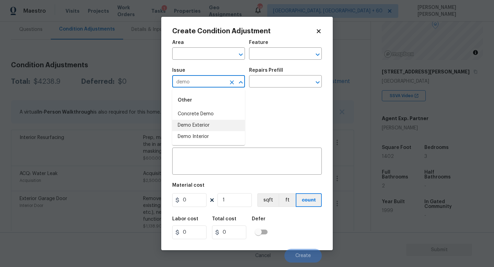
type input "dem"
click at [218, 127] on li "Flooring Extras" at bounding box center [208, 125] width 73 height 11
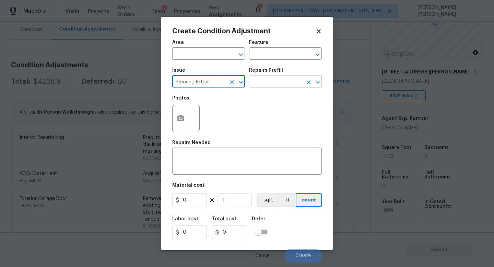
type input "Flooring Extras"
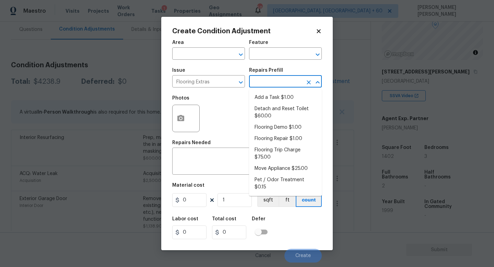
click at [264, 81] on input "text" at bounding box center [276, 82] width 54 height 11
click at [229, 83] on icon "Clear" at bounding box center [231, 82] width 7 height 7
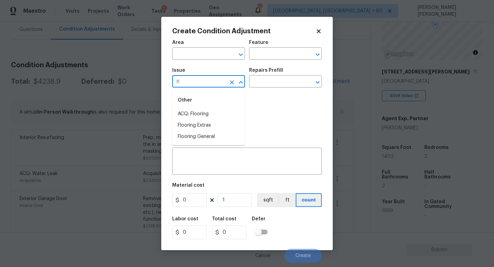
type input "f"
click at [218, 140] on li "Demo Interior" at bounding box center [208, 136] width 73 height 11
type input "Demo Interior"
click at [273, 77] on input "text" at bounding box center [276, 82] width 54 height 11
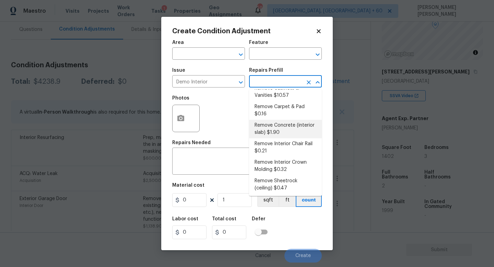
scroll to position [44, 0]
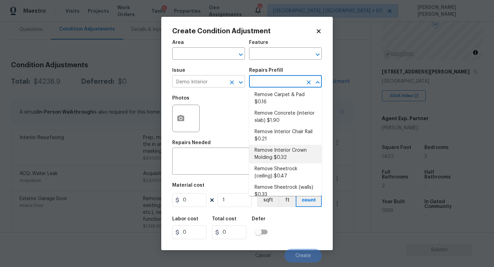
click at [232, 81] on icon "Clear" at bounding box center [231, 82] width 7 height 7
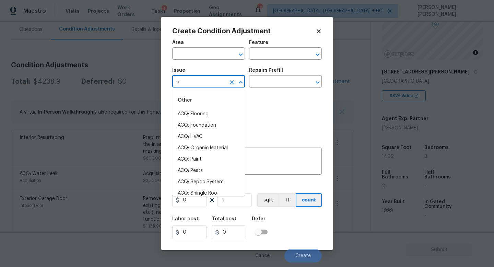
type input "ca"
type input "d"
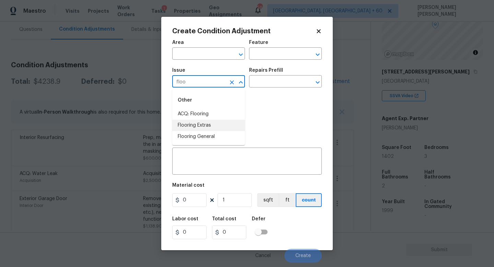
click at [221, 129] on li "Flooring Extras" at bounding box center [208, 125] width 73 height 11
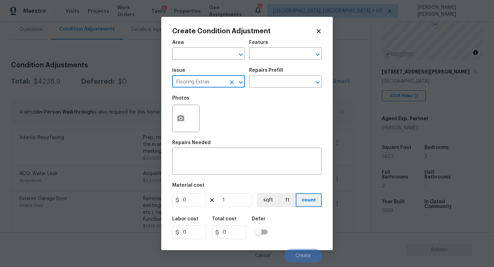
type input "Flooring Extras"
click at [269, 92] on div "Issue Flooring Extras ​ Repairs Prefill ​" at bounding box center [247, 78] width 150 height 28
click at [275, 85] on input "text" at bounding box center [276, 82] width 54 height 11
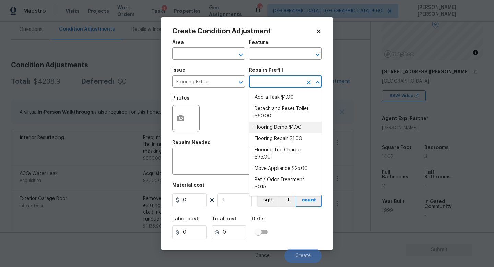
click at [281, 129] on li "Flooring Demo $1.00" at bounding box center [285, 127] width 73 height 11
type input "Overall Flooring"
type textarea "Demo existing flooring."
type input "1"
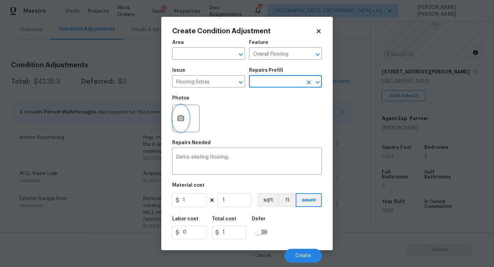
click at [187, 119] on button "button" at bounding box center [181, 118] width 16 height 27
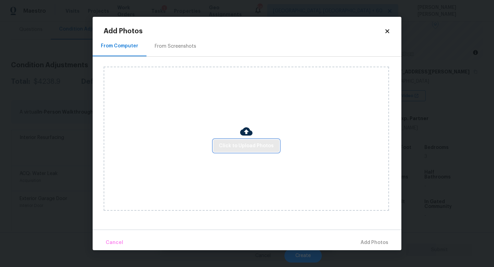
click at [237, 143] on span "Click to Upload Photos" at bounding box center [246, 146] width 55 height 9
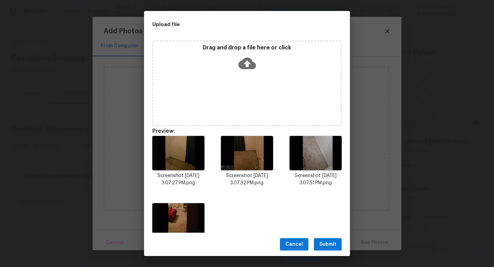
scroll to position [70, 0]
click at [329, 245] on span "Submit" at bounding box center [327, 244] width 17 height 9
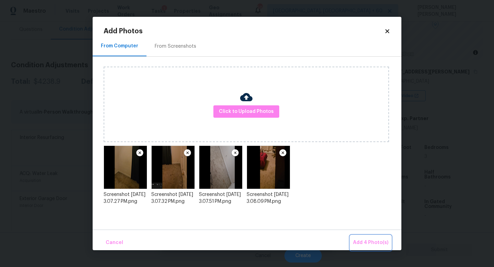
click at [362, 243] on span "Add 4 Photo(s)" at bounding box center [370, 242] width 35 height 9
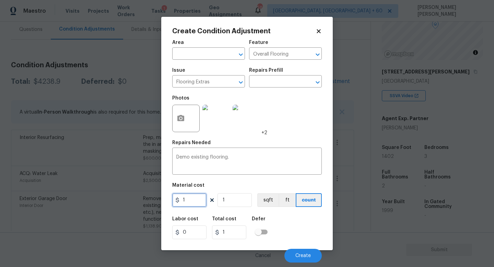
click at [199, 199] on input "1" at bounding box center [189, 200] width 34 height 14
click at [192, 196] on input "1" at bounding box center [189, 200] width 34 height 14
click at [188, 204] on input "0" at bounding box center [189, 200] width 34 height 14
click at [231, 82] on icon "Clear" at bounding box center [231, 82] width 7 height 7
type input "0"
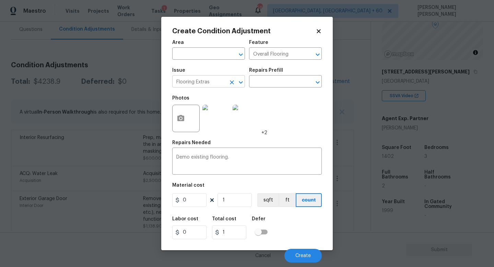
type input "Flooring Extras"
type input "0"
type input "Flooring Extrafloo"
click at [231, 82] on icon "Clear" at bounding box center [231, 82] width 7 height 7
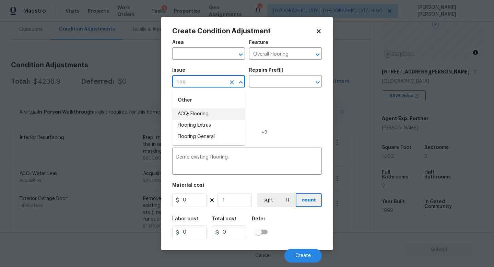
click at [220, 119] on li "ACQ: Flooring" at bounding box center [208, 113] width 73 height 11
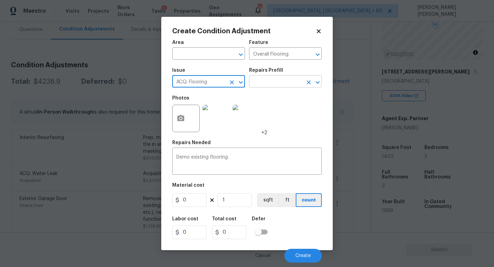
type input "ACQ: Flooring"
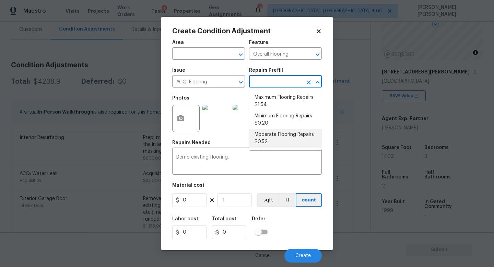
click at [273, 85] on input "text" at bounding box center [276, 82] width 54 height 11
click at [280, 135] on li "Moderate Flooring Repairs $0.52" at bounding box center [285, 138] width 73 height 19
type input "Acquisition"
type input "0.52"
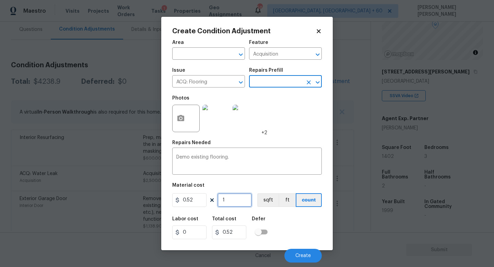
click at [239, 202] on input "1" at bounding box center [234, 200] width 34 height 14
type input "0"
type input "1"
type input "0.52"
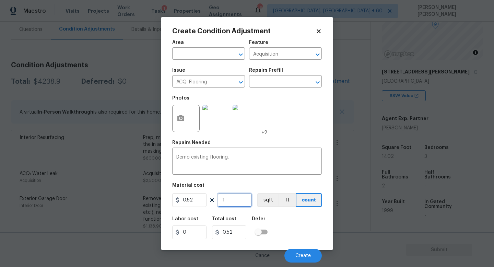
type input "14"
type input "7.28"
type input "140"
type input "72.8"
type input "1402"
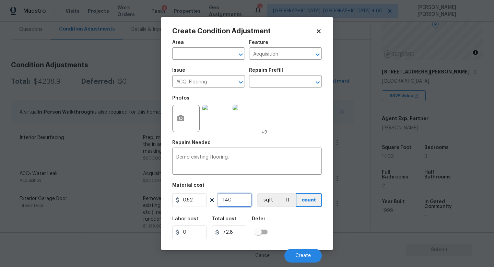
type input "729.04"
click at [292, 84] on input "text" at bounding box center [276, 82] width 54 height 11
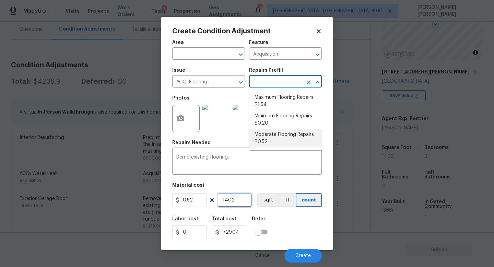
click at [240, 200] on input "1402" at bounding box center [234, 200] width 34 height 14
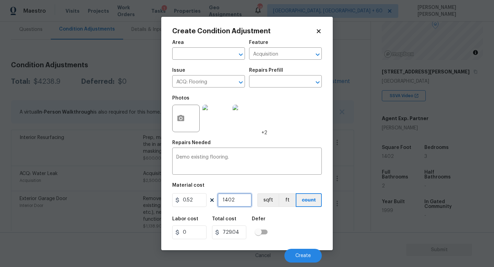
type input "140"
type input "72.8"
type input "14"
type input "7.28"
type input "141"
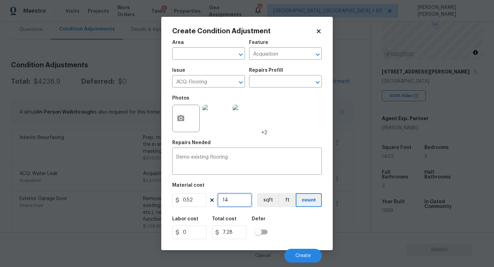
type input "73.32"
type input "1417"
type input "736.84"
type input "1417"
click at [279, 88] on div "Issue ACQ: Flooring ​ Repairs Prefill ​" at bounding box center [247, 78] width 150 height 28
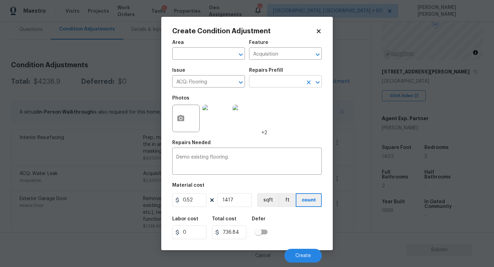
click at [279, 84] on input "text" at bounding box center [276, 82] width 54 height 11
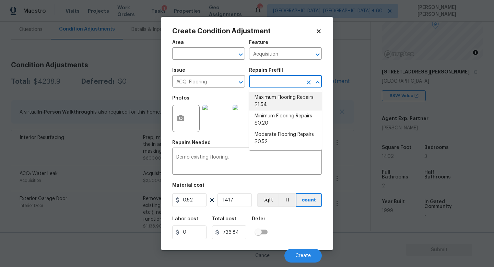
click at [282, 103] on li "Maximum Flooring Repairs $1.54" at bounding box center [285, 101] width 73 height 19
type input "1.54"
type input "2182.18"
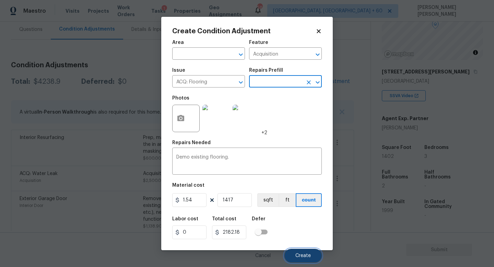
click at [298, 252] on button "Create" at bounding box center [302, 256] width 37 height 14
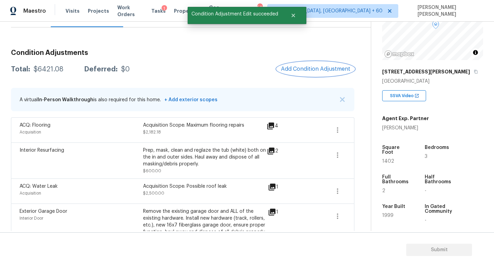
scroll to position [79, 0]
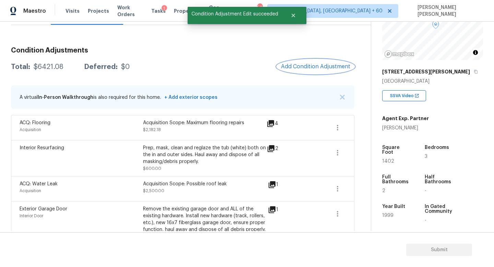
click at [313, 63] on span "Add Condition Adjustment" at bounding box center [315, 66] width 69 height 6
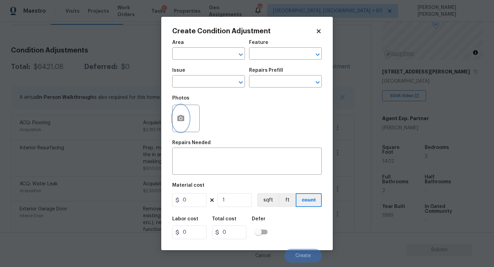
click at [181, 119] on circle "button" at bounding box center [181, 118] width 2 height 2
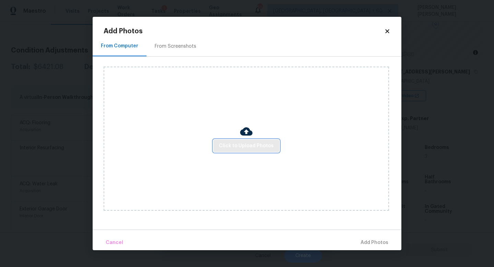
click at [237, 149] on span "Click to Upload Photos" at bounding box center [246, 146] width 55 height 9
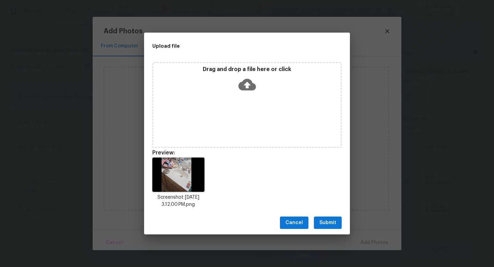
click at [333, 221] on span "Submit" at bounding box center [327, 222] width 17 height 9
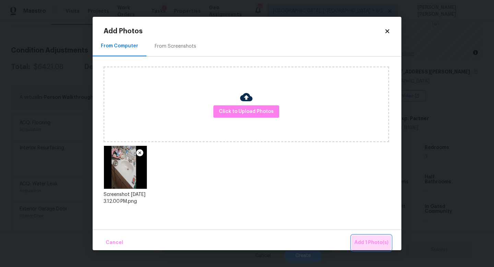
click at [365, 236] on button "Add 1 Photo(s)" at bounding box center [371, 242] width 39 height 15
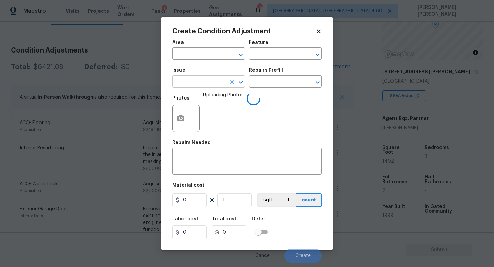
click at [203, 78] on input "text" at bounding box center [199, 82] width 54 height 11
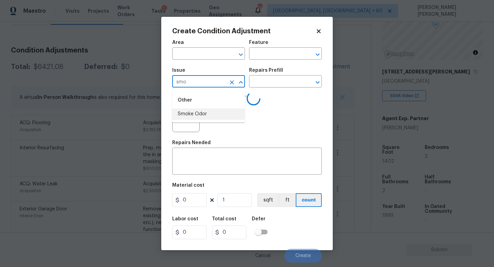
click at [201, 114] on li "Smoke Odor" at bounding box center [208, 113] width 73 height 11
type input "Smoke Odor"
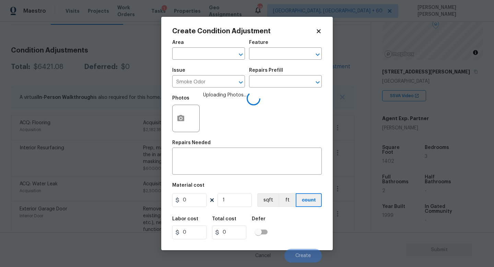
click at [273, 88] on div "Issue Smoke Odor ​ Repairs Prefill ​" at bounding box center [247, 78] width 150 height 28
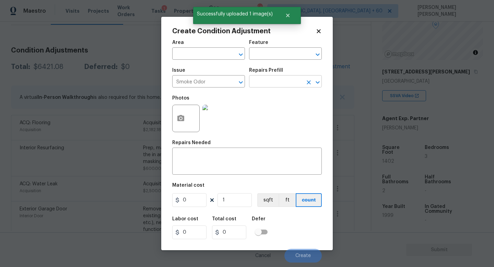
click at [277, 82] on input "text" at bounding box center [276, 82] width 54 height 11
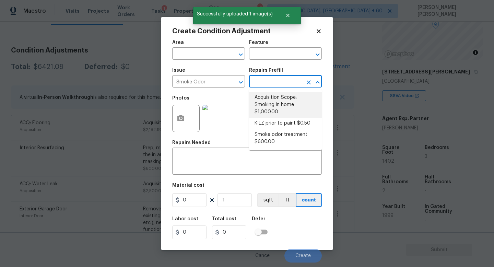
click at [282, 111] on li "Acquisition Scope: Smoking in home $1,000.00" at bounding box center [285, 105] width 73 height 26
type textarea "Acquisition Scope: Smoking in home"
type input "1000"
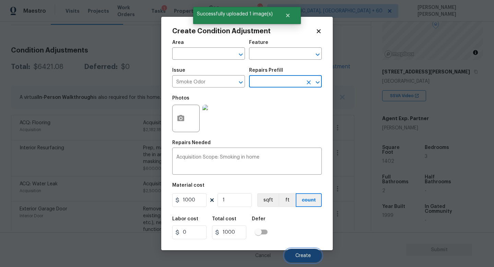
click at [303, 254] on span "Create" at bounding box center [302, 255] width 15 height 5
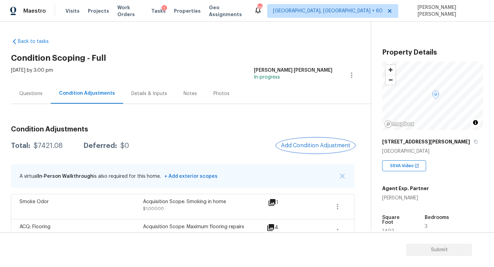
click at [329, 149] on button "Add Condition Adjustment" at bounding box center [316, 145] width 78 height 14
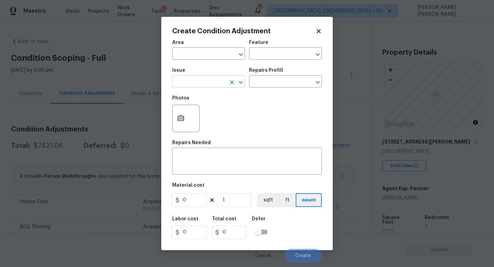
click at [204, 80] on input "text" at bounding box center [199, 82] width 54 height 11
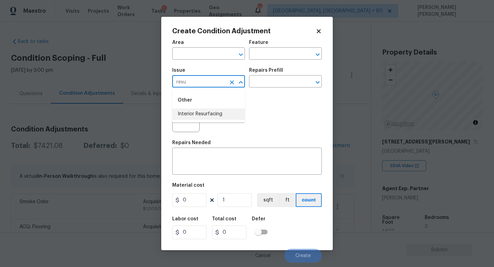
click at [223, 118] on li "Interior Resurfacing" at bounding box center [208, 113] width 73 height 11
type input "Interior Resurfacing"
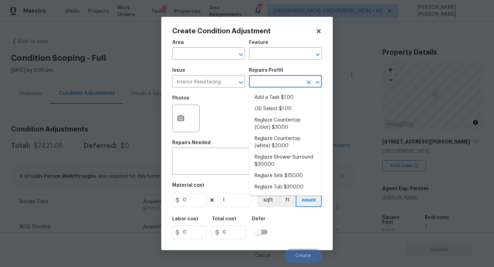
click at [280, 79] on input "text" at bounding box center [276, 82] width 54 height 11
click at [286, 174] on li "Reglaze Sink $150.00" at bounding box center [285, 175] width 73 height 11
type textarea "Prep, mask and reglaze finish the bathroom sink (white). Ensure that the finish…"
type input "150"
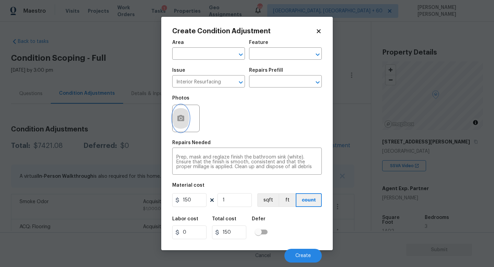
click at [179, 120] on icon "button" at bounding box center [180, 118] width 7 height 6
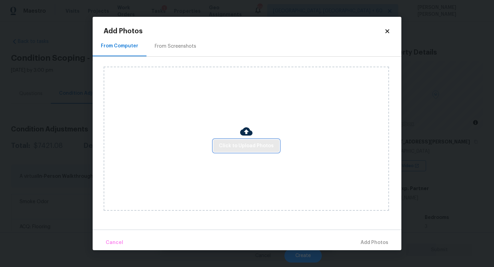
click at [249, 146] on span "Click to Upload Photos" at bounding box center [246, 146] width 55 height 9
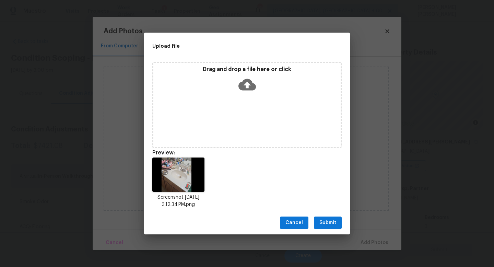
click at [331, 222] on span "Submit" at bounding box center [327, 222] width 17 height 9
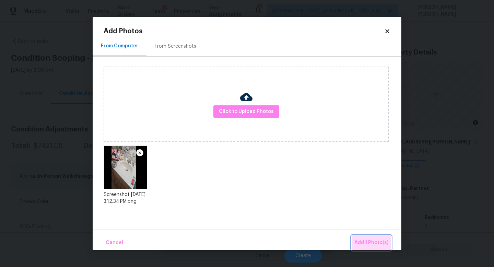
click at [372, 240] on span "Add 1 Photo(s)" at bounding box center [371, 242] width 34 height 9
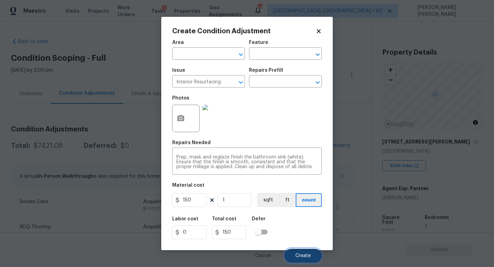
click at [305, 253] on button "Create" at bounding box center [302, 256] width 37 height 14
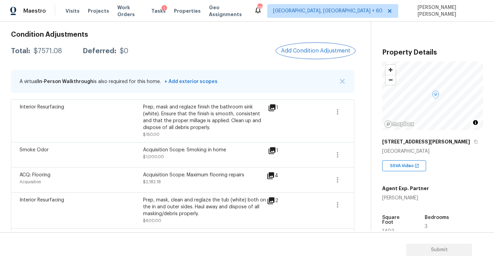
scroll to position [81, 0]
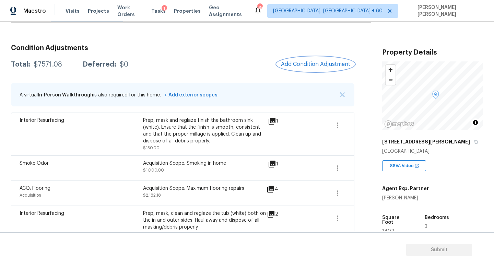
click at [326, 67] on span "Add Condition Adjustment" at bounding box center [315, 64] width 69 height 6
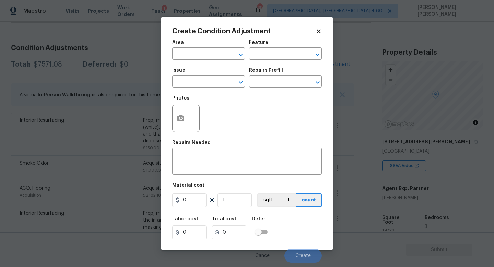
click at [188, 89] on span "Issue ​" at bounding box center [208, 78] width 73 height 28
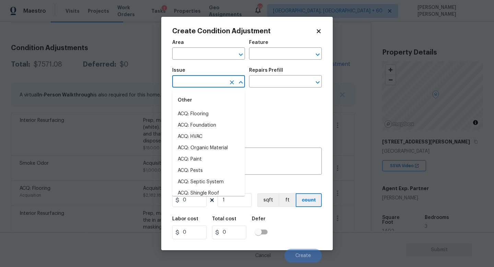
click at [183, 77] on input "text" at bounding box center [199, 82] width 54 height 11
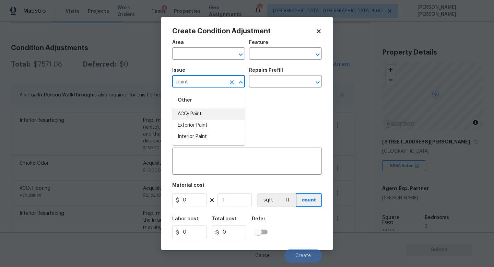
click at [186, 110] on li "ACQ: Paint" at bounding box center [208, 113] width 73 height 11
type input "ACQ: Paint"
click at [277, 80] on input "text" at bounding box center [276, 82] width 54 height 11
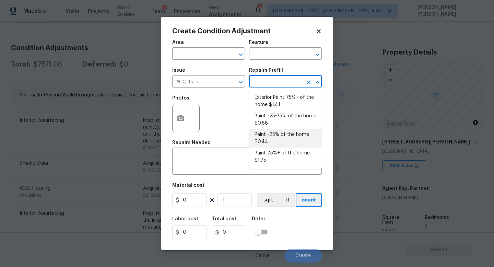
click at [115, 155] on body "Maestro Visits Projects Work Orders Tasks 1 Properties Geo Assignments 695 Knox…" at bounding box center [247, 133] width 494 height 267
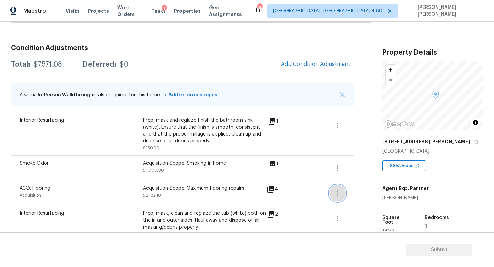
click at [335, 193] on icon "button" at bounding box center [337, 193] width 8 height 8
click at [363, 193] on div "Edit" at bounding box center [376, 191] width 54 height 7
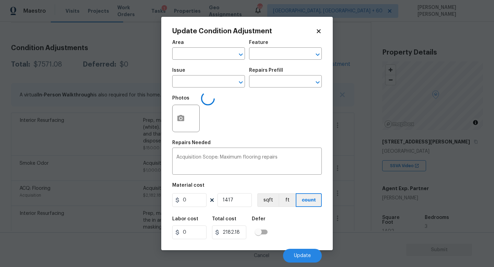
type input "Acquisition"
type input "ACQ: Flooring"
type input "1.54"
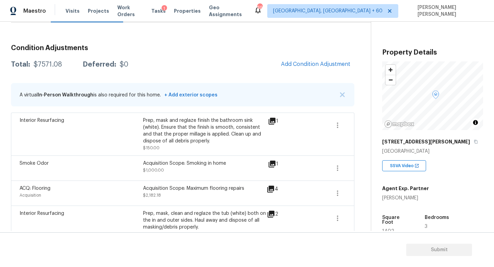
click at [358, 167] on body "Maestro Visits Projects Work Orders Tasks 1 Properties Geo Assignments 695 Knox…" at bounding box center [247, 133] width 494 height 267
click at [317, 69] on button "Add Condition Adjustment" at bounding box center [316, 64] width 78 height 14
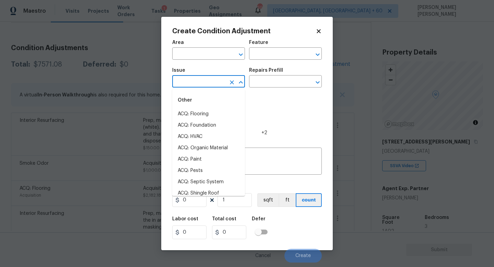
click at [200, 85] on input "text" at bounding box center [199, 82] width 54 height 11
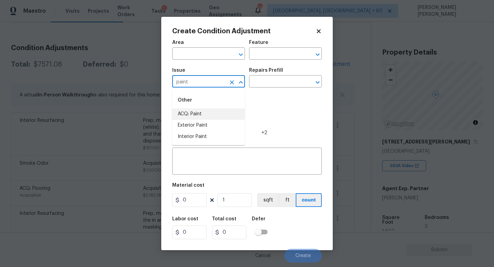
click at [198, 111] on li "ACQ: Paint" at bounding box center [208, 113] width 73 height 11
type input "ACQ: Paint"
click at [274, 84] on input "text" at bounding box center [276, 82] width 54 height 11
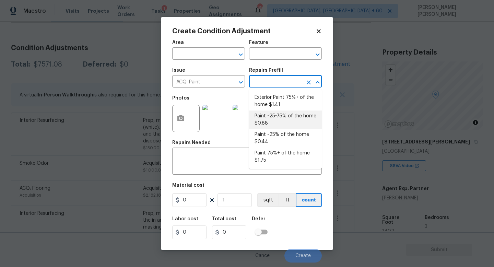
click at [295, 127] on li "Paint ~25-75% of the home $0.88" at bounding box center [285, 119] width 73 height 19
type input "Acquisition"
type textarea "Acquisition Scope: ~25 - 75% of the home needs interior paint"
type input "0.88"
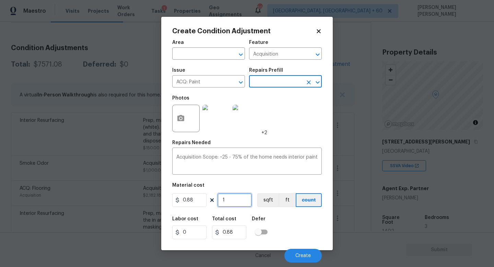
click at [229, 202] on input "1" at bounding box center [234, 200] width 34 height 14
type input "14"
type input "12.32"
type input "141"
type input "124.08"
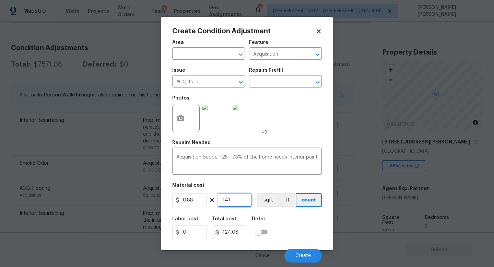
type input "1417"
type input "1246.96"
type input "1417"
click at [187, 117] on button "button" at bounding box center [181, 118] width 16 height 27
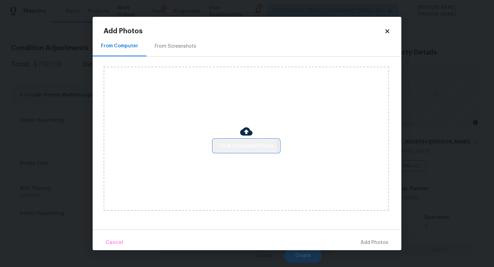
click at [241, 146] on span "Click to Upload Photos" at bounding box center [246, 146] width 55 height 9
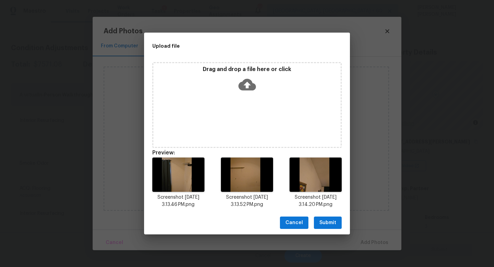
click at [326, 219] on span "Submit" at bounding box center [327, 222] width 17 height 9
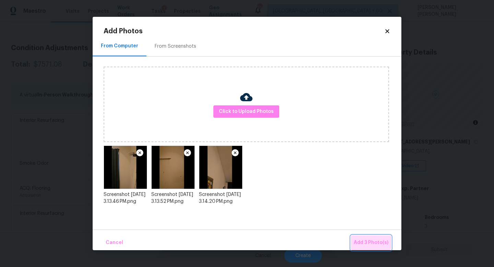
click at [365, 241] on span "Add 3 Photo(s)" at bounding box center [371, 242] width 35 height 9
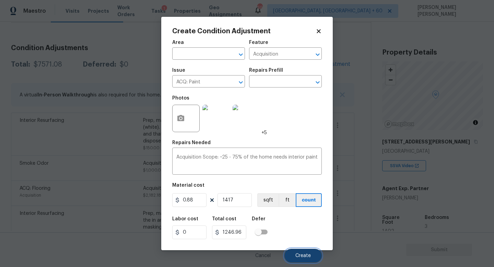
click at [303, 252] on button "Create" at bounding box center [302, 256] width 37 height 14
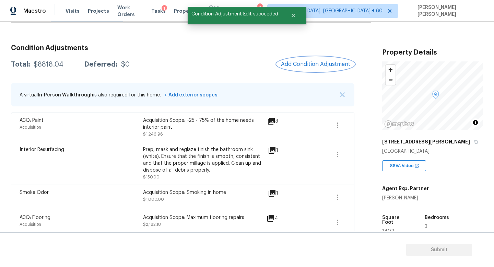
scroll to position [98, 0]
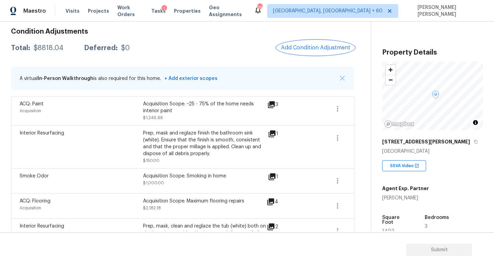
click at [297, 49] on span "Add Condition Adjustment" at bounding box center [315, 48] width 69 height 6
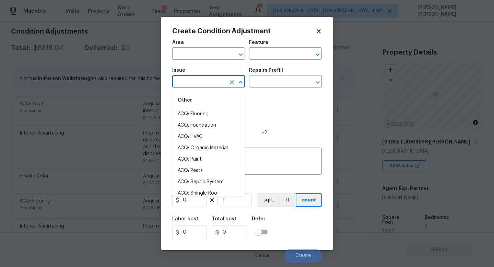
click at [193, 80] on input "text" at bounding box center [199, 82] width 54 height 11
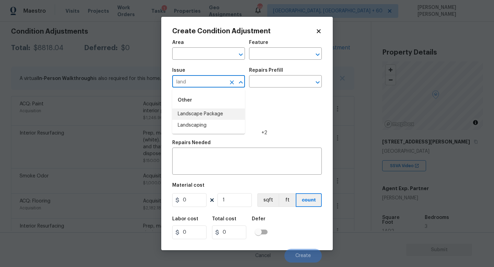
click at [200, 117] on li "Landscape Package" at bounding box center [208, 113] width 73 height 11
type input "Landscape Package"
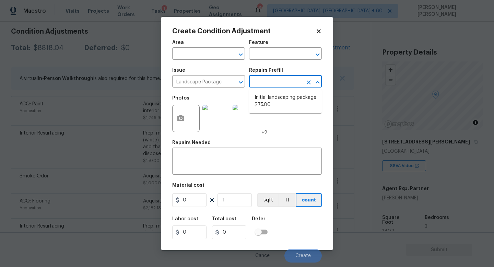
click at [268, 81] on input "text" at bounding box center [276, 82] width 54 height 11
click at [269, 99] on li "Initial landscaping package $75.00" at bounding box center [285, 101] width 73 height 19
type input "Home Readiness Packages"
type textarea "Mowing of grass up to 6" in height. Mow, edge along driveways & sidewalks, trim…"
type input "75"
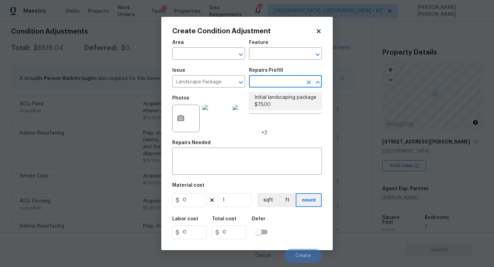
type input "75"
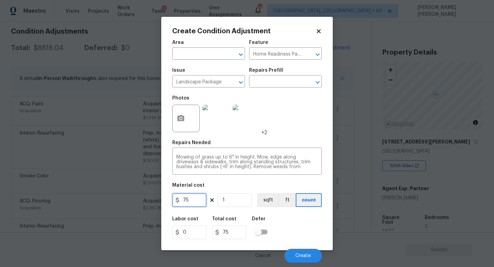
drag, startPoint x: 194, startPoint y: 205, endPoint x: 122, endPoint y: 189, distance: 73.5
click at [122, 189] on div "Create Condition Adjustment Area ​ Feature Home Readiness Packages ​ Issue Land…" at bounding box center [247, 133] width 494 height 267
type input "300"
click at [187, 115] on button "button" at bounding box center [181, 118] width 16 height 27
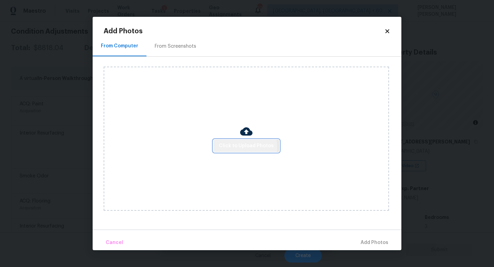
click at [242, 146] on span "Click to Upload Photos" at bounding box center [246, 146] width 55 height 9
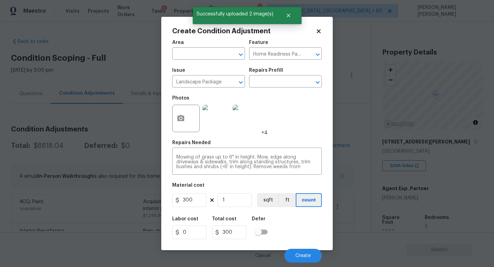
scroll to position [98, 0]
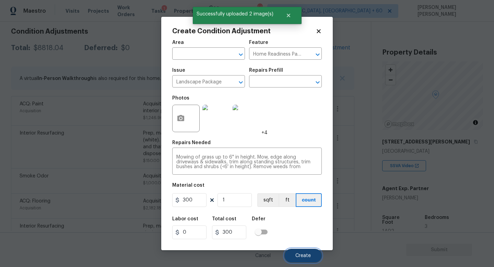
click at [299, 252] on button "Create" at bounding box center [302, 256] width 37 height 14
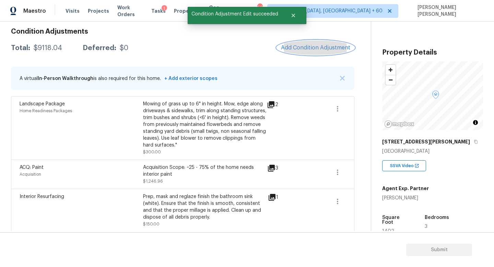
click at [310, 49] on span "Add Condition Adjustment" at bounding box center [315, 48] width 69 height 6
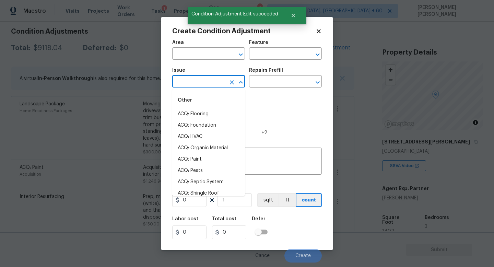
click at [200, 84] on input "text" at bounding box center [199, 82] width 54 height 11
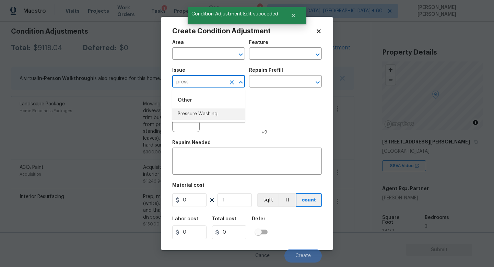
click at [206, 112] on li "Pressure Washing" at bounding box center [208, 113] width 73 height 11
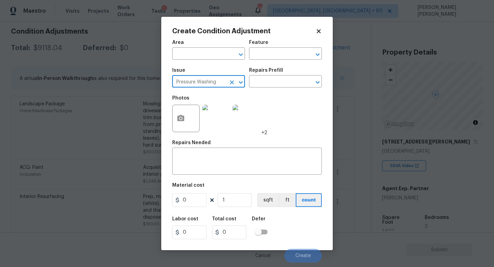
type input "Pressure Washing"
click at [269, 88] on div "Issue Pressure Washing ​ Repairs Prefill ​" at bounding box center [247, 78] width 150 height 28
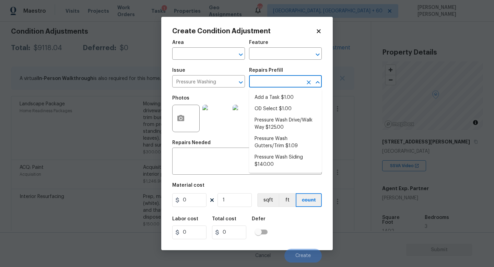
click at [277, 83] on input "text" at bounding box center [276, 82] width 54 height 11
click at [283, 125] on li "Pressure Wash Drive/Walk Way $125.00" at bounding box center [285, 124] width 73 height 19
type input "Siding"
type textarea "Pressure wash the driveways/walkways as directed by the PM. Ensure that all deb…"
type input "125"
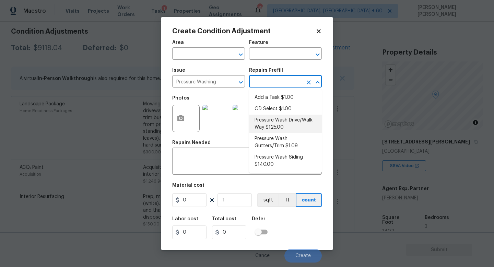
type input "125"
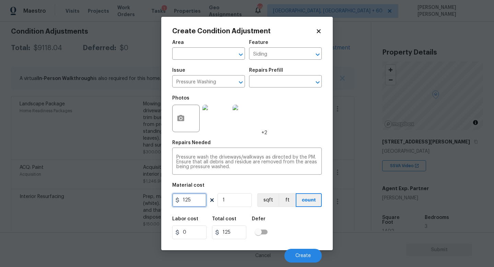
drag, startPoint x: 195, startPoint y: 203, endPoint x: 102, endPoint y: 194, distance: 93.0
click at [102, 194] on div "Create Condition Adjustment Area ​ Feature Siding ​ Issue Pressure Washing ​ Re…" at bounding box center [247, 133] width 494 height 267
type input "300"
click at [176, 116] on button "button" at bounding box center [181, 118] width 16 height 27
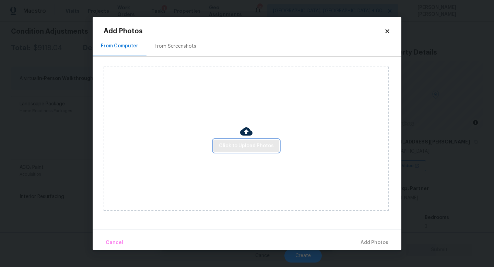
click at [236, 149] on span "Click to Upload Photos" at bounding box center [246, 146] width 55 height 9
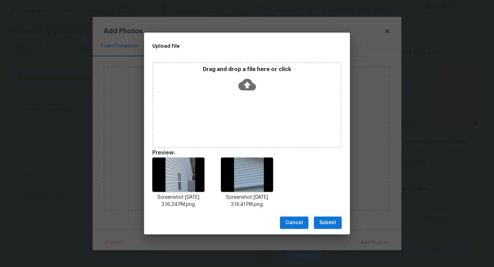
click at [333, 220] on span "Submit" at bounding box center [327, 222] width 17 height 9
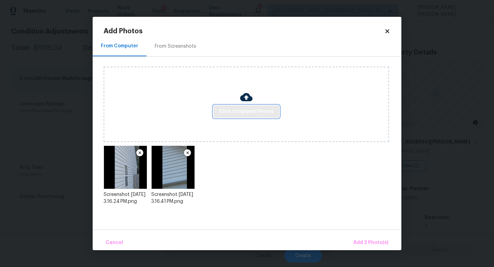
click at [245, 116] on button "Click to Upload Photos" at bounding box center [246, 111] width 66 height 13
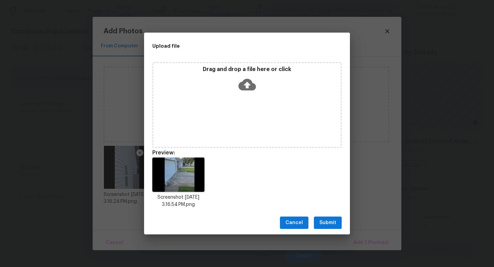
click at [327, 218] on span "Submit" at bounding box center [327, 222] width 17 height 9
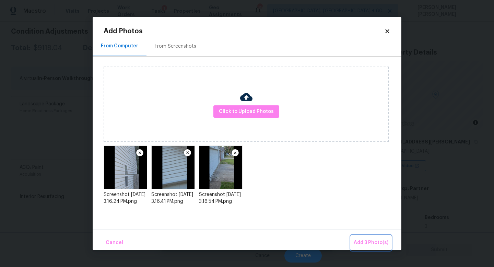
click at [360, 238] on span "Add 3 Photo(s)" at bounding box center [371, 242] width 35 height 9
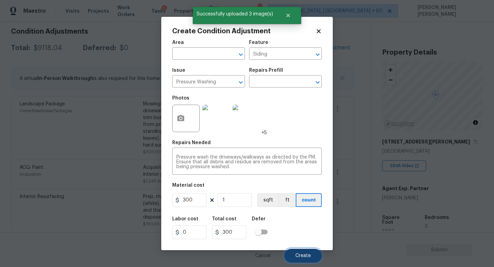
click at [300, 253] on span "Create" at bounding box center [302, 255] width 15 height 5
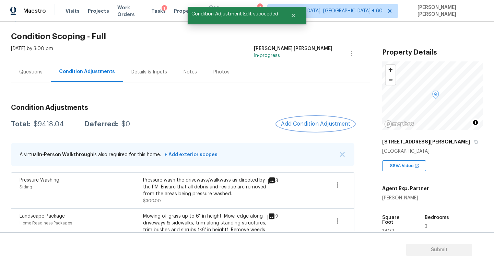
scroll to position [0, 0]
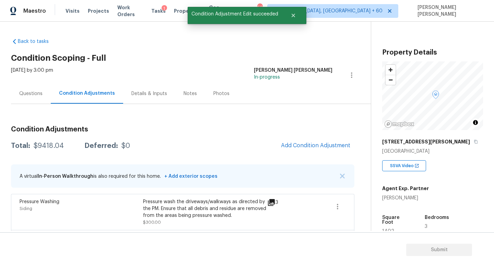
click at [32, 98] on div "Questions" at bounding box center [31, 93] width 40 height 20
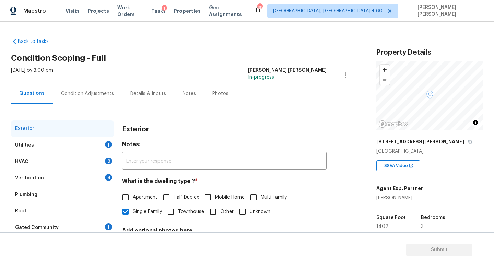
scroll to position [63, 0]
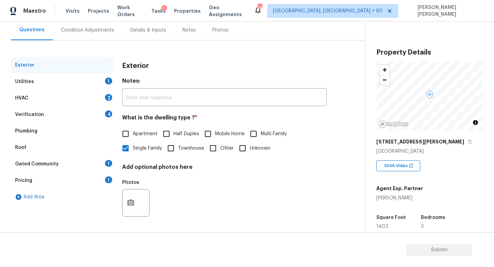
click at [42, 173] on div "Pricing 1" at bounding box center [62, 180] width 103 height 16
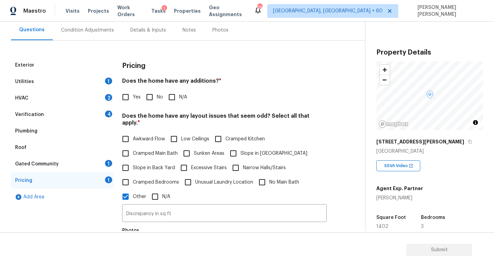
click at [237, 146] on input "Slope in [GEOGRAPHIC_DATA]" at bounding box center [233, 153] width 14 height 14
checkbox input "true"
click at [148, 96] on input "No" at bounding box center [149, 97] width 14 height 14
checkbox input "true"
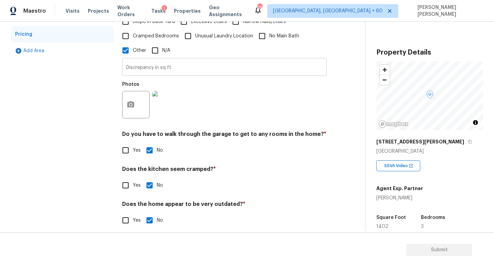
scroll to position [0, 0]
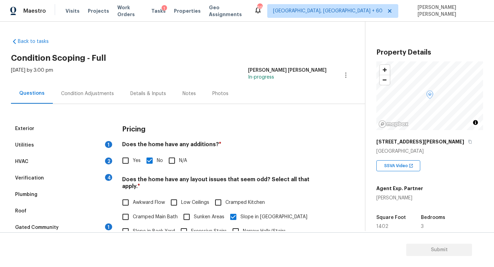
click at [55, 144] on div "Utilities 1" at bounding box center [62, 145] width 103 height 16
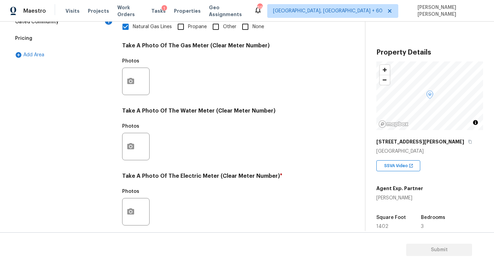
scroll to position [210, 0]
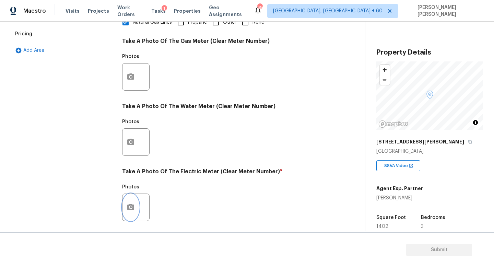
click at [132, 200] on button "button" at bounding box center [130, 207] width 16 height 27
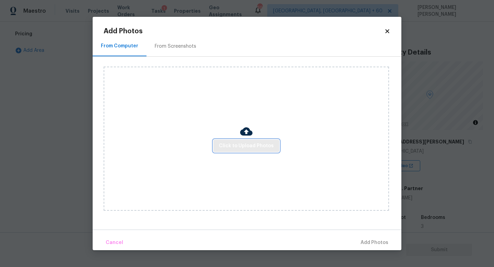
click at [238, 144] on span "Click to Upload Photos" at bounding box center [246, 146] width 55 height 9
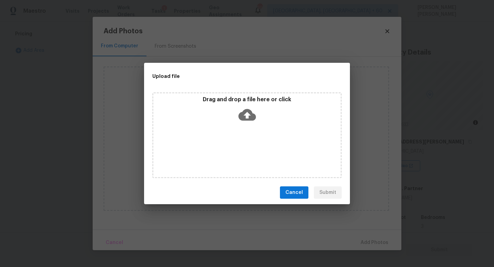
click at [252, 106] on icon at bounding box center [246, 114] width 17 height 17
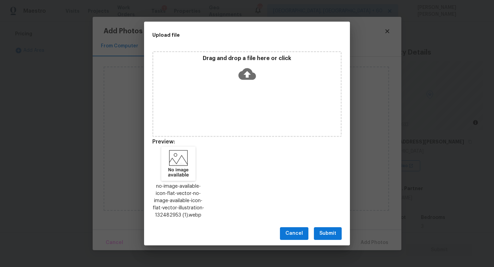
click at [329, 235] on span "Submit" at bounding box center [327, 233] width 17 height 9
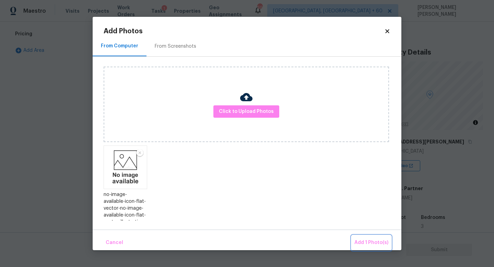
click at [366, 237] on button "Add 1 Photo(s)" at bounding box center [371, 242] width 39 height 15
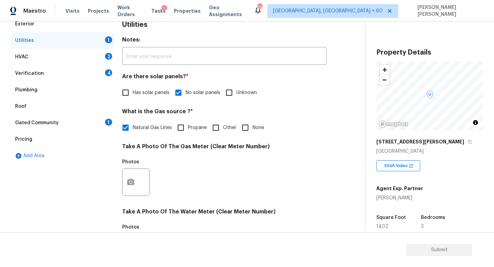
scroll to position [0, 0]
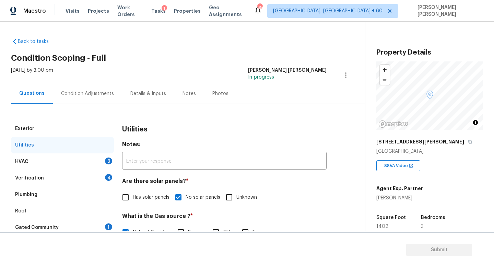
click at [99, 167] on div "HVAC 2" at bounding box center [62, 161] width 103 height 16
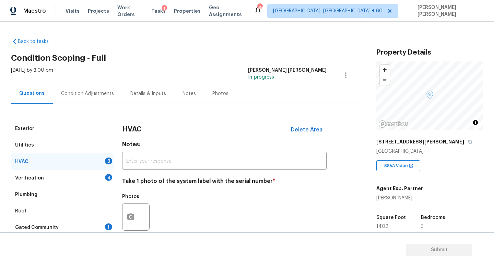
scroll to position [86, 0]
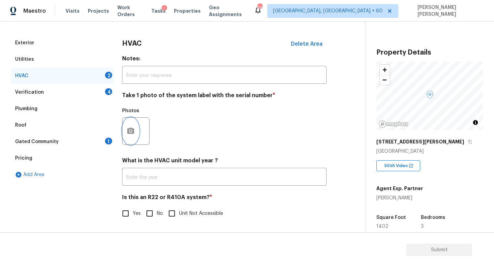
click at [130, 131] on circle "button" at bounding box center [131, 131] width 2 height 2
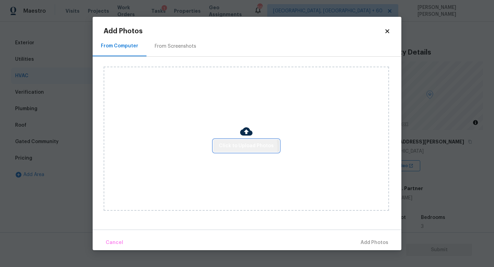
click at [232, 148] on span "Click to Upload Photos" at bounding box center [246, 146] width 55 height 9
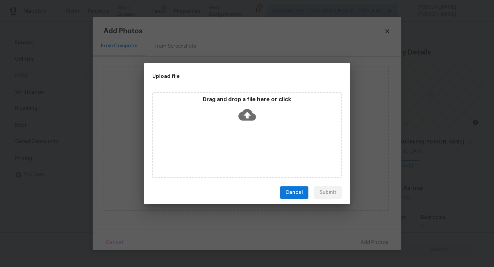
click at [249, 109] on icon at bounding box center [246, 115] width 17 height 12
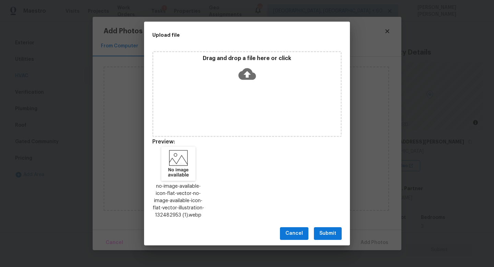
click at [329, 233] on span "Submit" at bounding box center [327, 233] width 17 height 9
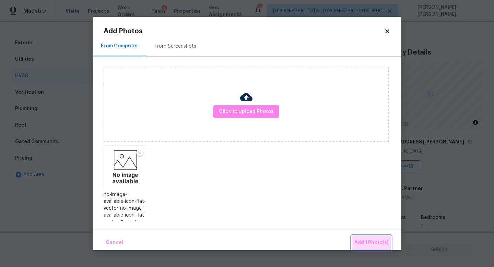
click at [380, 243] on span "Add 1 Photo(s)" at bounding box center [371, 242] width 34 height 9
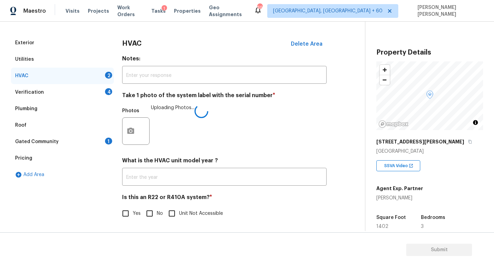
click at [149, 211] on input "No" at bounding box center [149, 213] width 14 height 14
checkbox input "true"
click at [62, 98] on div "Verification 4" at bounding box center [62, 92] width 103 height 16
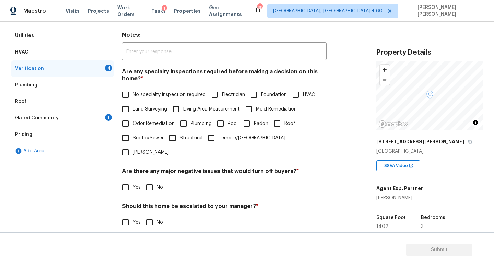
scroll to position [111, 0]
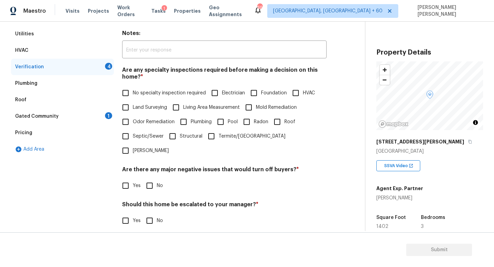
click at [127, 96] on input "No specialty inspection required" at bounding box center [125, 93] width 14 height 14
checkbox input "true"
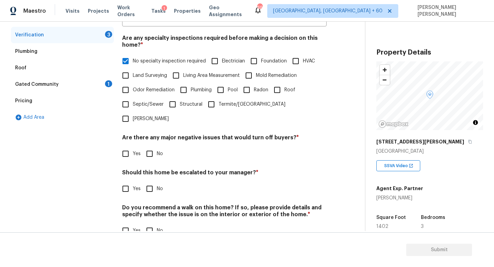
scroll to position [146, 0]
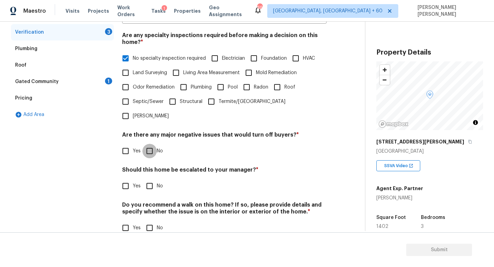
click at [149, 144] on input "No" at bounding box center [149, 151] width 14 height 14
checkbox input "true"
click at [153, 179] on input "No" at bounding box center [149, 186] width 14 height 14
checkbox input "true"
click at [153, 221] on input "No" at bounding box center [149, 228] width 14 height 14
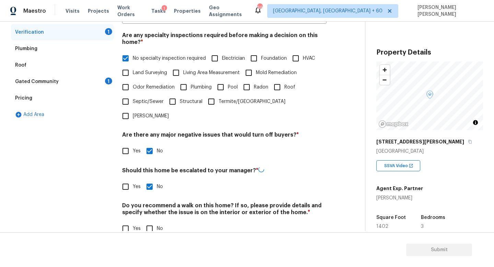
checkbox input "true"
click at [84, 79] on div "Gated Community 1" at bounding box center [62, 81] width 103 height 16
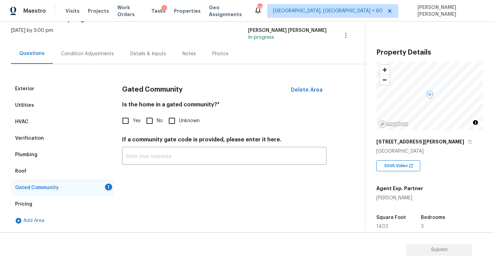
scroll to position [40, 0]
click at [146, 123] on input "No" at bounding box center [149, 121] width 14 height 14
checkbox input "true"
click at [96, 53] on div "Condition Adjustments" at bounding box center [87, 53] width 53 height 7
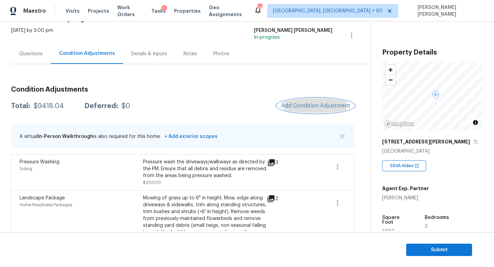
click at [298, 102] on button "Add Condition Adjustment" at bounding box center [316, 105] width 78 height 14
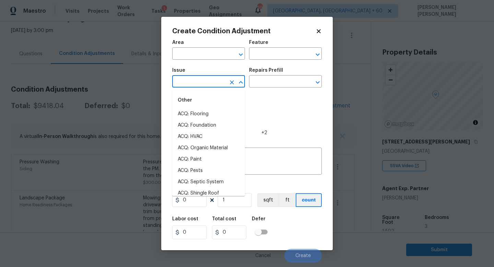
click at [208, 80] on input "text" at bounding box center [199, 82] width 54 height 11
type input "d"
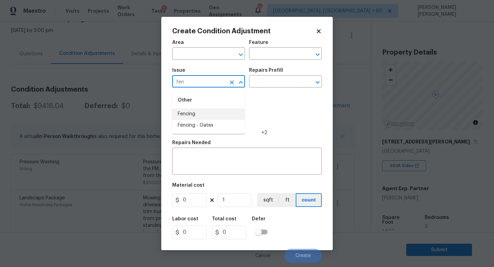
drag, startPoint x: 203, startPoint y: 122, endPoint x: 215, endPoint y: 112, distance: 15.4
click at [215, 112] on ul "Fencing Fencing - Gates" at bounding box center [208, 119] width 73 height 23
click at [215, 112] on li "Fencing" at bounding box center [208, 113] width 73 height 11
type input "Fencing"
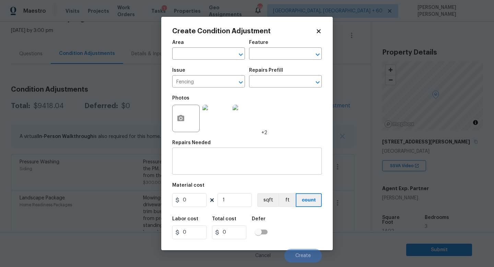
click at [224, 151] on div "x ​" at bounding box center [247, 161] width 150 height 25
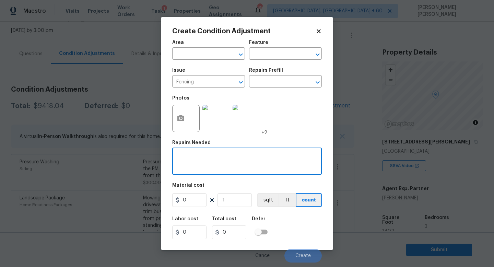
click at [224, 151] on div "x ​" at bounding box center [247, 161] width 150 height 25
type textarea "Repair and repaint fence."
click at [185, 112] on button "button" at bounding box center [181, 118] width 16 height 27
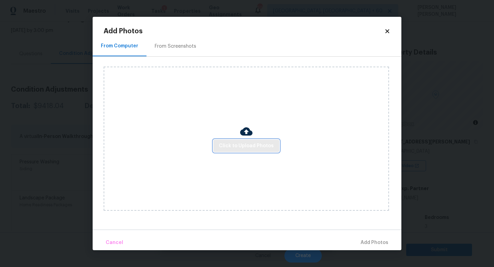
click at [258, 144] on span "Click to Upload Photos" at bounding box center [246, 146] width 55 height 9
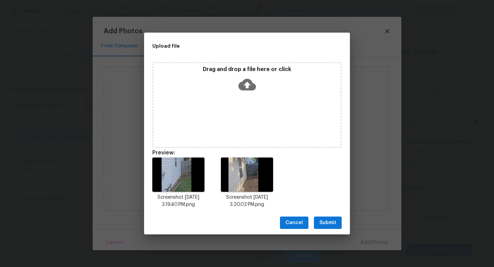
click at [332, 220] on span "Submit" at bounding box center [327, 222] width 17 height 9
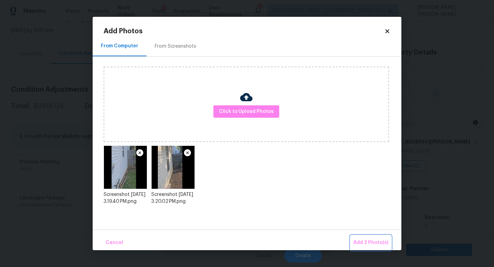
click at [367, 238] on span "Add 2 Photo(s)" at bounding box center [370, 242] width 35 height 9
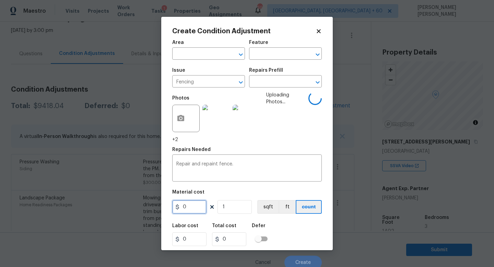
drag, startPoint x: 192, startPoint y: 209, endPoint x: 94, endPoint y: 205, distance: 98.5
click at [130, 209] on div "Create Condition Adjustment Area ​ Feature ​ Issue Fencing ​ Repairs Prefill ​ …" at bounding box center [247, 133] width 494 height 267
type input "800"
click at [299, 224] on div "Labor cost 0 Total cost 800 Defer" at bounding box center [247, 234] width 150 height 31
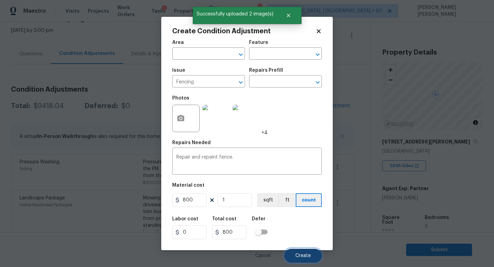
click at [300, 258] on span "Create" at bounding box center [302, 255] width 15 height 5
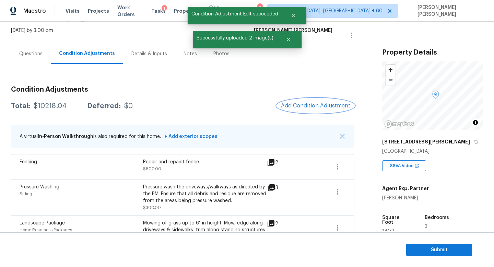
scroll to position [50, 0]
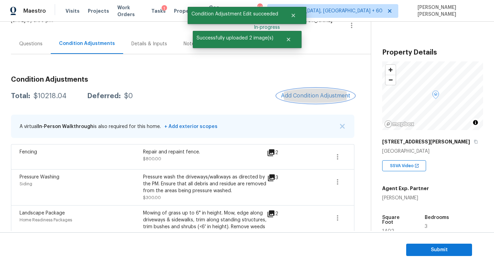
click at [319, 96] on span "Add Condition Adjustment" at bounding box center [315, 96] width 69 height 6
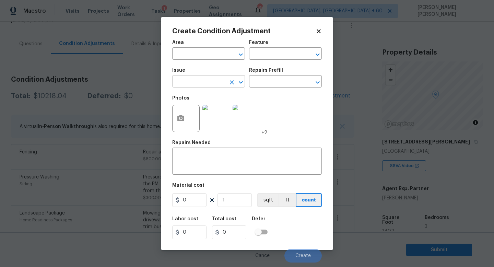
click at [191, 83] on input "text" at bounding box center [199, 82] width 54 height 11
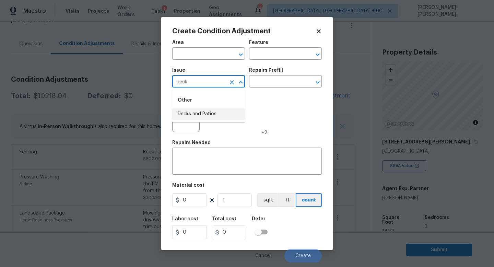
click at [199, 115] on li "Decks and Patios" at bounding box center [208, 113] width 73 height 11
type input "Decks and Patios"
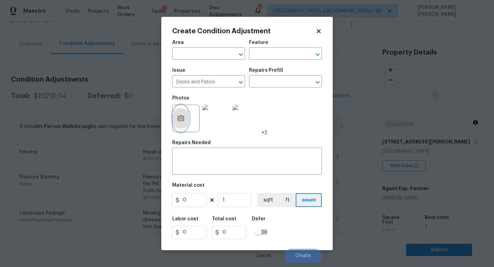
click at [181, 118] on circle "button" at bounding box center [181, 118] width 2 height 2
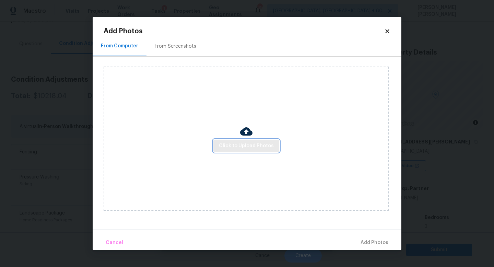
click at [240, 146] on span "Click to Upload Photos" at bounding box center [246, 146] width 55 height 9
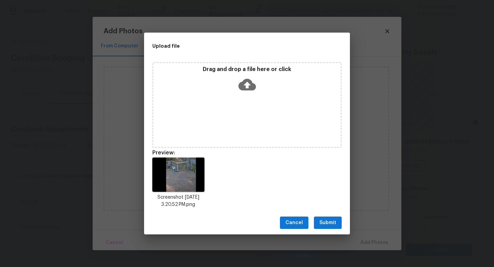
scroll to position [50, 0]
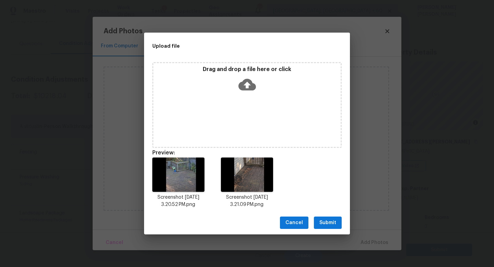
click at [324, 222] on span "Submit" at bounding box center [327, 222] width 17 height 9
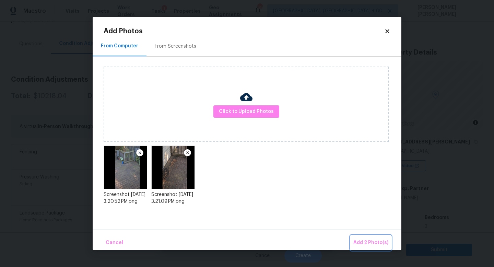
click at [367, 241] on span "Add 2 Photo(s)" at bounding box center [370, 242] width 35 height 9
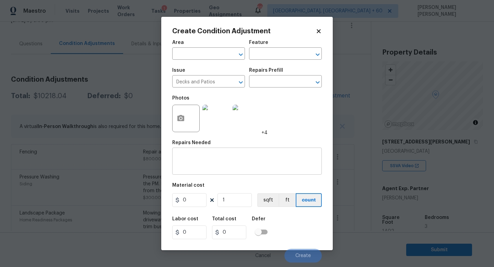
click at [203, 157] on textarea at bounding box center [246, 162] width 141 height 14
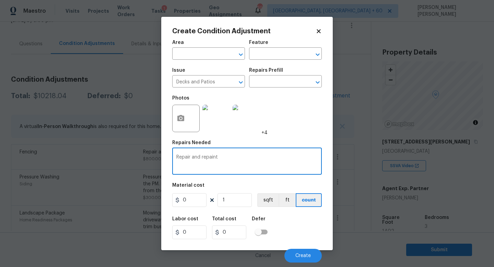
type textarea "Repair and repaint"
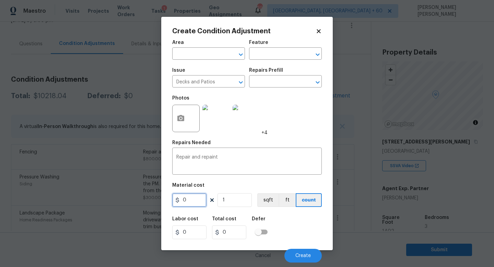
drag, startPoint x: 193, startPoint y: 200, endPoint x: 143, endPoint y: 200, distance: 50.4
click at [143, 200] on div "Create Condition Adjustment Area ​ Feature ​ Issue Decks and Patios ​ Repairs P…" at bounding box center [247, 133] width 494 height 267
type input "5500"
click at [179, 123] on button "button" at bounding box center [181, 118] width 16 height 27
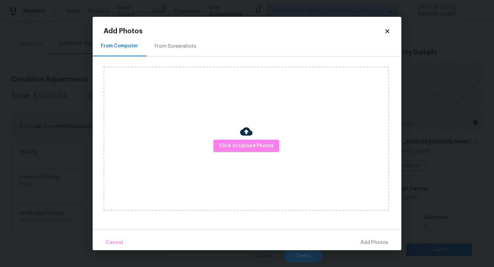
click at [385, 32] on icon at bounding box center [387, 31] width 6 height 6
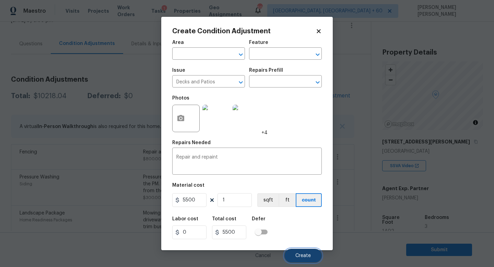
click at [305, 256] on span "Create" at bounding box center [302, 255] width 15 height 5
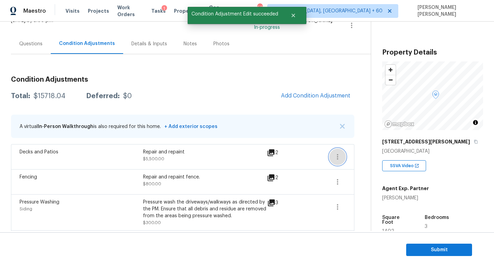
click at [338, 156] on icon "button" at bounding box center [337, 157] width 8 height 8
click at [354, 156] on div "Edit" at bounding box center [376, 155] width 54 height 7
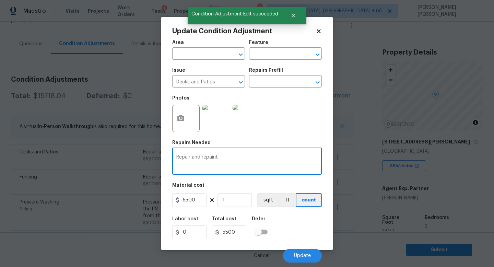
drag, startPoint x: 226, startPoint y: 162, endPoint x: 140, endPoint y: 158, distance: 85.8
click at [140, 158] on div "Update Condition Adjustment Area ​ Feature ​ Issue Decks and Patios ​ Repairs P…" at bounding box center [247, 133] width 494 height 267
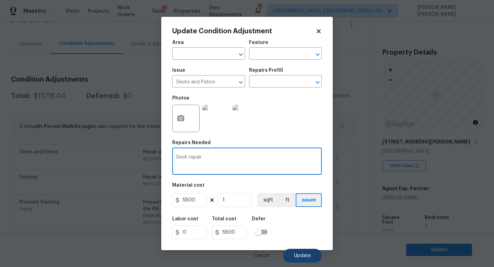
type textarea "Deck repair"
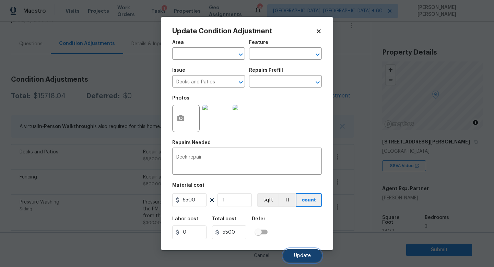
click at [299, 256] on span "Update" at bounding box center [302, 255] width 17 height 5
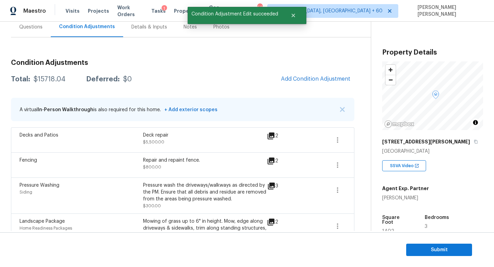
scroll to position [67, 0]
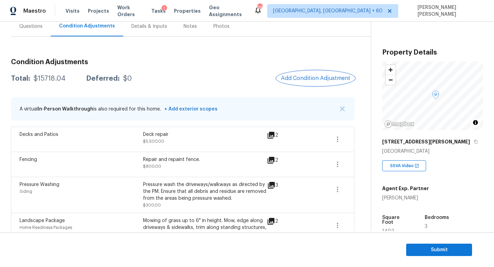
click at [315, 74] on button "Add Condition Adjustment" at bounding box center [316, 78] width 78 height 14
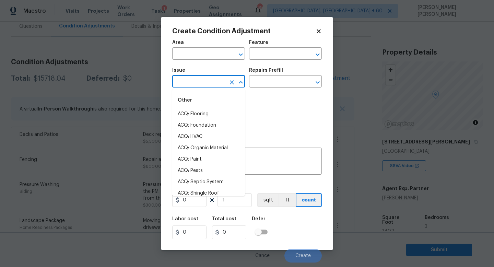
click at [204, 81] on input "text" at bounding box center [199, 82] width 54 height 11
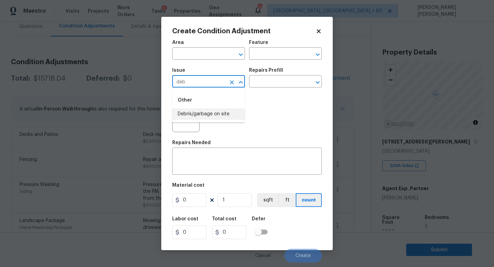
click at [194, 110] on li "Debris/garbage on site" at bounding box center [208, 113] width 73 height 11
type input "Debris/garbage on site"
click at [287, 86] on input "text" at bounding box center [276, 82] width 54 height 11
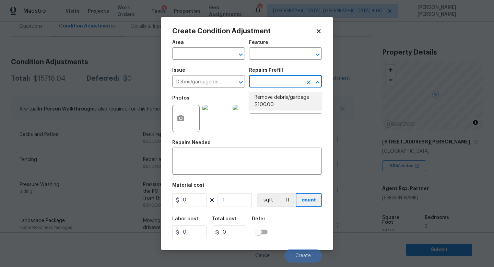
click at [282, 103] on li "Remove debris/garbage $100.00" at bounding box center [285, 101] width 73 height 19
type textarea "Remove, haul off, and properly dispose of any debris left by seller to offsite …"
type input "100"
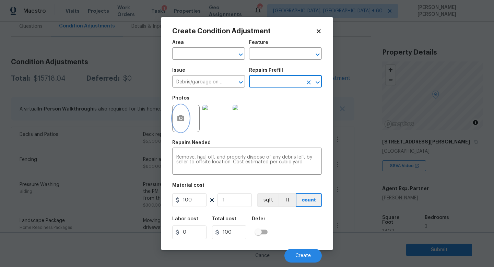
click at [187, 115] on button "button" at bounding box center [181, 118] width 16 height 27
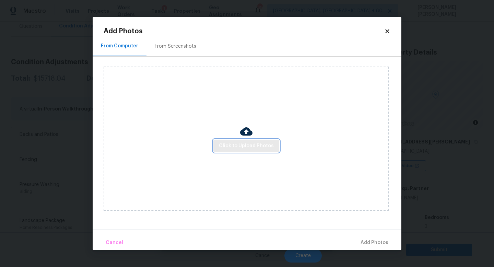
click at [225, 146] on span "Click to Upload Photos" at bounding box center [246, 146] width 55 height 9
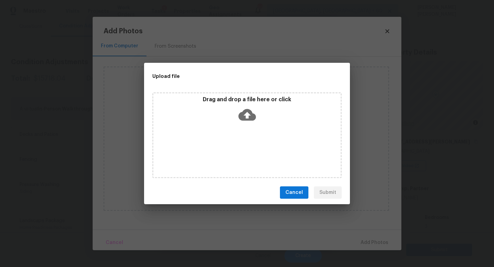
click at [300, 186] on button "Cancel" at bounding box center [294, 192] width 28 height 13
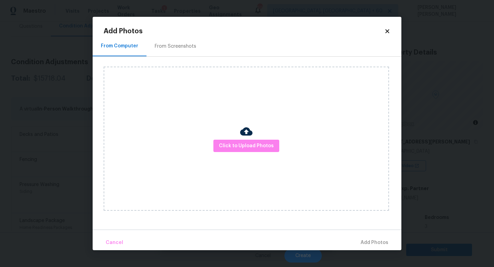
click at [388, 31] on icon at bounding box center [387, 31] width 4 height 4
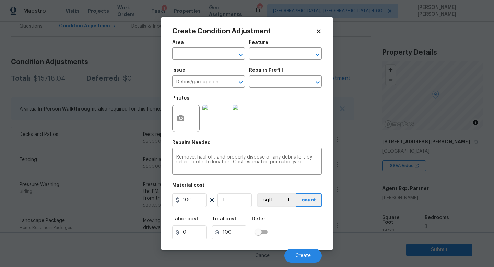
click at [123, 99] on body "Maestro Visits Projects Work Orders Tasks 1 Properties Geo Assignments 692 [GEO…" at bounding box center [247, 133] width 494 height 267
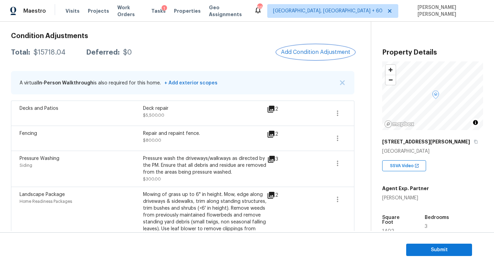
scroll to position [98, 0]
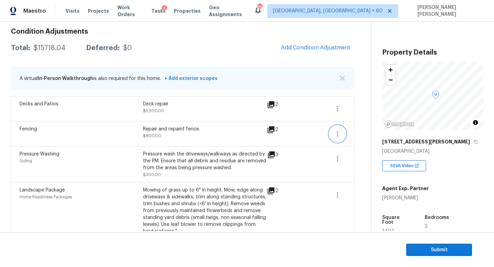
click at [339, 131] on icon "button" at bounding box center [337, 134] width 8 height 8
click at [357, 131] on div "Edit" at bounding box center [376, 132] width 54 height 7
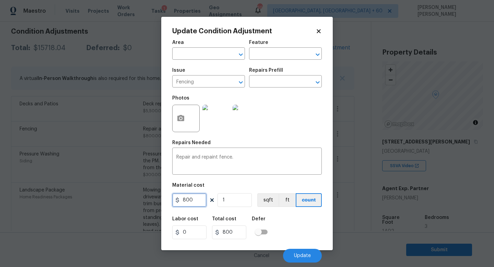
drag, startPoint x: 202, startPoint y: 201, endPoint x: 74, endPoint y: 192, distance: 128.3
click at [91, 199] on div "Update Condition Adjustment Area ​ Feature ​ Issue Fencing ​ Repairs Prefill ​ …" at bounding box center [247, 133] width 494 height 267
type input "1000"
click at [185, 116] on icon "button" at bounding box center [181, 118] width 8 height 8
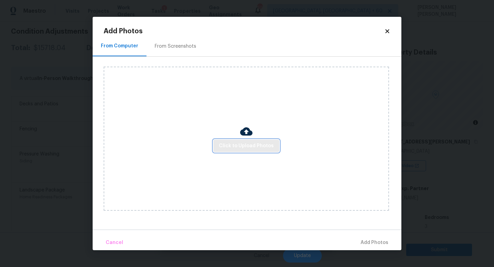
click at [243, 142] on span "Click to Upload Photos" at bounding box center [246, 146] width 55 height 9
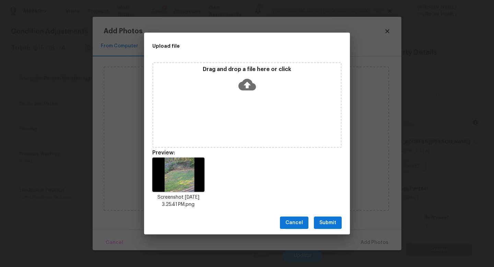
click at [322, 221] on span "Submit" at bounding box center [327, 222] width 17 height 9
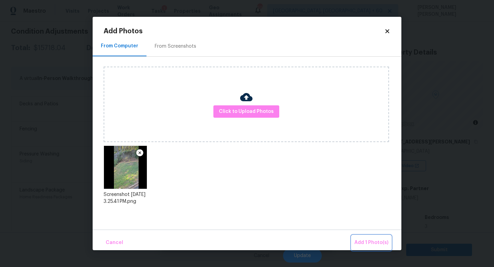
click at [375, 238] on button "Add 1 Photo(s)" at bounding box center [371, 242] width 39 height 15
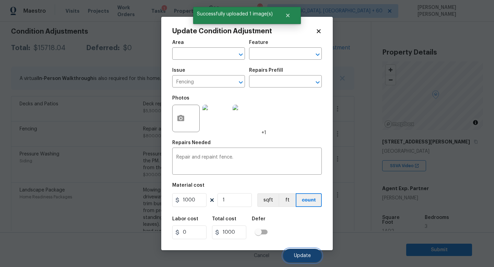
click at [301, 254] on span "Update" at bounding box center [302, 255] width 17 height 5
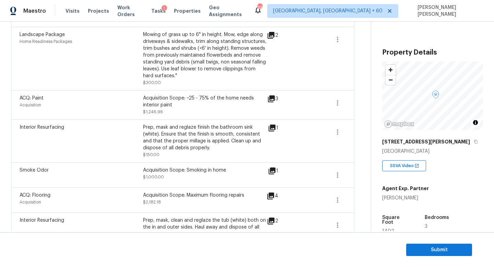
scroll to position [257, 0]
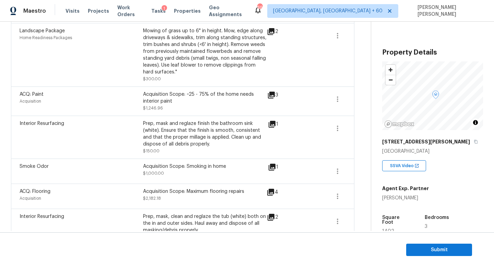
click at [271, 169] on icon at bounding box center [272, 167] width 7 height 7
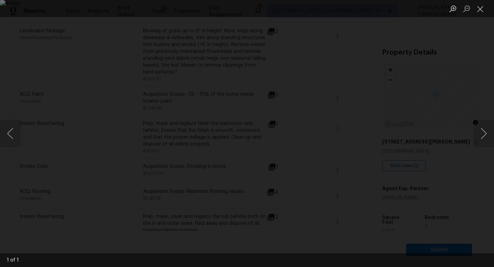
click at [455, 115] on div "Lightbox" at bounding box center [247, 133] width 494 height 267
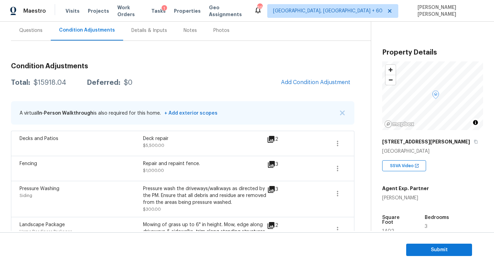
scroll to position [154, 0]
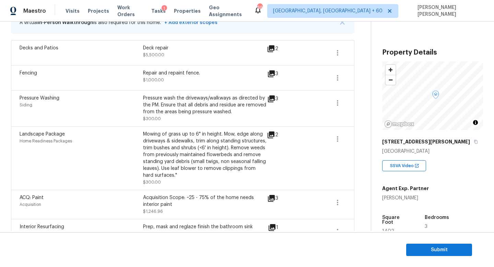
click at [272, 99] on icon at bounding box center [271, 99] width 8 height 8
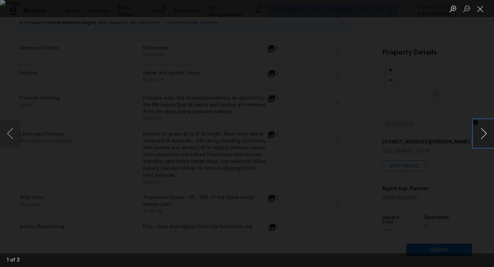
click at [489, 137] on button "Next image" at bounding box center [483, 133] width 21 height 27
click at [477, 136] on button "Next image" at bounding box center [483, 133] width 21 height 27
click at [454, 126] on div "Lightbox" at bounding box center [247, 133] width 494 height 267
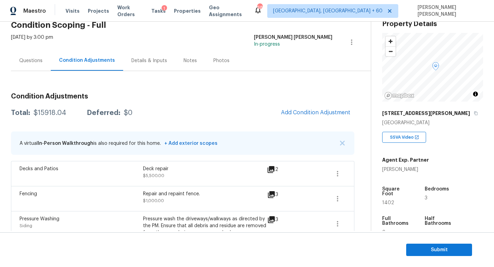
scroll to position [39, 0]
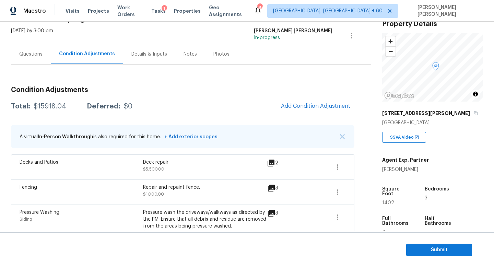
click at [46, 105] on div "$15918.04" at bounding box center [50, 106] width 33 height 7
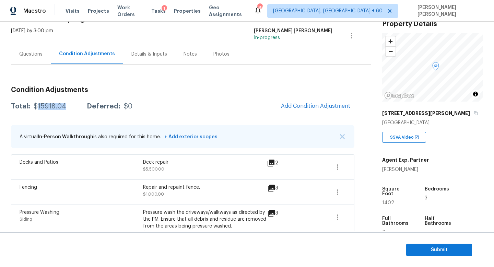
click at [46, 105] on div "$15918.04" at bounding box center [50, 106] width 33 height 7
copy div "$15918.04"
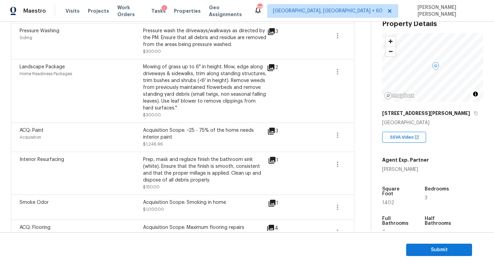
scroll to position [223, 0]
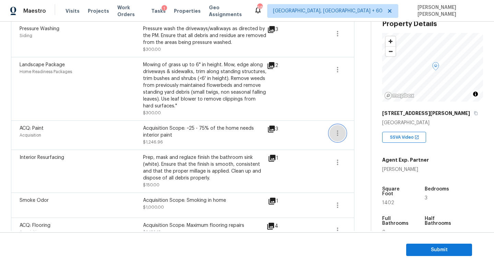
click at [337, 134] on icon "button" at bounding box center [337, 133] width 8 height 8
click at [354, 134] on div "Edit" at bounding box center [376, 132] width 54 height 7
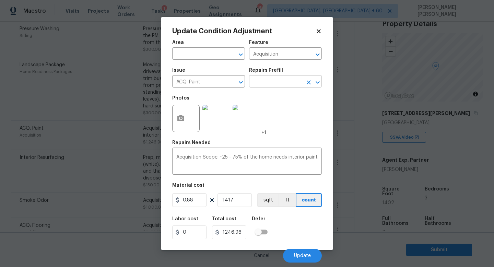
click at [260, 86] on input "text" at bounding box center [276, 82] width 54 height 11
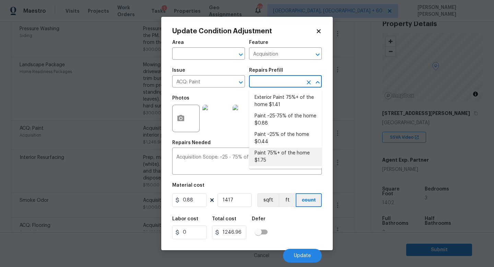
click at [284, 154] on li "Paint 75%+ of the home $1.75" at bounding box center [285, 156] width 73 height 19
type textarea "Acquisition Scope: 75%+ of the home will likely require interior paint"
type input "1.75"
type input "2479.75"
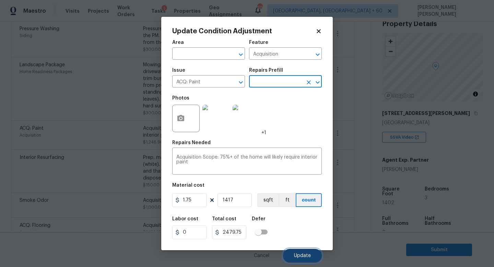
click at [298, 256] on span "Update" at bounding box center [302, 255] width 17 height 5
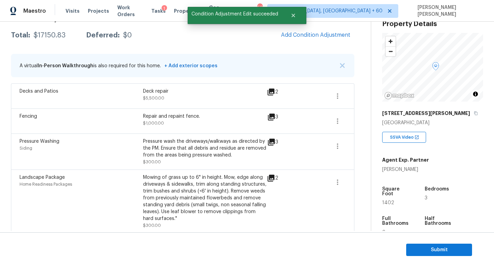
scroll to position [0, 0]
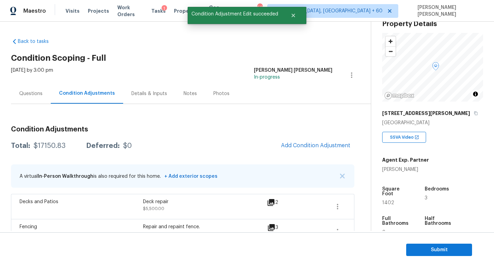
click at [47, 146] on div "$17150.83" at bounding box center [50, 145] width 32 height 7
copy div "$17150.83"
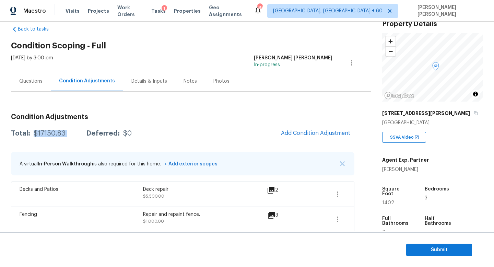
scroll to position [15, 0]
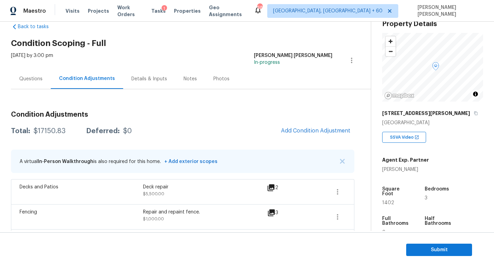
click at [37, 75] on div "Questions" at bounding box center [30, 78] width 23 height 7
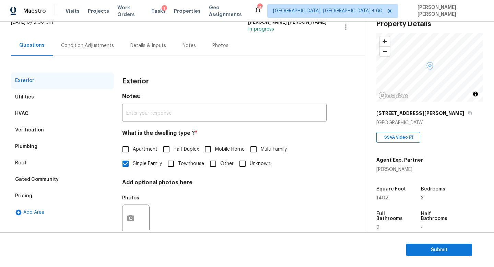
scroll to position [63, 0]
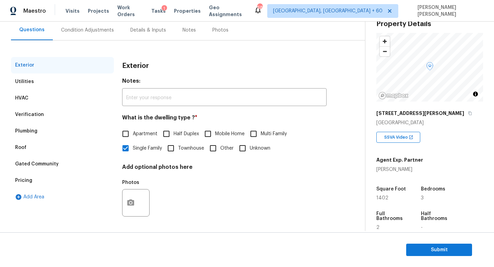
click at [31, 180] on div "Pricing" at bounding box center [23, 180] width 17 height 7
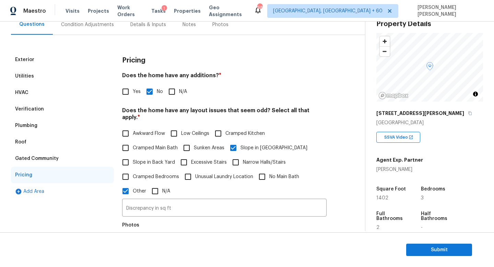
scroll to position [68, 0]
click at [426, 250] on span "Submit" at bounding box center [439, 250] width 55 height 9
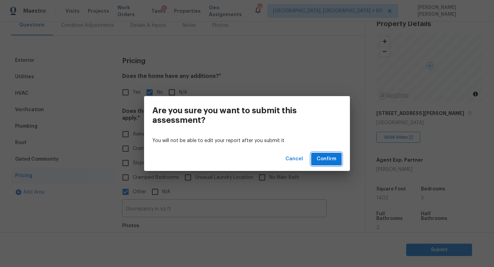
click at [328, 159] on span "Confirm" at bounding box center [327, 159] width 20 height 9
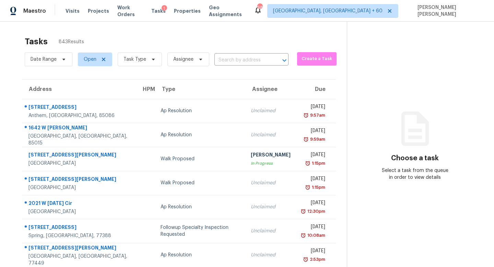
click at [142, 30] on div "Tasks 843 Results Date Range Open Task Type Assignee ​ Create a Task Address HP…" at bounding box center [247, 190] width 494 height 336
click at [139, 63] on span "Task Type" at bounding box center [140, 59] width 44 height 14
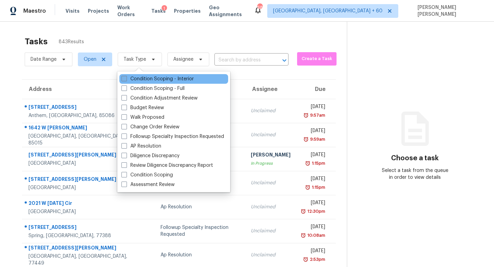
click at [141, 77] on label "Condition Scoping - Interior" at bounding box center [157, 78] width 72 height 7
click at [126, 77] on input "Condition Scoping - Interior" at bounding box center [123, 77] width 4 height 4
checkbox input "true"
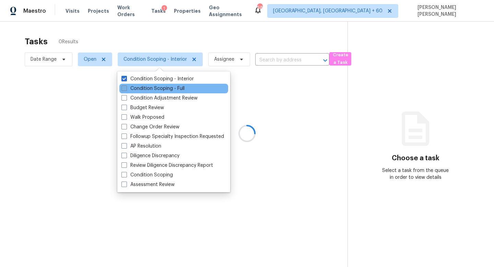
click at [130, 87] on label "Condition Scoping - Full" at bounding box center [152, 88] width 63 height 7
click at [126, 87] on input "Condition Scoping - Full" at bounding box center [123, 87] width 4 height 4
checkbox input "true"
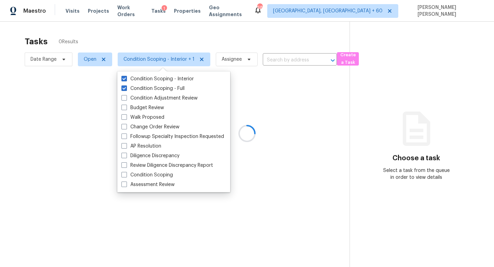
click at [145, 47] on div at bounding box center [247, 133] width 494 height 267
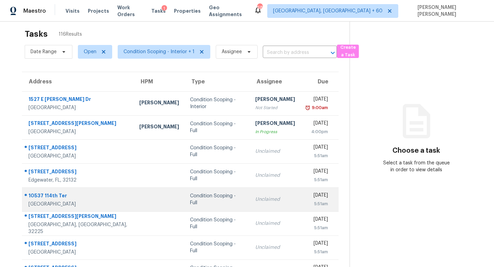
scroll to position [11, 0]
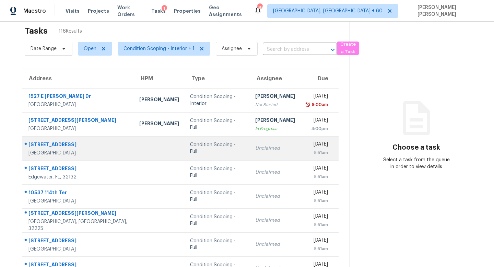
click at [190, 145] on div "Condition Scoping - Full" at bounding box center [217, 148] width 54 height 14
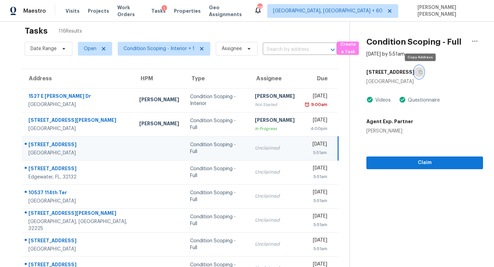
click at [419, 72] on icon "button" at bounding box center [420, 72] width 4 height 4
click at [421, 71] on icon "button" at bounding box center [420, 72] width 4 height 4
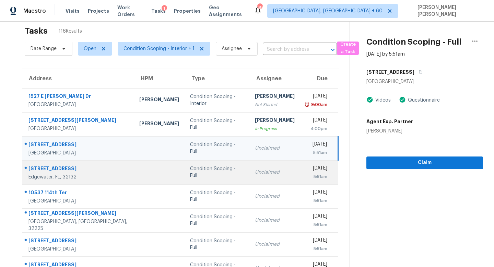
click at [185, 176] on td "Condition Scoping - Full" at bounding box center [217, 172] width 65 height 24
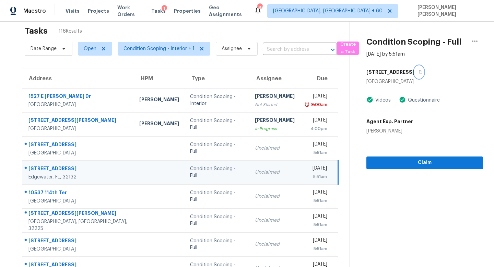
click at [418, 72] on icon "button" at bounding box center [420, 72] width 4 height 4
click at [255, 175] on div "Unclaimed" at bounding box center [275, 172] width 40 height 7
click at [414, 70] on button "button" at bounding box center [418, 72] width 9 height 12
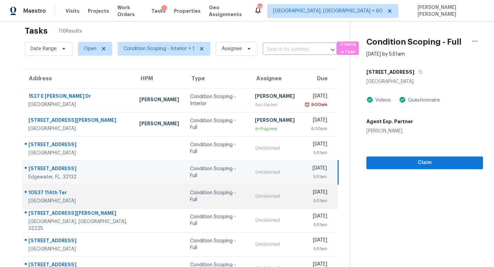
click at [207, 189] on td "Condition Scoping - Full" at bounding box center [217, 196] width 65 height 24
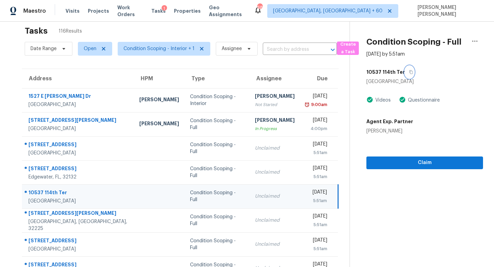
click at [407, 68] on button "button" at bounding box center [409, 72] width 9 height 12
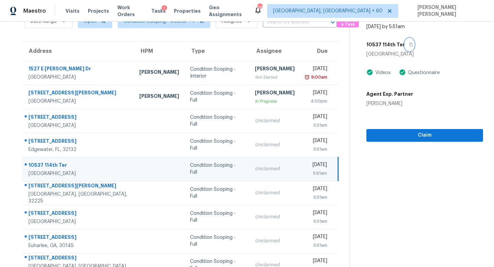
scroll to position [39, 0]
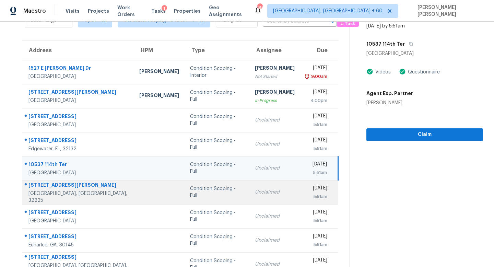
click at [222, 190] on td "Condition Scoping - Full" at bounding box center [217, 192] width 65 height 24
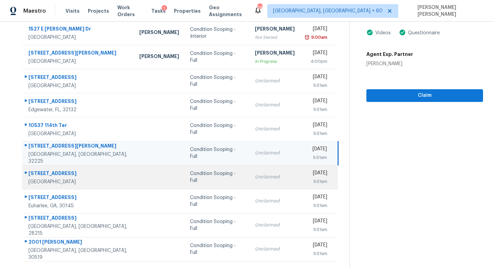
scroll to position [90, 0]
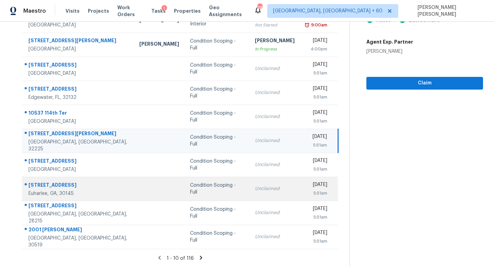
click at [190, 188] on div "Condition Scoping - Full" at bounding box center [217, 189] width 54 height 14
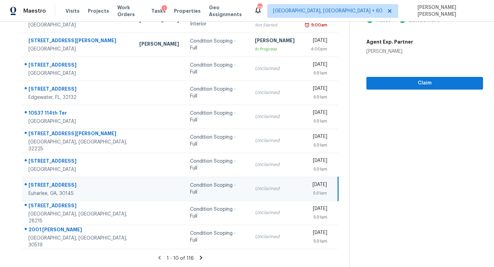
scroll to position [31, 0]
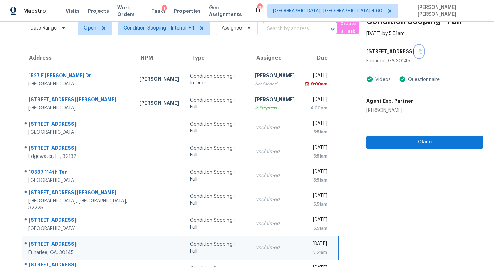
click at [418, 50] on icon "button" at bounding box center [420, 51] width 4 height 4
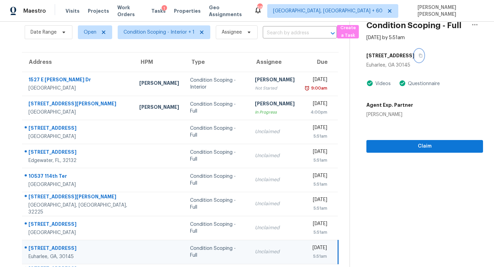
scroll to position [0, 0]
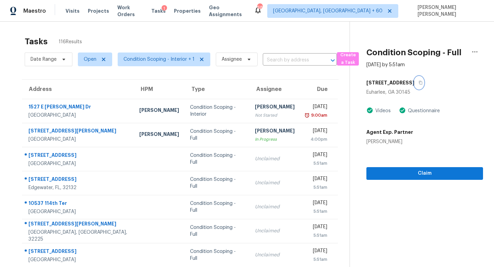
click at [417, 80] on button "button" at bounding box center [418, 82] width 9 height 12
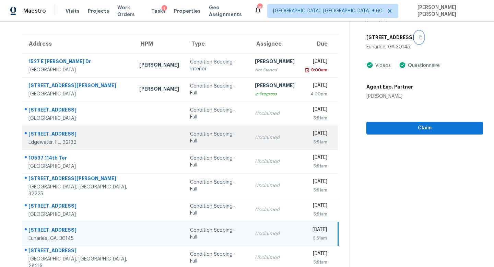
scroll to position [90, 0]
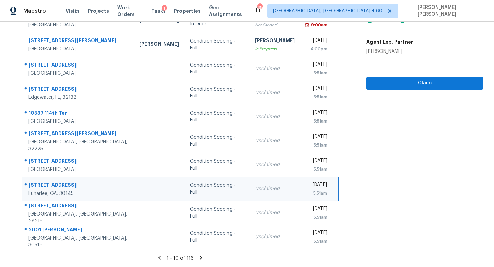
click at [263, 186] on div "Unclaimed" at bounding box center [275, 188] width 40 height 7
click at [360, 188] on section "Condition Scoping - Full [DATE] by 5:51am [STREET_ADDRESS] Videos Questionnaire…" at bounding box center [415, 99] width 133 height 336
click at [322, 188] on div "[DATE]" at bounding box center [316, 185] width 21 height 9
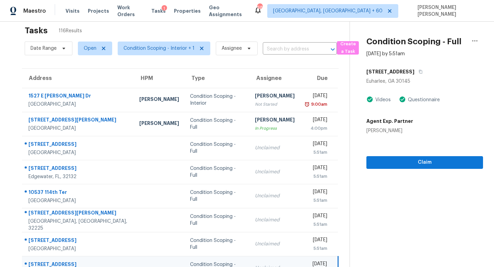
scroll to position [6, 0]
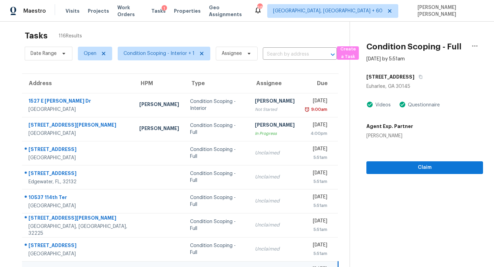
click at [418, 76] on icon "button" at bounding box center [420, 77] width 4 height 4
click at [419, 76] on button "button" at bounding box center [418, 77] width 9 height 12
click at [291, 54] on input "text" at bounding box center [290, 54] width 55 height 11
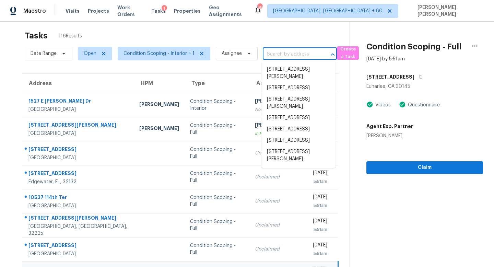
paste input "22 River Walk Pkwy, Euharlee, GA 30145"
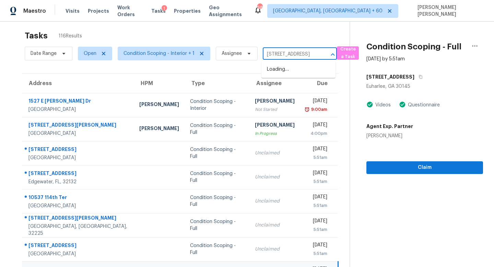
scroll to position [0, 0]
type input "22 River Walk Pkwy"
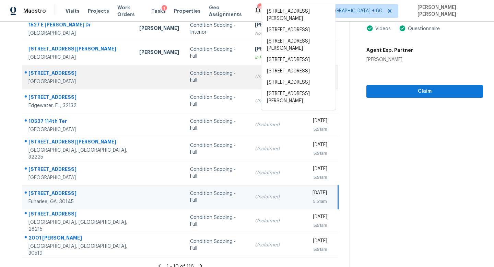
scroll to position [81, 0]
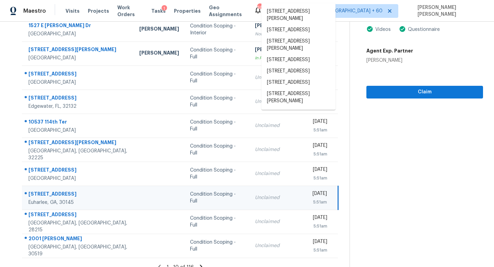
click at [249, 193] on td "Unclaimed" at bounding box center [274, 198] width 51 height 24
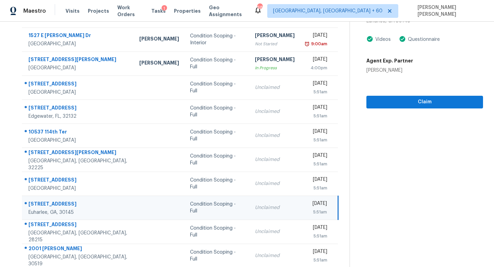
scroll to position [90, 0]
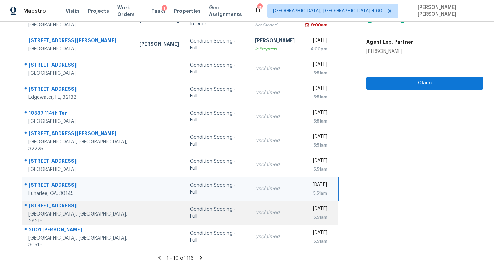
click at [269, 216] on td "Unclaimed" at bounding box center [274, 213] width 51 height 24
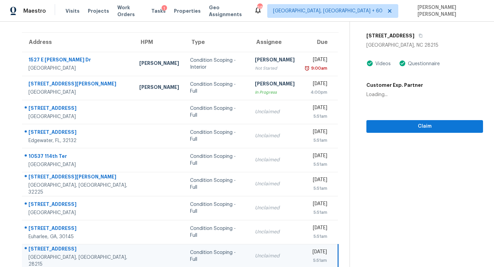
scroll to position [0, 0]
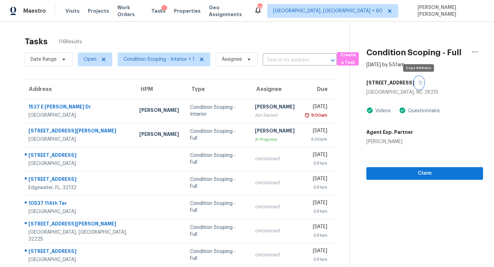
click at [419, 79] on button "button" at bounding box center [418, 82] width 9 height 12
click at [146, 57] on span "Condition Scoping - Interior + 1" at bounding box center [158, 59] width 71 height 7
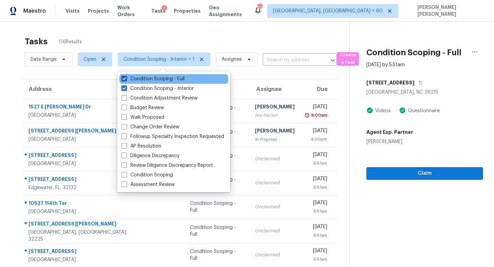
click at [129, 77] on label "Condition Scoping - Full" at bounding box center [152, 78] width 63 height 7
click at [126, 77] on input "Condition Scoping - Full" at bounding box center [123, 77] width 4 height 4
checkbox input "false"
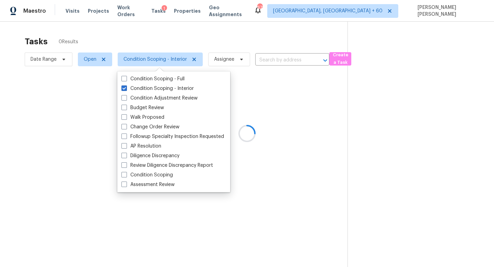
click at [131, 26] on div at bounding box center [247, 133] width 494 height 267
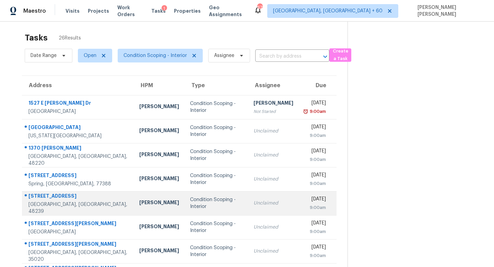
scroll to position [4, 0]
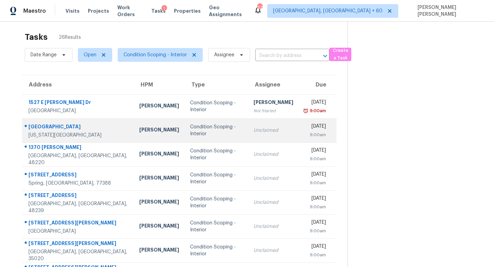
click at [223, 133] on td "Condition Scoping - Interior" at bounding box center [216, 130] width 63 height 24
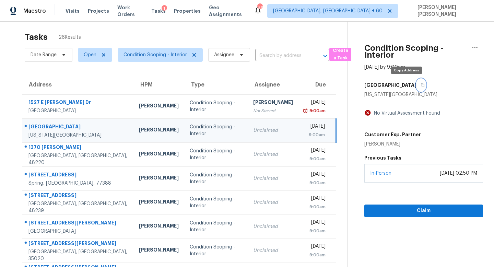
click at [420, 83] on icon "button" at bounding box center [422, 85] width 4 height 4
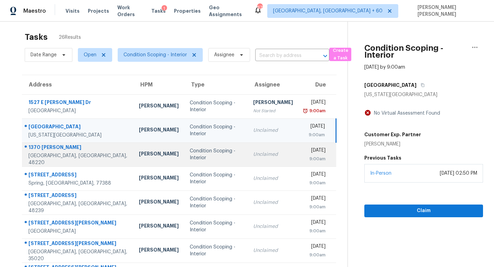
click at [216, 147] on div "Condition Scoping - Interior" at bounding box center [216, 154] width 52 height 14
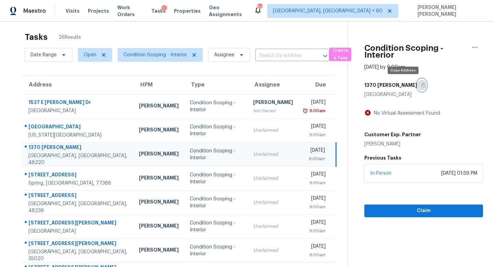
click at [417, 87] on button "button" at bounding box center [421, 85] width 9 height 12
click at [199, 94] on th "Type" at bounding box center [215, 84] width 63 height 19
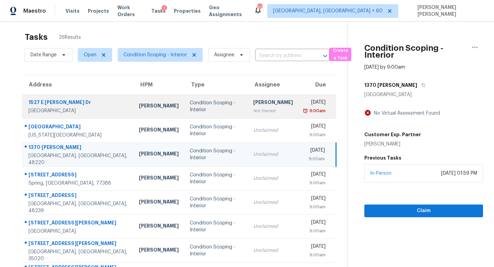
click at [209, 102] on div "Condition Scoping - Interior" at bounding box center [216, 106] width 52 height 14
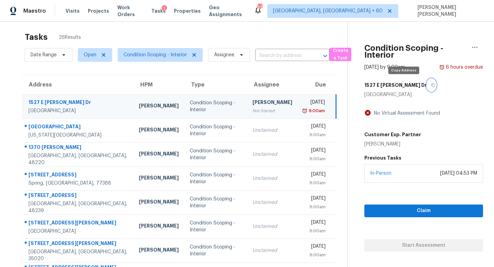
click at [427, 83] on button "button" at bounding box center [431, 85] width 9 height 12
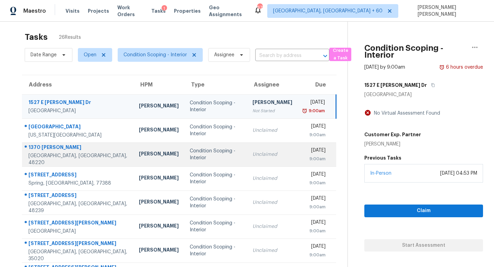
click at [252, 151] on div "Unclaimed" at bounding box center [272, 154] width 40 height 7
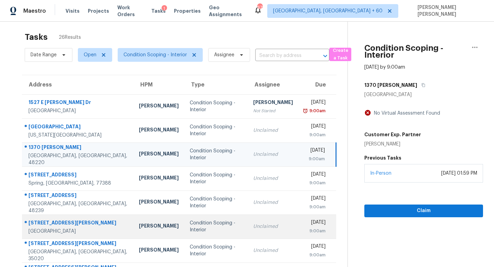
scroll to position [90, 0]
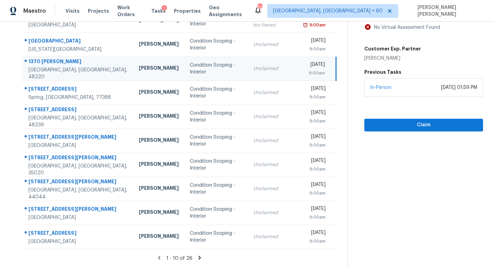
click at [198, 259] on icon at bounding box center [199, 258] width 2 height 4
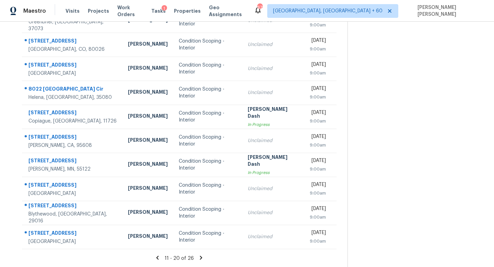
click at [200, 258] on icon at bounding box center [201, 257] width 6 height 6
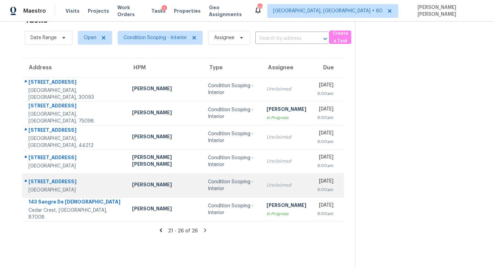
click at [261, 190] on td "Unclaimed" at bounding box center [286, 185] width 51 height 24
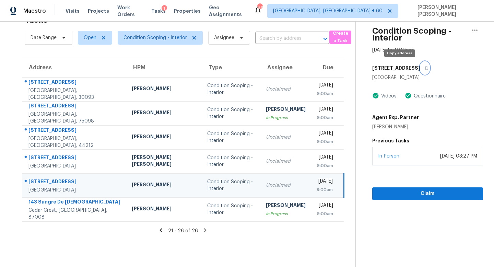
click at [424, 68] on icon "button" at bounding box center [426, 68] width 4 height 4
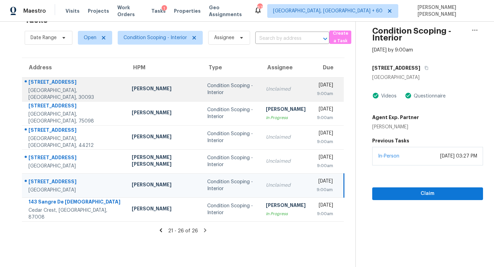
click at [217, 100] on td "Condition Scoping - Interior" at bounding box center [231, 89] width 58 height 24
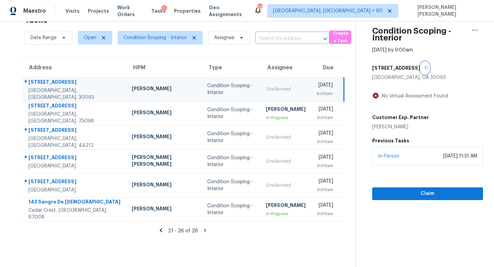
click at [420, 66] on button "button" at bounding box center [424, 68] width 9 height 12
click at [157, 36] on span "Condition Scoping - Interior" at bounding box center [154, 37] width 63 height 7
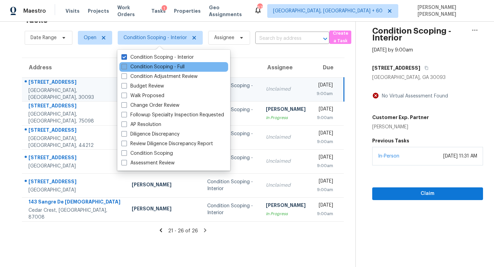
click at [130, 66] on label "Condition Scoping - Full" at bounding box center [152, 66] width 63 height 7
click at [126, 66] on input "Condition Scoping - Full" at bounding box center [123, 65] width 4 height 4
checkbox input "true"
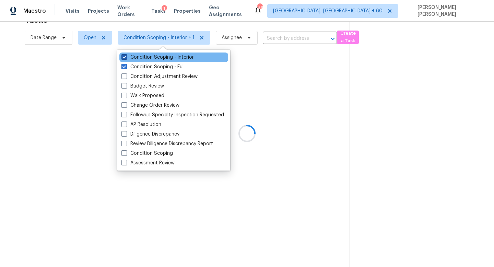
click at [130, 56] on label "Condition Scoping - Interior" at bounding box center [157, 57] width 72 height 7
click at [126, 56] on input "Condition Scoping - Interior" at bounding box center [123, 56] width 4 height 4
checkbox input "false"
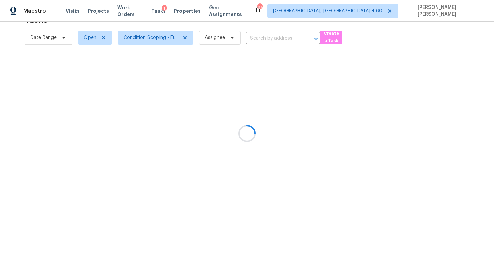
click at [129, 25] on div at bounding box center [247, 133] width 494 height 267
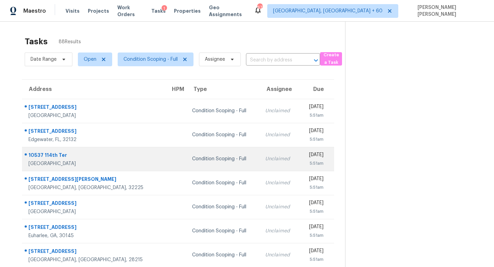
scroll to position [90, 0]
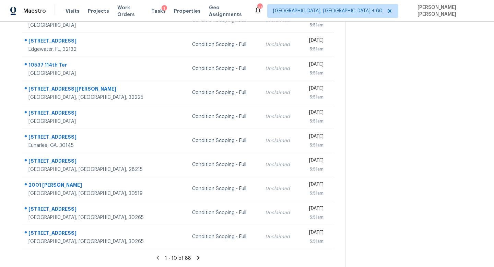
click at [197, 257] on icon at bounding box center [198, 257] width 6 height 6
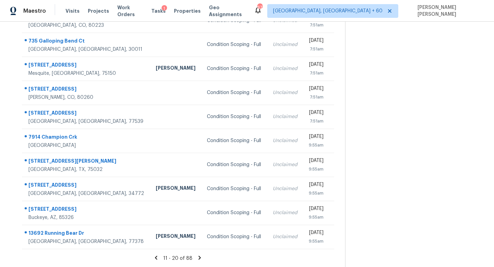
click at [197, 255] on icon at bounding box center [200, 257] width 6 height 6
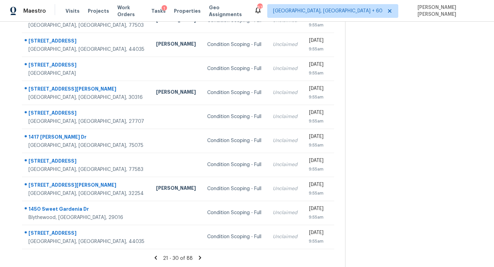
click at [198, 258] on icon at bounding box center [200, 257] width 6 height 6
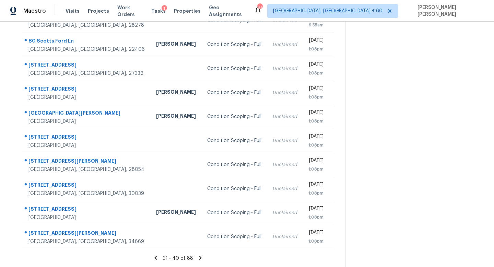
click at [197, 257] on icon at bounding box center [200, 257] width 6 height 6
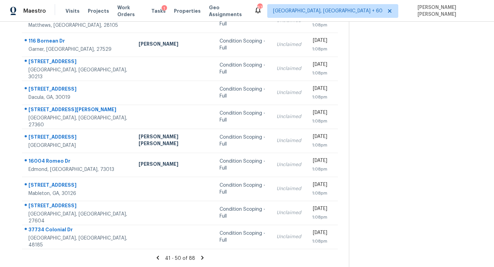
click at [201, 257] on icon at bounding box center [202, 258] width 2 height 4
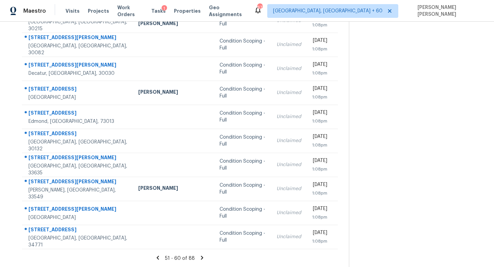
click at [201, 257] on icon at bounding box center [202, 258] width 2 height 4
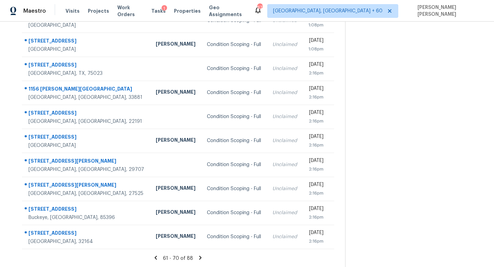
click at [199, 256] on icon at bounding box center [200, 258] width 2 height 4
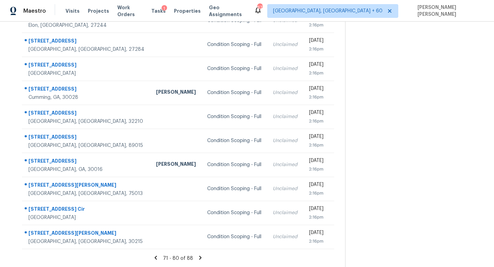
click at [200, 259] on icon at bounding box center [200, 257] width 6 height 6
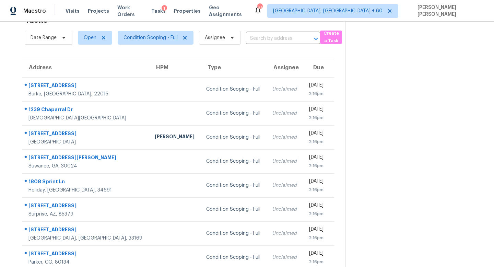
scroll to position [42, 0]
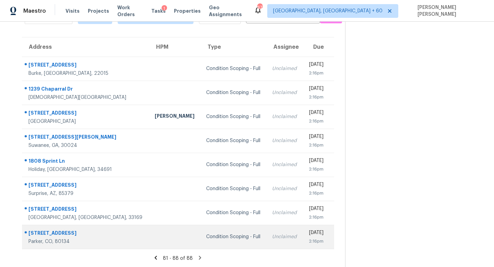
click at [266, 233] on td "Unclaimed" at bounding box center [284, 237] width 36 height 24
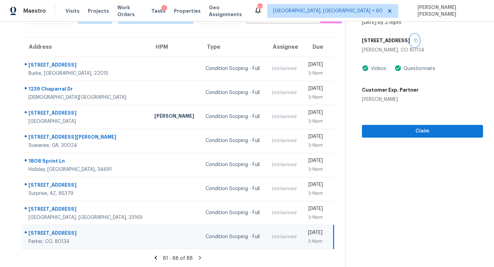
click at [417, 40] on icon "button" at bounding box center [416, 40] width 4 height 4
click at [414, 129] on span "Claim" at bounding box center [422, 131] width 110 height 9
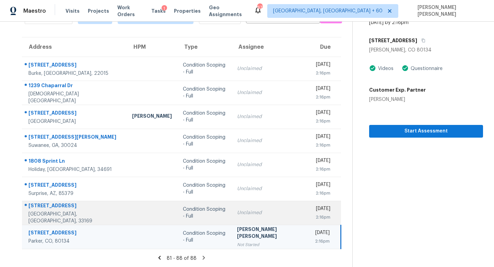
click at [239, 205] on td "Unclaimed" at bounding box center [270, 213] width 78 height 24
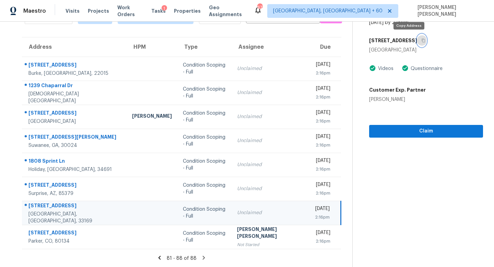
click at [421, 39] on icon "button" at bounding box center [423, 40] width 4 height 4
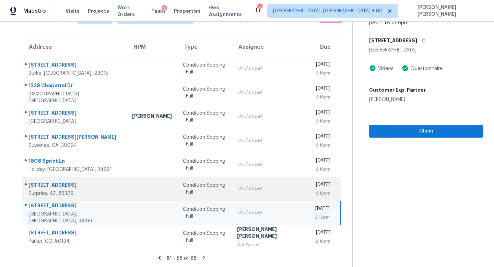
click at [183, 190] on div "Condition Scoping - Full" at bounding box center [205, 189] width 44 height 14
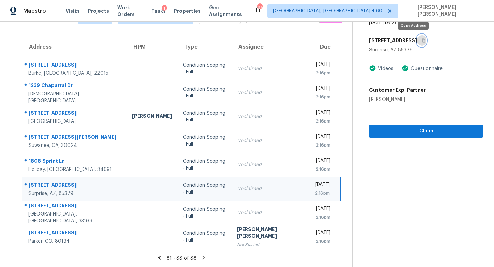
click at [421, 40] on icon "button" at bounding box center [422, 41] width 3 height 4
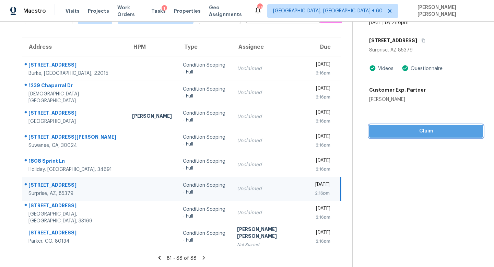
click at [434, 131] on span "Claim" at bounding box center [426, 131] width 103 height 9
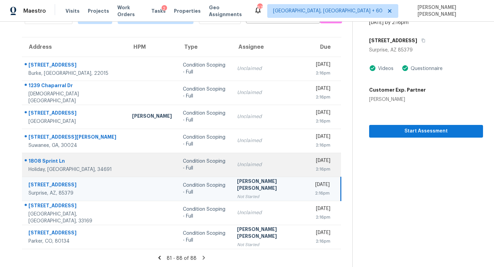
click at [211, 164] on div "Condition Scoping - Full" at bounding box center [205, 165] width 44 height 14
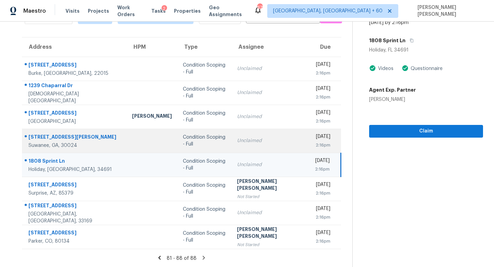
click at [214, 146] on td "Condition Scoping - Full" at bounding box center [204, 141] width 55 height 24
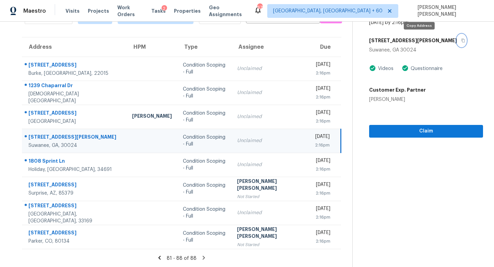
click at [461, 41] on icon "button" at bounding box center [462, 41] width 3 height 4
click at [425, 129] on span "Claim" at bounding box center [426, 131] width 103 height 9
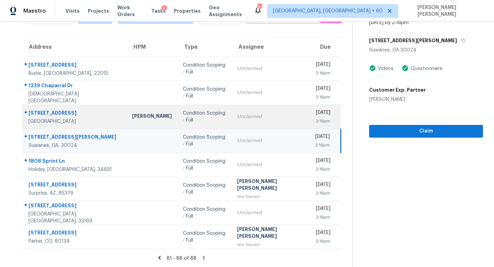
click at [195, 109] on td "Condition Scoping - Full" at bounding box center [204, 117] width 55 height 24
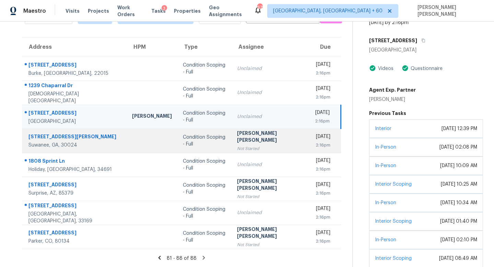
click at [209, 132] on td "Condition Scoping - Full" at bounding box center [204, 141] width 55 height 24
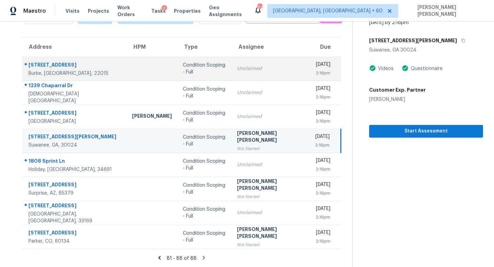
click at [198, 76] on td "Condition Scoping - Full" at bounding box center [204, 69] width 55 height 24
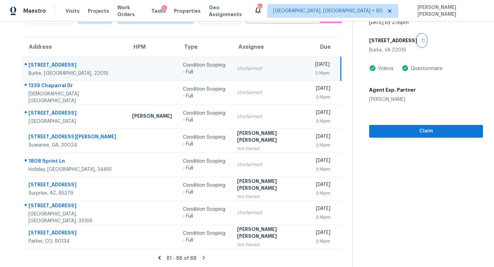
click at [417, 40] on button "button" at bounding box center [421, 40] width 9 height 12
click at [160, 257] on div "81 - 88 of 88" at bounding box center [181, 257] width 341 height 7
click at [157, 257] on icon at bounding box center [159, 257] width 6 height 6
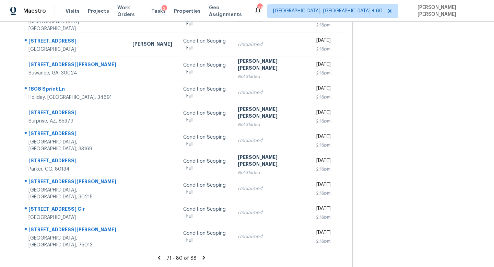
scroll to position [89, 0]
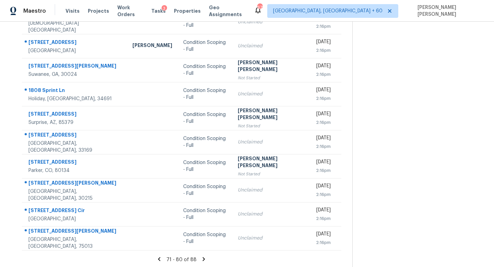
click at [201, 230] on td "Condition Scoping - Full" at bounding box center [205, 238] width 55 height 24
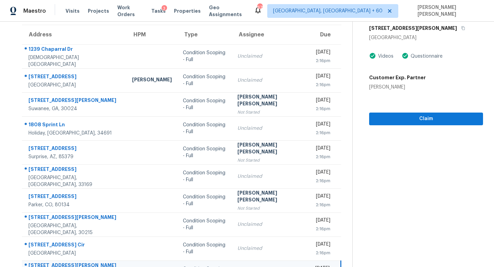
scroll to position [52, 0]
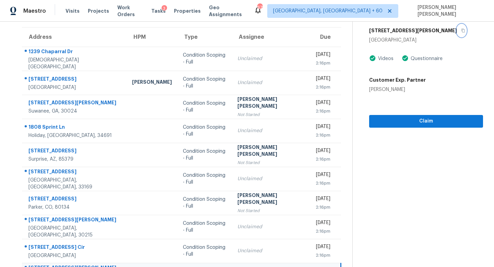
click at [462, 29] on icon "button" at bounding box center [463, 31] width 3 height 4
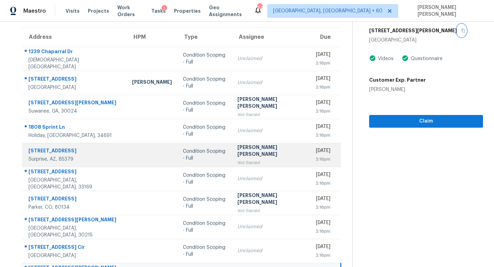
scroll to position [90, 0]
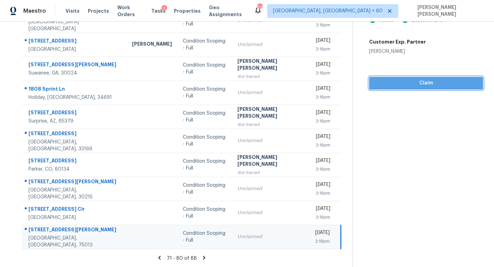
click at [398, 85] on span "Claim" at bounding box center [426, 83] width 103 height 9
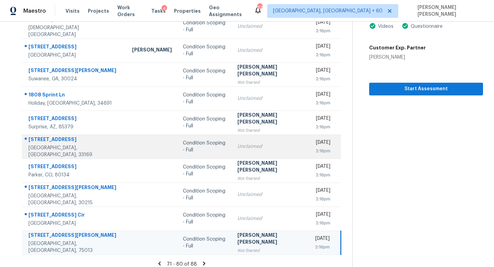
scroll to position [84, 0]
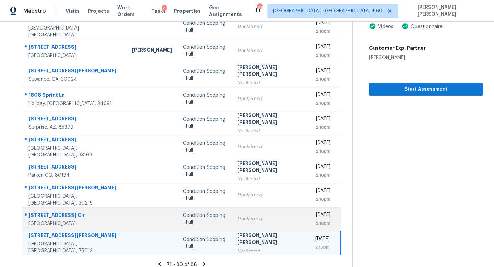
click at [252, 217] on div "Unclaimed" at bounding box center [270, 218] width 67 height 7
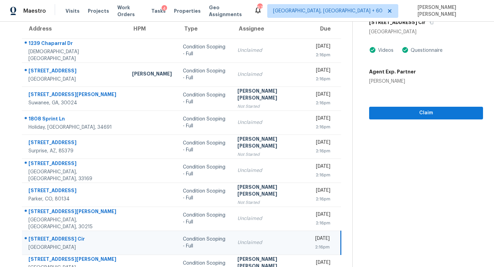
scroll to position [55, 0]
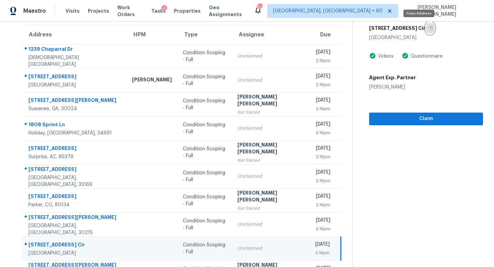
click at [425, 24] on button "button" at bounding box center [429, 28] width 9 height 12
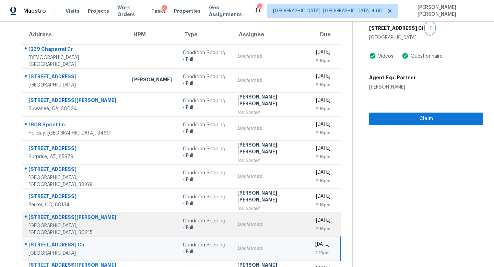
scroll to position [90, 0]
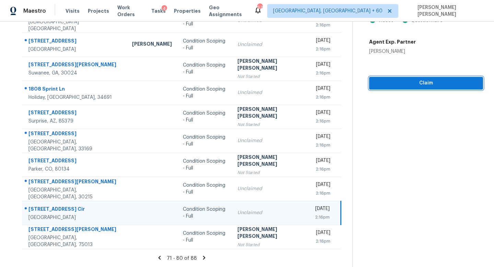
click at [420, 84] on span "Claim" at bounding box center [426, 83] width 103 height 9
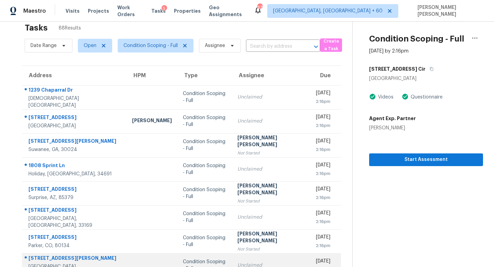
scroll to position [0, 0]
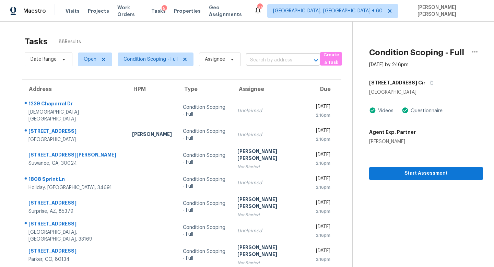
click at [270, 60] on input "text" at bounding box center [273, 60] width 55 height 11
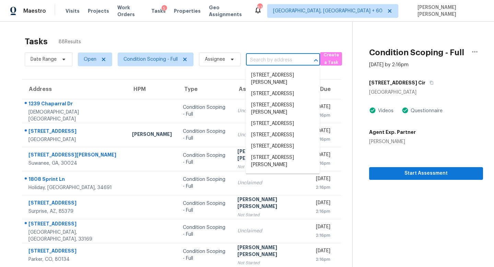
paste input "1070 Keene Ridge Dr, Allen, TX 75013"
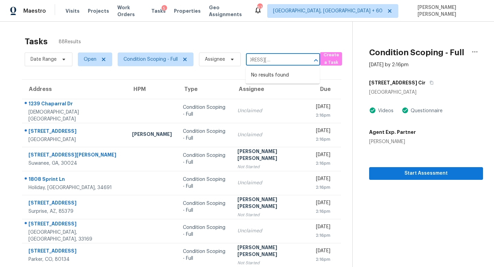
type input "1070 Keene Ridge Dr, Allen, TX 75013"
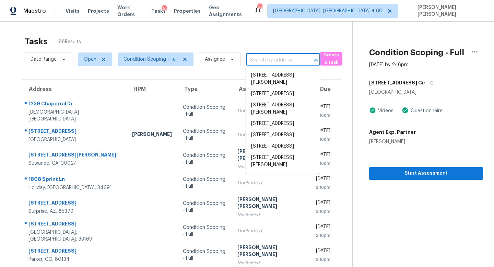
scroll to position [0, 0]
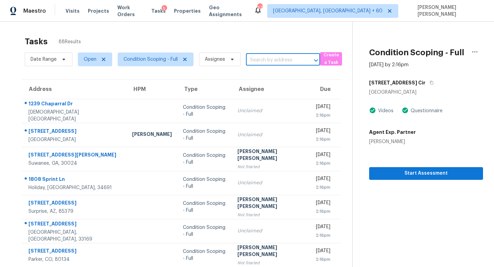
click at [269, 57] on input "text" at bounding box center [273, 60] width 55 height 11
paste input "1070 Keene Ridge Dr, Allen, TX 75013"
type input "1070 Keene Ridge Dr, Allen, TX"
click at [298, 79] on li "1070 Keene Ridge Dr, Allen, TX 75013" at bounding box center [283, 79] width 74 height 19
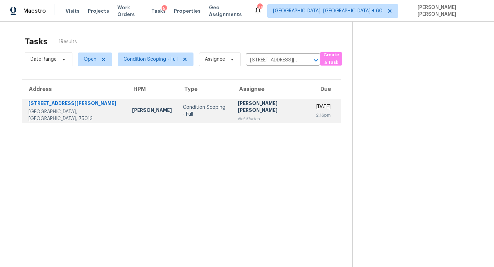
click at [204, 110] on div "Condition Scoping - Full" at bounding box center [205, 111] width 44 height 14
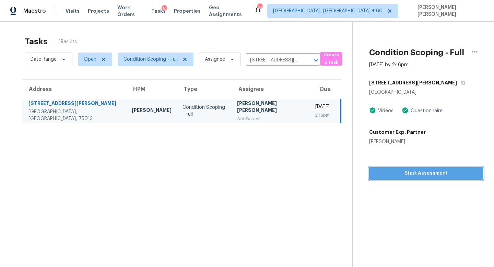
click at [412, 175] on span "Start Assessment" at bounding box center [426, 173] width 103 height 9
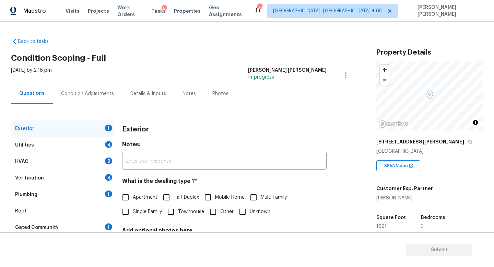
click at [188, 51] on div "Back to tasks Condition Scoping - Full Tue, Sep 23 2025 by 2:16 pm Jishnu Manoj…" at bounding box center [188, 164] width 354 height 262
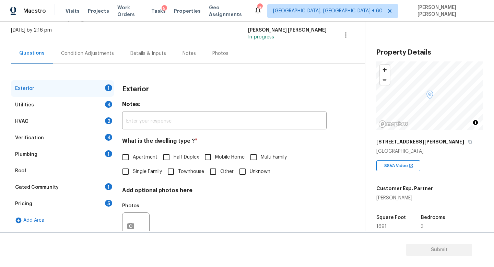
scroll to position [45, 0]
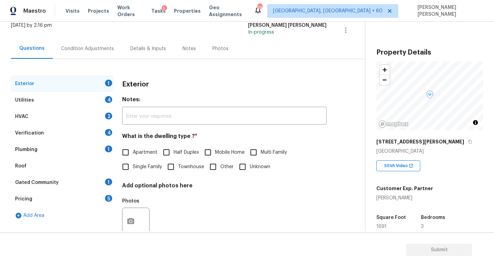
click at [175, 163] on input "Townhouse" at bounding box center [171, 166] width 14 height 14
checkbox input "true"
click at [93, 103] on div "Utilities 4" at bounding box center [62, 100] width 103 height 16
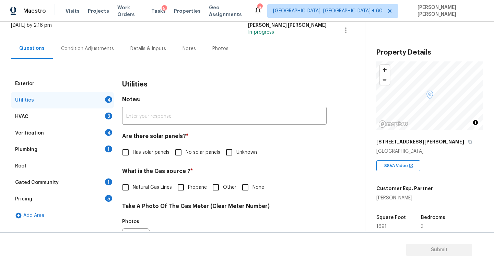
scroll to position [84, 0]
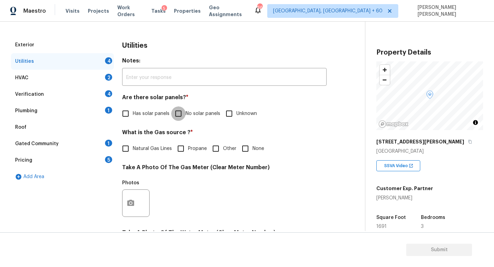
click at [179, 115] on input "No solar panels" at bounding box center [178, 113] width 14 height 14
checkbox input "true"
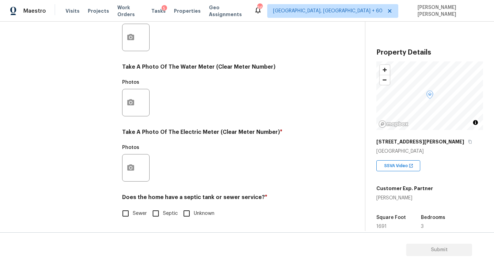
click at [126, 211] on input "Sewer" at bounding box center [125, 213] width 14 height 14
checkbox input "true"
click at [128, 169] on icon "button" at bounding box center [130, 167] width 7 height 6
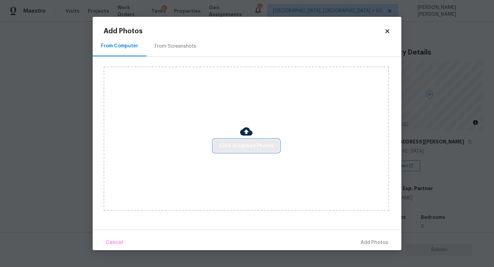
click at [254, 149] on span "Click to Upload Photos" at bounding box center [246, 146] width 55 height 9
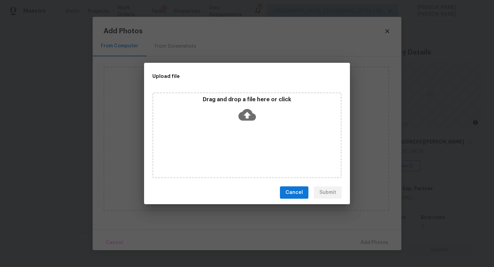
click at [251, 113] on icon at bounding box center [246, 115] width 17 height 12
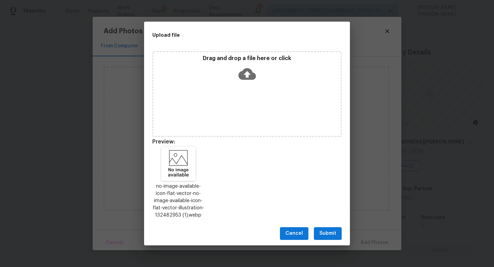
click at [337, 235] on button "Submit" at bounding box center [328, 233] width 28 height 13
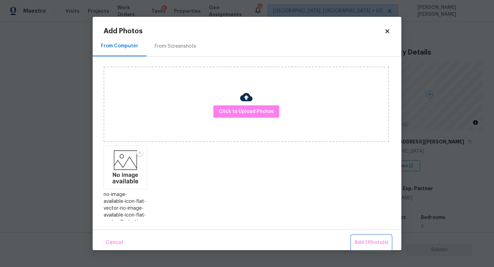
click at [360, 243] on span "Add 1 Photo(s)" at bounding box center [371, 242] width 34 height 9
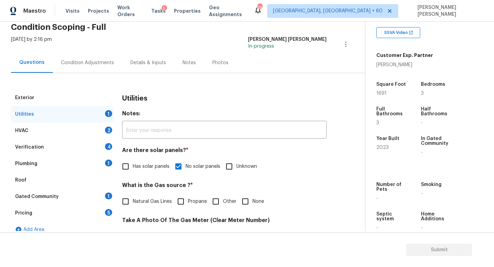
scroll to position [52, 0]
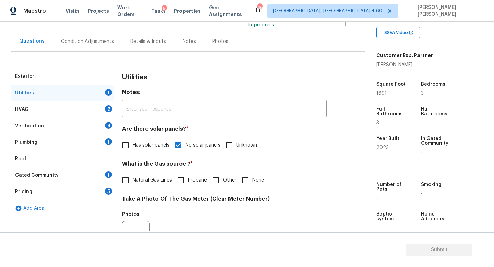
click at [74, 111] on div "HVAC 2" at bounding box center [62, 109] width 103 height 16
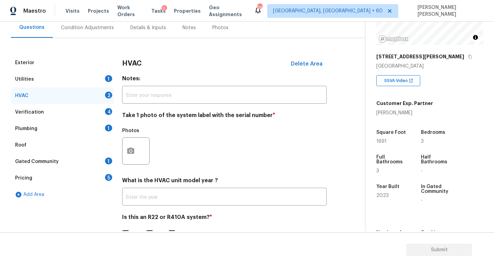
scroll to position [71, 0]
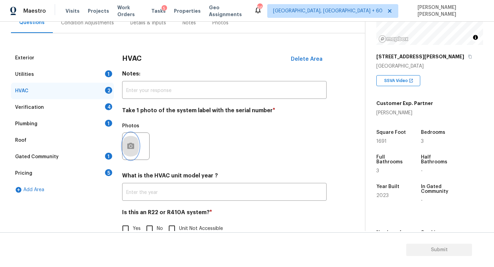
click at [133, 145] on icon "button" at bounding box center [130, 146] width 7 height 6
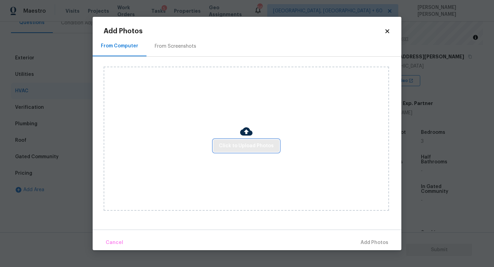
click at [252, 145] on span "Click to Upload Photos" at bounding box center [246, 146] width 55 height 9
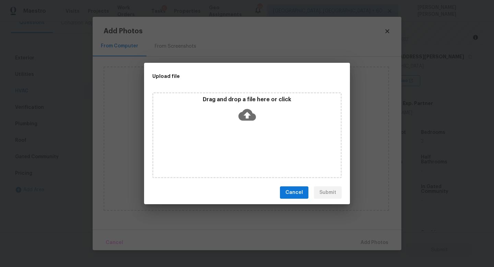
click at [254, 115] on icon at bounding box center [246, 115] width 17 height 12
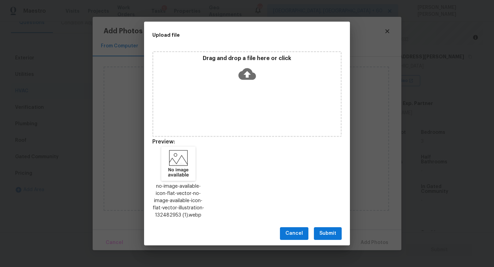
click at [331, 225] on div "Cancel Submit" at bounding box center [247, 234] width 206 height 24
click at [331, 226] on div "Cancel Submit" at bounding box center [247, 234] width 206 height 24
click at [331, 231] on span "Submit" at bounding box center [327, 233] width 17 height 9
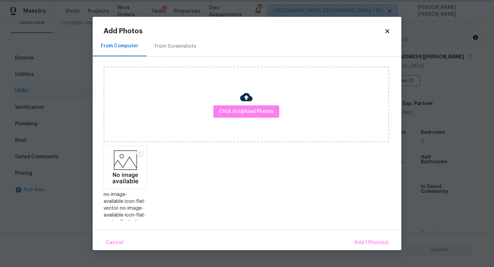
drag, startPoint x: 331, startPoint y: 231, endPoint x: 351, endPoint y: 231, distance: 19.5
click at [367, 239] on span "Add 1 Photo(s)" at bounding box center [371, 242] width 34 height 9
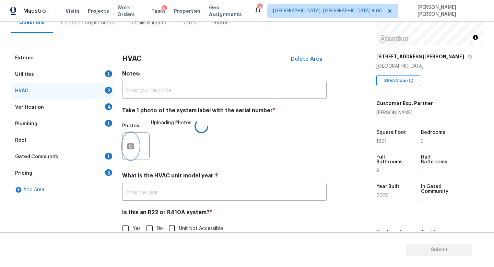
scroll to position [86, 0]
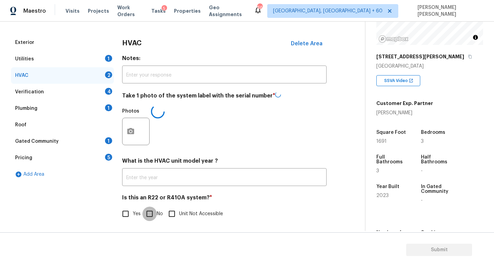
click at [144, 209] on input "No" at bounding box center [149, 213] width 14 height 14
checkbox input "true"
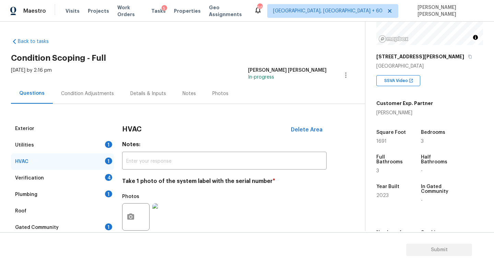
scroll to position [54, 0]
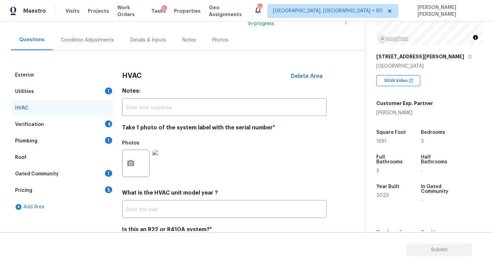
click at [98, 129] on div "Verification 4" at bounding box center [62, 124] width 103 height 16
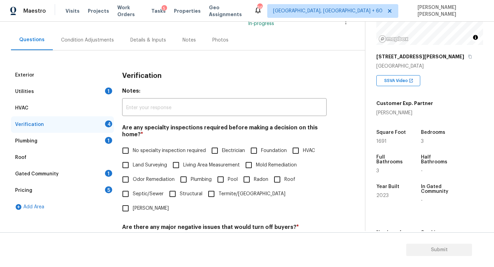
click at [86, 143] on div "Plumbing 1" at bounding box center [62, 141] width 103 height 16
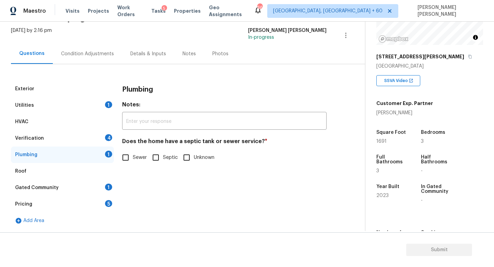
scroll to position [40, 0]
click at [128, 150] on div "Does the home have a septic tank or sewer service? * Sewer Septic Unknown" at bounding box center [224, 151] width 204 height 27
click at [128, 155] on input "Sewer" at bounding box center [125, 157] width 14 height 14
checkbox input "true"
click at [86, 192] on div "Gated Community 1" at bounding box center [62, 187] width 103 height 16
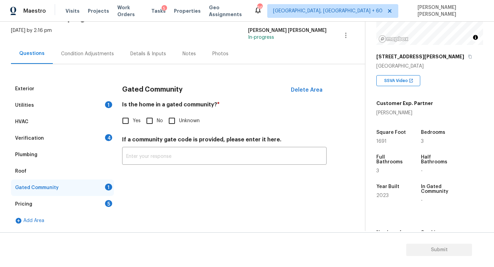
click at [154, 124] on input "No" at bounding box center [149, 121] width 14 height 14
checkbox input "true"
click at [87, 100] on div "Utilities 1" at bounding box center [62, 105] width 103 height 16
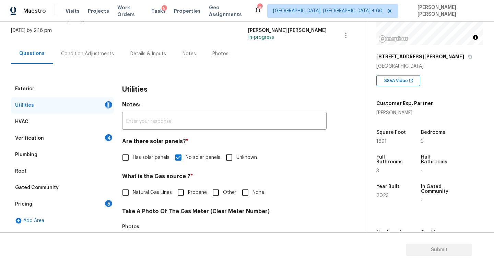
click at [87, 100] on div "Utilities 1" at bounding box center [62, 105] width 103 height 16
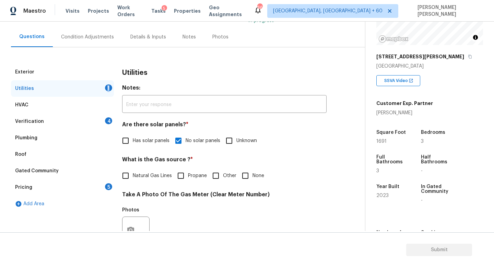
scroll to position [49, 0]
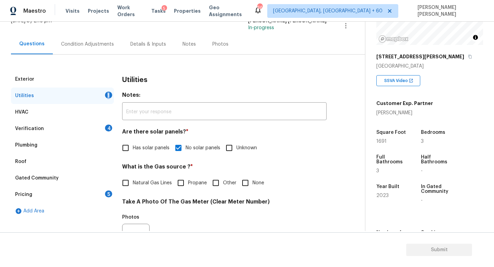
click at [73, 98] on div "Utilities 1" at bounding box center [62, 95] width 103 height 16
click at [126, 185] on input "Natural Gas Lines" at bounding box center [125, 183] width 14 height 14
checkbox input "true"
click at [58, 123] on div "Verification 4" at bounding box center [62, 128] width 103 height 16
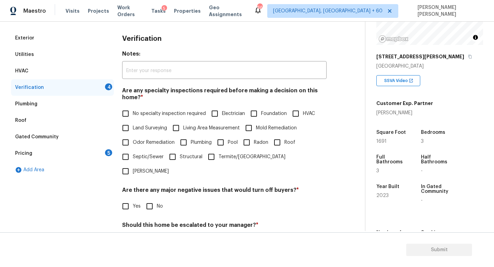
scroll to position [93, 0]
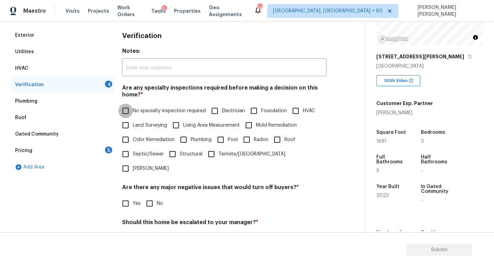
click at [130, 110] on input "No specialty inspection required" at bounding box center [125, 111] width 14 height 14
checkbox input "true"
click at [156, 197] on input "No" at bounding box center [149, 204] width 14 height 14
checkbox input "true"
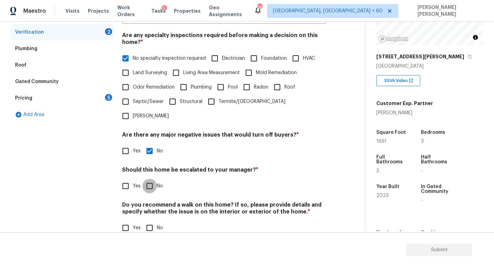
click at [149, 179] on input "No" at bounding box center [149, 186] width 14 height 14
checkbox input "true"
click at [146, 221] on input "No" at bounding box center [149, 228] width 14 height 14
checkbox input "true"
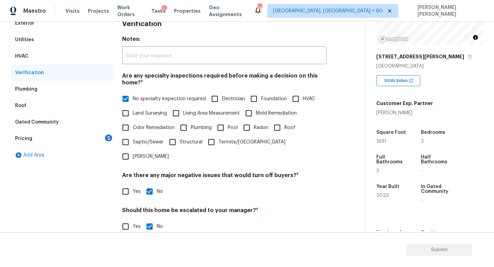
scroll to position [102, 0]
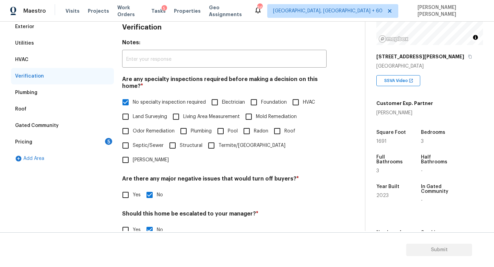
click at [82, 144] on div "Pricing 5" at bounding box center [62, 142] width 103 height 16
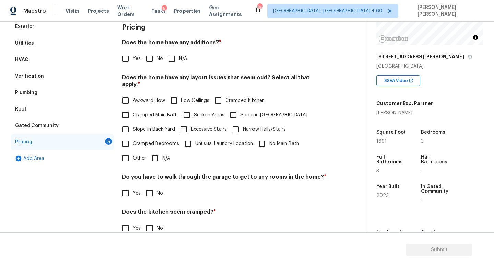
click at [148, 60] on input "No" at bounding box center [149, 58] width 14 height 14
checkbox input "true"
click at [157, 151] on input "N/A" at bounding box center [155, 158] width 14 height 14
checkbox input "true"
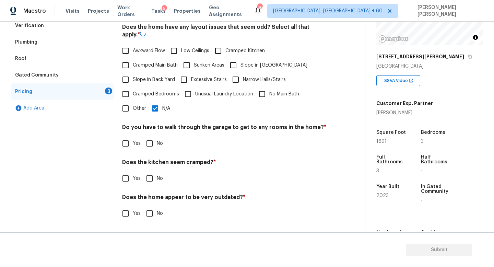
scroll to position [145, 0]
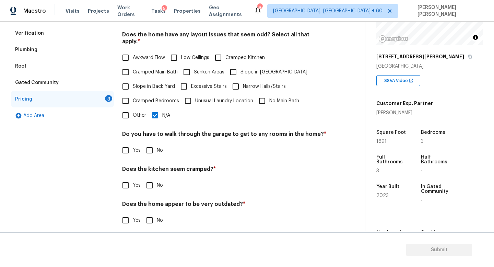
click at [147, 143] on input "No" at bounding box center [149, 150] width 14 height 14
checkbox input "true"
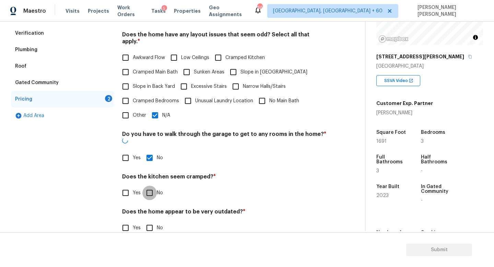
click at [150, 186] on input "No" at bounding box center [149, 193] width 14 height 14
checkbox input "true"
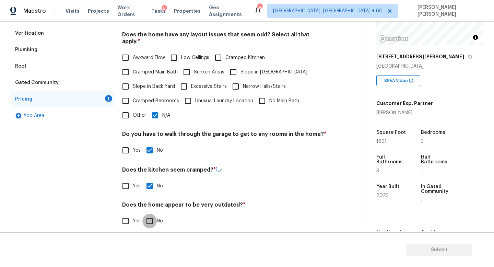
click at [150, 214] on input "No" at bounding box center [149, 221] width 14 height 14
checkbox input "true"
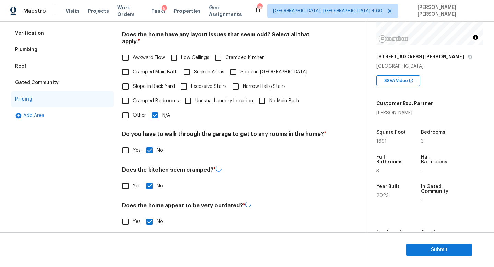
scroll to position [0, 0]
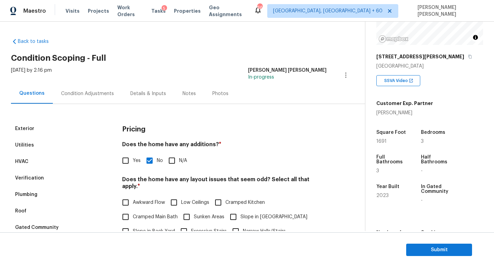
click at [88, 92] on div "Condition Adjustments" at bounding box center [87, 93] width 53 height 7
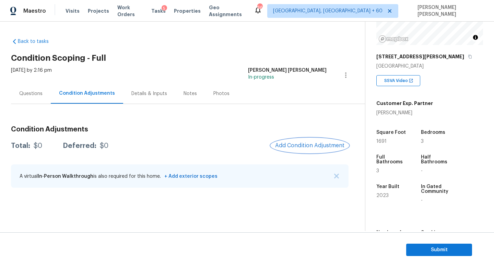
click at [307, 149] on button "Add Condition Adjustment" at bounding box center [310, 145] width 78 height 14
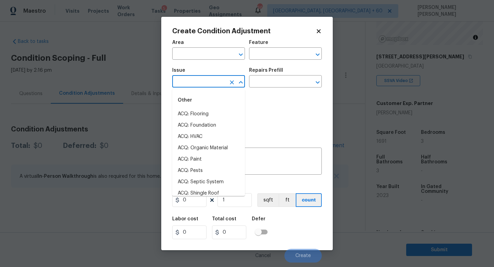
click at [212, 85] on input "text" at bounding box center [199, 82] width 54 height 11
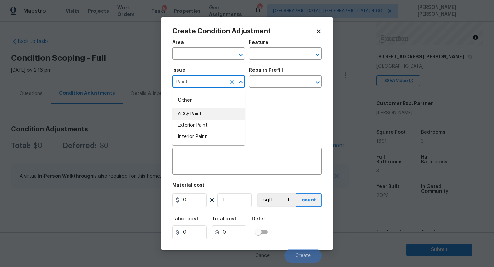
click at [216, 114] on li "ACQ: Paint" at bounding box center [208, 113] width 73 height 11
type input "ACQ: Paint"
click at [265, 82] on input "text" at bounding box center [276, 82] width 54 height 11
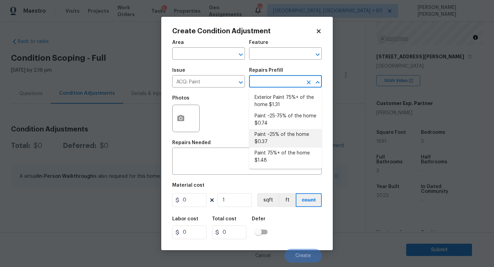
click at [277, 137] on li "Paint ~25% of the home $0.37" at bounding box center [285, 138] width 73 height 19
type input "Acquisition"
type textarea "Acquisition Scope: ~25% of the home needs interior paint"
type input "0.37"
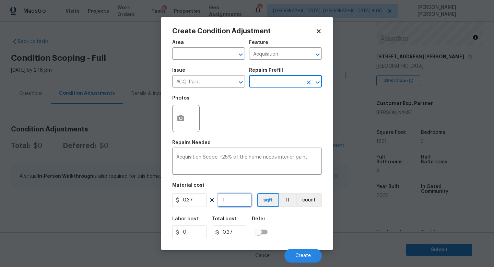
click at [245, 197] on input "1" at bounding box center [234, 200] width 34 height 14
type input "0"
click at [281, 70] on div "Repairs Prefill" at bounding box center [285, 72] width 73 height 9
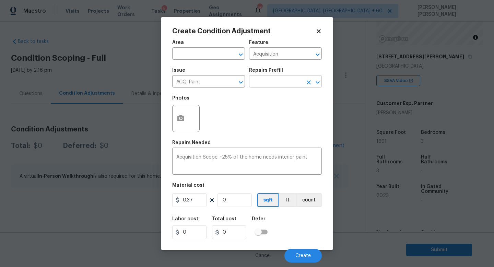
click at [280, 79] on input "text" at bounding box center [276, 82] width 54 height 11
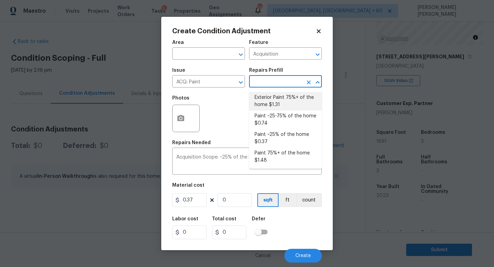
click at [271, 118] on li "Paint ~25-75% of the home $0.74" at bounding box center [285, 119] width 73 height 19
type textarea "Acquisition Scope: ~25 - 75% of the home needs interior paint"
type input "0.74"
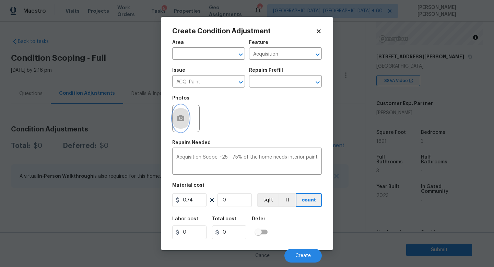
click at [182, 115] on icon "button" at bounding box center [181, 118] width 8 height 8
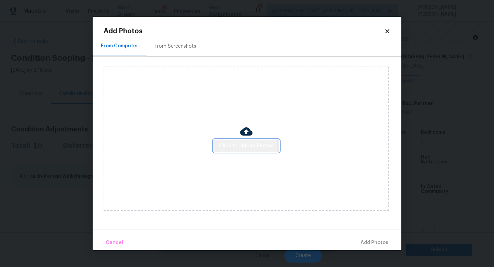
click at [233, 143] on span "Click to Upload Photos" at bounding box center [246, 146] width 55 height 9
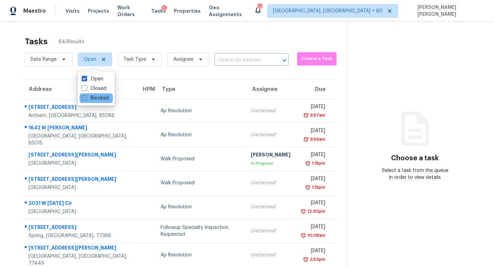
click at [93, 98] on label "Blocked" at bounding box center [95, 98] width 27 height 7
click at [86, 98] on input "Blocked" at bounding box center [84, 97] width 4 height 4
checkbox input "true"
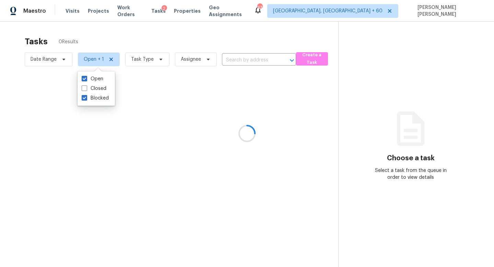
click at [170, 38] on div at bounding box center [247, 133] width 494 height 267
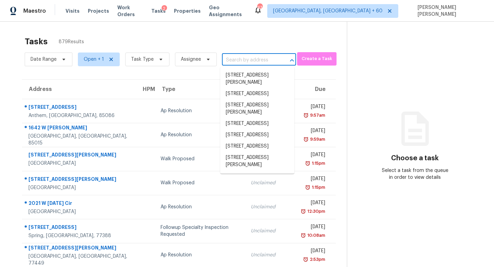
click at [246, 60] on input "text" at bounding box center [249, 60] width 55 height 11
paste input "[STREET_ADDRESS][PERSON_NAME][PERSON_NAME]"
type input "[STREET_ADDRESS][PERSON_NAME][PERSON_NAME]"
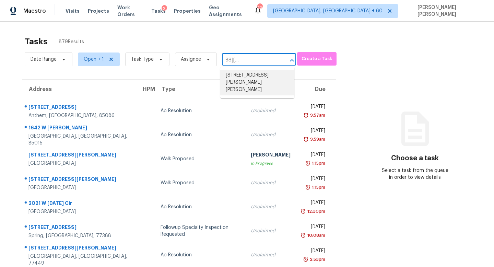
click at [254, 74] on li "[STREET_ADDRESS][PERSON_NAME][PERSON_NAME]" at bounding box center [257, 83] width 74 height 26
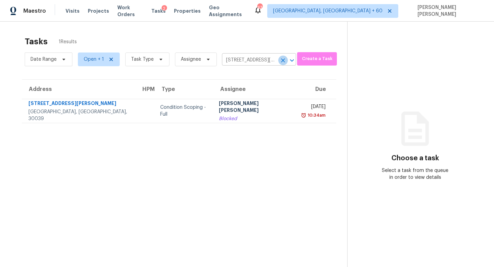
click at [281, 59] on icon "Clear" at bounding box center [283, 60] width 7 height 7
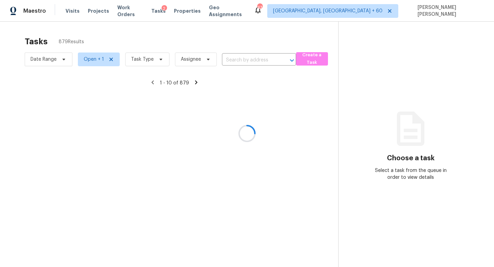
click at [147, 37] on div at bounding box center [247, 133] width 494 height 267
click at [94, 56] on div at bounding box center [247, 133] width 494 height 267
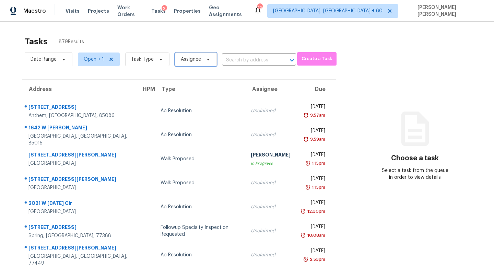
click at [187, 56] on span "Assignee" at bounding box center [191, 59] width 20 height 7
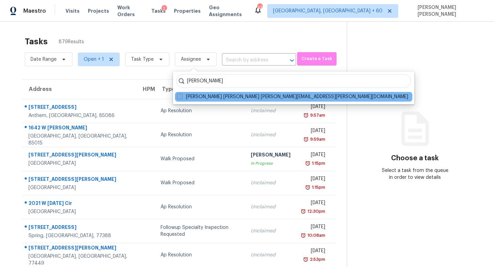
type input "jishnu"
click at [192, 96] on label "Jishnu Manoj jishnu.manoj@opendoor.com" at bounding box center [292, 96] width 231 height 7
click at [181, 96] on input "Jishnu Manoj jishnu.manoj@opendoor.com" at bounding box center [179, 95] width 4 height 4
checkbox input "true"
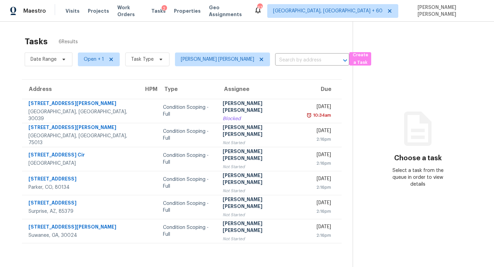
click at [134, 37] on div "Tasks 6 Results" at bounding box center [189, 42] width 328 height 18
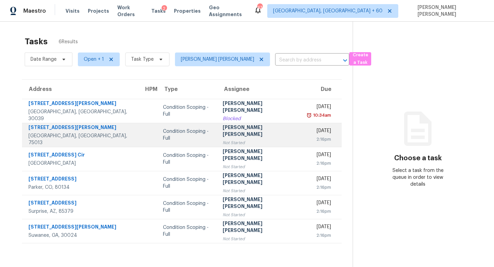
click at [191, 135] on div "Condition Scoping - Full" at bounding box center [187, 135] width 49 height 14
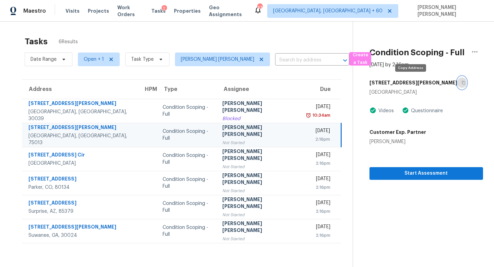
click at [462, 81] on icon "button" at bounding box center [463, 83] width 3 height 4
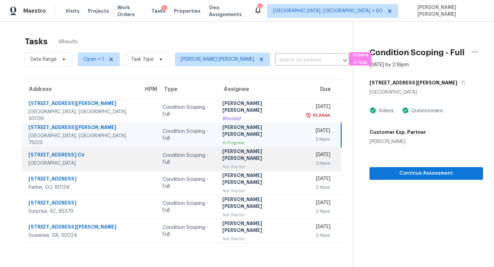
click at [237, 168] on td "Jishnu Manoj Not Started" at bounding box center [259, 159] width 84 height 24
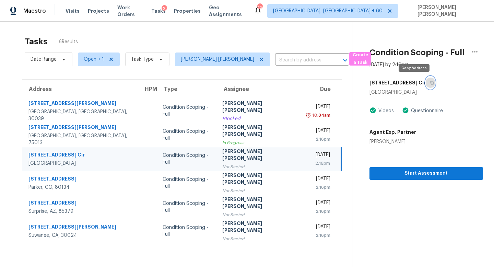
click at [430, 82] on icon "button" at bounding box center [432, 83] width 4 height 4
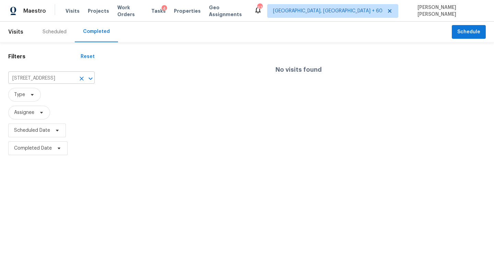
click at [54, 78] on input "[STREET_ADDRESS]" at bounding box center [41, 78] width 67 height 11
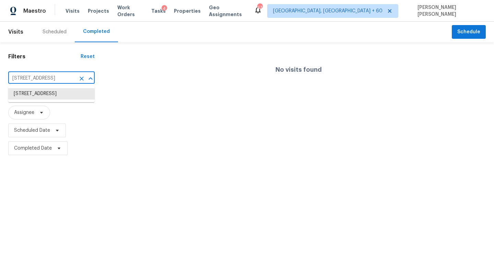
paste input "[STREET_ADDRESS][US_STATE]"
type input "[STREET_ADDRESS][US_STATE]"
click at [58, 97] on li "[STREET_ADDRESS][US_STATE]" at bounding box center [51, 93] width 86 height 11
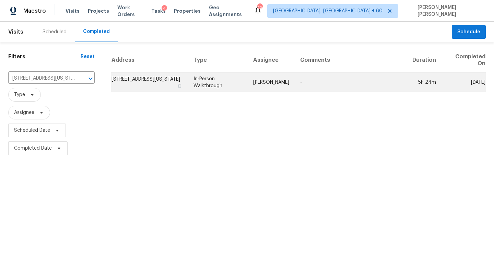
click at [188, 88] on td "[STREET_ADDRESS][US_STATE]" at bounding box center [149, 82] width 77 height 19
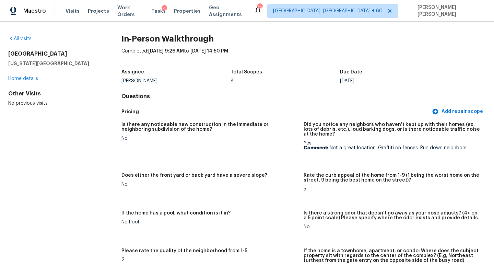
click at [24, 41] on div "All visits" at bounding box center [53, 38] width 91 height 7
click at [23, 38] on link "All visits" at bounding box center [19, 38] width 23 height 5
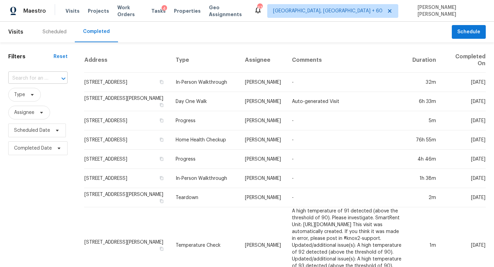
click at [51, 83] on div at bounding box center [59, 79] width 18 height 10
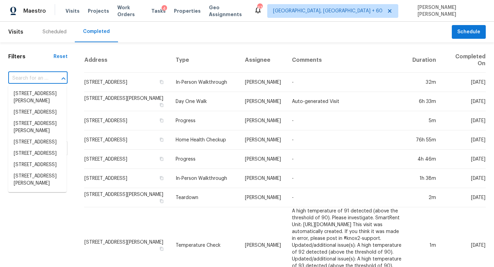
paste input "[STREET_ADDRESS][PERSON_NAME]"
type input "[STREET_ADDRESS][PERSON_NAME]"
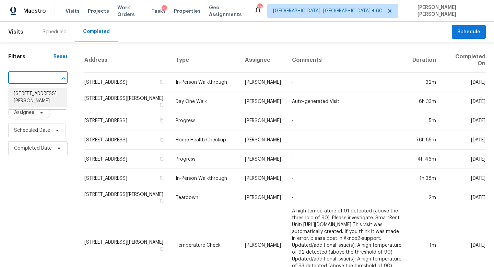
click at [54, 95] on li "[STREET_ADDRESS][PERSON_NAME]" at bounding box center [37, 97] width 58 height 19
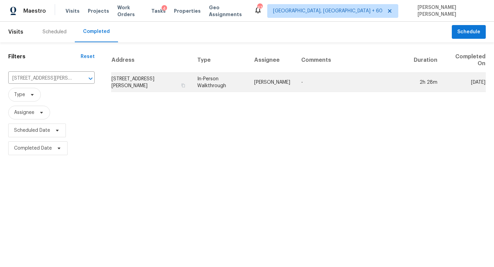
click at [249, 78] on td "In-Person Walkthrough" at bounding box center [220, 82] width 57 height 19
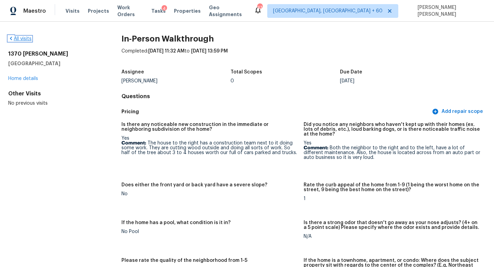
click at [15, 40] on link "All visits" at bounding box center [19, 38] width 23 height 5
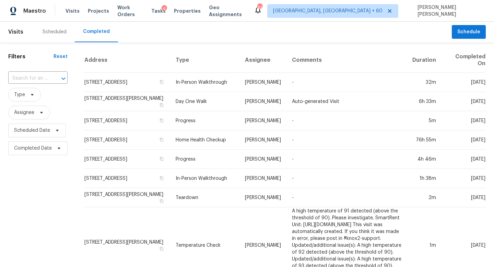
click at [63, 79] on icon "Open" at bounding box center [63, 78] width 8 height 8
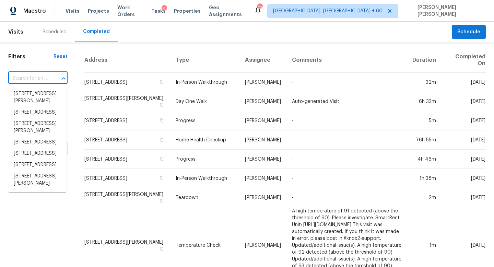
paste input "1527 E Irene Dr, Casa Grande, AZ 85122"
type input "1527 E Irene Dr, Casa Grande, AZ 85122"
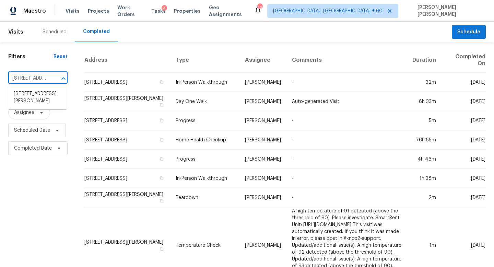
scroll to position [0, 52]
click at [44, 101] on li "1527 E Irene Dr, Casa Grande, AZ 85122" at bounding box center [37, 97] width 58 height 19
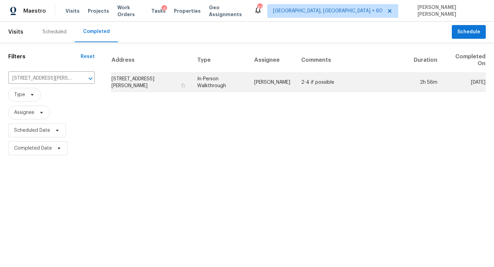
click at [249, 82] on td "Melissa Muralt-Ochoa" at bounding box center [272, 82] width 47 height 19
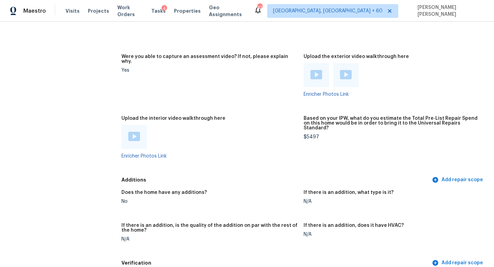
scroll to position [1203, 0]
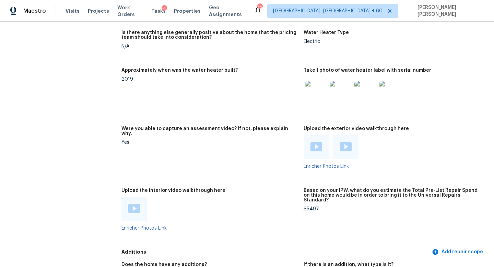
click at [136, 204] on img at bounding box center [134, 208] width 12 height 9
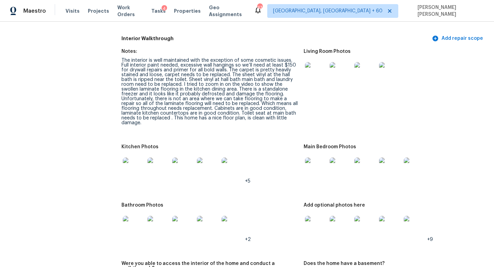
scroll to position [653, 0]
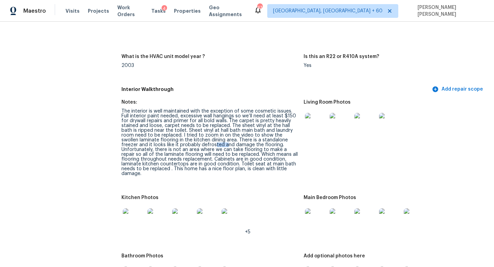
drag, startPoint x: 187, startPoint y: 141, endPoint x: 198, endPoint y: 141, distance: 11.0
click at [198, 141] on div "The interior is well maintained with the exception of some cosmetic issues. Ful…" at bounding box center [209, 142] width 177 height 67
click at [219, 140] on div "The interior is well maintained with the exception of some cosmetic issues. Ful…" at bounding box center [209, 142] width 177 height 67
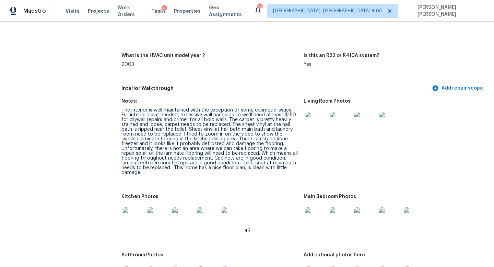
click at [269, 155] on div "The interior is well maintained with the exception of some cosmetic issues. Ful…" at bounding box center [209, 141] width 177 height 67
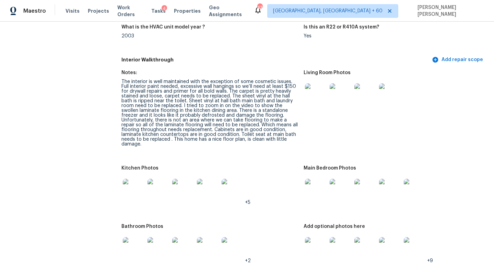
scroll to position [712, 0]
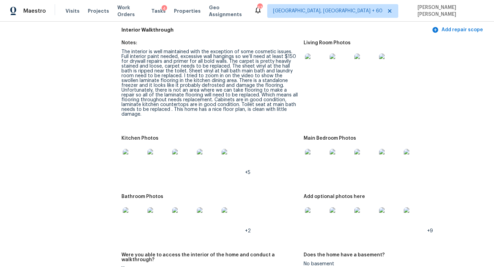
click at [135, 155] on img at bounding box center [134, 160] width 22 height 22
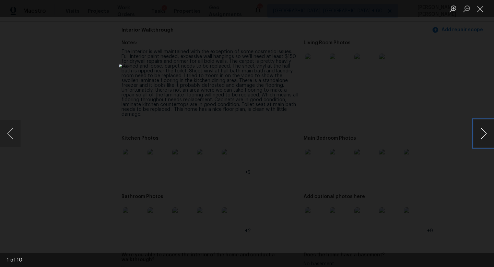
click at [478, 139] on button "Next image" at bounding box center [483, 133] width 21 height 27
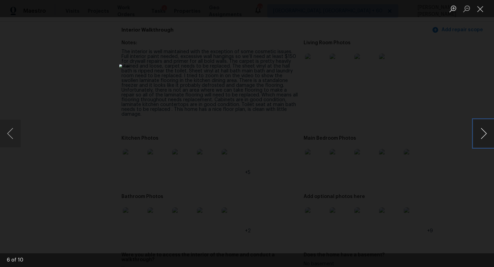
click at [478, 139] on button "Next image" at bounding box center [483, 133] width 21 height 27
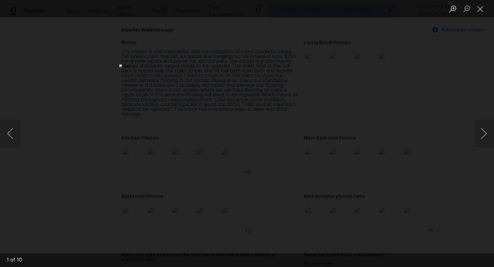
click at [429, 113] on div "Lightbox" at bounding box center [247, 133] width 494 height 267
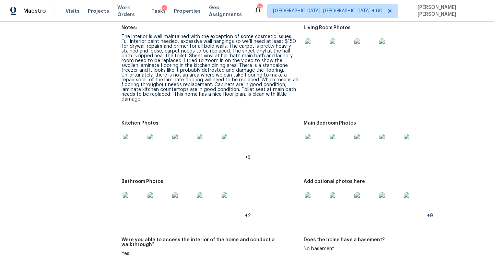
scroll to position [0, 0]
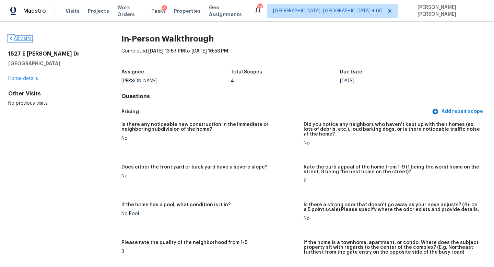
click at [21, 37] on link "All visits" at bounding box center [19, 38] width 23 height 5
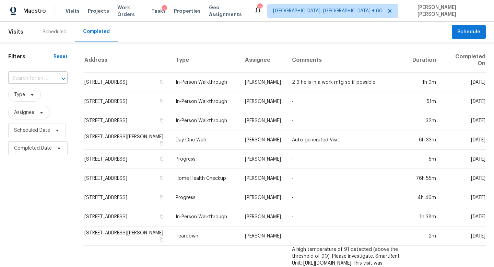
click at [47, 74] on div "​" at bounding box center [37, 78] width 59 height 11
paste input "2423 Dove Pl, Vestavia Hills, AL 35216"
type input "2423 Dove Pl, Vestavia Hills, AL 35216"
click at [49, 93] on li "2423 Dove Pl, Vestavia Hills, AL 35216" at bounding box center [37, 93] width 58 height 11
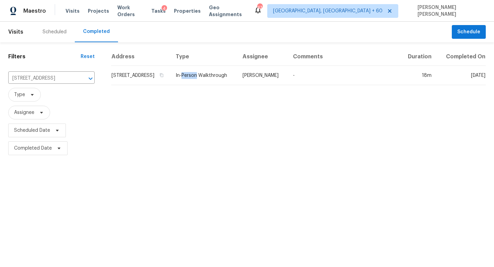
click at [223, 77] on td "In-Person Walkthrough" at bounding box center [203, 75] width 67 height 19
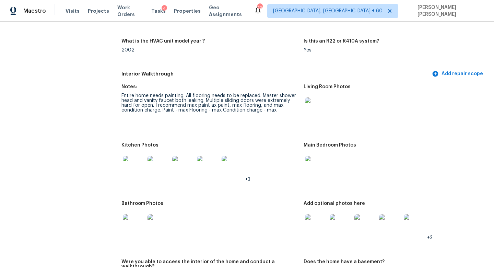
scroll to position [617, 0]
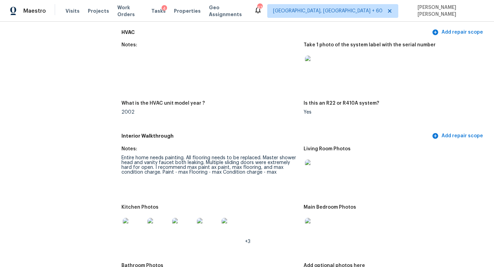
click at [313, 164] on img at bounding box center [316, 170] width 22 height 22
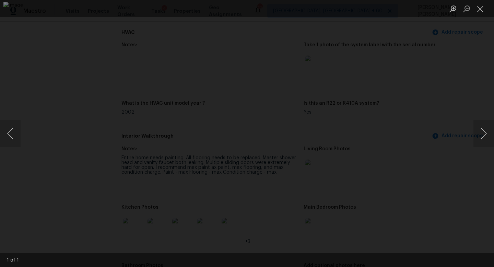
click at [429, 199] on div "Lightbox" at bounding box center [247, 133] width 494 height 267
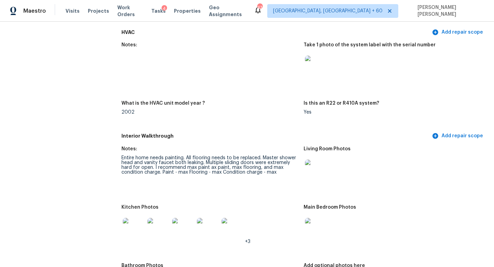
scroll to position [0, 0]
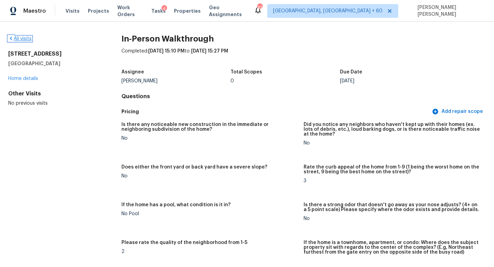
click at [24, 40] on link "All visits" at bounding box center [19, 38] width 23 height 5
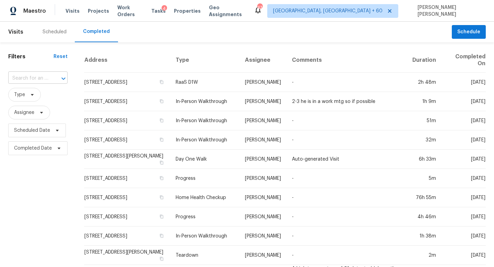
click at [47, 82] on input "text" at bounding box center [28, 78] width 40 height 11
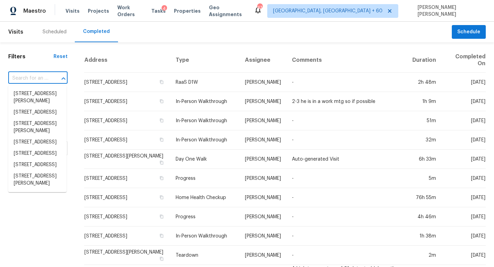
paste input "5891 Meadowbrook Dr, Norcross, GA 30093"
type input "5891 Meadowbrook Dr, Norcross, GA 30093"
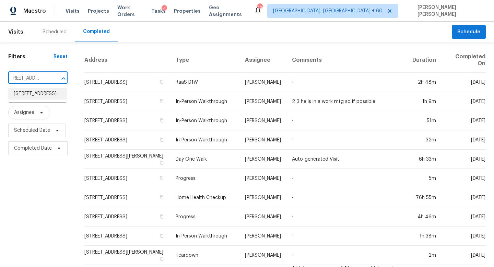
click at [51, 98] on li "5891 Meadowbrook Dr, Norcross, GA 30093" at bounding box center [37, 93] width 58 height 11
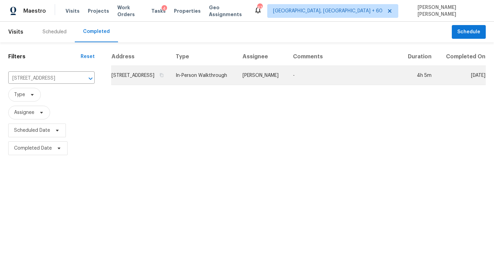
click at [237, 81] on td "In-Person Walkthrough" at bounding box center [203, 75] width 67 height 19
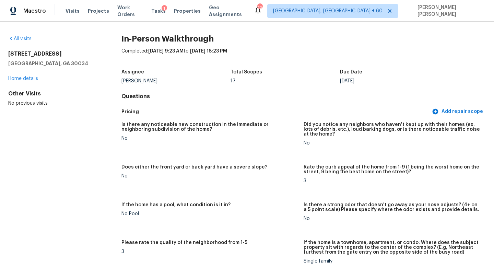
scroll to position [60, 0]
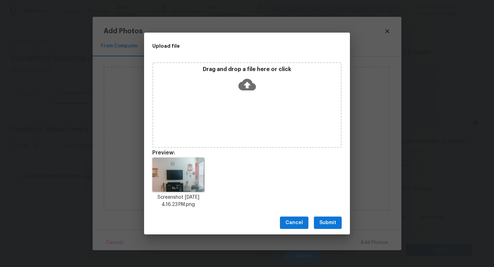
scroll to position [85, 0]
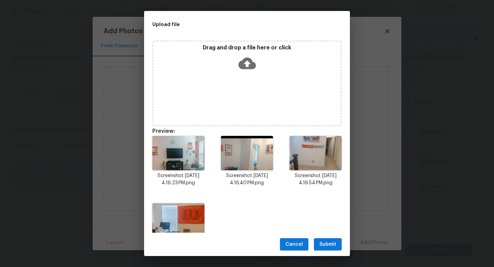
click at [324, 243] on span "Submit" at bounding box center [327, 244] width 17 height 9
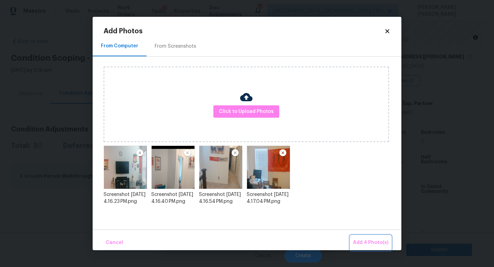
click at [364, 239] on span "Add 4 Photo(s)" at bounding box center [370, 242] width 35 height 9
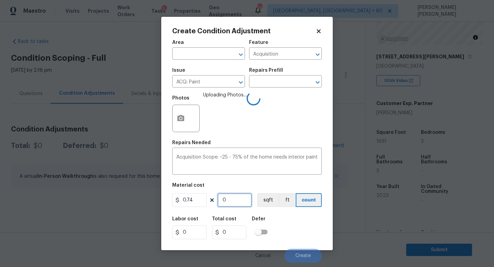
click at [240, 201] on input "0" at bounding box center [234, 200] width 34 height 14
type input "1"
type input "0.74"
type input "16"
type input "11.84"
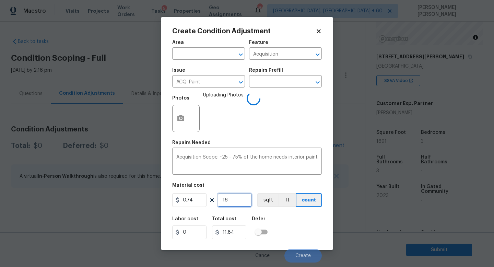
type input "169"
type input "125.06"
type input "1691"
type input "1251.34"
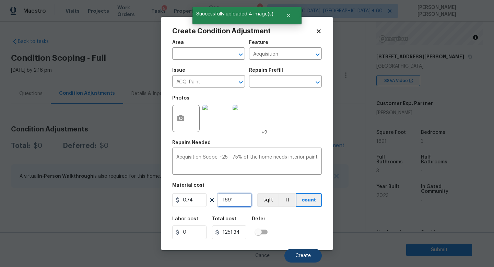
type input "1691"
click at [306, 253] on span "Create" at bounding box center [302, 255] width 15 height 5
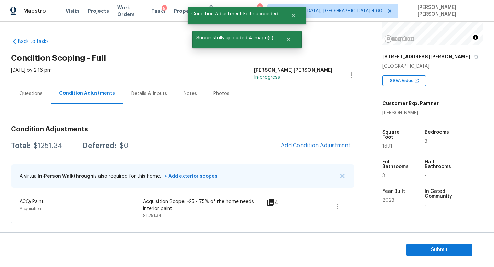
click at [312, 155] on div "Condition Adjustments Total: $1251.34 Deferred: $0 Add Condition Adjustment A v…" at bounding box center [182, 171] width 343 height 103
click at [315, 149] on button "Add Condition Adjustment" at bounding box center [316, 145] width 78 height 14
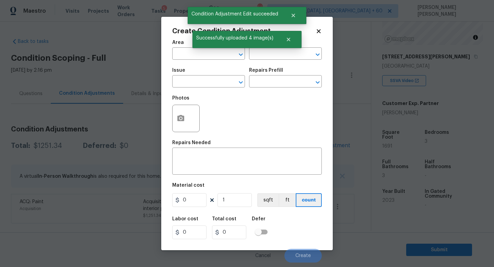
click at [205, 73] on div "Issue" at bounding box center [208, 72] width 73 height 9
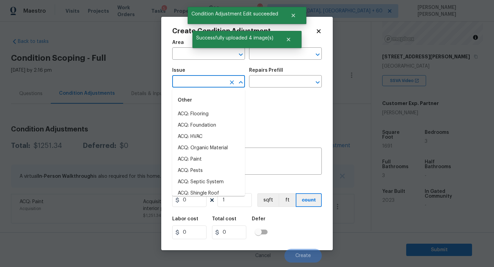
click at [205, 82] on input "text" at bounding box center [199, 82] width 54 height 11
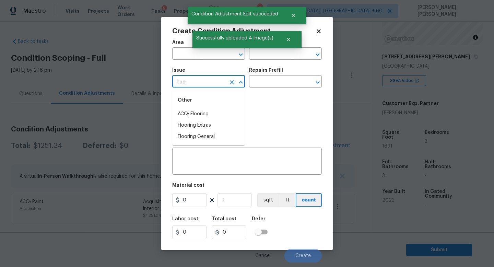
click at [206, 108] on div "Other" at bounding box center [208, 100] width 73 height 16
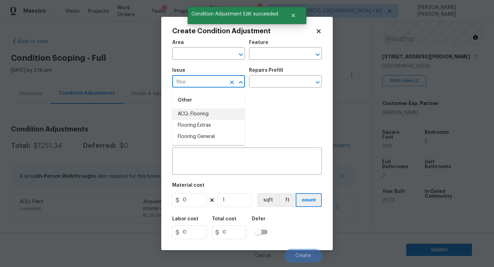
click at [206, 109] on li "ACQ: Flooring" at bounding box center [208, 113] width 73 height 11
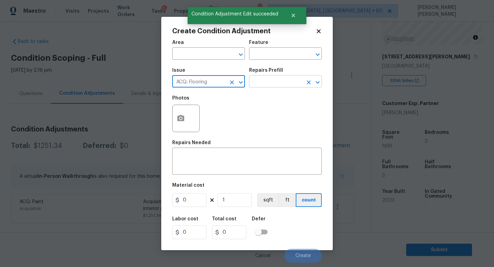
type input "ACQ: Flooring"
click at [282, 85] on input "text" at bounding box center [276, 82] width 54 height 11
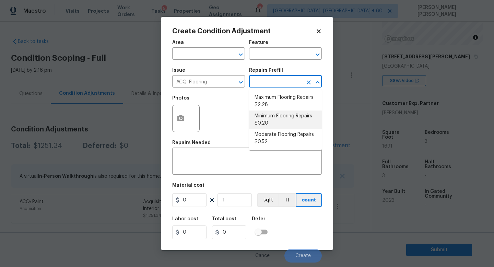
click at [270, 112] on li "Minimum Flooring Repairs $0.20" at bounding box center [285, 119] width 73 height 19
type input "Acquisition"
type textarea "Acquisition Scope: Minimum flooring repairs"
type input "0.2"
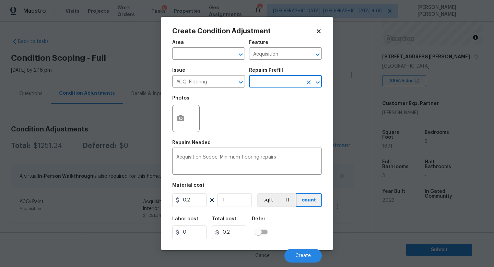
click at [270, 83] on input "text" at bounding box center [276, 82] width 54 height 11
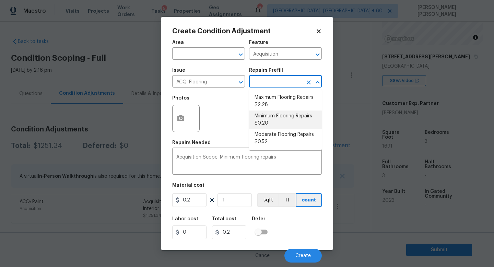
click at [275, 121] on li "Minimum Flooring Repairs $0.20" at bounding box center [285, 119] width 73 height 19
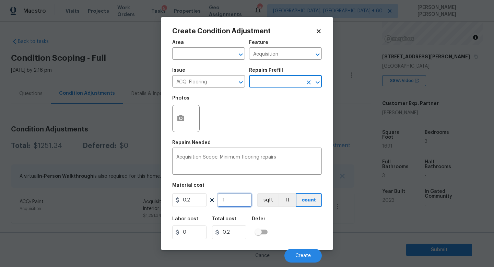
click at [236, 200] on input "1" at bounding box center [234, 200] width 34 height 14
type input "0"
type input "1"
type input "0.2"
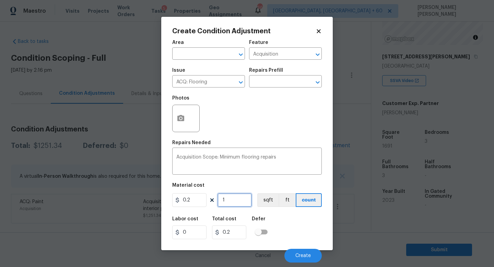
type input "16"
type input "3.2"
type input "169"
type input "33.8"
type input "1691"
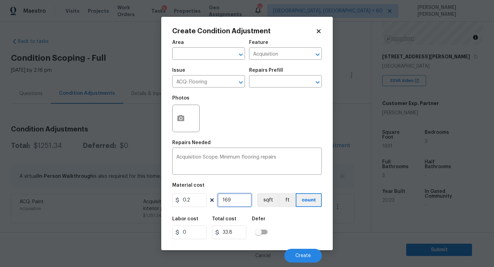
type input "338.2"
type input "1691"
click at [292, 164] on textarea "Acquisition Scope: Minimum flooring repairs" at bounding box center [246, 162] width 141 height 14
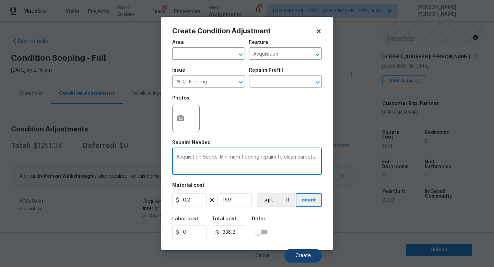
type textarea "Acquisition Scope: Minimum flooring repairs to clean carpets."
click at [296, 255] on span "Create" at bounding box center [302, 255] width 15 height 5
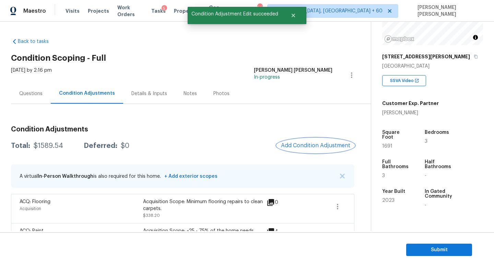
scroll to position [24, 0]
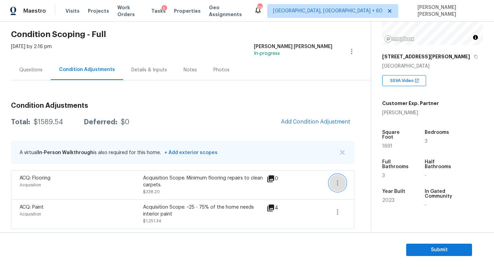
click at [339, 187] on button "button" at bounding box center [337, 183] width 16 height 16
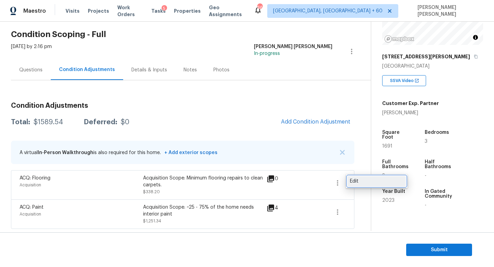
click at [365, 181] on div "Edit" at bounding box center [377, 181] width 54 height 7
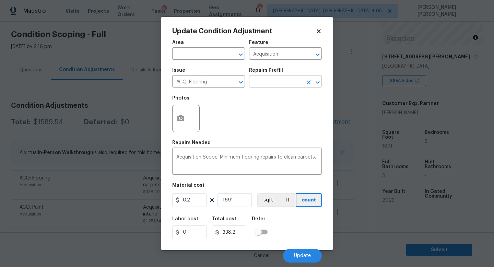
click at [274, 82] on input "text" at bounding box center [276, 82] width 54 height 11
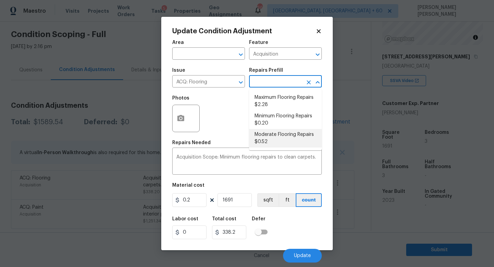
click at [275, 138] on li "Moderate Flooring Repairs $0.52" at bounding box center [285, 138] width 73 height 19
type textarea "Acquisition Scope: Moderate flooring repairs"
type input "0.52"
type input "879.32"
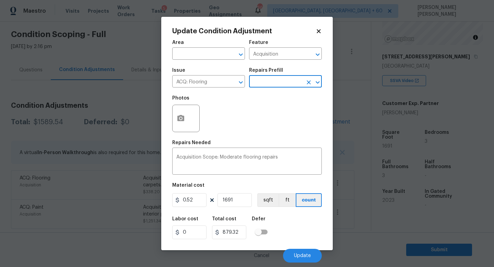
click at [262, 84] on input "text" at bounding box center [276, 82] width 54 height 11
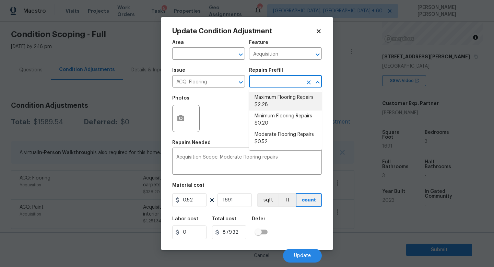
click at [281, 102] on li "Maximum Flooring Repairs $2.28" at bounding box center [285, 101] width 73 height 19
type textarea "Acquisition Scope: Maximum flooring repairs"
type input "2.28"
type input "3855.48"
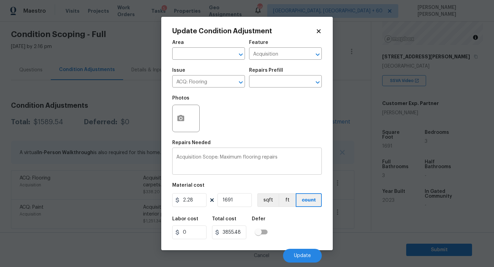
click at [228, 171] on div "Acquisition Scope: Maximum flooring repairs x ​" at bounding box center [247, 161] width 150 height 25
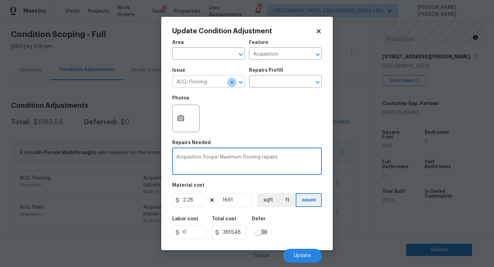
click at [232, 82] on icon "Clear" at bounding box center [232, 82] width 4 height 4
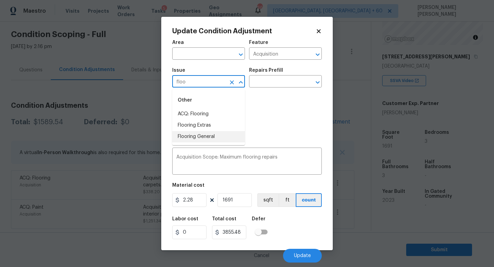
click at [225, 132] on li "Flooring General" at bounding box center [208, 136] width 73 height 11
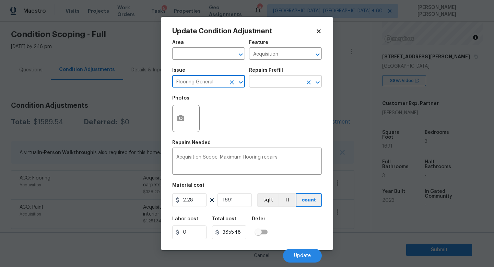
type input "Flooring General"
click at [269, 87] on input "text" at bounding box center [276, 82] width 54 height 11
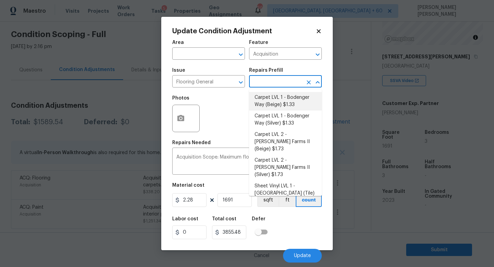
click at [280, 102] on li "Carpet LVL 1 - Bodenger Way (Beige) $1.33" at bounding box center [285, 101] width 73 height 19
type input "Overall Flooring"
type textarea "Install new carpet. (Bodenger Way 749 Bird Bath, Beige) at all previously carpe…"
type input "1.33"
type input "2249.03"
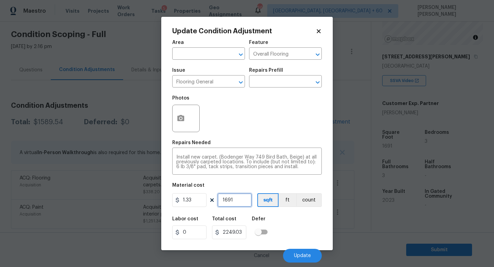
click at [238, 197] on input "1691" at bounding box center [234, 200] width 34 height 14
type input "1"
type input "1.33"
type input "10"
type input "13.3"
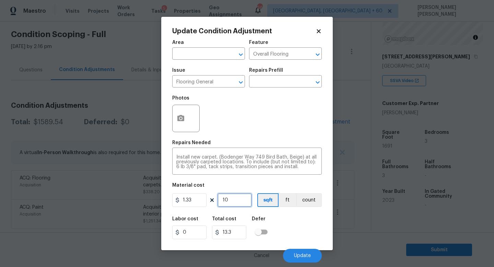
type input "100"
type input "133"
type input "1000"
type input "1330"
type input "1000"
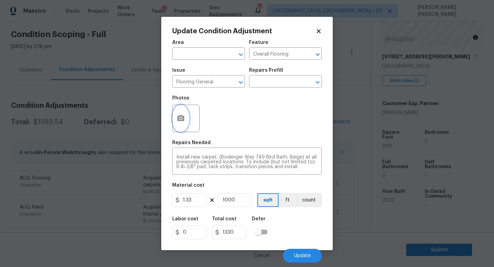
click at [185, 128] on button "button" at bounding box center [181, 118] width 16 height 27
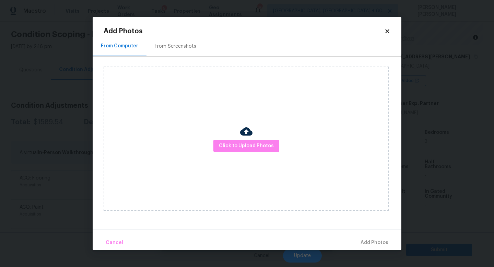
click at [239, 159] on div "Click to Upload Photos" at bounding box center [246, 139] width 285 height 144
click at [243, 148] on span "Click to Upload Photos" at bounding box center [246, 146] width 55 height 9
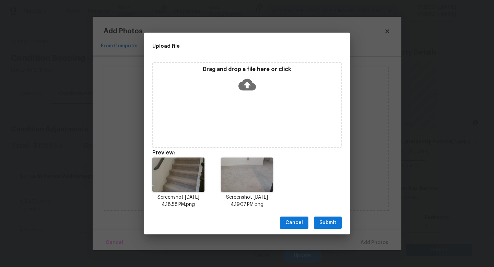
scroll to position [85, 0]
click at [296, 222] on span "Cancel" at bounding box center [293, 222] width 17 height 9
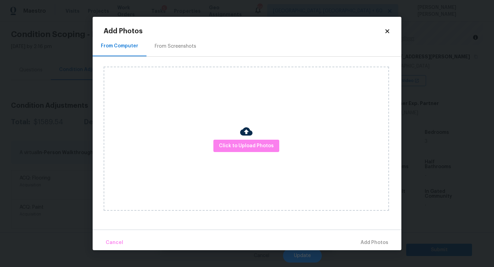
click at [391, 31] on div "Add Photos From Computer From Screenshots Click to Upload Photos Cancel Add Pho…" at bounding box center [247, 133] width 309 height 233
click at [383, 28] on h2 "Add Photos" at bounding box center [244, 31] width 281 height 7
click at [386, 32] on icon at bounding box center [387, 31] width 4 height 4
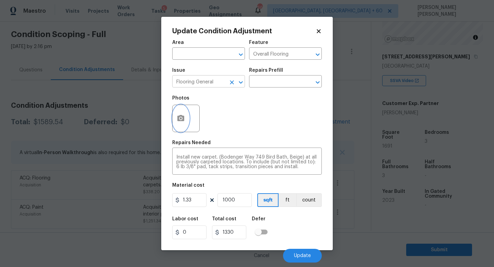
click at [233, 82] on icon "Clear" at bounding box center [231, 82] width 7 height 7
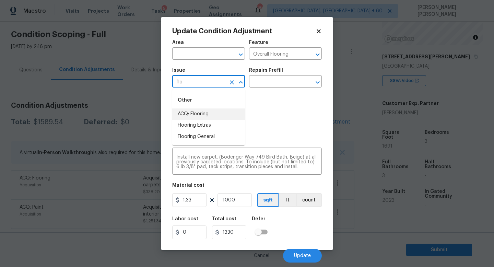
click at [229, 118] on li "ACQ: Flooring" at bounding box center [208, 113] width 73 height 11
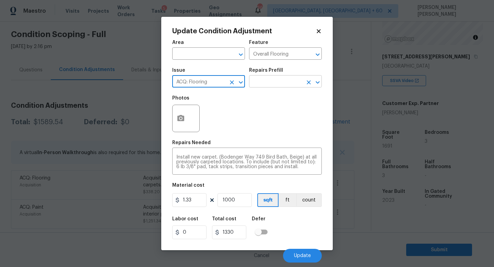
type input "ACQ: Flooring"
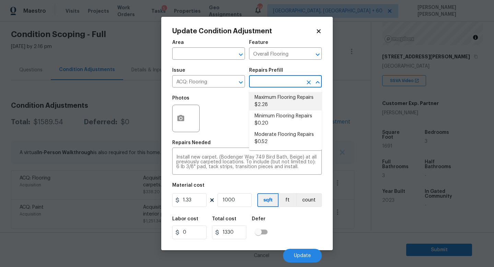
click at [264, 83] on input "text" at bounding box center [276, 82] width 54 height 11
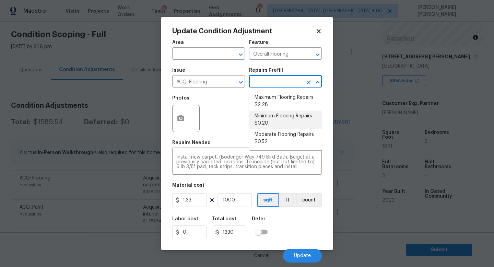
click at [271, 121] on li "Minimum Flooring Repairs $0.20" at bounding box center [285, 119] width 73 height 19
type input "Acquisition"
type input "0.2"
type input "200"
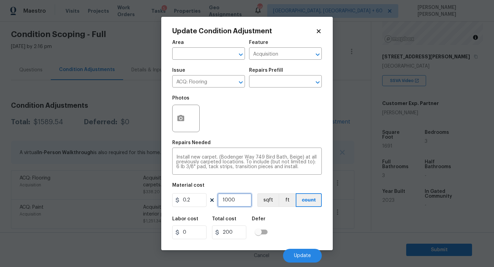
drag, startPoint x: 241, startPoint y: 200, endPoint x: 116, endPoint y: 200, distance: 125.2
click at [116, 200] on div "Update Condition Adjustment Area ​ Feature Acquisition ​ Issue ACQ: Flooring ​ …" at bounding box center [247, 133] width 494 height 267
type input "1"
type input "0.2"
type input "16"
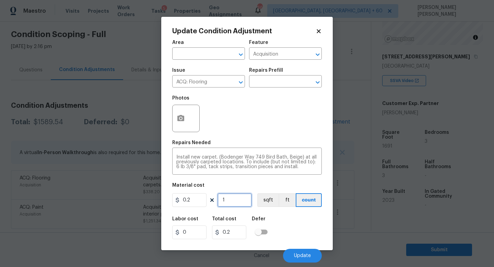
type input "3.2"
type input "169"
type input "33.8"
type input "1691"
type input "338.2"
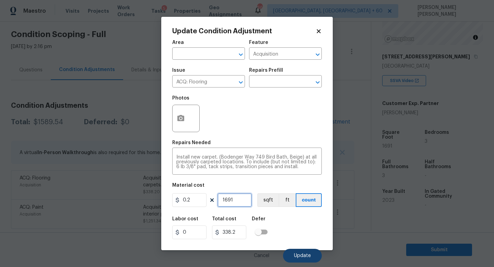
type input "1691"
click at [303, 253] on span "Update" at bounding box center [302, 255] width 17 height 5
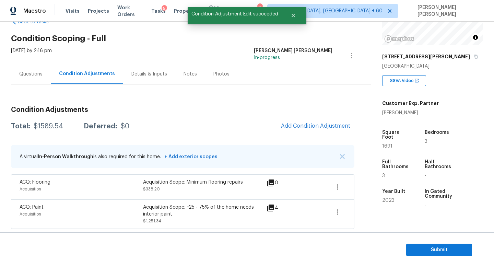
scroll to position [20, 0]
click at [333, 186] on icon "button" at bounding box center [337, 187] width 8 height 8
click at [348, 185] on link "Edit" at bounding box center [376, 185] width 58 height 10
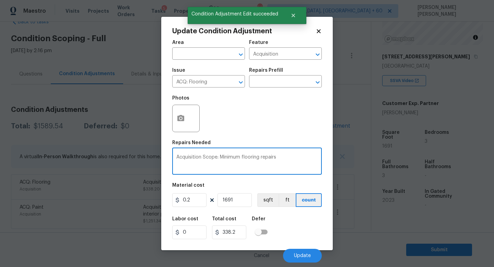
click at [285, 162] on textarea "Acquisition Scope: Minimum flooring repairs" at bounding box center [246, 162] width 141 height 14
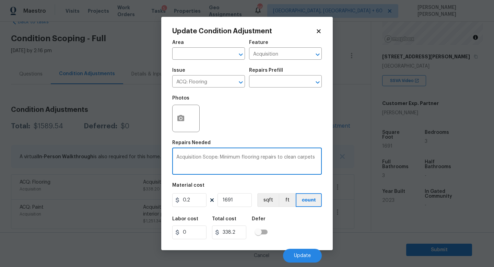
type textarea "Acquisition Scope: Minimum flooring repairs to clean carpets"
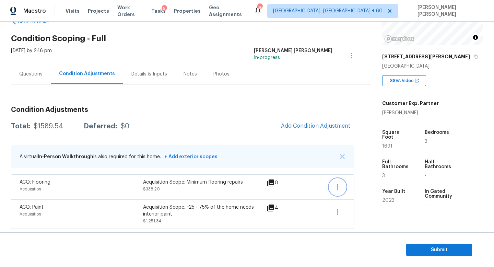
click at [342, 193] on button "button" at bounding box center [337, 187] width 16 height 16
click at [356, 190] on link "Edit" at bounding box center [376, 185] width 58 height 10
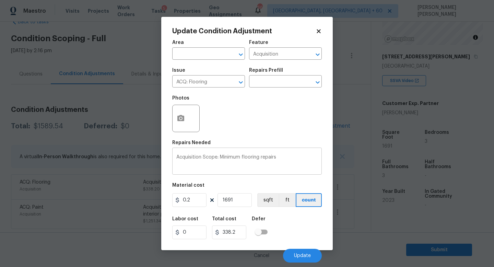
click at [292, 160] on textarea "Acquisition Scope: Minimum flooring repairs" at bounding box center [246, 162] width 141 height 14
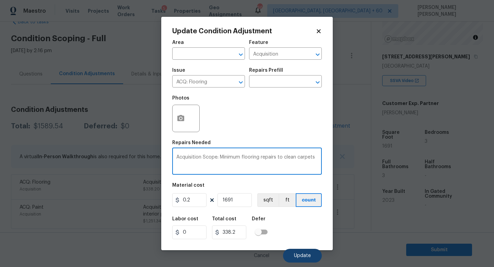
type textarea "Acquisition Scope: Minimum flooring repairs to clean carpets"
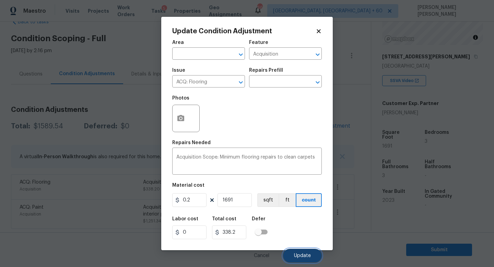
click at [305, 255] on span "Update" at bounding box center [302, 255] width 17 height 5
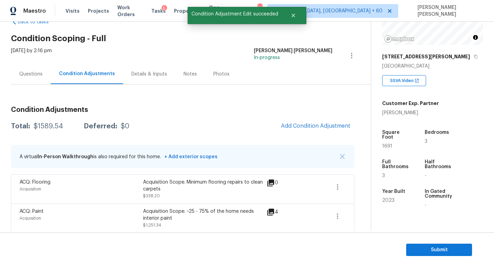
scroll to position [24, 0]
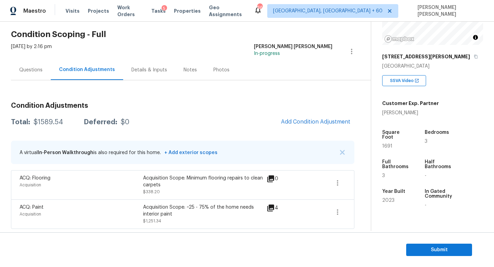
click at [174, 124] on div "Total: $1589.54 Deferred: $0 Add Condition Adjustment" at bounding box center [182, 122] width 343 height 15
click at [51, 126] on div "Total: $1589.54 Deferred: $0 Add Condition Adjustment" at bounding box center [182, 122] width 343 height 15
copy div "$1589.54"
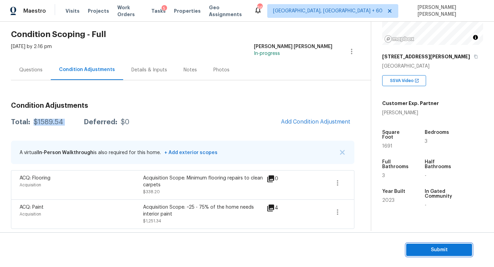
click at [445, 244] on button "Submit" at bounding box center [439, 249] width 66 height 13
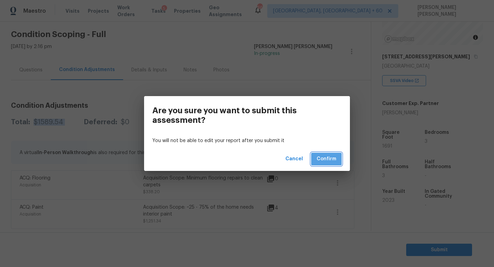
click at [333, 157] on span "Confirm" at bounding box center [327, 159] width 20 height 9
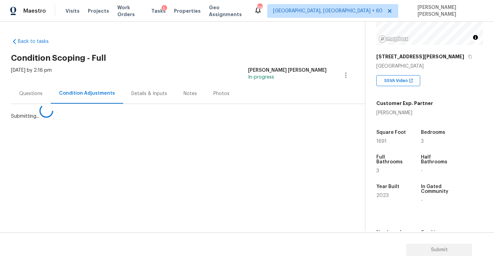
scroll to position [0, 0]
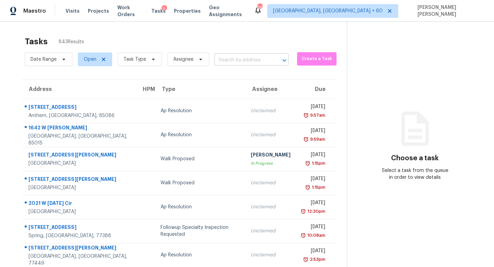
click at [247, 57] on input "text" at bounding box center [241, 60] width 55 height 11
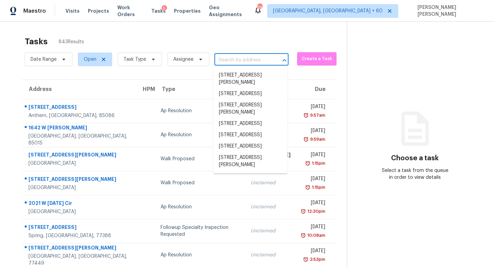
paste input "[STREET_ADDRESS]"
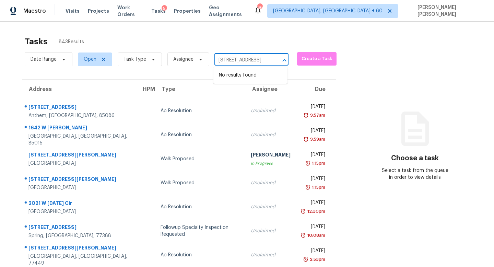
type input "[STREET_ADDRESS]"
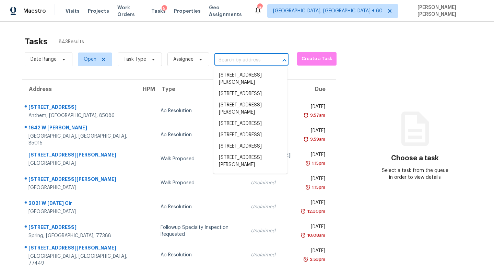
scroll to position [0, 0]
paste input "[STREET_ADDRESS]"
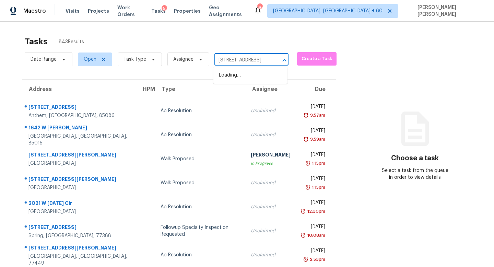
type input "[STREET_ADDRESS]"
click at [265, 78] on li "[STREET_ADDRESS]" at bounding box center [250, 75] width 74 height 11
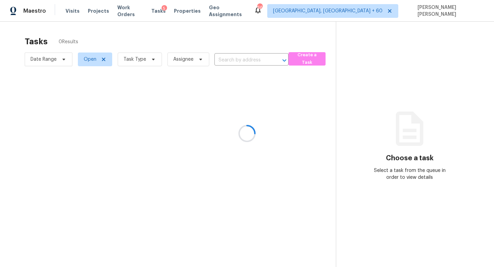
type input "[STREET_ADDRESS]"
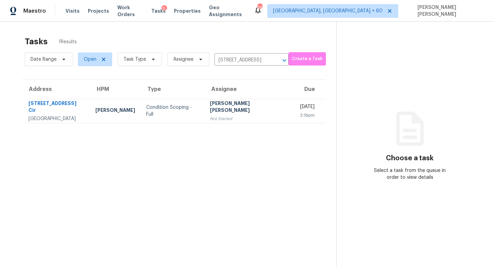
click at [294, 116] on td "[DATE] 2:16pm" at bounding box center [309, 111] width 31 height 24
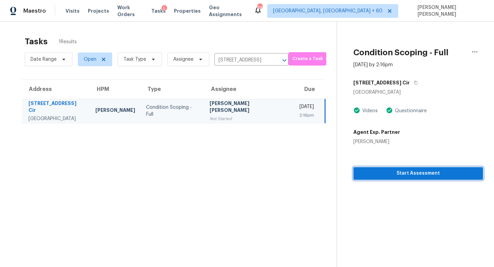
click at [421, 176] on span "Start Assessment" at bounding box center [418, 173] width 119 height 9
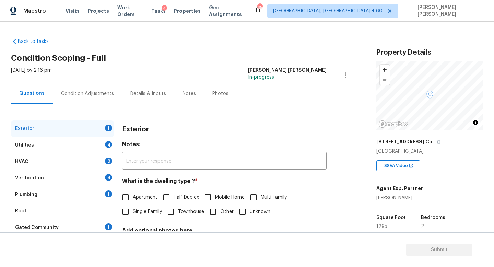
click at [209, 56] on h2 "Condition Scoping - Full" at bounding box center [188, 58] width 354 height 7
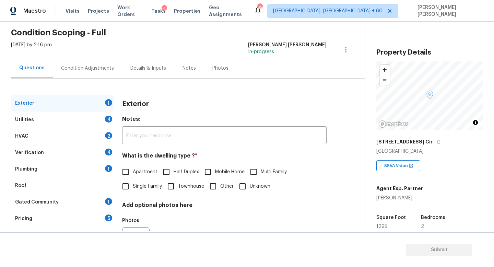
scroll to position [32, 0]
